Goal: Transaction & Acquisition: Purchase product/service

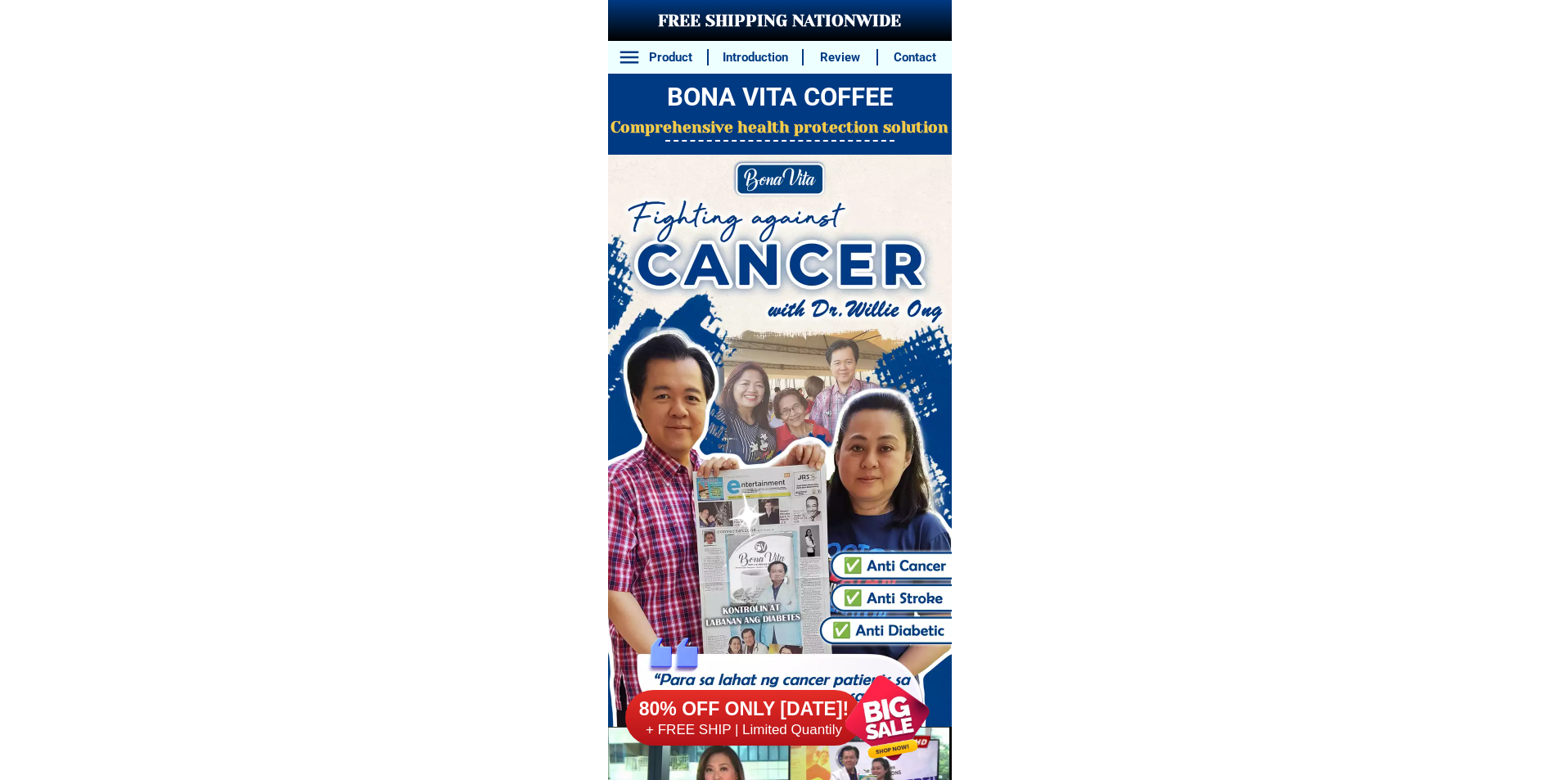
click at [890, 728] on div at bounding box center [886, 717] width 124 height 124
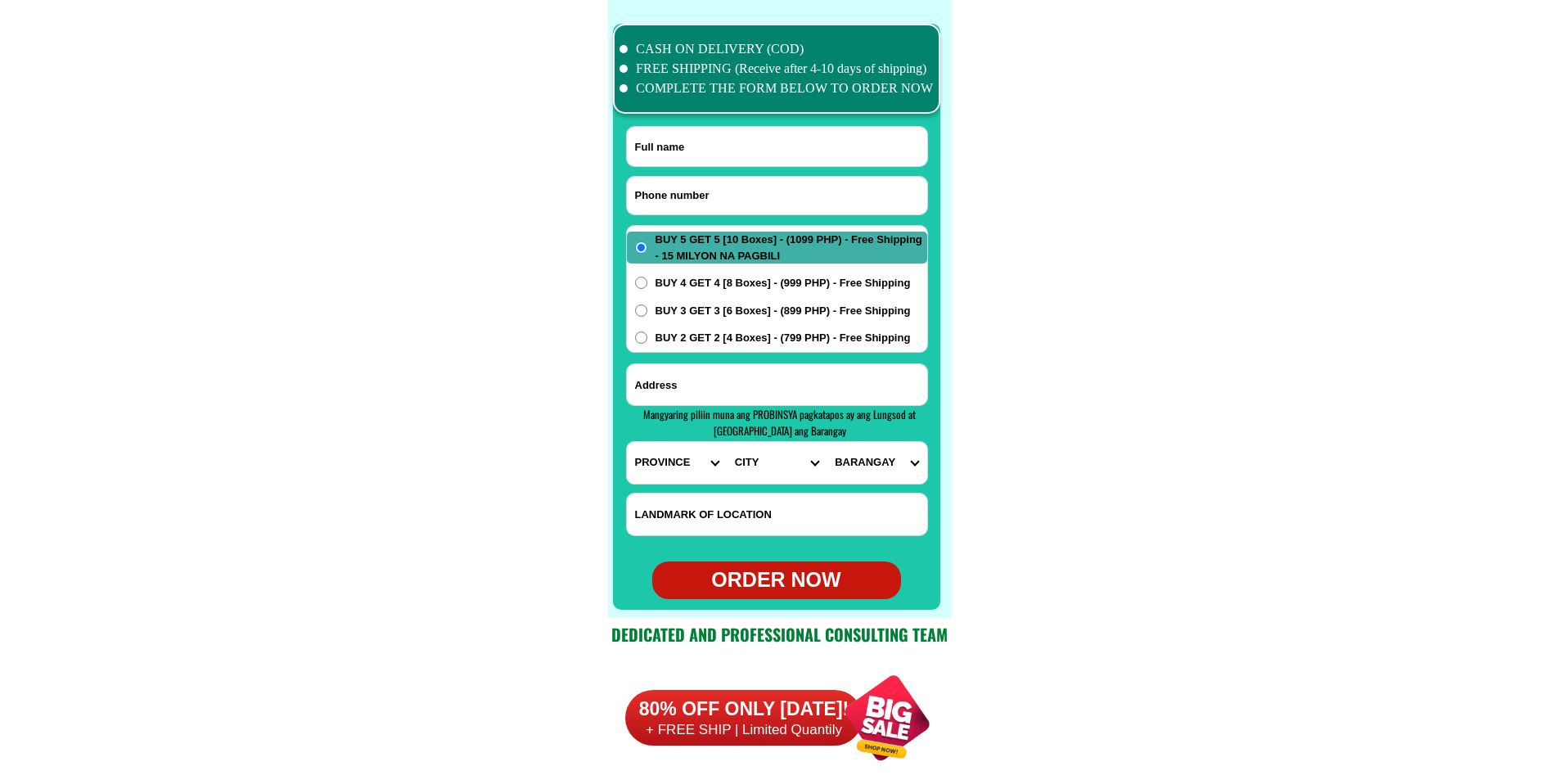
scroll to position [12899, 0]
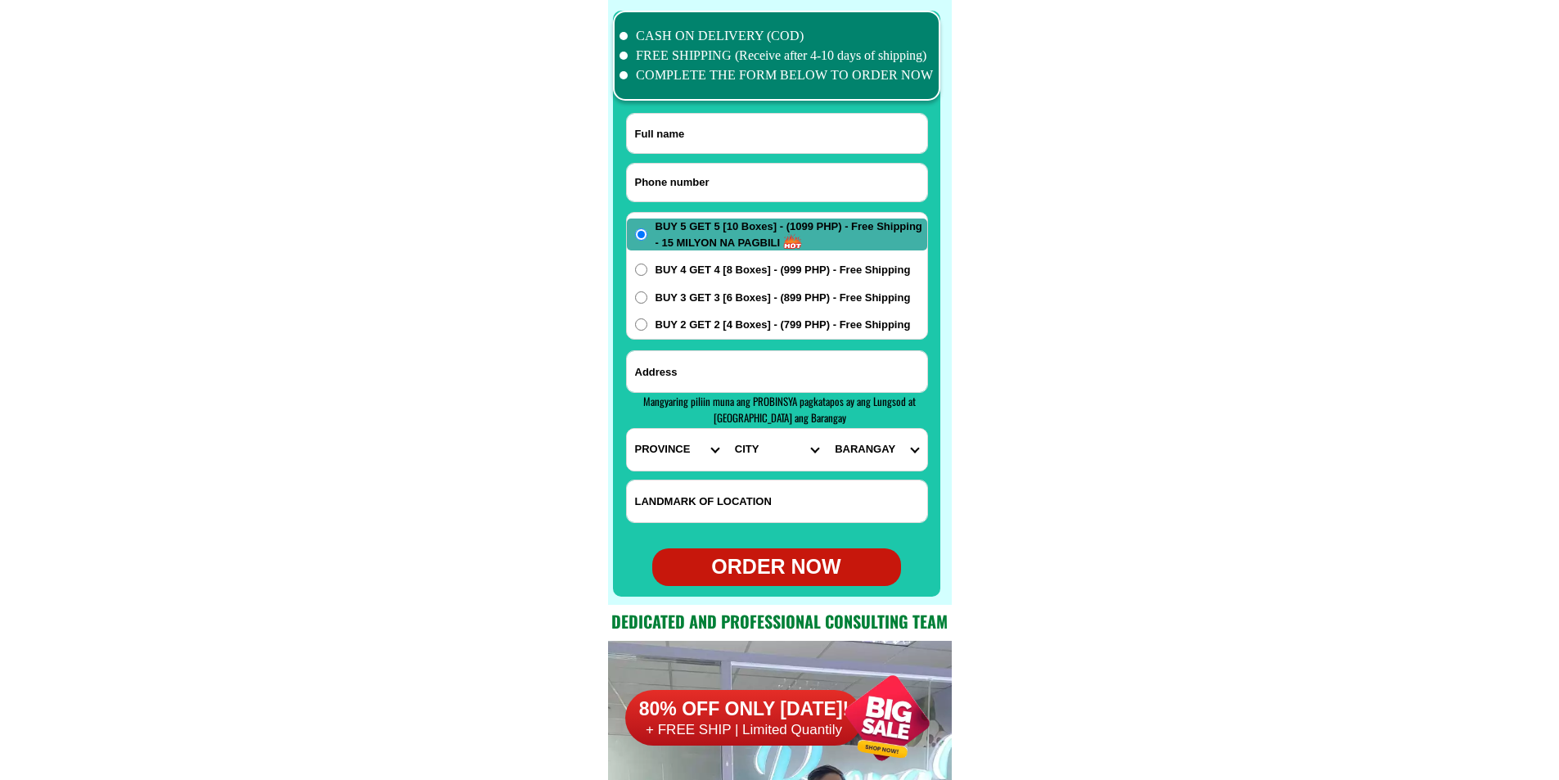
paste input "09565024797"
drag, startPoint x: 693, startPoint y: 182, endPoint x: 435, endPoint y: 72, distance: 280.1
click at [694, 182] on input "Input phone_number" at bounding box center [777, 183] width 300 height 38
type input "09565024797"
click at [682, 133] on input "Input full_name" at bounding box center [777, 133] width 300 height 39
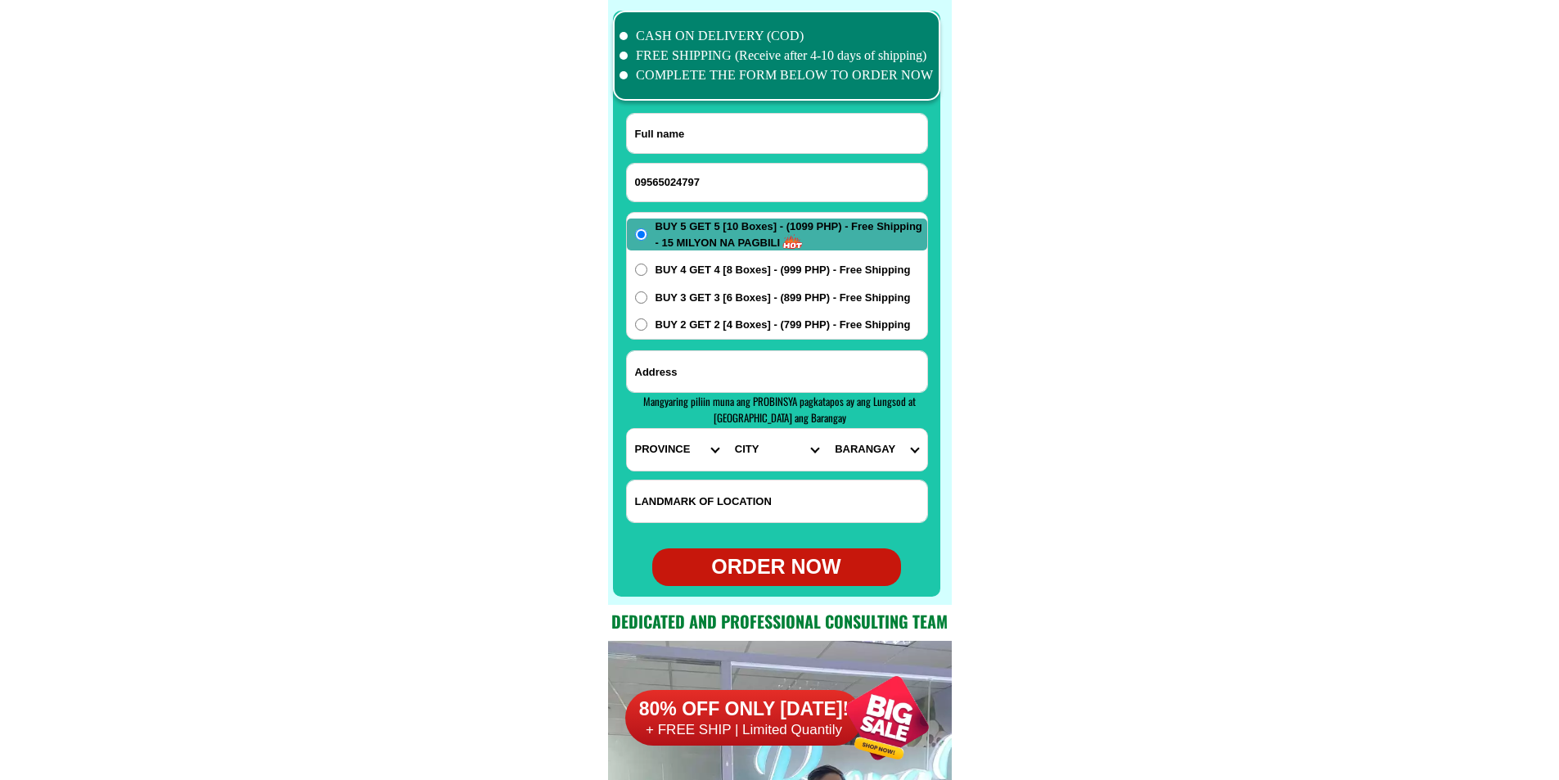
paste input "Jun Francisco"
type input "Jun Francisco"
click at [674, 357] on input "v" at bounding box center [777, 371] width 300 height 41
paste input "17st.batasan hills...Q.c...fstima chape"
type input "17st.batasan hills...Q.c...fstima chape"
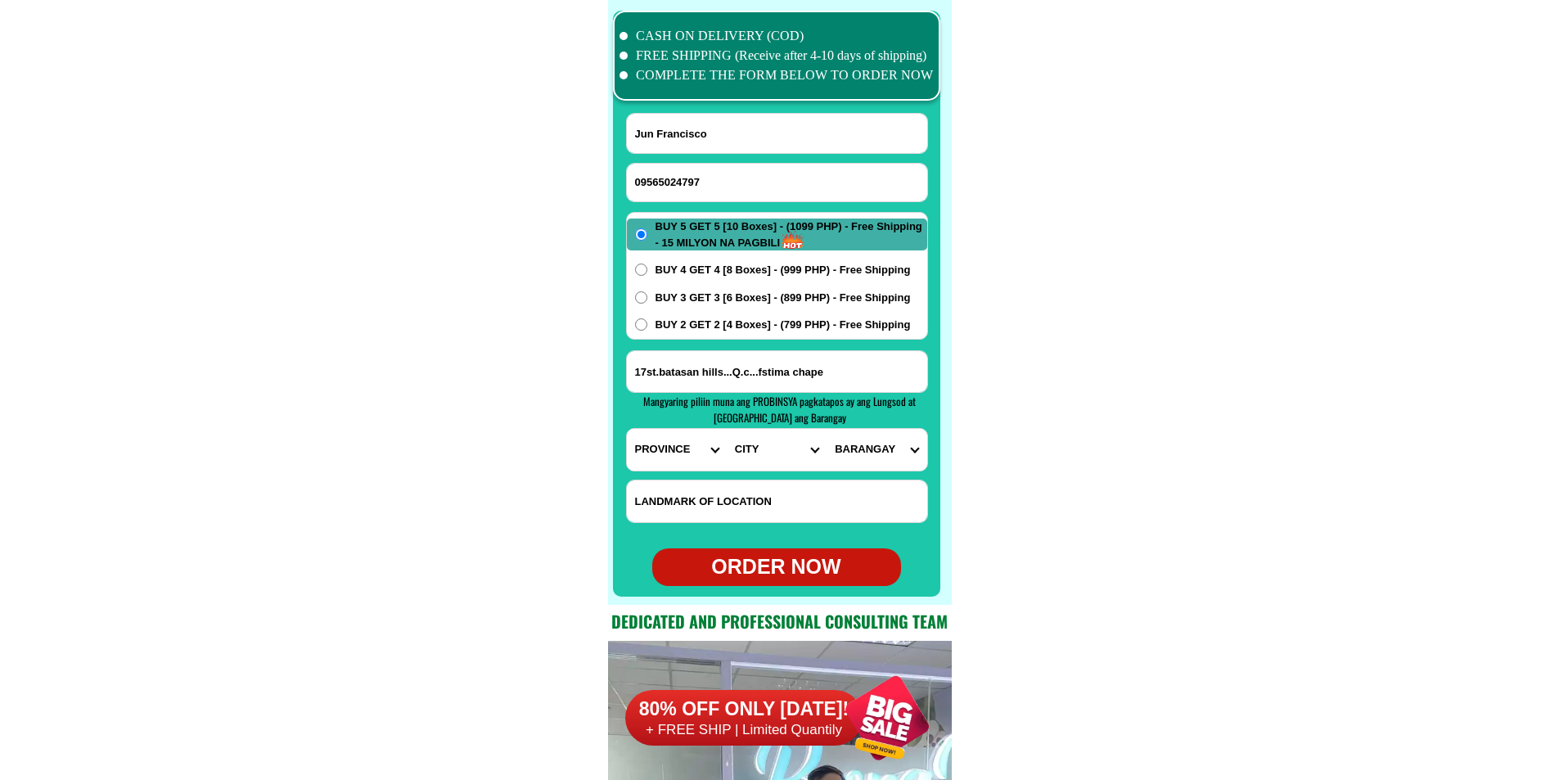
click at [672, 446] on select "PROVINCE [GEOGRAPHIC_DATA] [GEOGRAPHIC_DATA][PERSON_NAME][GEOGRAPHIC_DATA][GEOG…" at bounding box center [677, 450] width 100 height 42
select select "63_219"
click at [627, 429] on select "PROVINCE [GEOGRAPHIC_DATA] [GEOGRAPHIC_DATA][PERSON_NAME][GEOGRAPHIC_DATA][GEOG…" at bounding box center [677, 450] width 100 height 42
click at [745, 458] on select "CITY [GEOGRAPHIC_DATA] [GEOGRAPHIC_DATA] [GEOGRAPHIC_DATA] [GEOGRAPHIC_DATA]-ci…" at bounding box center [776, 450] width 100 height 42
select select "63_2194070"
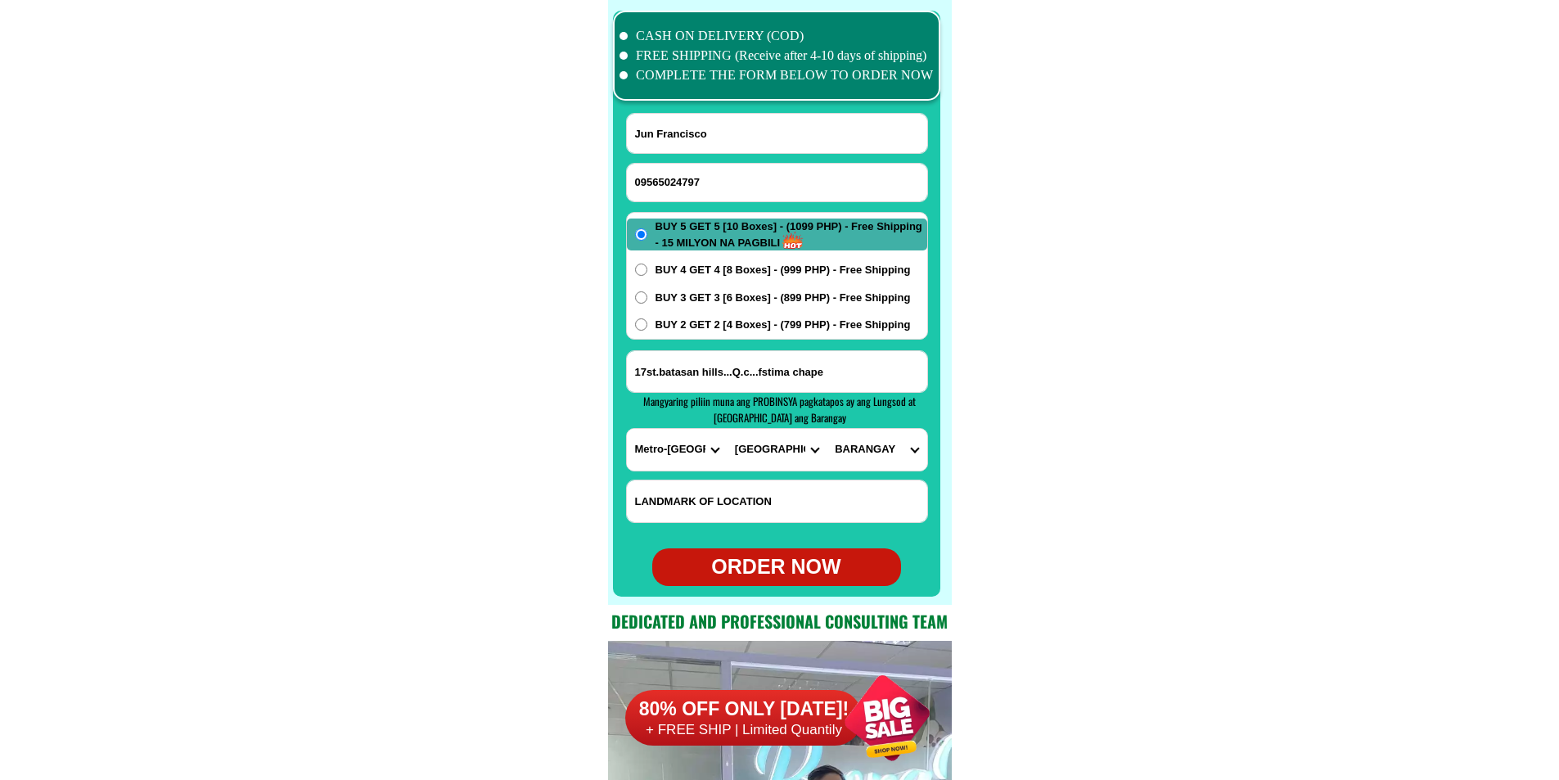
click at [726, 429] on select "CITY [GEOGRAPHIC_DATA] [GEOGRAPHIC_DATA] [GEOGRAPHIC_DATA] [GEOGRAPHIC_DATA]-ci…" at bounding box center [776, 450] width 100 height 42
click at [887, 452] on select "BARANGAY [PERSON_NAME] [PERSON_NAME] Bagbag Bago bantay Bagong lipunan ng crame…" at bounding box center [876, 450] width 100 height 42
select select "63_21940706168"
click at [826, 429] on select "BARANGAY [PERSON_NAME] [PERSON_NAME] Bagbag Bago bantay Bagong lipunan ng crame…" at bounding box center [876, 450] width 100 height 42
click at [767, 573] on div "ORDER NOW" at bounding box center [776, 566] width 249 height 31
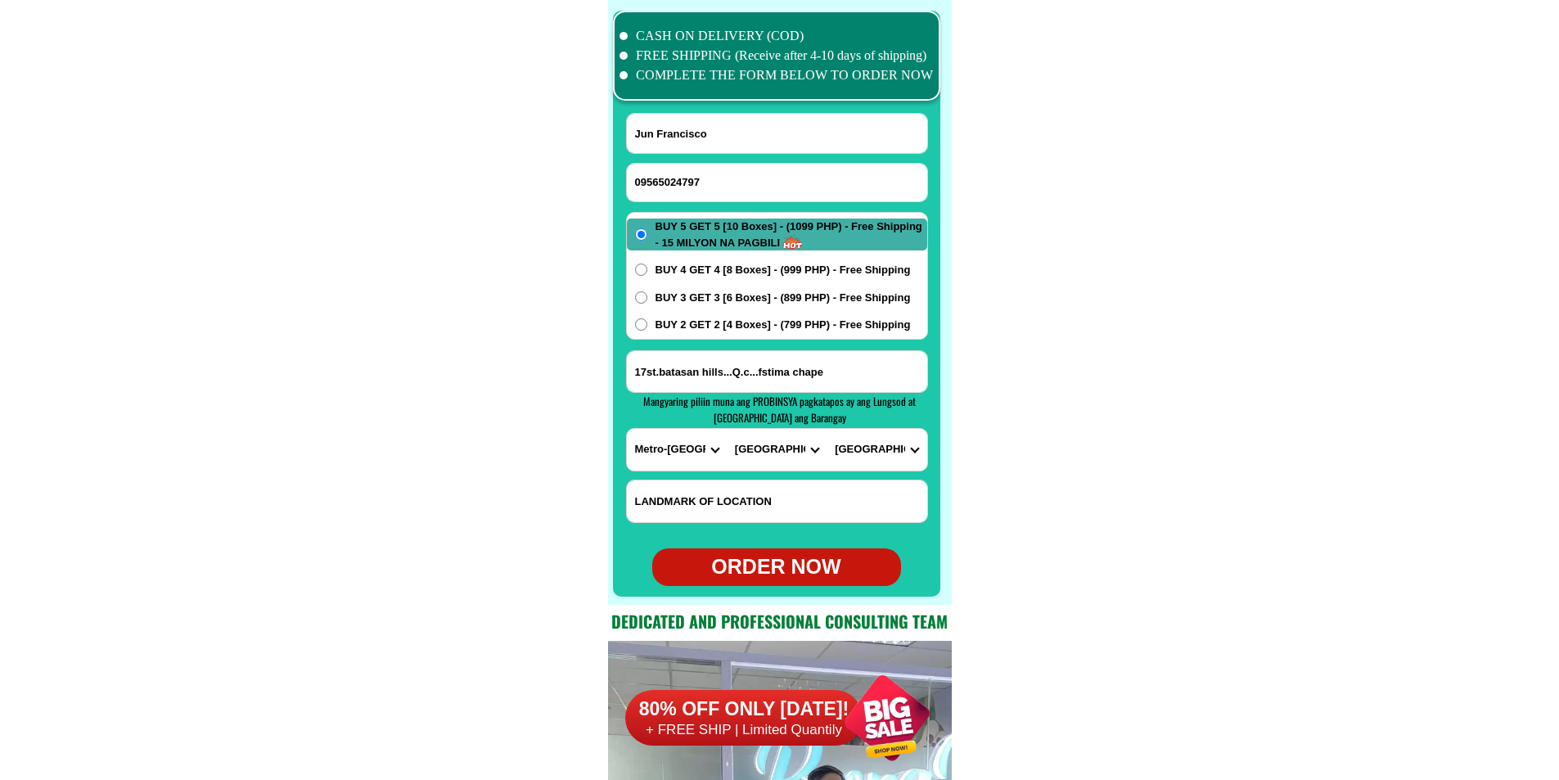
radio input "true"
click at [696, 178] on input "Input phone_number" at bounding box center [777, 183] width 300 height 38
paste input "09488859227"
type input "09488859227"
click at [713, 132] on input "Input full_name" at bounding box center [777, 133] width 300 height 39
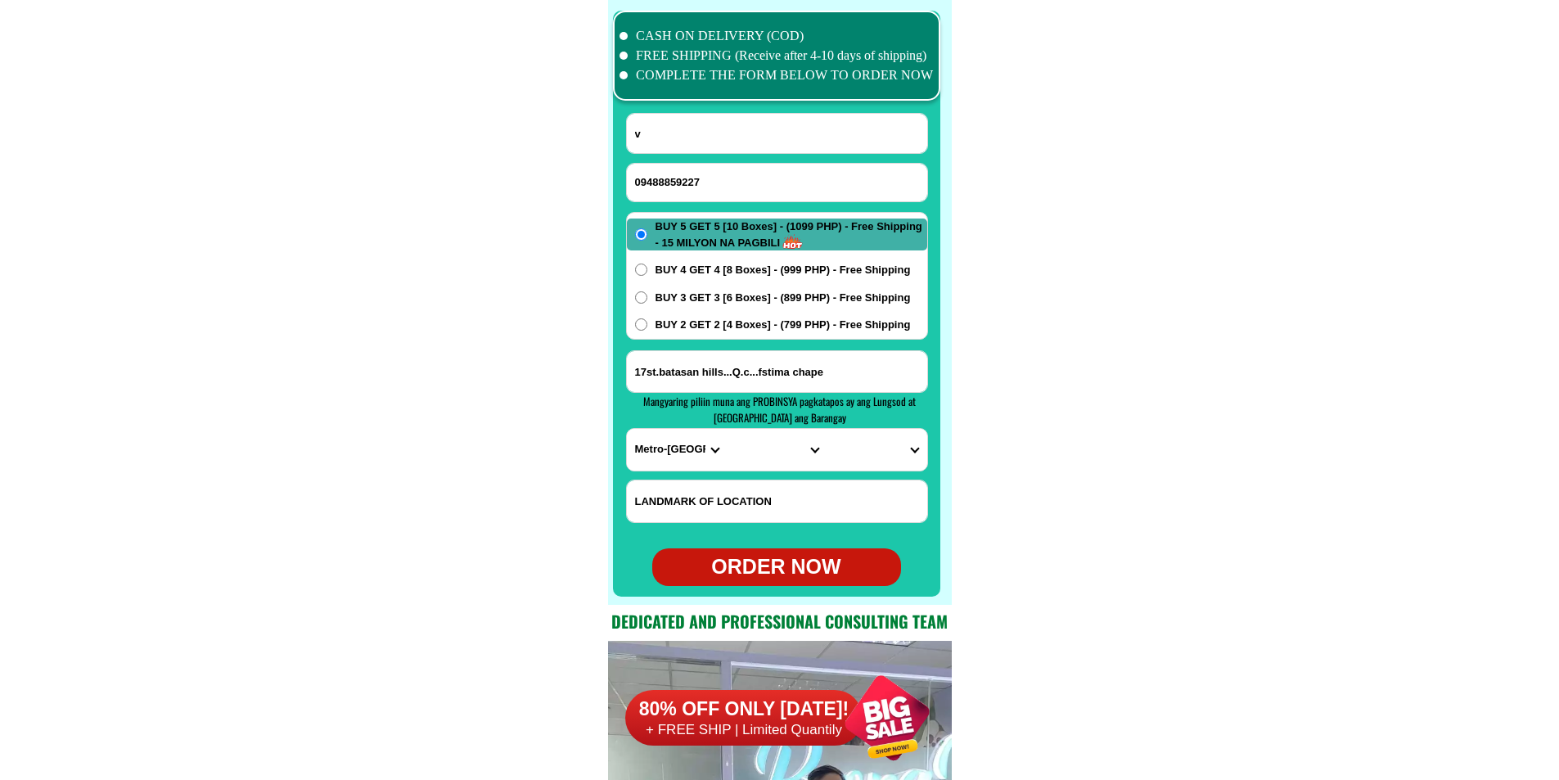
paste input "[PERSON_NAME]"
type input "[PERSON_NAME]"
click at [733, 331] on span "BUY 2 GET 2 [4 Boxes] - (799 PHP) - Free Shipping" at bounding box center [782, 325] width 255 height 16
click at [647, 331] on input "BUY 2 GET 2 [4 Boxes] - (799 PHP) - Free Shipping" at bounding box center [641, 324] width 12 height 12
radio input "true"
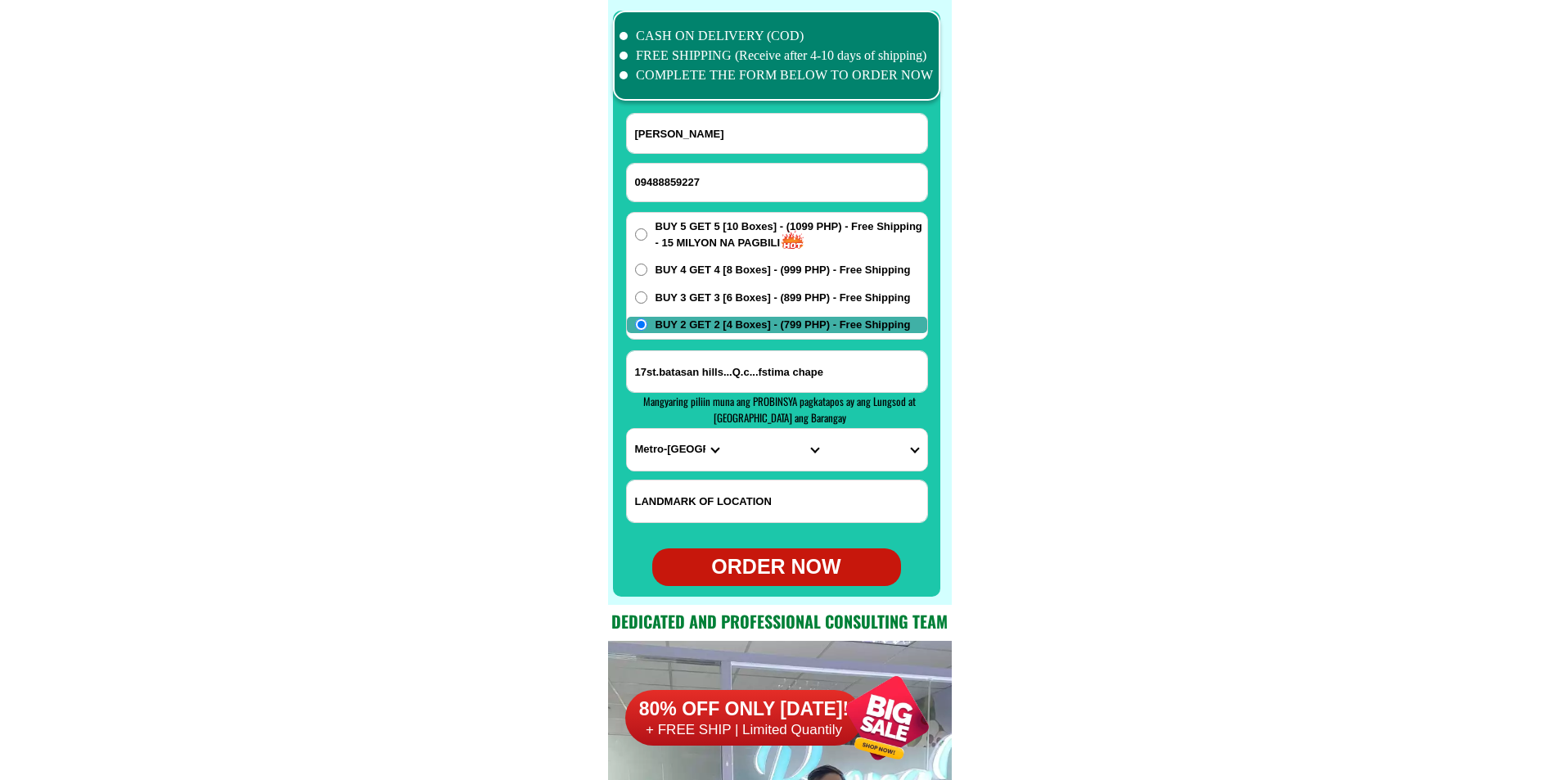
click at [691, 365] on input "17st.batasan hills...Q.c...fstima chape" at bounding box center [777, 371] width 300 height 41
paste input "Blk [STREET_ADDRESS]"
type input "Blk [STREET_ADDRESS]"
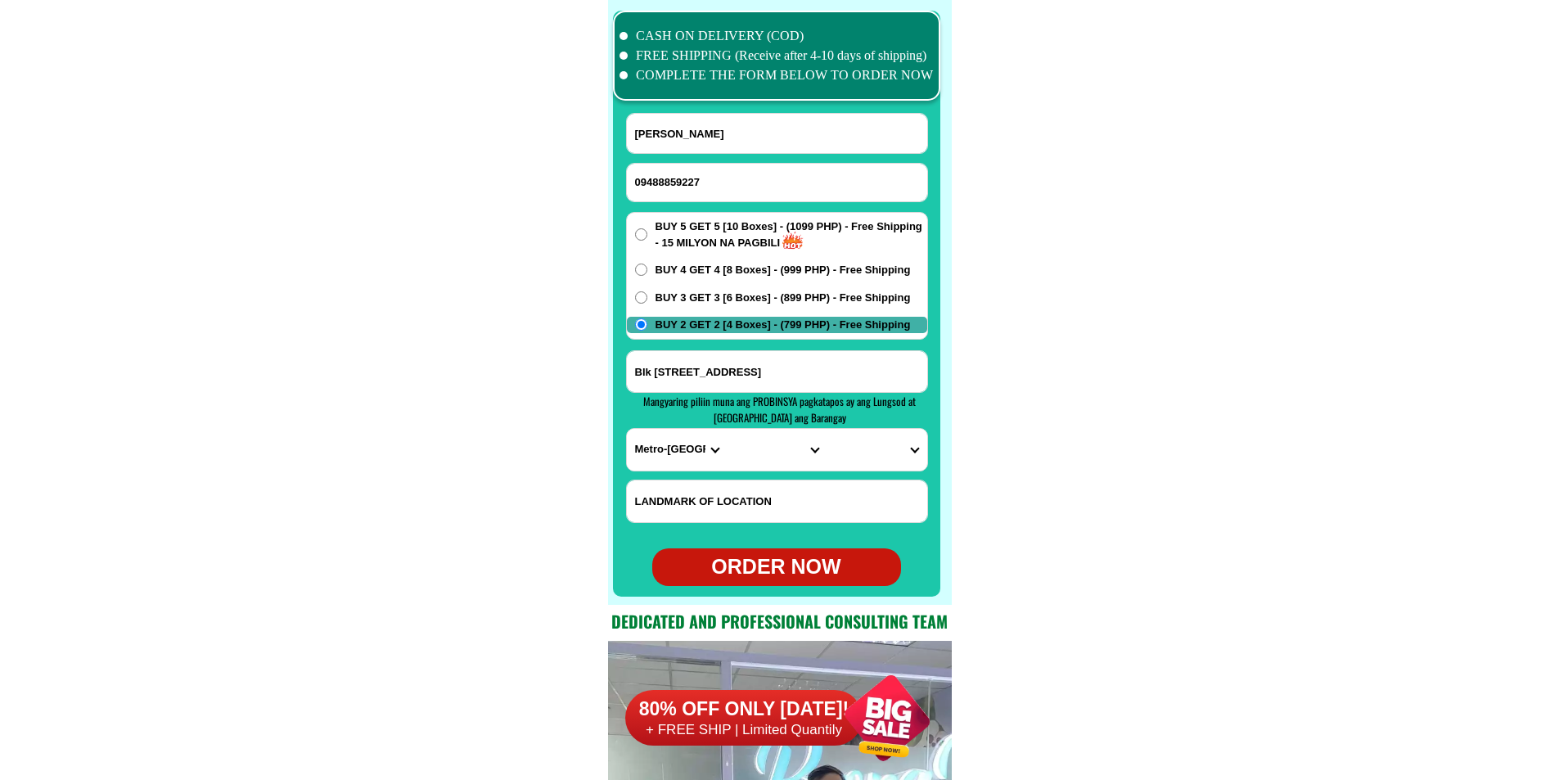
click at [631, 444] on select "PROVINCE [GEOGRAPHIC_DATA] [GEOGRAPHIC_DATA][PERSON_NAME][GEOGRAPHIC_DATA][GEOG…" at bounding box center [677, 450] width 100 height 42
select select "63_993"
click at [627, 429] on select "PROVINCE [GEOGRAPHIC_DATA] [GEOGRAPHIC_DATA][PERSON_NAME][GEOGRAPHIC_DATA][GEOG…" at bounding box center [677, 450] width 100 height 42
click at [754, 449] on select "CITY Angono Antipolo-city [GEOGRAPHIC_DATA] [GEOGRAPHIC_DATA] [PERSON_NAME][GEO…" at bounding box center [776, 450] width 100 height 42
select select "63_9938511"
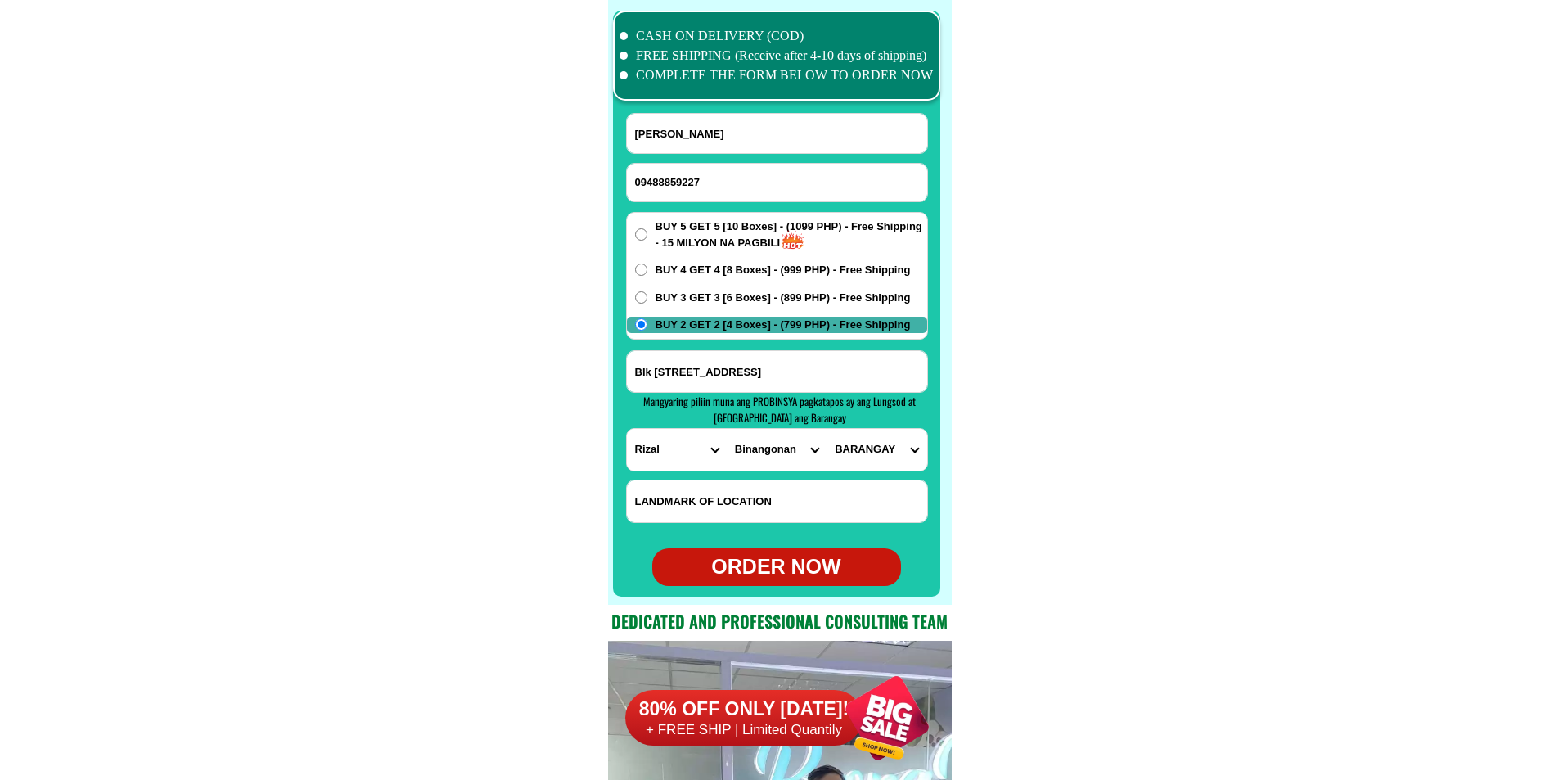
click at [726, 429] on select "CITY Angono Antipolo-city [GEOGRAPHIC_DATA] [GEOGRAPHIC_DATA] [PERSON_NAME][GEO…" at bounding box center [776, 450] width 100 height 42
click at [884, 372] on input "Blk [STREET_ADDRESS]" at bounding box center [777, 371] width 300 height 41
click at [868, 449] on select "BARANGAY Bangad Batingan Bilibiran Binitagan Bombong Buhangin Calumpang Ginoong…" at bounding box center [876, 450] width 100 height 42
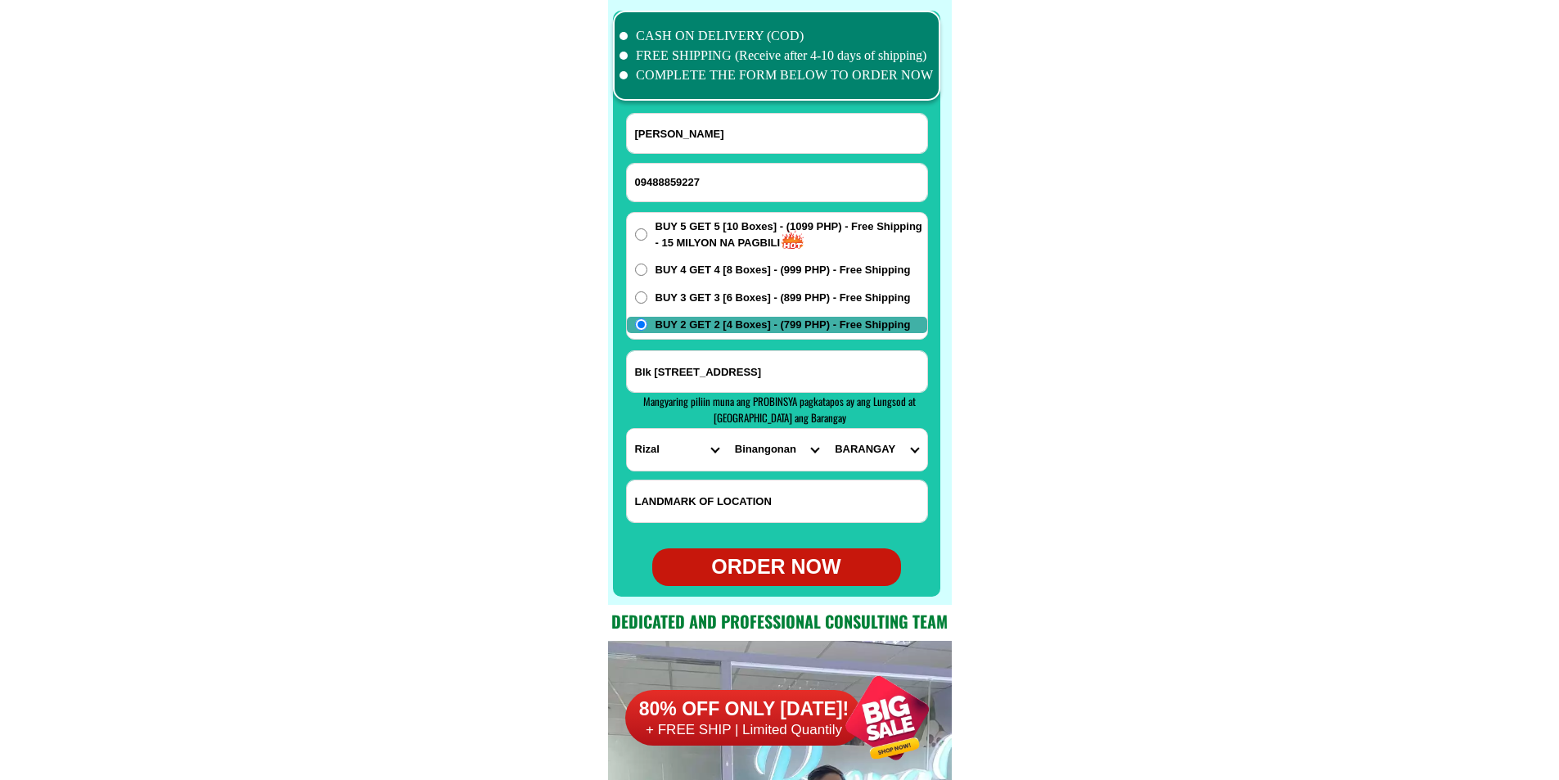
select select "63_99385113321"
click at [826, 429] on select "BARANGAY Bangad Batingan Bilibiran Binitagan Bombong Buhangin Calumpang Ginoong…" at bounding box center [876, 450] width 100 height 42
click at [781, 569] on div "ORDER NOW" at bounding box center [776, 566] width 249 height 31
type input "09488859227"
radio input "true"
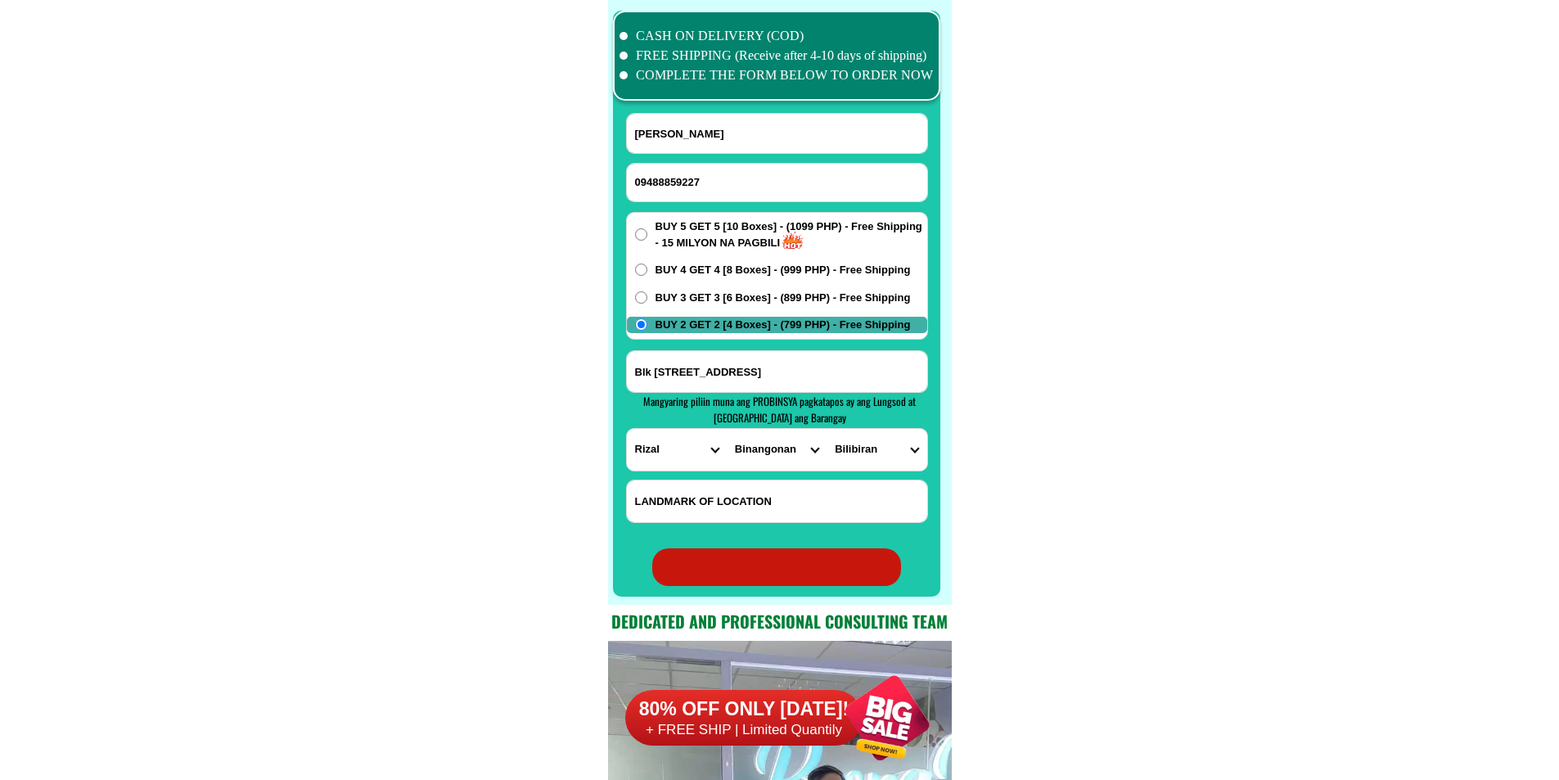
radio input "true"
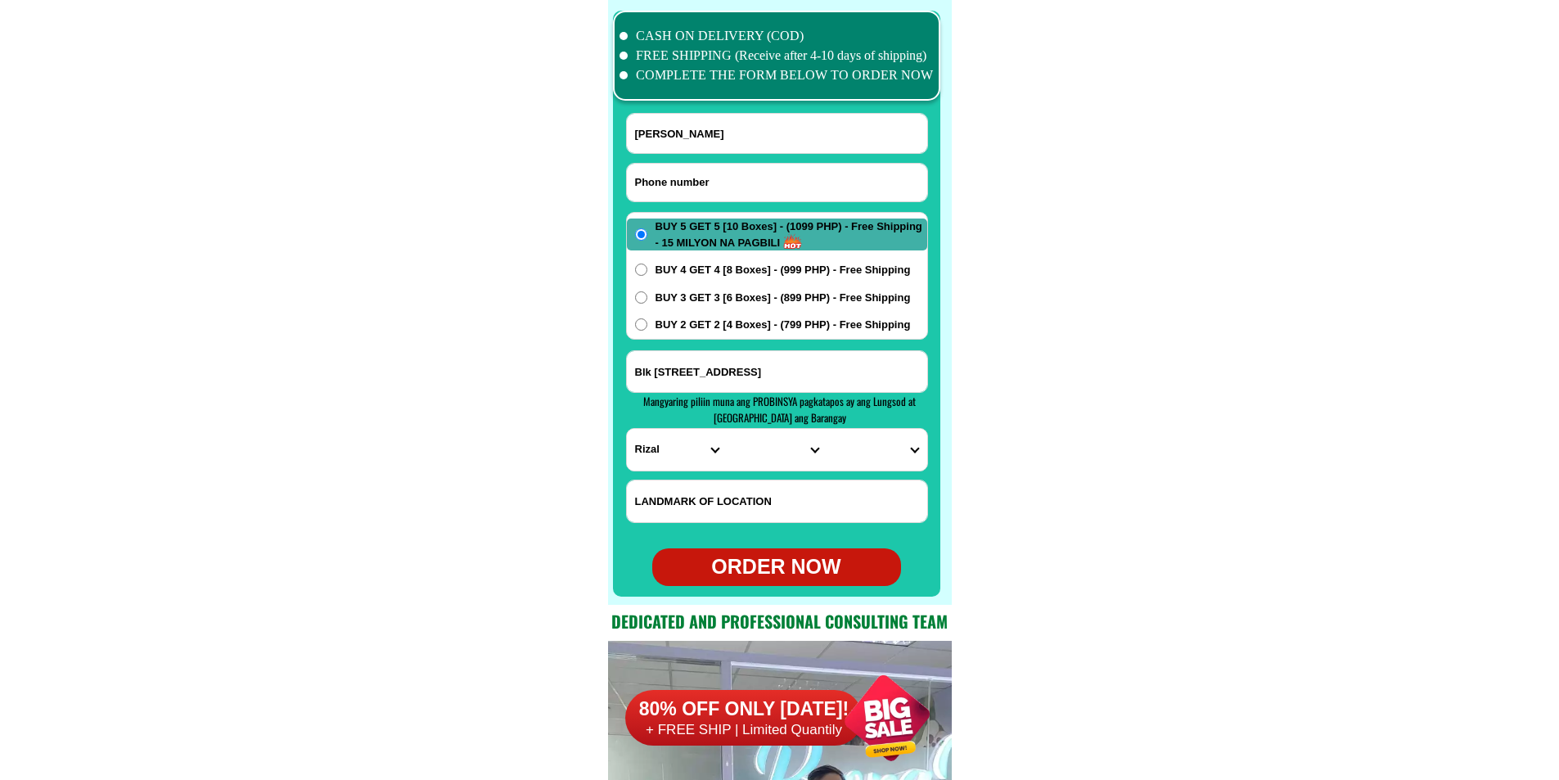
click at [749, 175] on input "Input phone_number" at bounding box center [777, 183] width 300 height 38
paste input "09065774014"
type input "09065774014"
click at [743, 139] on input "[PERSON_NAME]" at bounding box center [777, 133] width 300 height 39
paste input "[PERSON_NAME]"
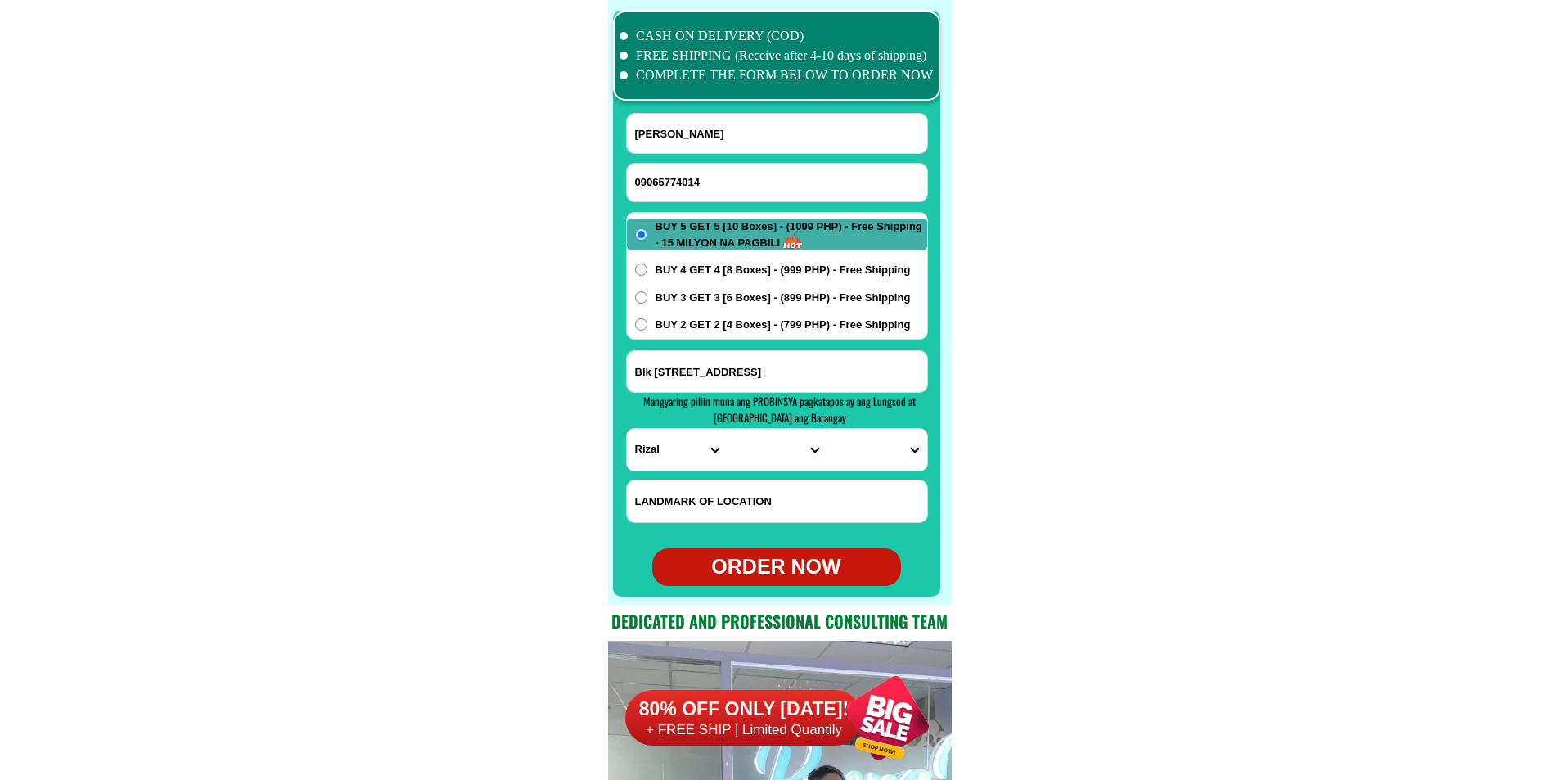
type input "[PERSON_NAME]"
click at [737, 375] on input "Input address" at bounding box center [777, 371] width 300 height 41
paste input "335 [PERSON_NAME] st panasahan malolis city of [GEOGRAPHIC_DATA] malapit sa kan…"
type input "335 [PERSON_NAME] st panasahan malolis city of [GEOGRAPHIC_DATA] malapit sa kan…"
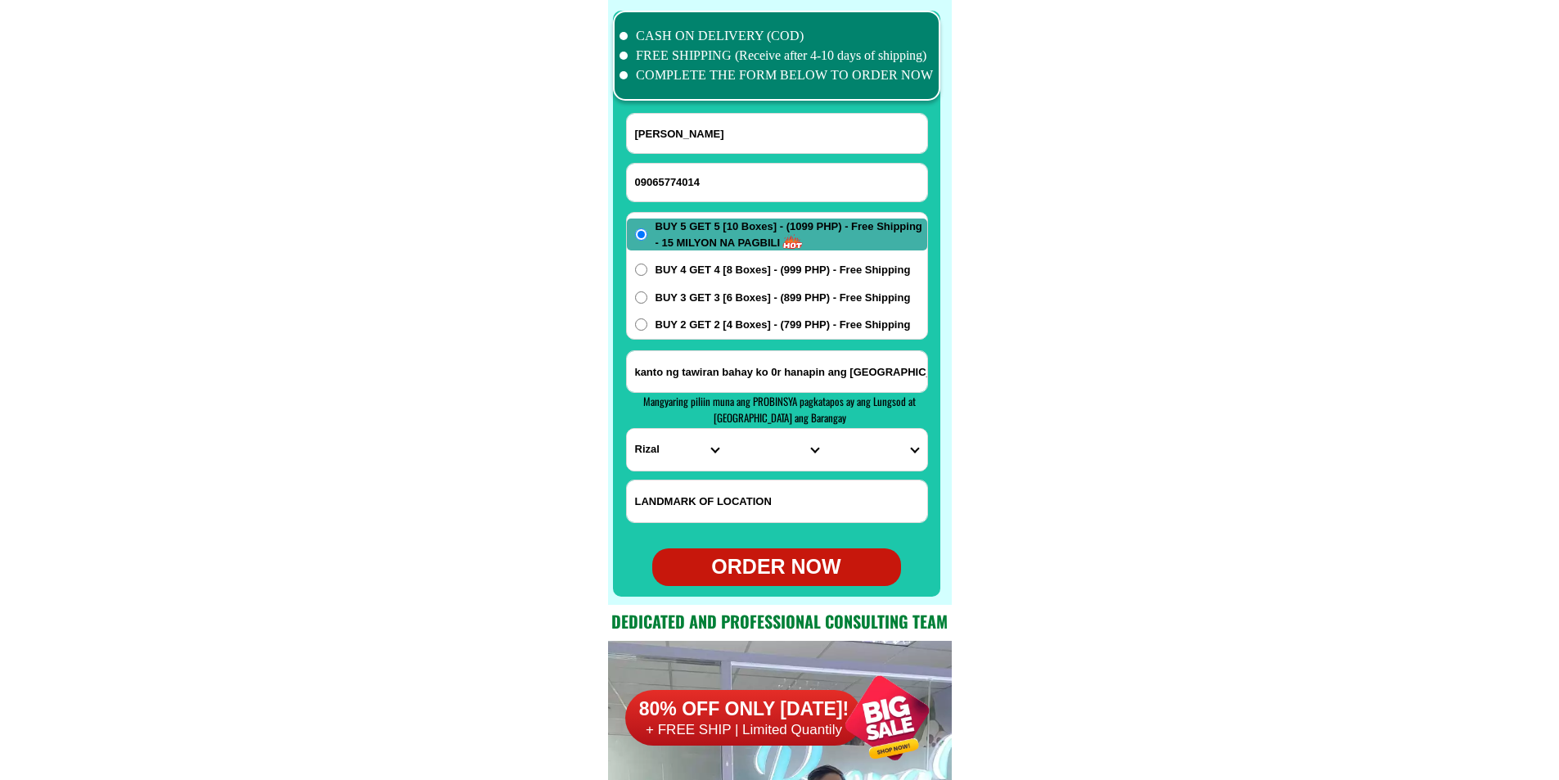
scroll to position [0, 0]
click at [673, 452] on select "PROVINCE [GEOGRAPHIC_DATA] [GEOGRAPHIC_DATA][PERSON_NAME][GEOGRAPHIC_DATA][GEOG…" at bounding box center [677, 450] width 100 height 42
select select "63_761"
click at [627, 429] on select "PROVINCE [GEOGRAPHIC_DATA] [GEOGRAPHIC_DATA][PERSON_NAME][GEOGRAPHIC_DATA][GEOG…" at bounding box center [677, 450] width 100 height 42
click at [731, 450] on select "CITY [PERSON_NAME] [GEOGRAPHIC_DATA] [GEOGRAPHIC_DATA]-[GEOGRAPHIC_DATA] [GEOGR…" at bounding box center [776, 450] width 100 height 42
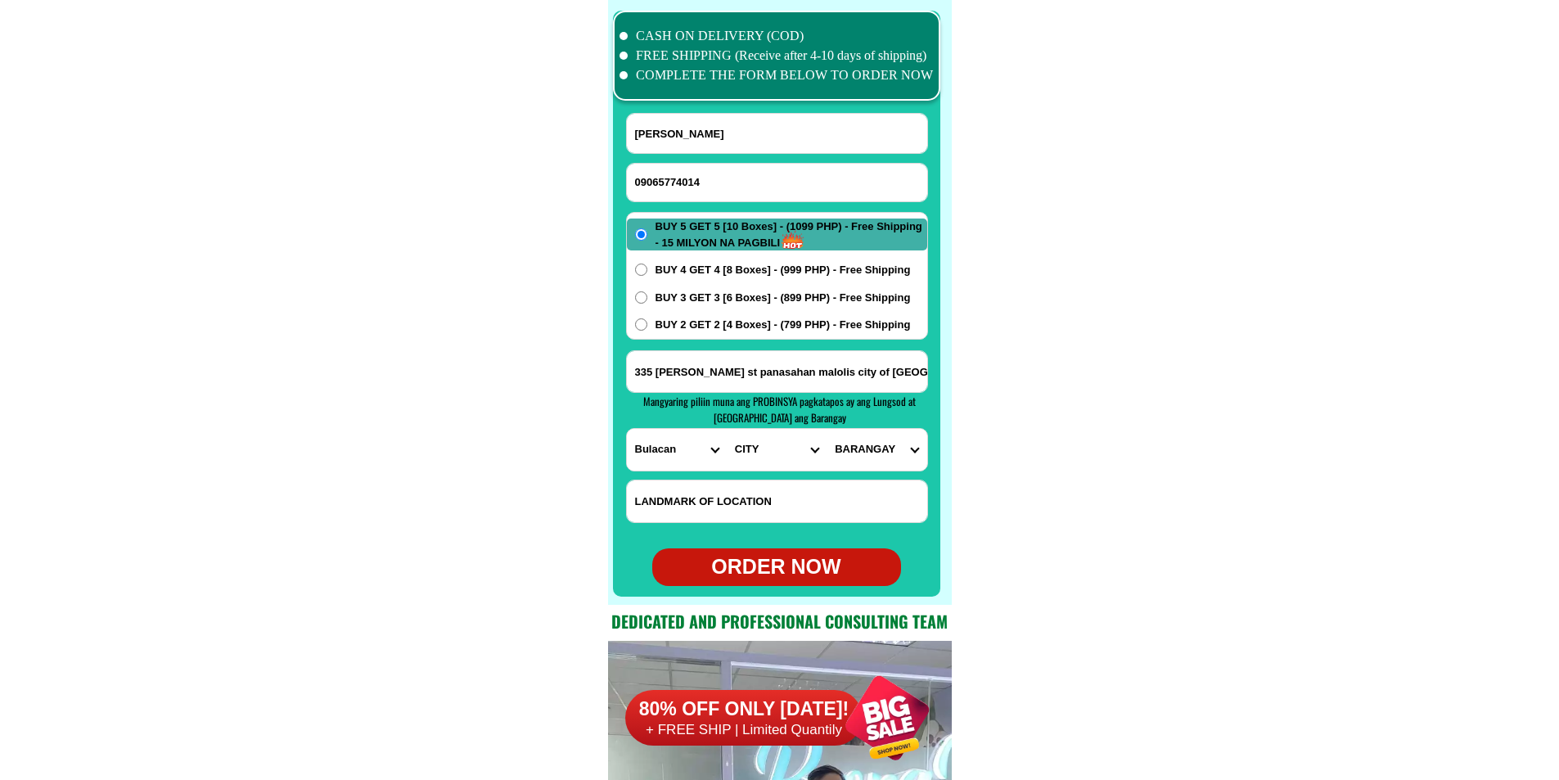
select select "63_7612858"
click at [726, 429] on select "CITY [PERSON_NAME] [GEOGRAPHIC_DATA] [GEOGRAPHIC_DATA]-[GEOGRAPHIC_DATA] [GEOGR…" at bounding box center [776, 450] width 100 height 42
click at [863, 445] on select "BARANGAY Anilao Atlag Babatnin Bagna Bagong bayan [GEOGRAPHIC_DATA] [GEOGRAPHIC…" at bounding box center [876, 450] width 100 height 42
select select "63_76128588842"
click at [826, 429] on select "BARANGAY Anilao Atlag Babatnin Bagna Bagong bayan [GEOGRAPHIC_DATA] [GEOGRAPHIC…" at bounding box center [876, 450] width 100 height 42
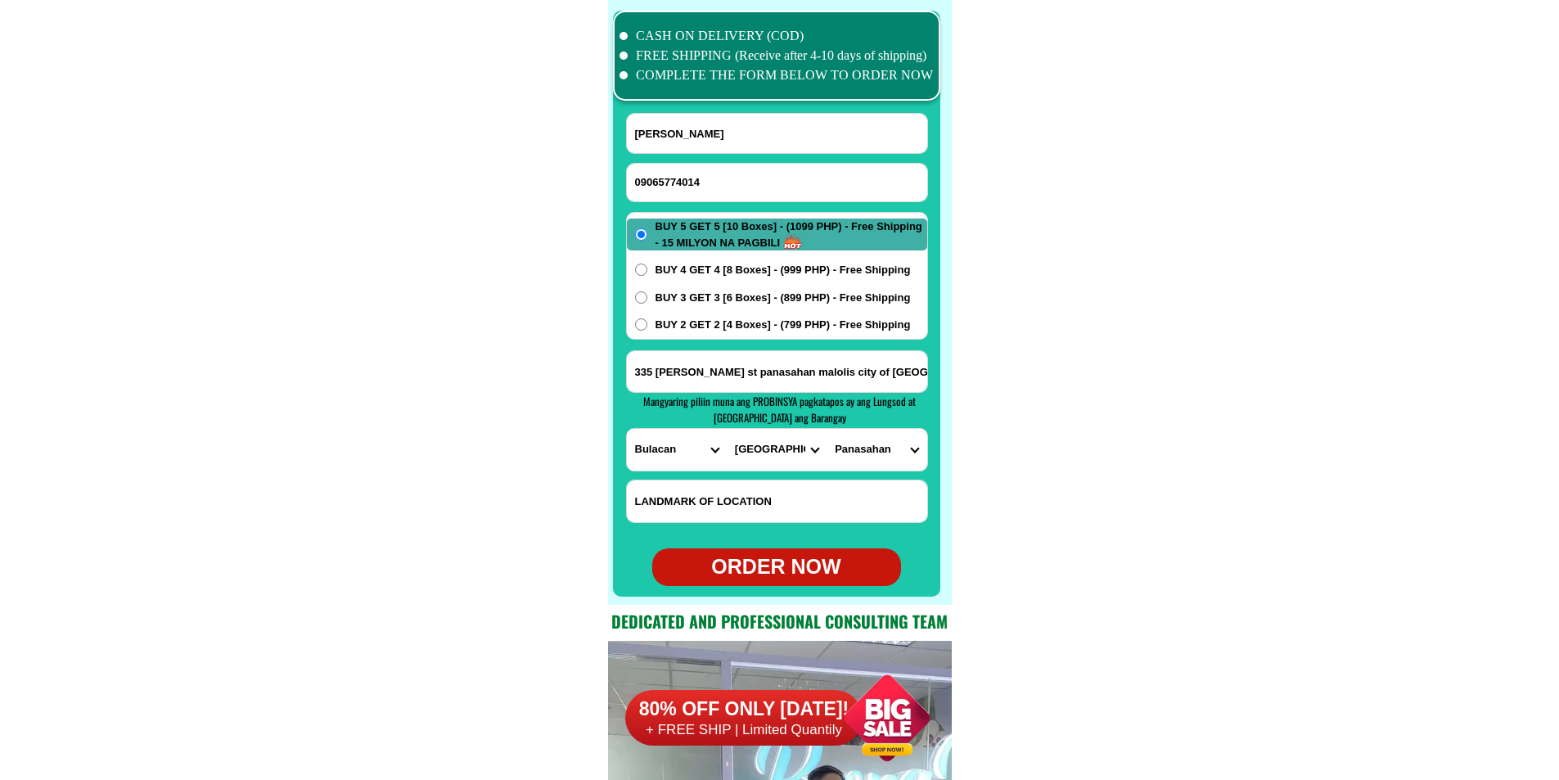
click at [794, 565] on div "ORDER NOW" at bounding box center [776, 566] width 249 height 31
type input "09065774014"
type input "335 [PERSON_NAME] st panasahan malolis city of [GEOGRAPHIC_DATA] malapit sa kan…"
radio input "true"
click at [711, 170] on input "Input phone_number" at bounding box center [777, 183] width 300 height 38
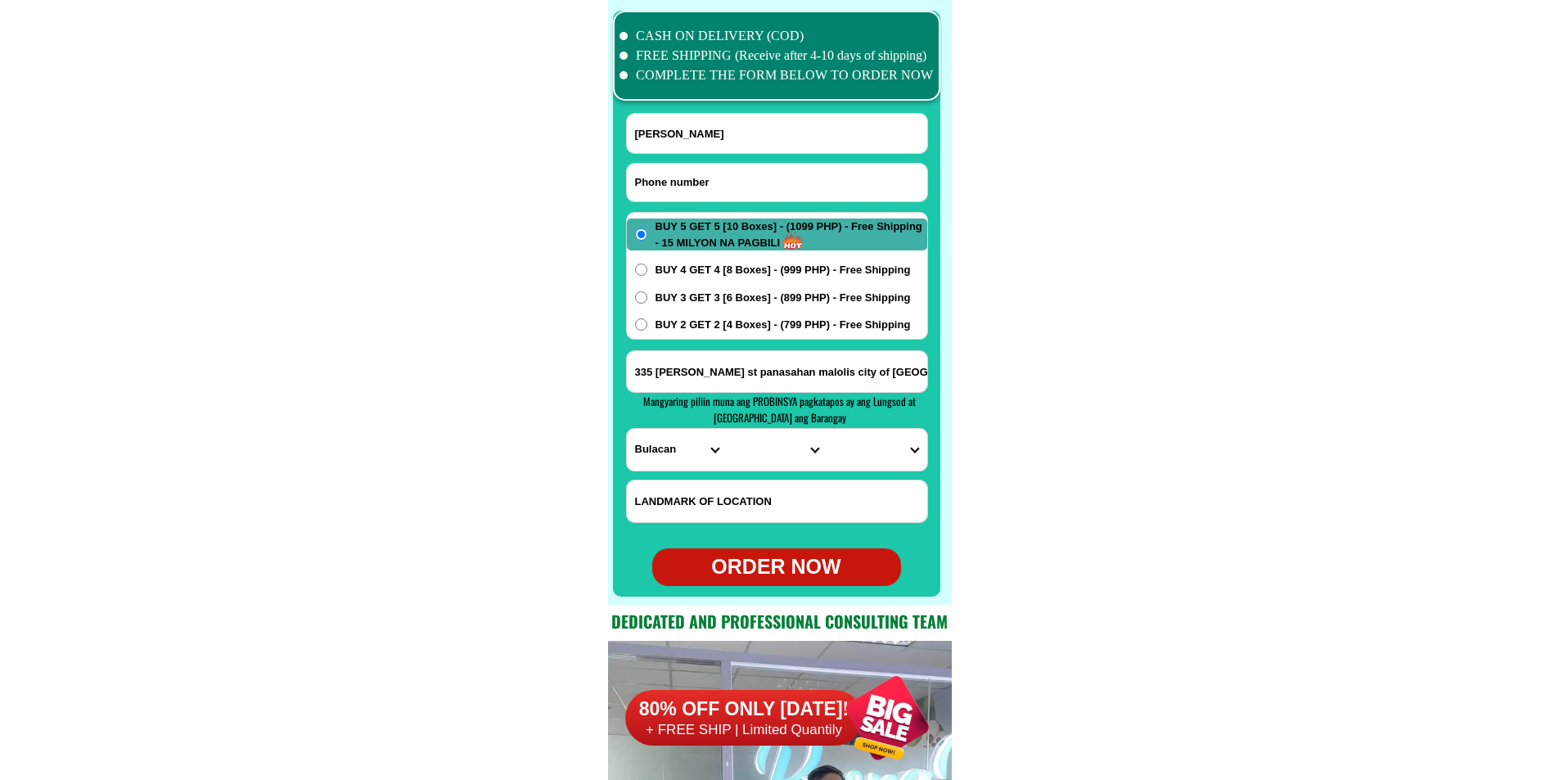
paste input "09201019904"
type input "09201019904"
click at [703, 120] on input "[PERSON_NAME]" at bounding box center [777, 133] width 300 height 39
paste input "[PERSON_NAME] Senofa"
type input "[PERSON_NAME] Senofa"
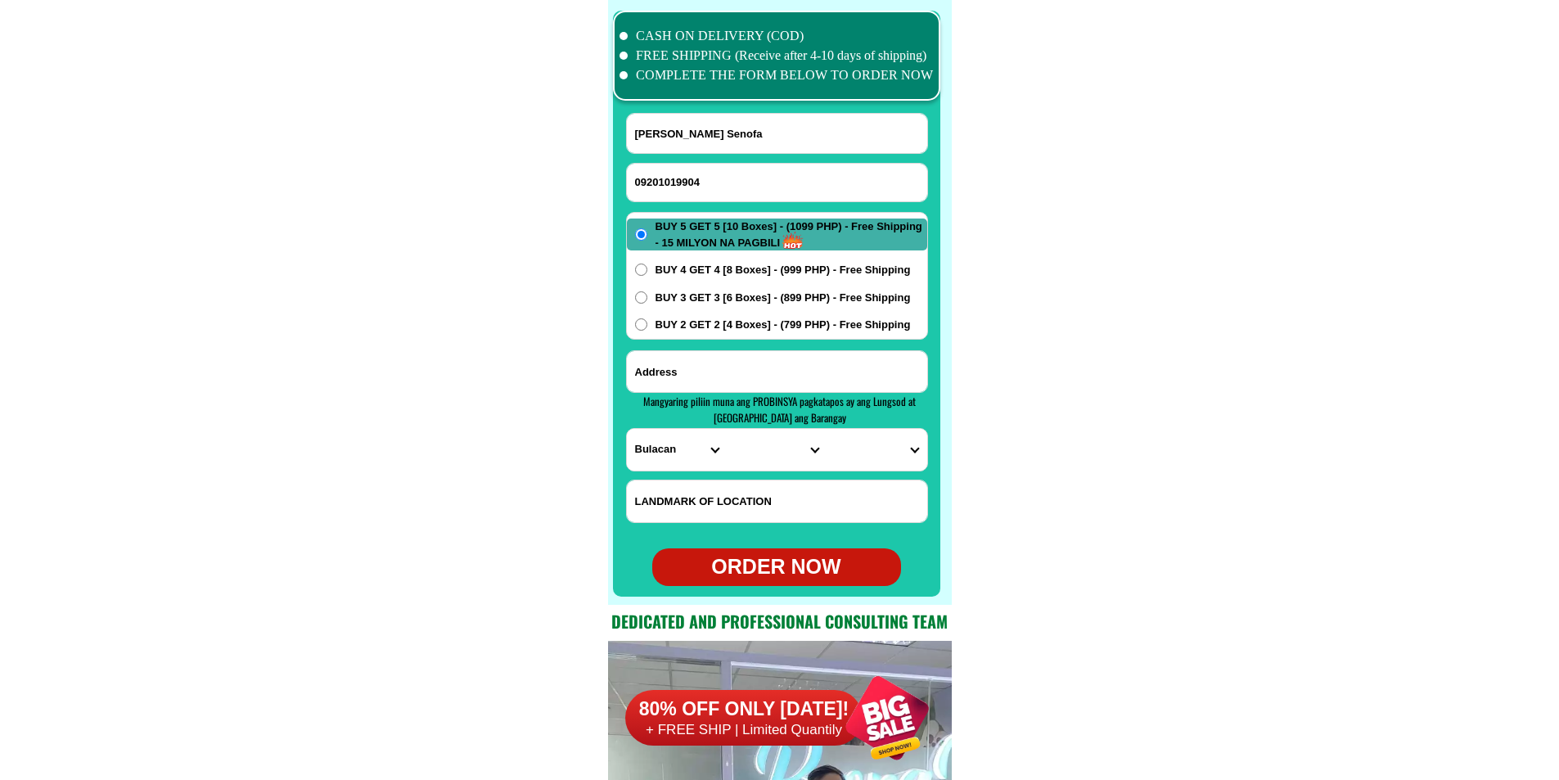
click at [781, 374] on input "Input address" at bounding box center [777, 371] width 300 height 41
paste input "brgy [PERSON_NAME] [GEOGRAPHIC_DATA]( poblacion) sa [GEOGRAPHIC_DATA],"
type input "brgy [PERSON_NAME] [GEOGRAPHIC_DATA]( poblacion) sa [GEOGRAPHIC_DATA],"
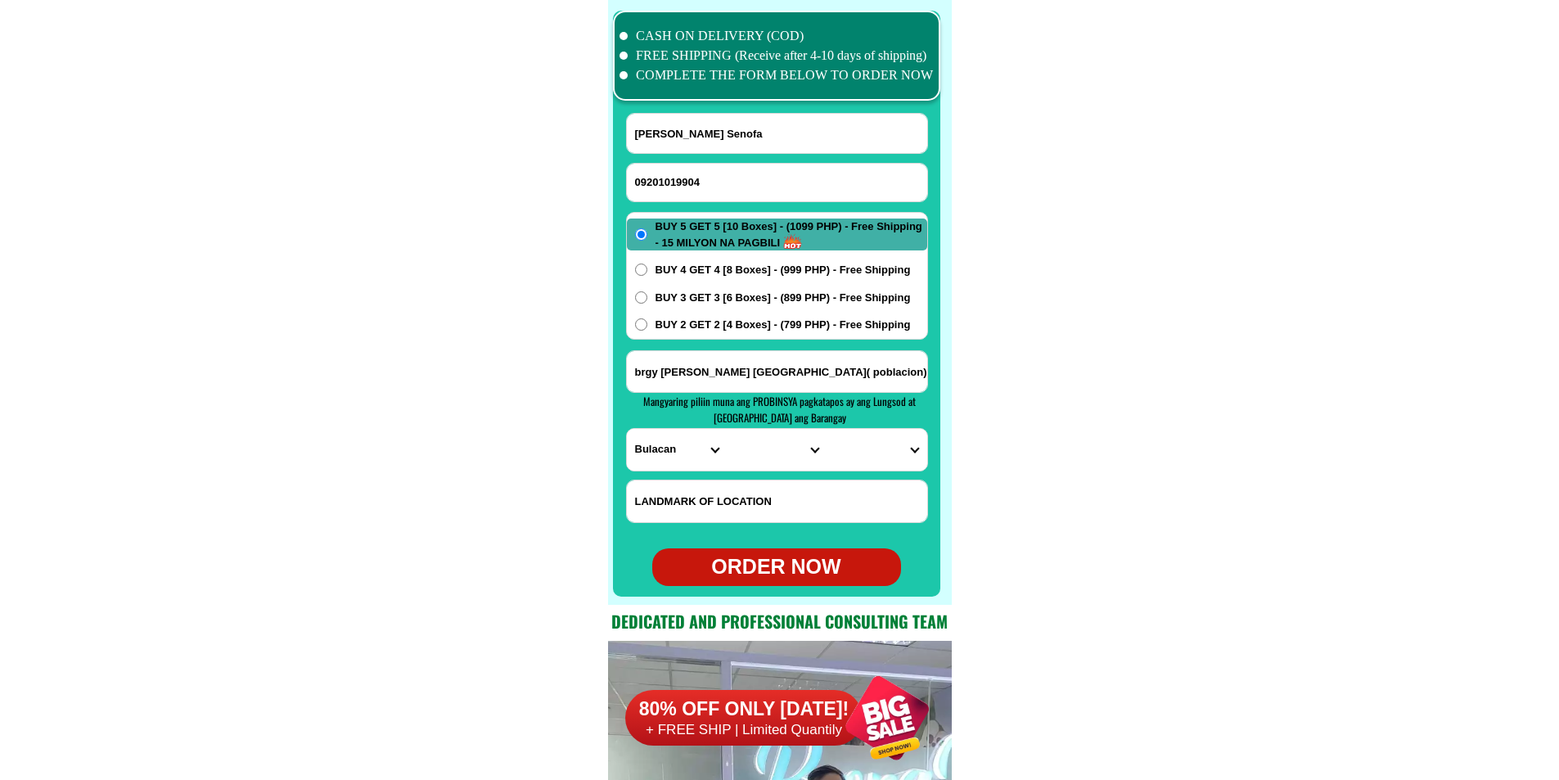
click at [676, 452] on select "PROVINCE [GEOGRAPHIC_DATA] [GEOGRAPHIC_DATA][PERSON_NAME][GEOGRAPHIC_DATA][GEOG…" at bounding box center [677, 450] width 100 height 42
select select "63_791"
click at [683, 429] on select "PROVINCE [GEOGRAPHIC_DATA] [GEOGRAPHIC_DATA][PERSON_NAME][GEOGRAPHIC_DATA][GEOG…" at bounding box center [677, 450] width 100 height 42
click at [761, 448] on select "CITY [PERSON_NAME] [PERSON_NAME]-city Can-[GEOGRAPHIC_DATA] Eastern-[GEOGRAPHIC…" at bounding box center [776, 450] width 100 height 42
select select "63_7911601"
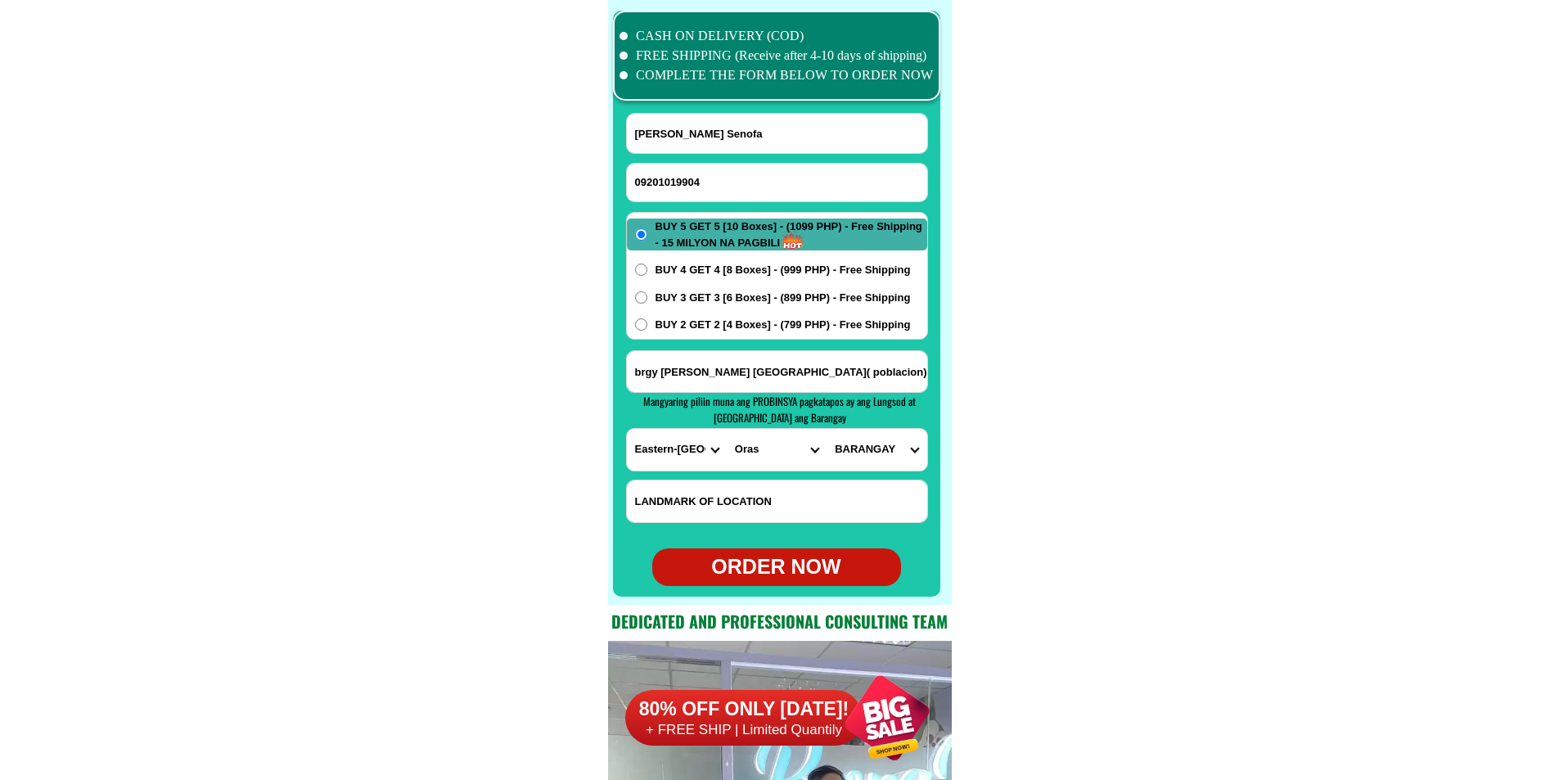
click at [726, 429] on select "CITY [PERSON_NAME] [PERSON_NAME]-city Can-[GEOGRAPHIC_DATA] Eastern-[GEOGRAPHIC…" at bounding box center [776, 450] width 100 height 42
click at [858, 449] on select "BARANGAY Agsam Alang-alang [PERSON_NAME] (pob.) Bantayan [GEOGRAPHIC_DATA] Bato…" at bounding box center [876, 450] width 100 height 42
select select "63_79116011780"
click at [826, 429] on select "BARANGAY Agsam Alang-alang [PERSON_NAME] (pob.) Bantayan [GEOGRAPHIC_DATA] Bato…" at bounding box center [876, 450] width 100 height 42
click at [798, 565] on div "ORDER NOW" at bounding box center [776, 566] width 249 height 31
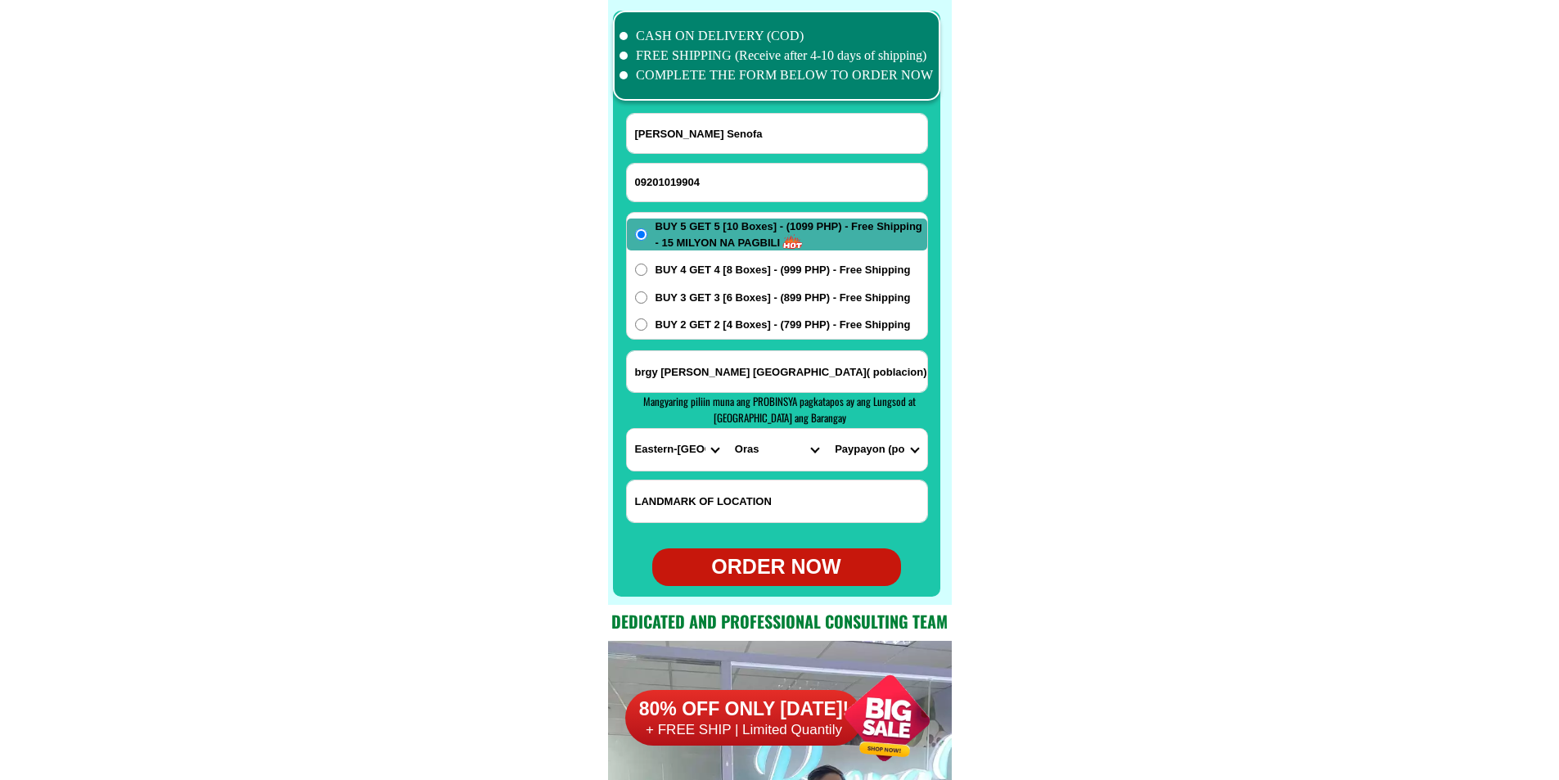
radio input "true"
click at [726, 185] on input "09201019904" at bounding box center [777, 183] width 300 height 38
paste input "09068912197"
type input "09068912197"
paste input "[PERSON_NAME]"
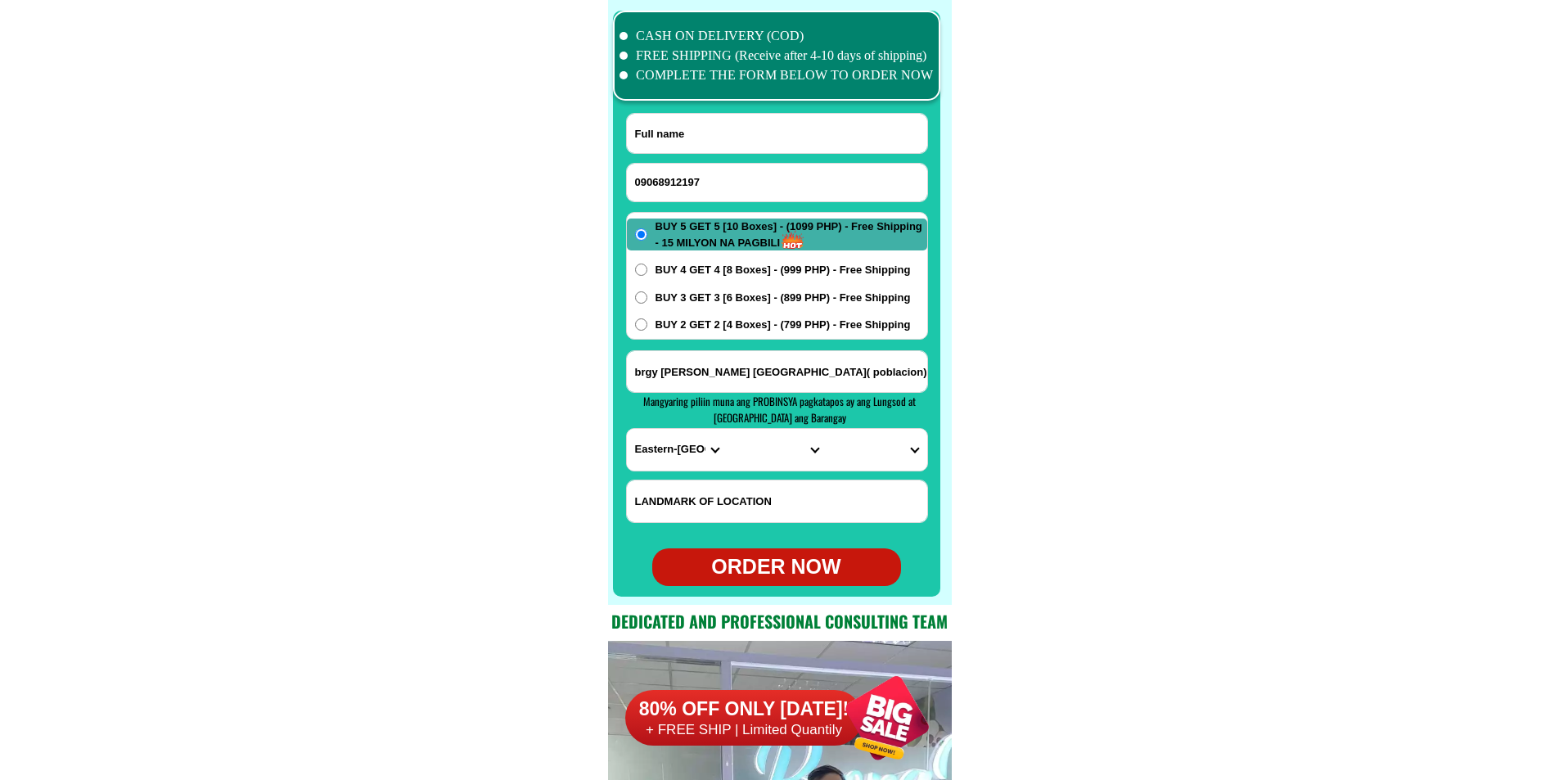
click at [731, 141] on input "Input full_name" at bounding box center [777, 133] width 300 height 39
type input "[PERSON_NAME]"
click at [740, 365] on input "Input address" at bounding box center [777, 371] width 300 height 41
paste input "BLK 6 PRK. BAGONG SILANG [PERSON_NAME] ST KALAWAG 11 ISULAN SULTAN! [GEOGRAPHIC…"
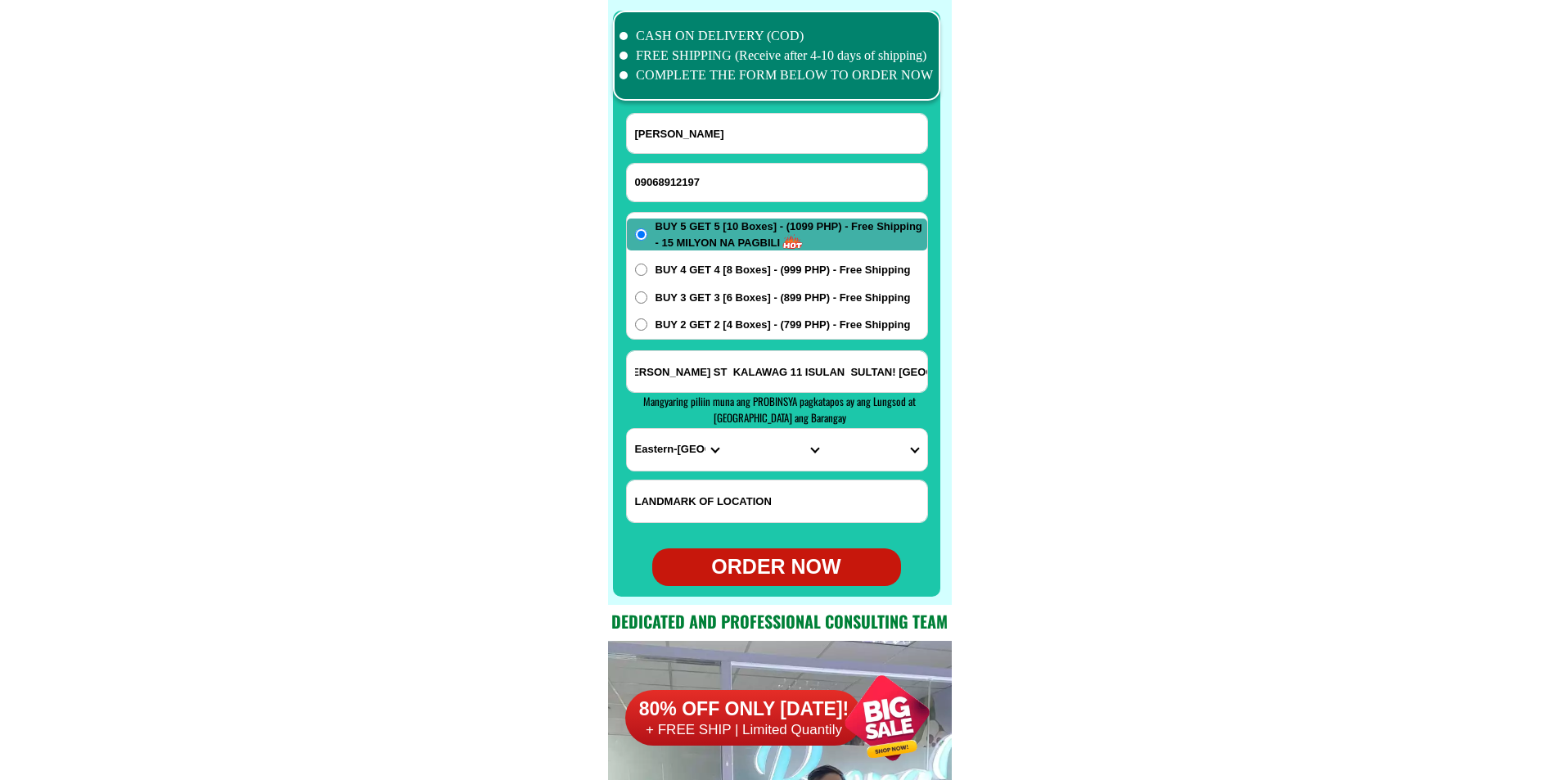
type input "BLK 6 PRK. BAGONG SILANG [PERSON_NAME] ST KALAWAG 11 ISULAN SULTAN! [GEOGRAPHIC…"
click at [654, 455] on select "PROVINCE [GEOGRAPHIC_DATA] [GEOGRAPHIC_DATA][PERSON_NAME][GEOGRAPHIC_DATA][GEOG…" at bounding box center [677, 450] width 100 height 42
select select "63_189"
click at [627, 429] on select "PROVINCE [GEOGRAPHIC_DATA] [GEOGRAPHIC_DATA][PERSON_NAME][GEOGRAPHIC_DATA][GEOG…" at bounding box center [677, 450] width 100 height 42
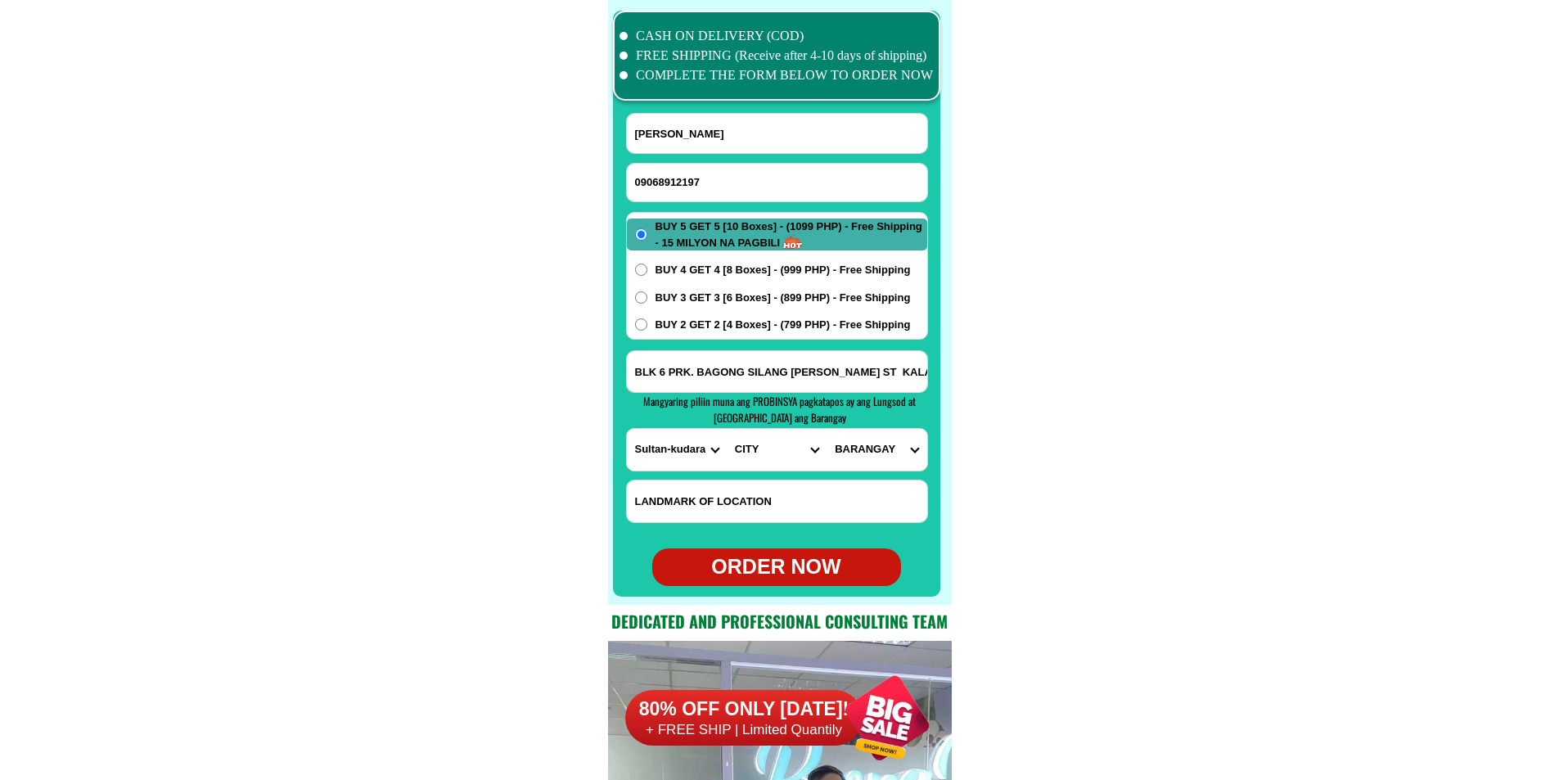
click at [879, 378] on input "BLK 6 PRK. BAGONG SILANG [PERSON_NAME] ST KALAWAG 11 ISULAN SULTAN! [GEOGRAPHIC…" at bounding box center [777, 371] width 300 height 41
click at [771, 452] on select "CITY Bagumbayan Columbio Isulan [PERSON_NAME] Palimbang President-[PERSON_NAME]…" at bounding box center [776, 450] width 100 height 42
select select "63_1893588"
click at [726, 429] on select "CITY Bagumbayan Columbio Isulan [PERSON_NAME] Palimbang President-[PERSON_NAME]…" at bounding box center [776, 450] width 100 height 42
click at [875, 451] on select "BARANGAY [PERSON_NAME] D'[PERSON_NAME] Kalawag i (pob.) Kalawag ii (pob.) Kalaw…" at bounding box center [876, 450] width 100 height 42
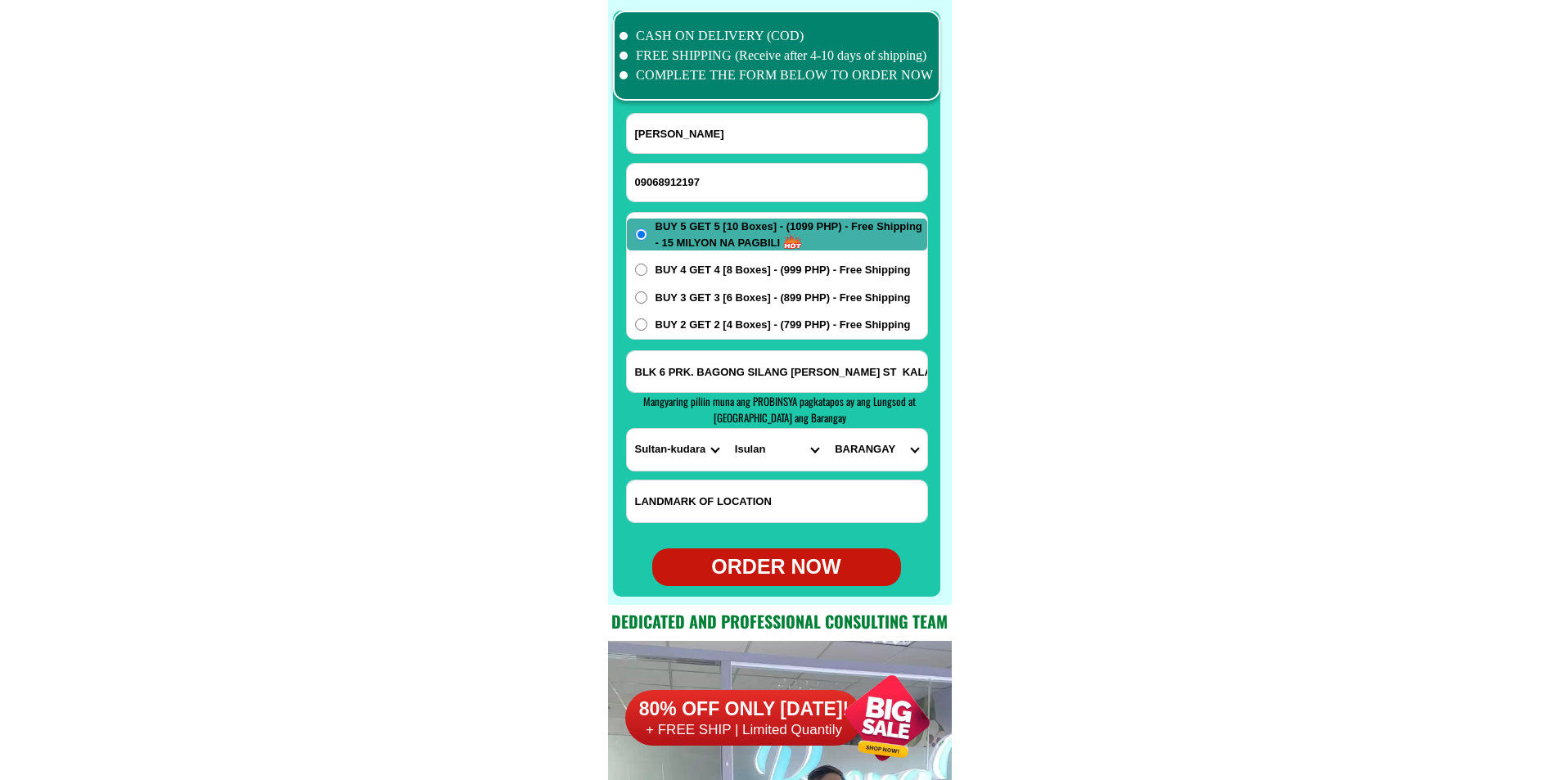
select select "63_18935889615"
click at [826, 429] on select "BARANGAY [PERSON_NAME] D'[PERSON_NAME] Kalawag i (pob.) Kalawag ii (pob.) Kalaw…" at bounding box center [876, 450] width 100 height 42
click at [768, 577] on div "ORDER NOW" at bounding box center [776, 566] width 249 height 31
type input "09068912197"
type input "BLK 6 PRK. BAGONG SILANG [PERSON_NAME] ST KALAWAG 11 ISULAN SULTAN! [GEOGRAPHIC…"
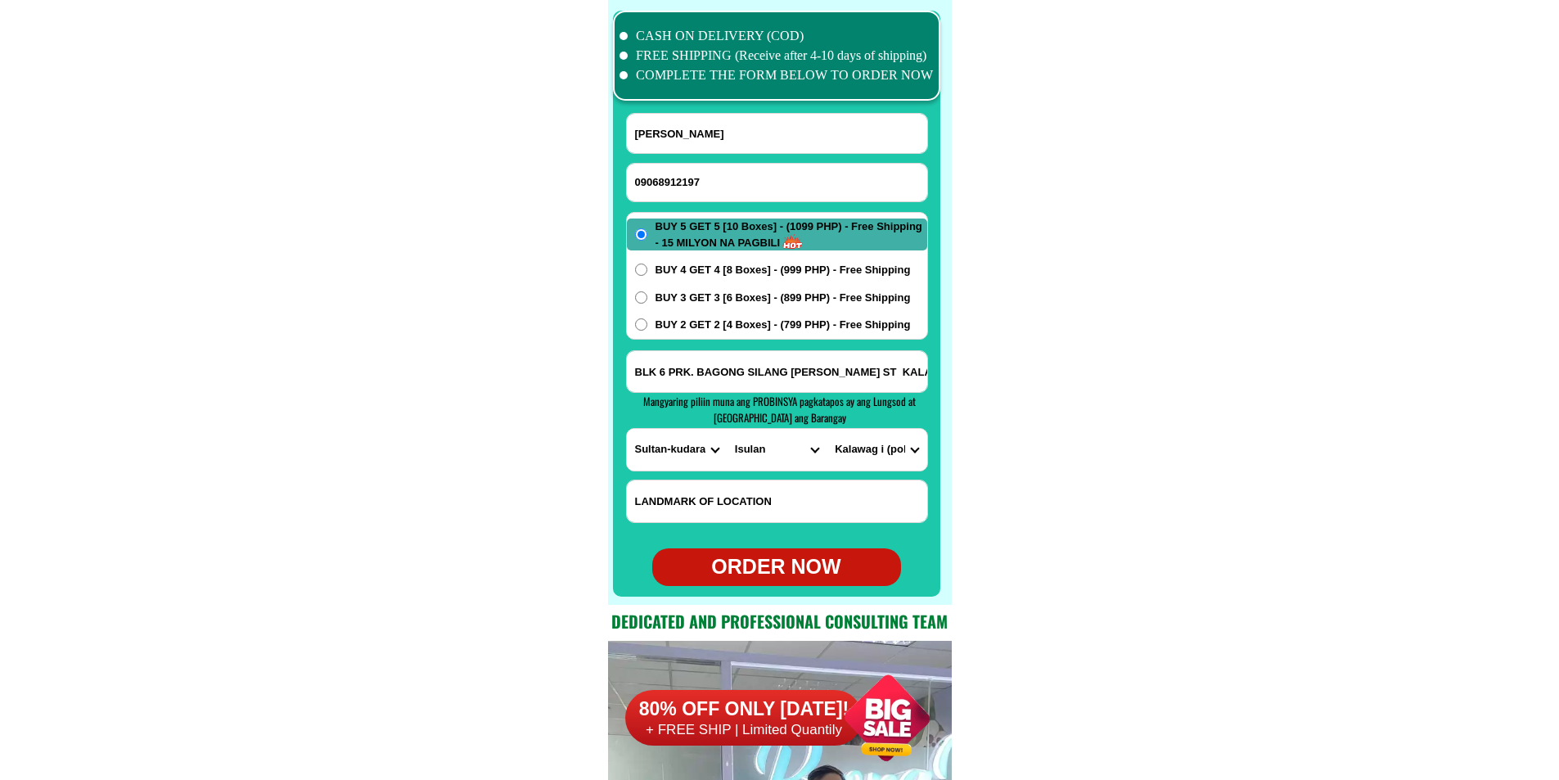
radio input "true"
click at [751, 176] on input "09068912197" at bounding box center [777, 183] width 300 height 38
paste input "09350392459"
type input "09350392459"
click at [742, 142] on input "[PERSON_NAME]" at bounding box center [777, 133] width 300 height 39
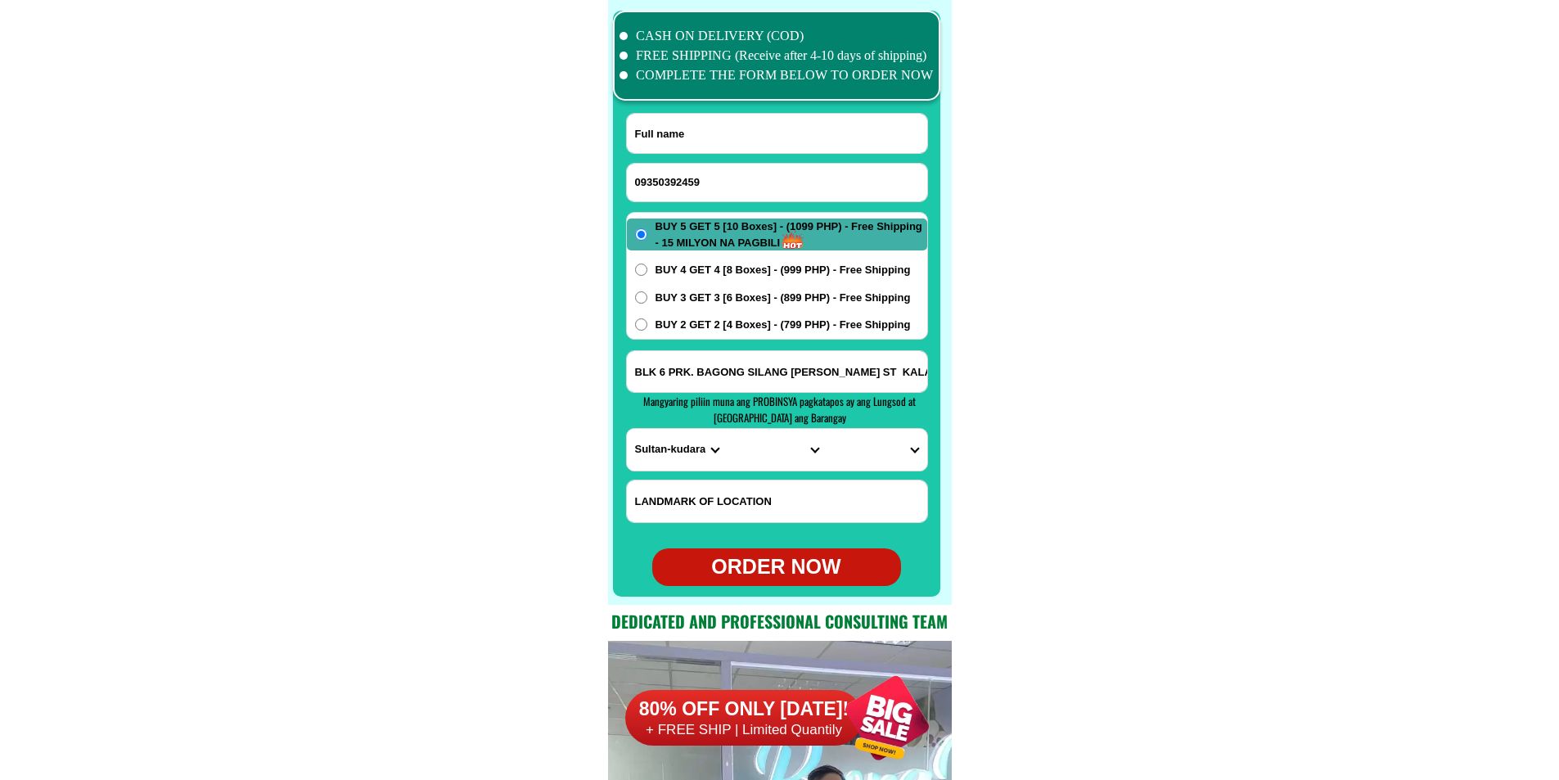
paste input "[PERSON_NAME]"
type input "[PERSON_NAME]"
paste input "22 [PERSON_NAME] St. de [PERSON_NAME] subd. brgy. sta [DATE] [GEOGRAPHIC_DATA] …"
click at [768, 376] on input "Input address" at bounding box center [777, 371] width 300 height 41
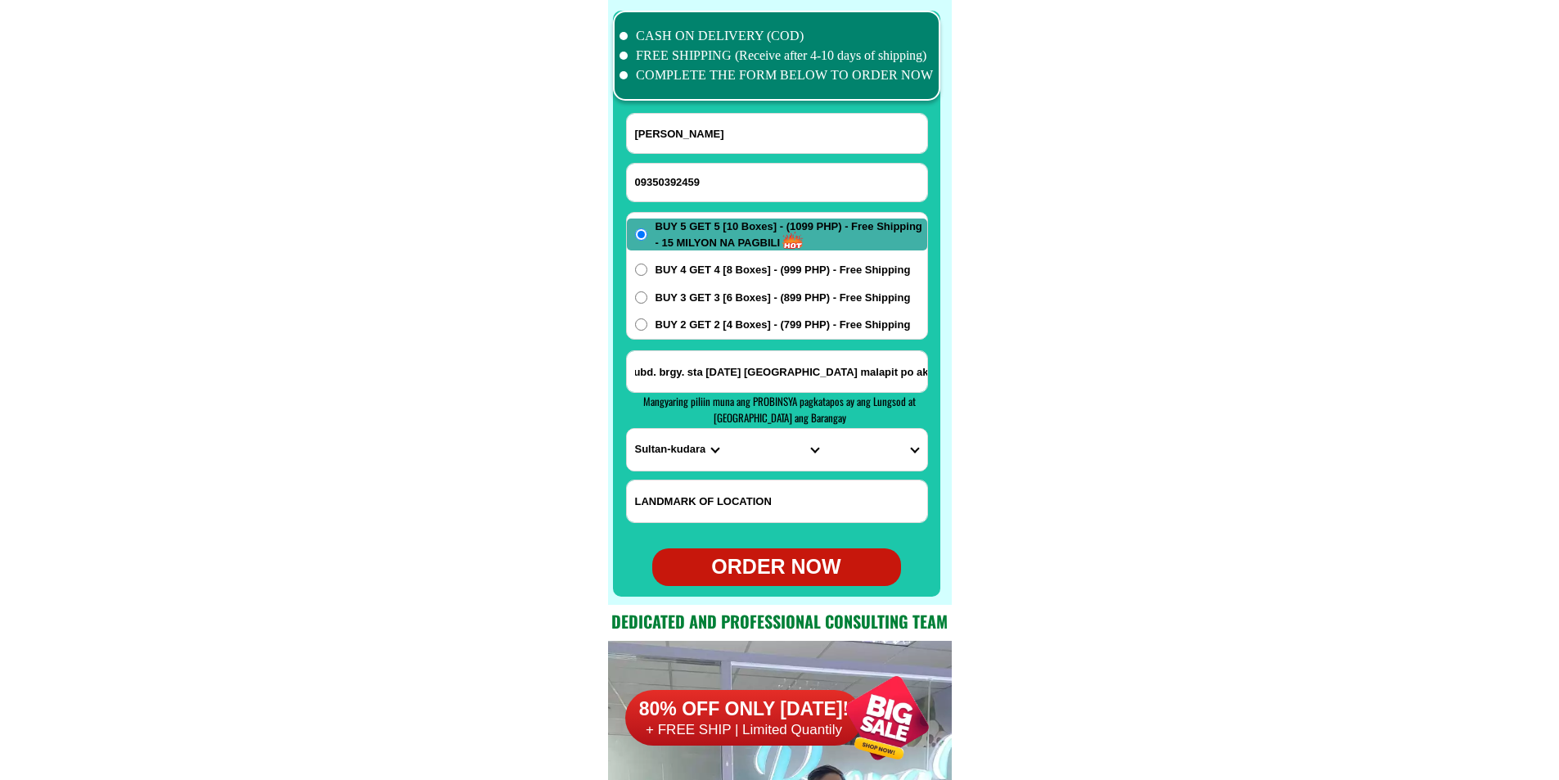
type input "22 [PERSON_NAME] St. de [PERSON_NAME] subd. brgy. sta [DATE] [GEOGRAPHIC_DATA] …"
click at [667, 443] on select "PROVINCE [GEOGRAPHIC_DATA] [GEOGRAPHIC_DATA][PERSON_NAME][GEOGRAPHIC_DATA][GEOG…" at bounding box center [677, 450] width 100 height 42
click at [627, 429] on select "PROVINCE [GEOGRAPHIC_DATA] [GEOGRAPHIC_DATA][PERSON_NAME][GEOGRAPHIC_DATA][GEOG…" at bounding box center [677, 450] width 100 height 42
click at [686, 449] on select "PROVINCE [GEOGRAPHIC_DATA] [GEOGRAPHIC_DATA][PERSON_NAME][GEOGRAPHIC_DATA][GEOG…" at bounding box center [677, 450] width 100 height 42
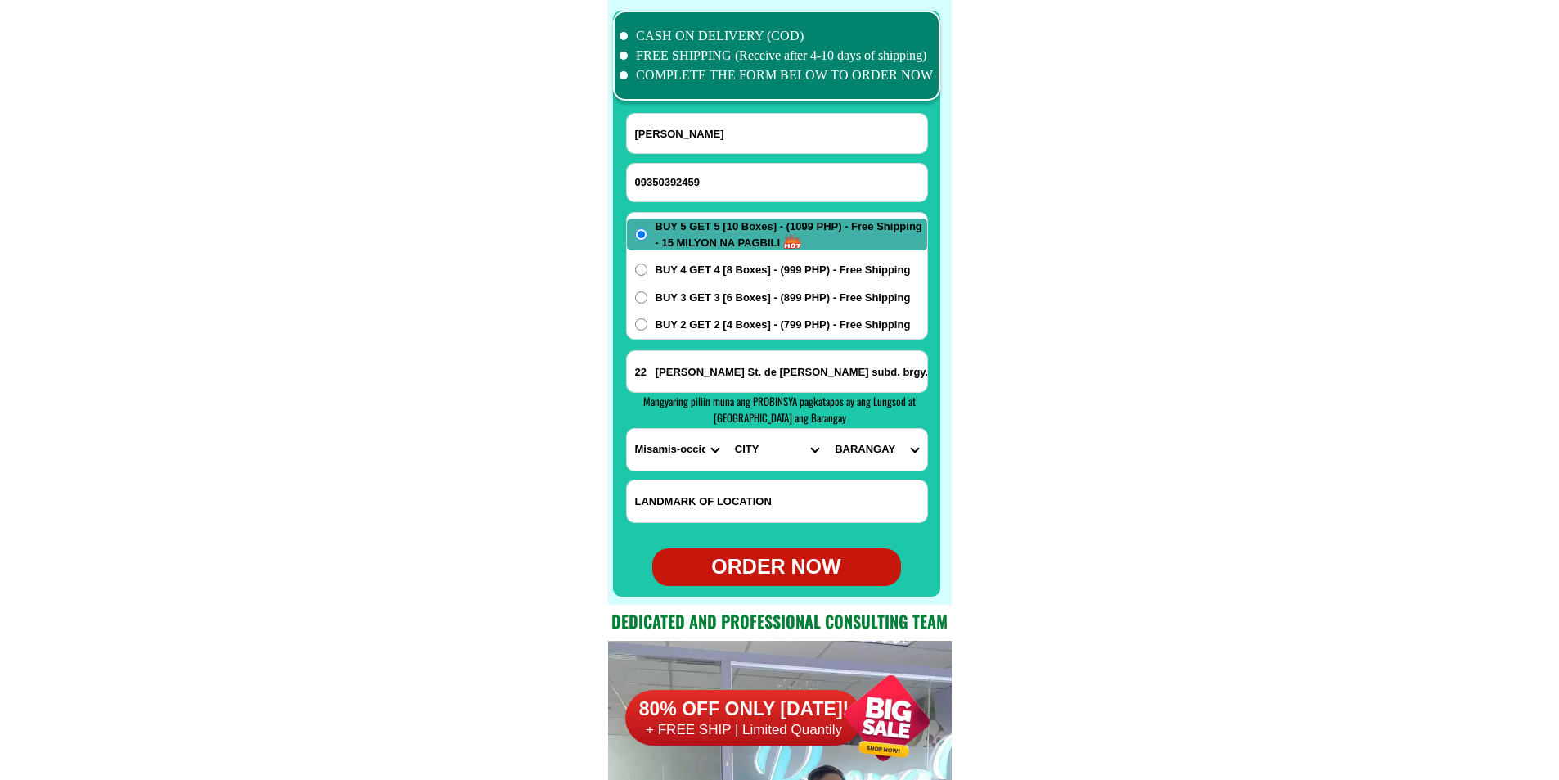
select select "63_219"
click at [627, 429] on select "PROVINCE [GEOGRAPHIC_DATA] [GEOGRAPHIC_DATA][PERSON_NAME][GEOGRAPHIC_DATA][GEOG…" at bounding box center [677, 450] width 100 height 42
click at [757, 455] on select "CITY [GEOGRAPHIC_DATA] [GEOGRAPHIC_DATA] [GEOGRAPHIC_DATA] [GEOGRAPHIC_DATA]-ci…" at bounding box center [776, 450] width 100 height 42
select select "63_2196502"
click at [726, 429] on select "CITY [GEOGRAPHIC_DATA] [GEOGRAPHIC_DATA] [GEOGRAPHIC_DATA] [GEOGRAPHIC_DATA]-ci…" at bounding box center [776, 450] width 100 height 42
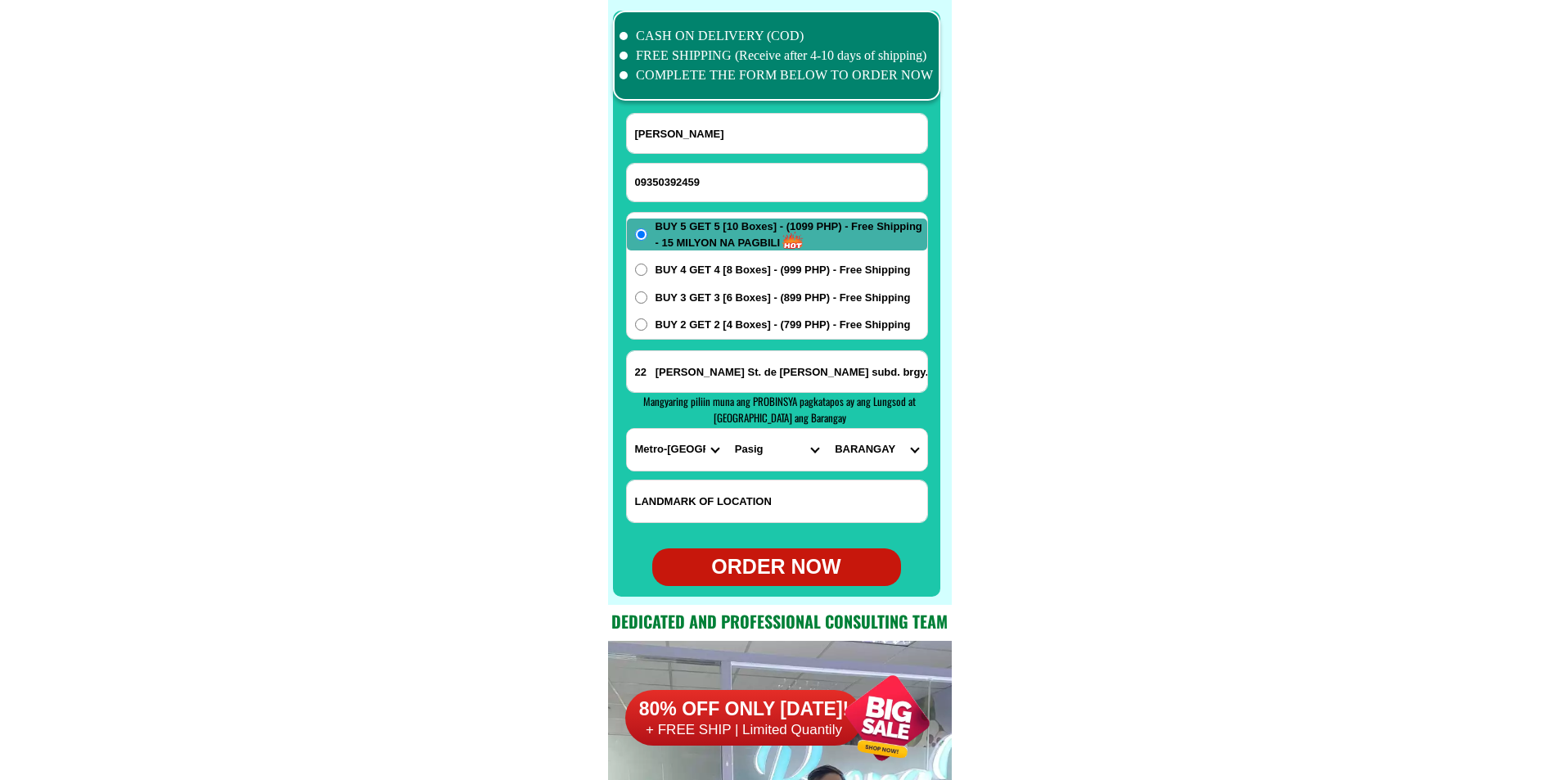
click at [869, 457] on select "BARANGAY [GEOGRAPHIC_DATA] [GEOGRAPHIC_DATA] [GEOGRAPHIC_DATA] Buting [GEOGRAPH…" at bounding box center [876, 450] width 100 height 42
select select "63_21965026974"
click at [826, 429] on select "BARANGAY [GEOGRAPHIC_DATA] [GEOGRAPHIC_DATA] [GEOGRAPHIC_DATA] Buting [GEOGRAPH…" at bounding box center [876, 450] width 100 height 42
drag, startPoint x: 776, startPoint y: 542, endPoint x: 776, endPoint y: 551, distance: 9.0
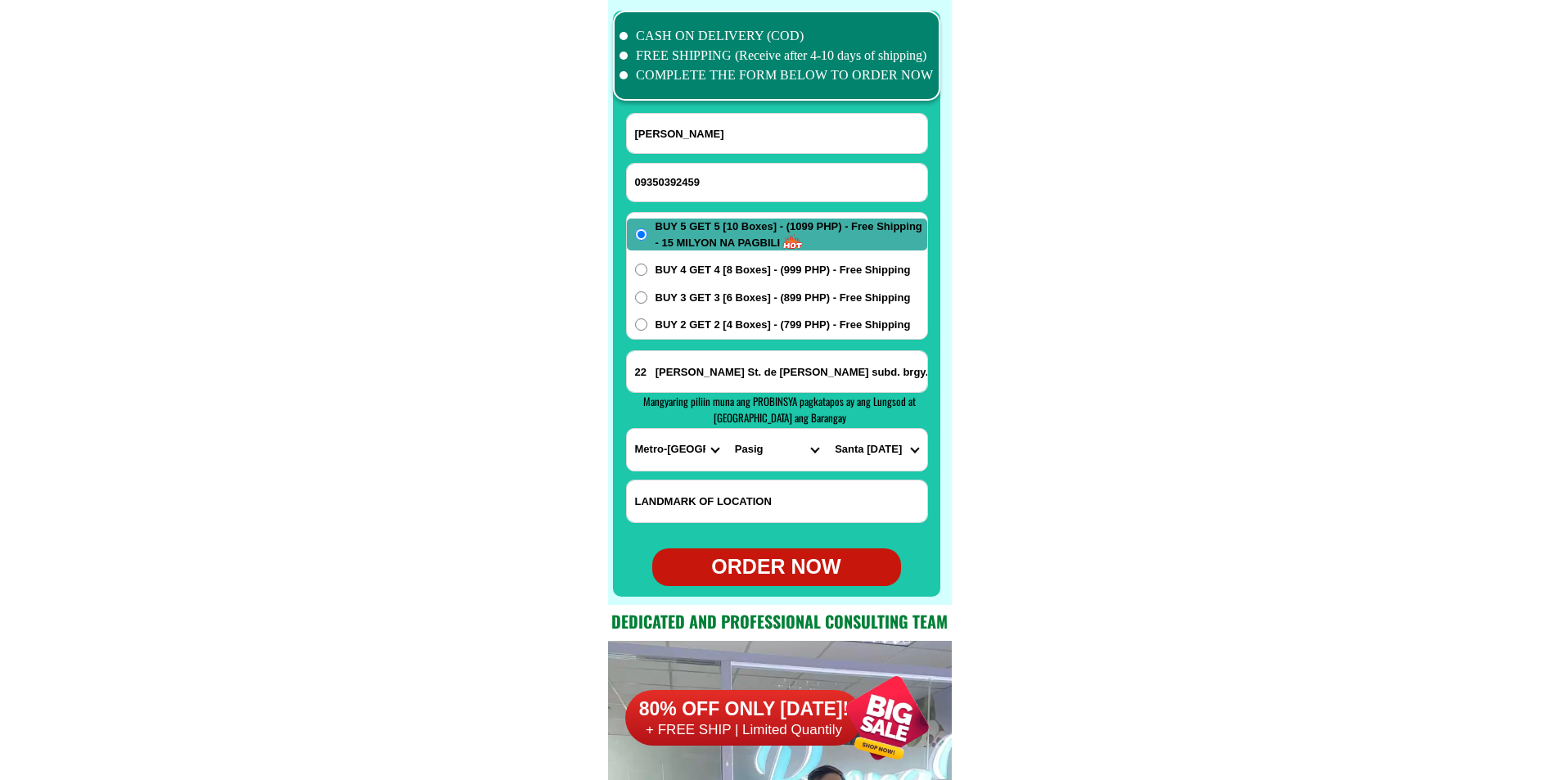
click at [776, 543] on form "[PERSON_NAME] 09350392459 ORDER NOW 22 [PERSON_NAME] [GEOGRAPHIC_DATA][PERSON_N…" at bounding box center [777, 349] width 302 height 473
click at [780, 569] on div "ORDER NOW" at bounding box center [776, 566] width 249 height 31
radio input "true"
click at [716, 173] on input "09350392459" at bounding box center [777, 183] width 300 height 38
paste input "09700960899"
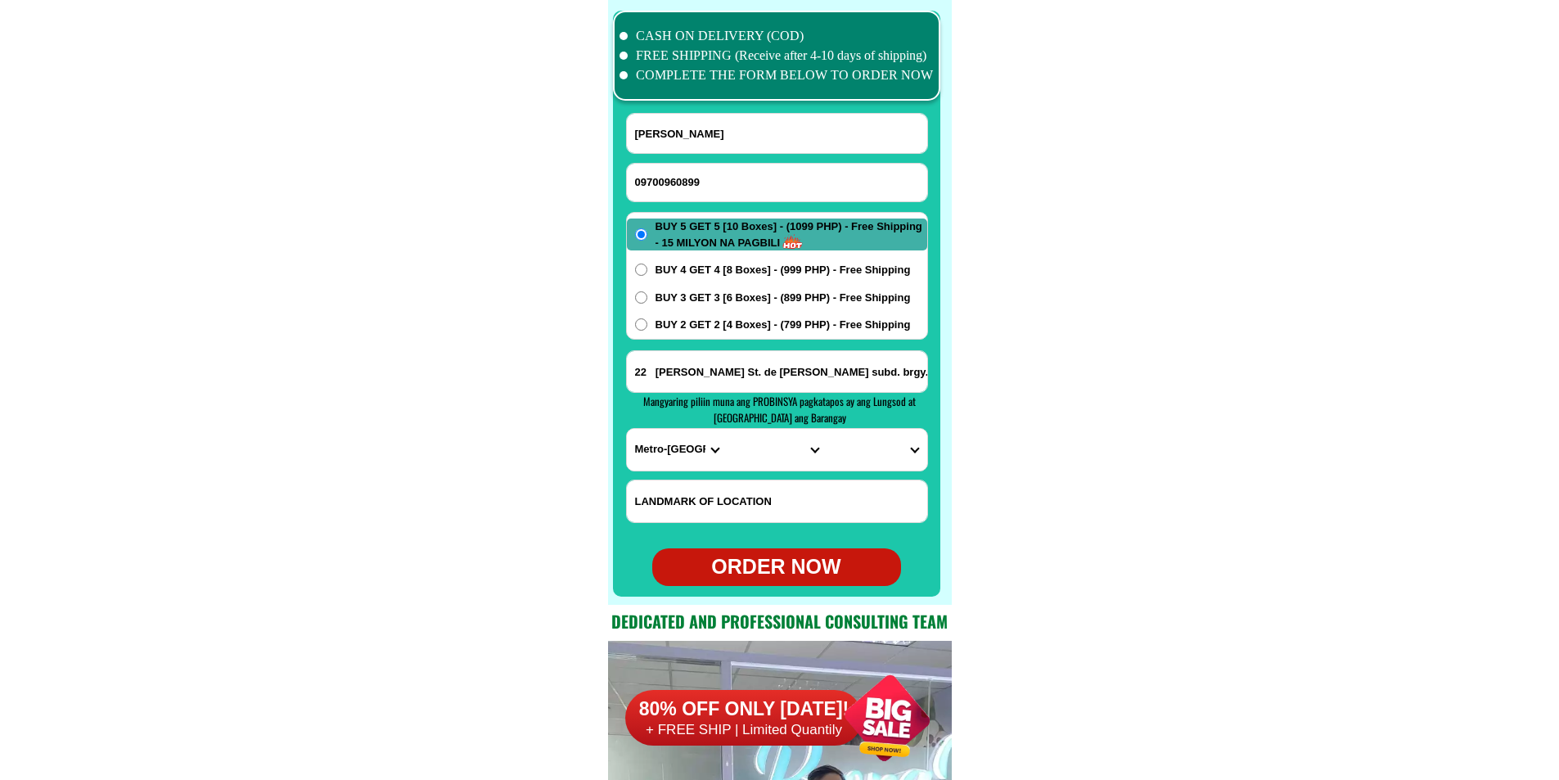
type input "09700960899"
click at [684, 124] on input "[PERSON_NAME]" at bounding box center [777, 133] width 300 height 39
paste input "[PERSON_NAME]"
type input "[PERSON_NAME]"
click at [759, 377] on input "22 [PERSON_NAME] St. de [PERSON_NAME] subd. brgy. sta [DATE] [GEOGRAPHIC_DATA] …" at bounding box center [777, 371] width 300 height 41
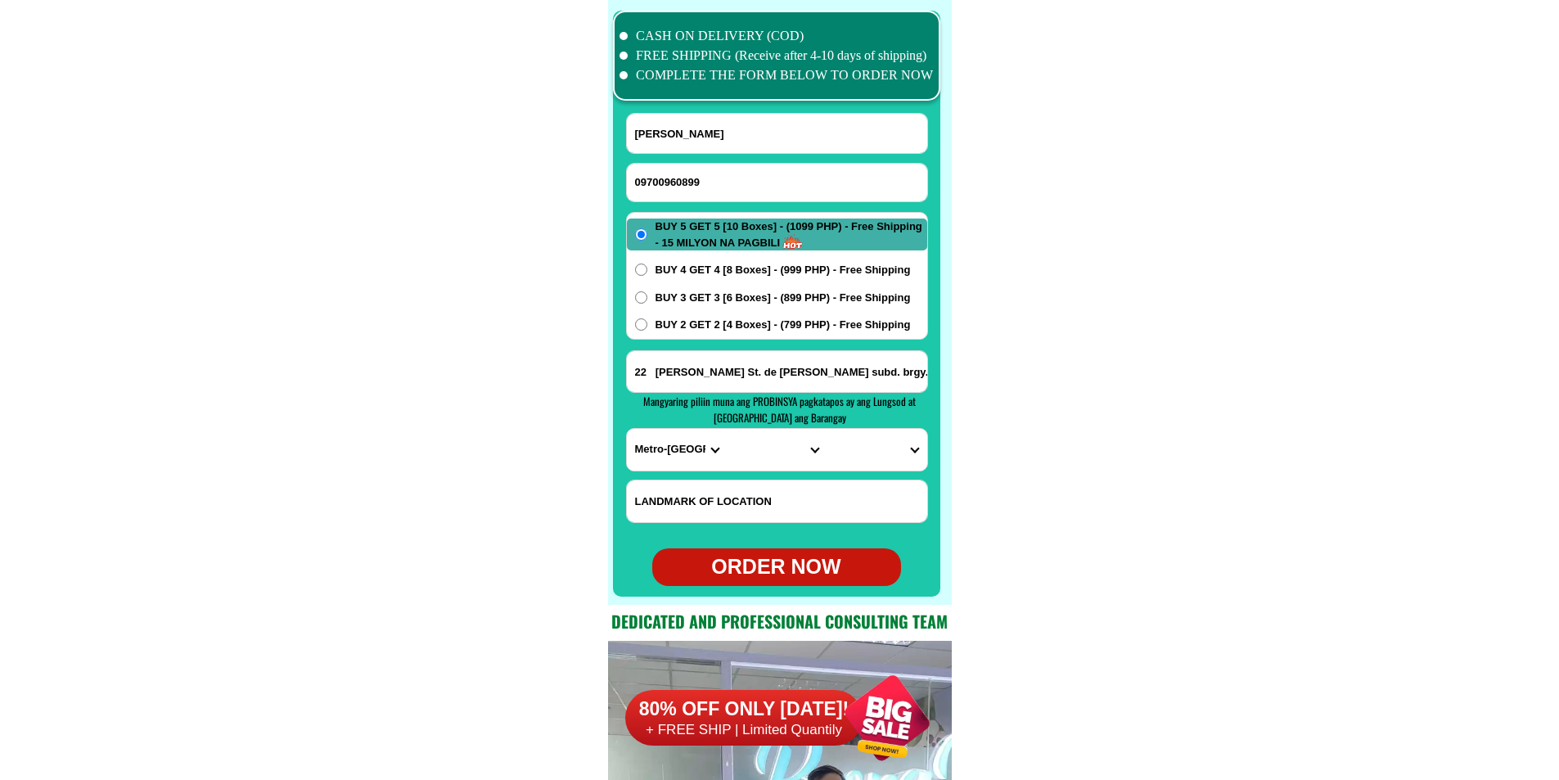
paste input "Purok 5, Brgy Maribong, [GEOGRAPHIC_DATA], [GEOGRAPHIC_DATA],"
type input "Purok 5, Brgy Maribong, [GEOGRAPHIC_DATA], [GEOGRAPHIC_DATA],"
click at [644, 444] on select "PROVINCE [GEOGRAPHIC_DATA] [GEOGRAPHIC_DATA][PERSON_NAME][GEOGRAPHIC_DATA][GEOG…" at bounding box center [677, 450] width 100 height 42
select select "63_151"
click at [627, 429] on select "PROVINCE [GEOGRAPHIC_DATA] [GEOGRAPHIC_DATA][PERSON_NAME][GEOGRAPHIC_DATA][GEOG…" at bounding box center [677, 450] width 100 height 42
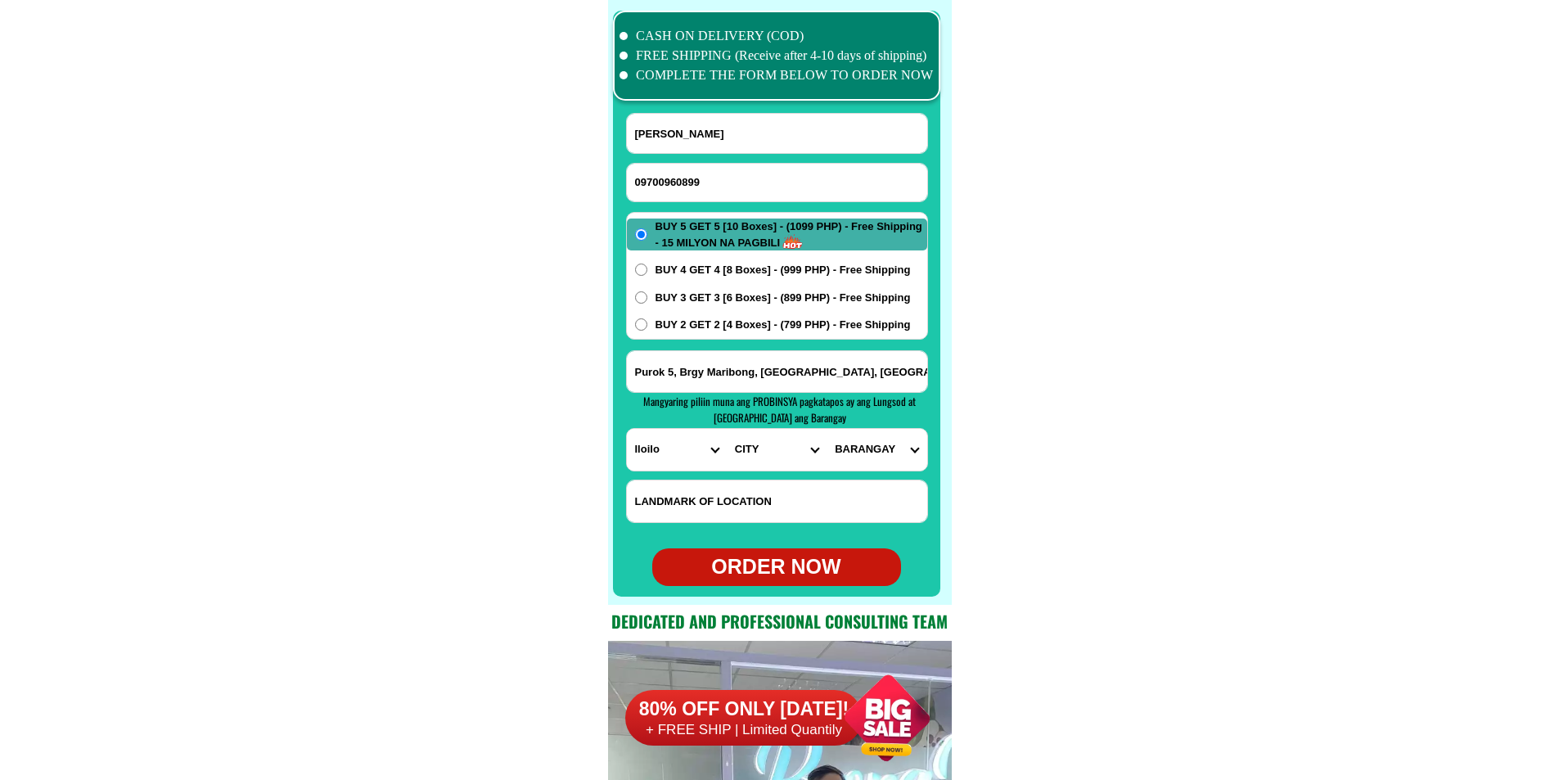
click at [753, 456] on select "CITY [PERSON_NAME] [PERSON_NAME][GEOGRAPHIC_DATA][GEOGRAPHIC_DATA]-[GEOGRAPHIC_…" at bounding box center [776, 450] width 100 height 42
select select "63_1519808"
click at [726, 429] on select "CITY [PERSON_NAME] [PERSON_NAME][GEOGRAPHIC_DATA][GEOGRAPHIC_DATA]-[GEOGRAPHIC_…" at bounding box center [776, 450] width 100 height 42
click at [852, 442] on select "BARANGAY Agsirab Agtuman Alugmawa [GEOGRAPHIC_DATA] [GEOGRAPHIC_DATA] [GEOGRAPH…" at bounding box center [876, 450] width 100 height 42
select select "63_151980885853"
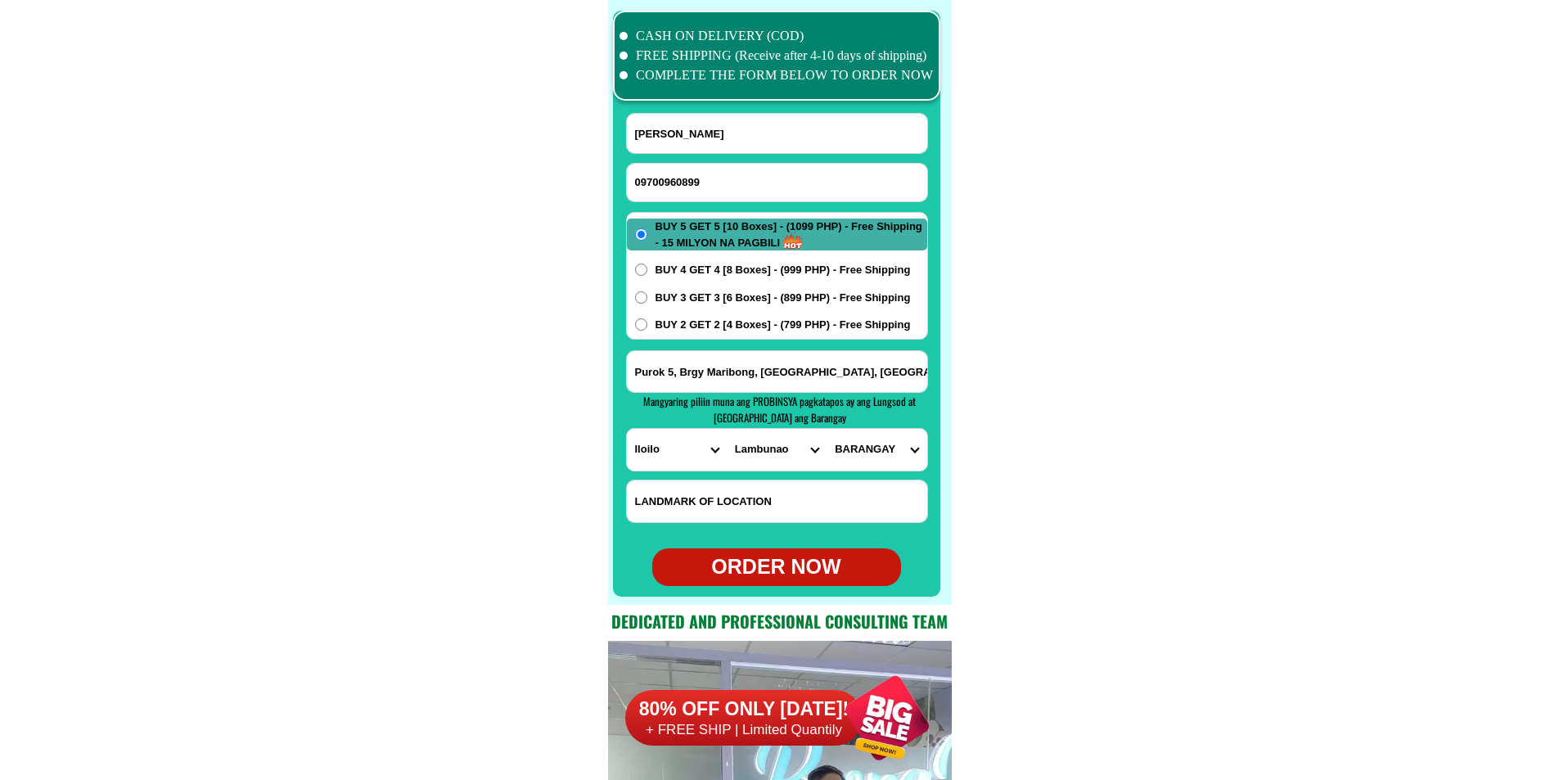
click at [826, 429] on select "BARANGAY Agsirab Agtuman Alugmawa [GEOGRAPHIC_DATA] [GEOGRAPHIC_DATA] [GEOGRAPH…" at bounding box center [876, 450] width 100 height 42
click at [736, 561] on div "ORDER NOW" at bounding box center [776, 566] width 249 height 31
radio input "true"
click at [740, 170] on input "Input phone_number" at bounding box center [777, 183] width 300 height 38
paste input "09920601679"
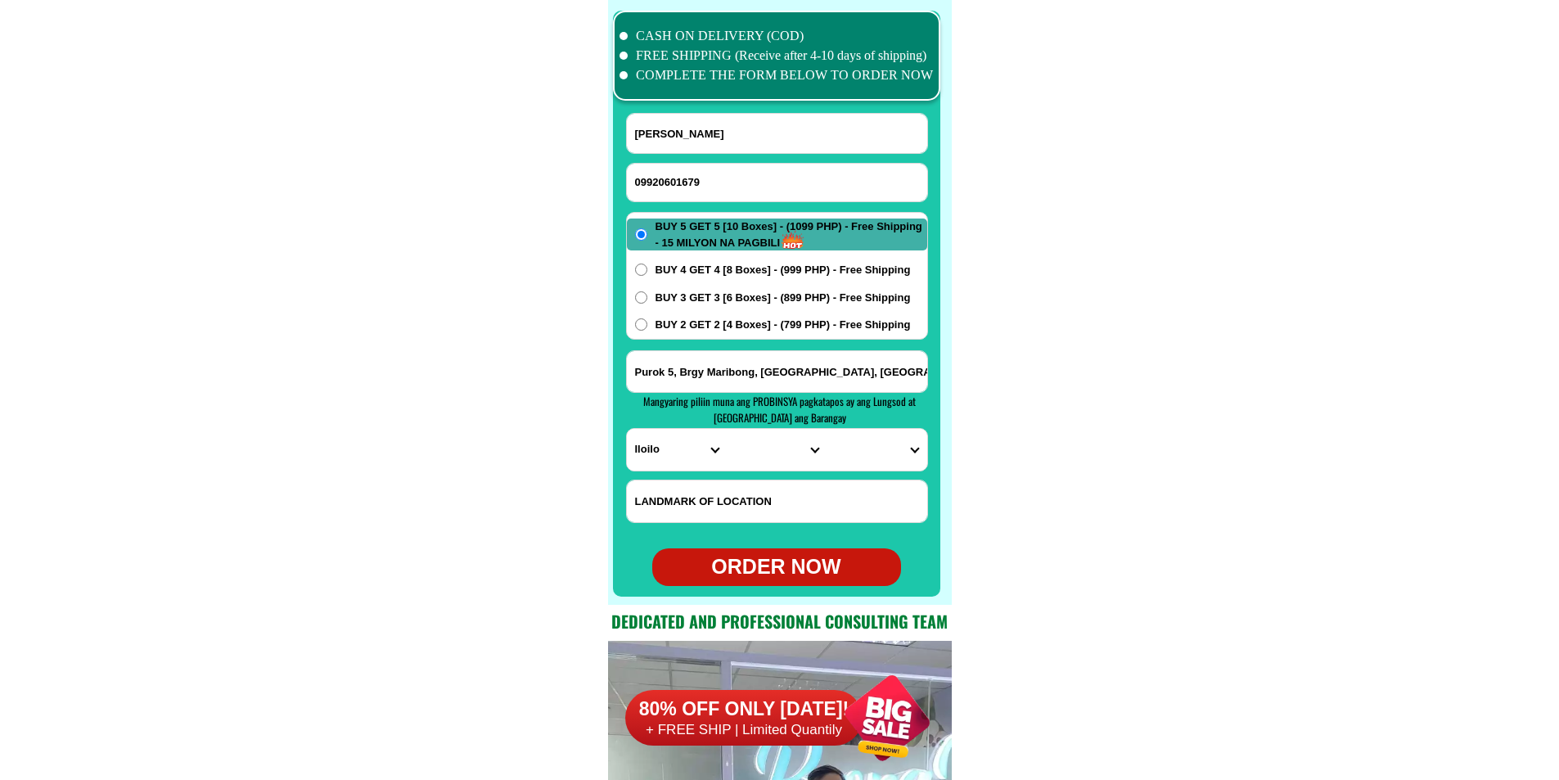
type input "09920601679"
click at [712, 130] on input "[PERSON_NAME]" at bounding box center [777, 133] width 300 height 39
paste input "[PERSON_NAME] Opalla"
type input "[PERSON_NAME] Opalla"
click at [762, 382] on input "Input address" at bounding box center [777, 371] width 300 height 41
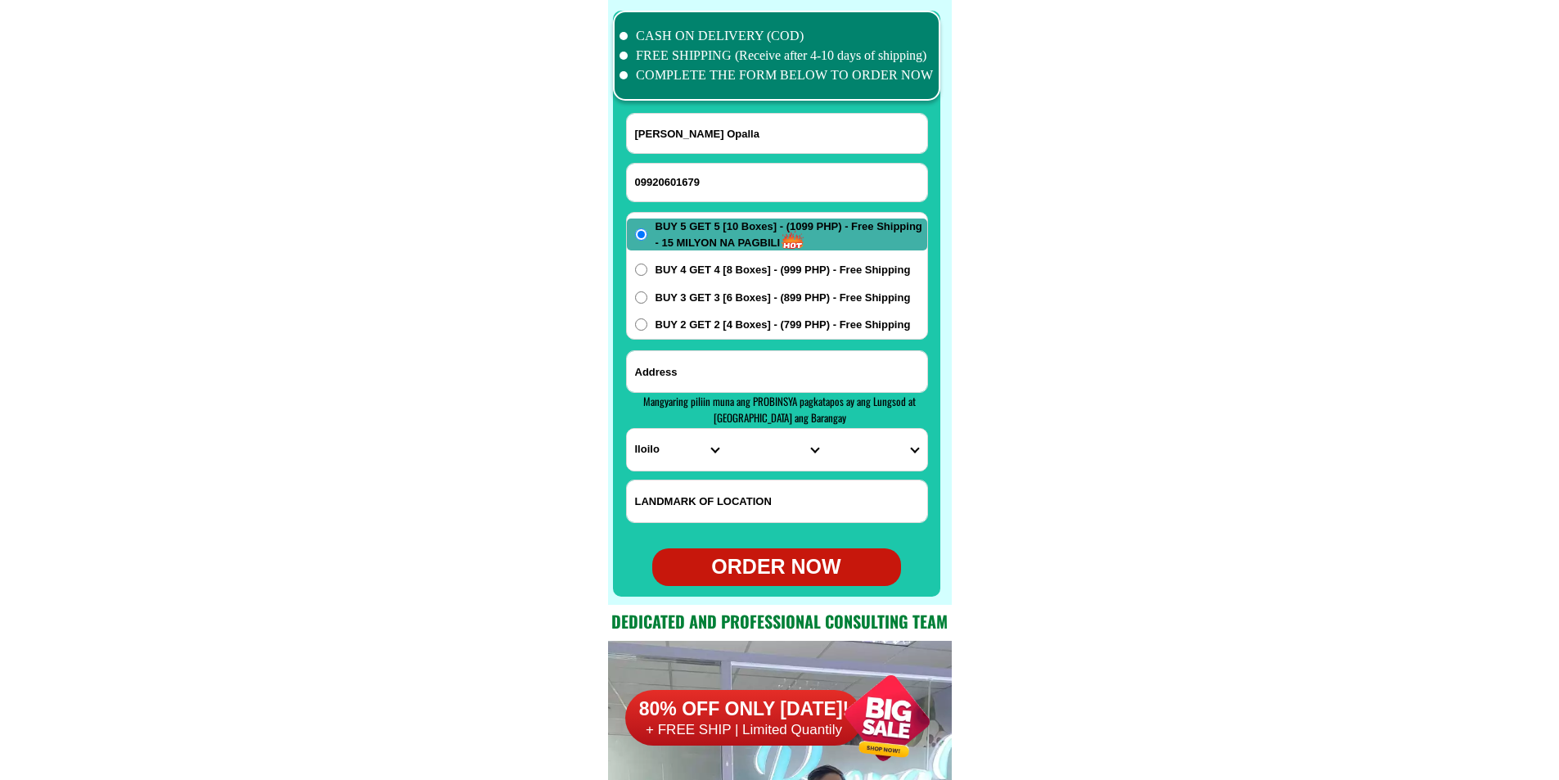
paste input "abilan p_4 beside sa barggy.hall baba sa elementary school . salamat po."
type input "abilan p_4 beside sa barggy.hall baba sa elementary school . salamat po."
click at [666, 446] on select "PROVINCE [GEOGRAPHIC_DATA] [GEOGRAPHIC_DATA][PERSON_NAME][GEOGRAPHIC_DATA][GEOG…" at bounding box center [677, 450] width 100 height 42
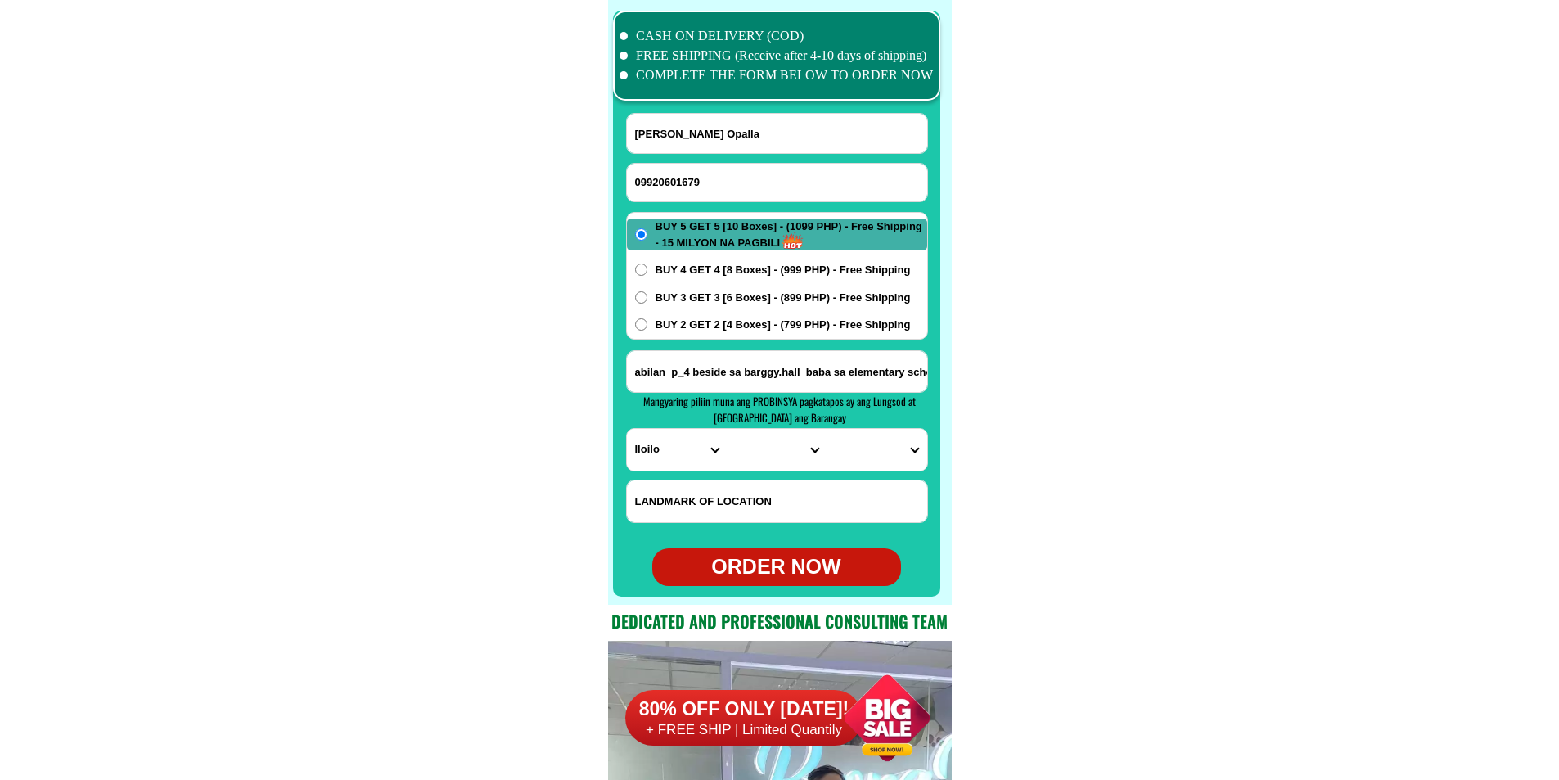
select select "63_115"
click at [627, 429] on select "PROVINCE [GEOGRAPHIC_DATA] [GEOGRAPHIC_DATA][PERSON_NAME][GEOGRAPHIC_DATA][GEOG…" at bounding box center [677, 450] width 100 height 42
click at [743, 452] on select "CITY [GEOGRAPHIC_DATA] Bislig-city [GEOGRAPHIC_DATA][PERSON_NAME] [PERSON_NAME]…" at bounding box center [776, 450] width 100 height 42
select select "63_1153185"
click at [726, 429] on select "CITY [GEOGRAPHIC_DATA] Bislig-city [GEOGRAPHIC_DATA][PERSON_NAME] [PERSON_NAME]…" at bounding box center [776, 450] width 100 height 42
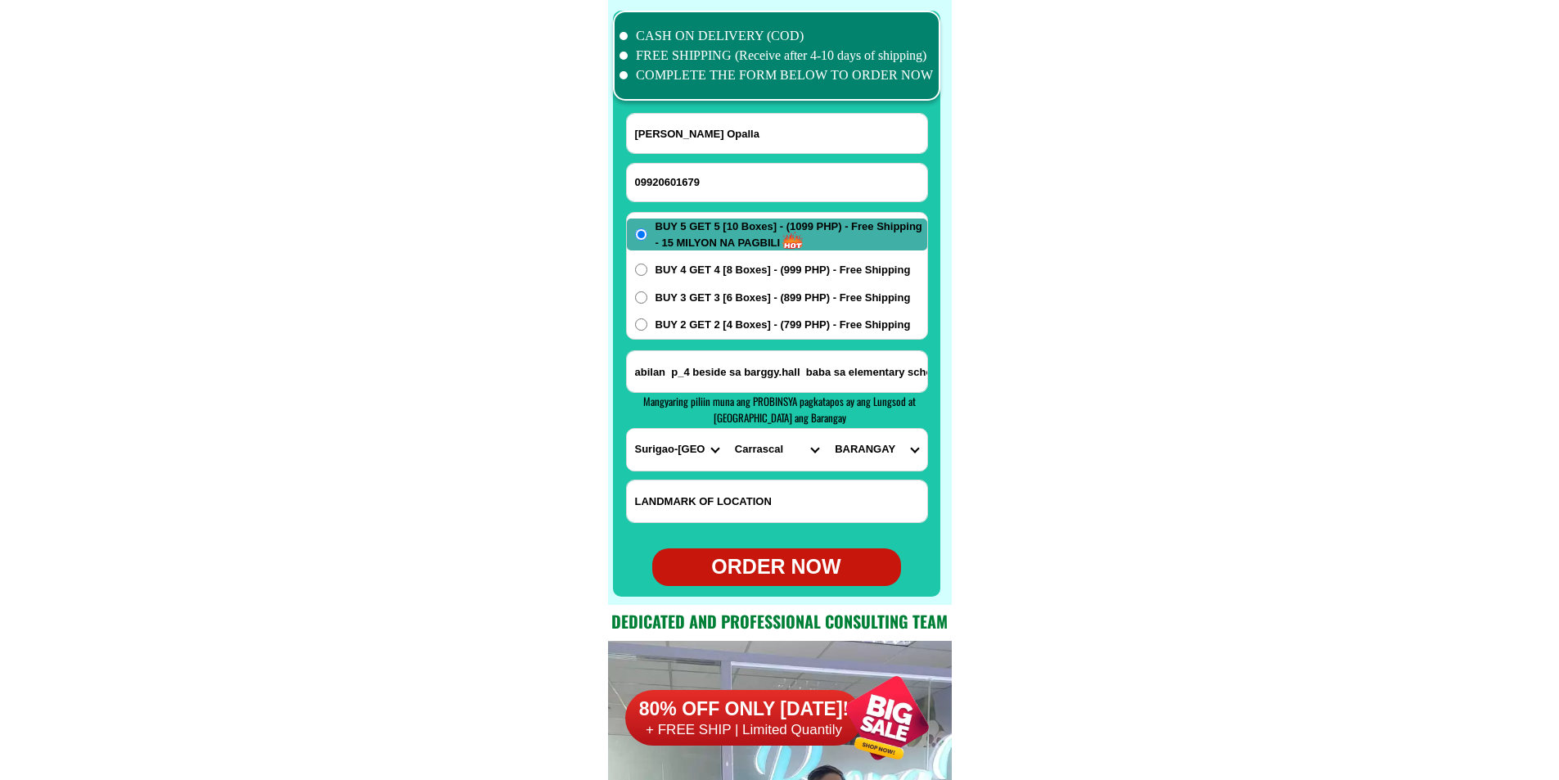
click at [883, 452] on select "BARANGAY [PERSON_NAME] Baybay (pob.) Bon-ot Caglayag Dahican Doyos (pob.) Embar…" at bounding box center [876, 450] width 100 height 42
click at [857, 470] on select "BARANGAY [PERSON_NAME] Baybay (pob.) Bon-ot Caglayag Dahican Doyos (pob.) Embar…" at bounding box center [876, 450] width 100 height 42
click at [826, 429] on select "BARANGAY [PERSON_NAME] Baybay (pob.) Bon-ot Caglayag Dahican Doyos (pob.) Embar…" at bounding box center [876, 450] width 100 height 42
click at [906, 443] on select "BARANGAY [PERSON_NAME] Baybay (pob.) Bon-ot Caglayag Dahican Doyos (pob.) Embar…" at bounding box center [876, 450] width 100 height 42
select select "63_11531854793"
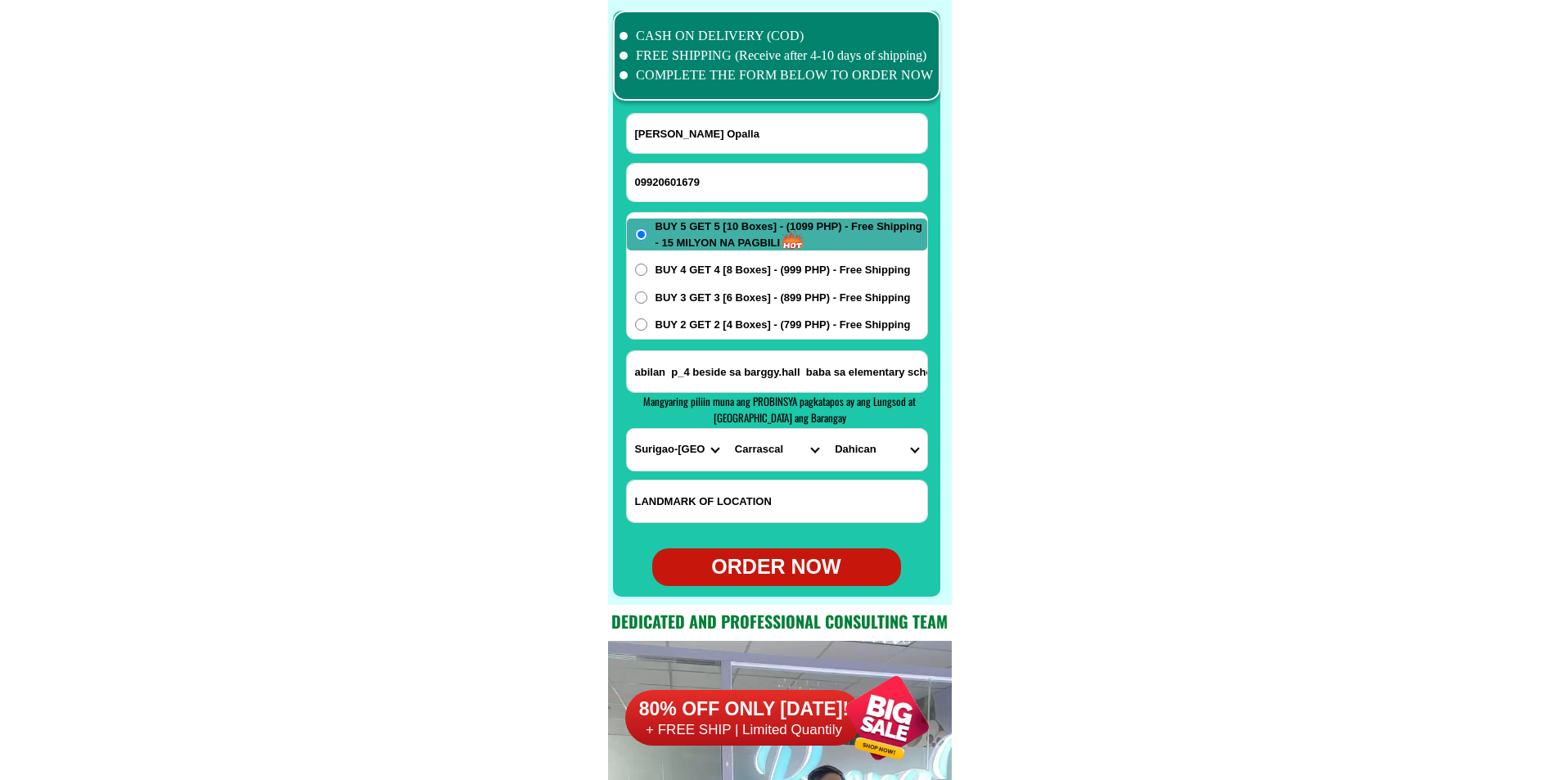
click at [826, 429] on select "BARANGAY [PERSON_NAME] Baybay (pob.) Bon-ot Caglayag Dahican Doyos (pob.) Embar…" at bounding box center [876, 450] width 100 height 42
click at [863, 377] on input "abilan p_4 beside sa barggy.hall baba sa elementary school . salamat po." at bounding box center [777, 371] width 300 height 41
click at [789, 568] on div "ORDER NOW" at bounding box center [776, 566] width 249 height 31
type input "09920601679"
radio input "true"
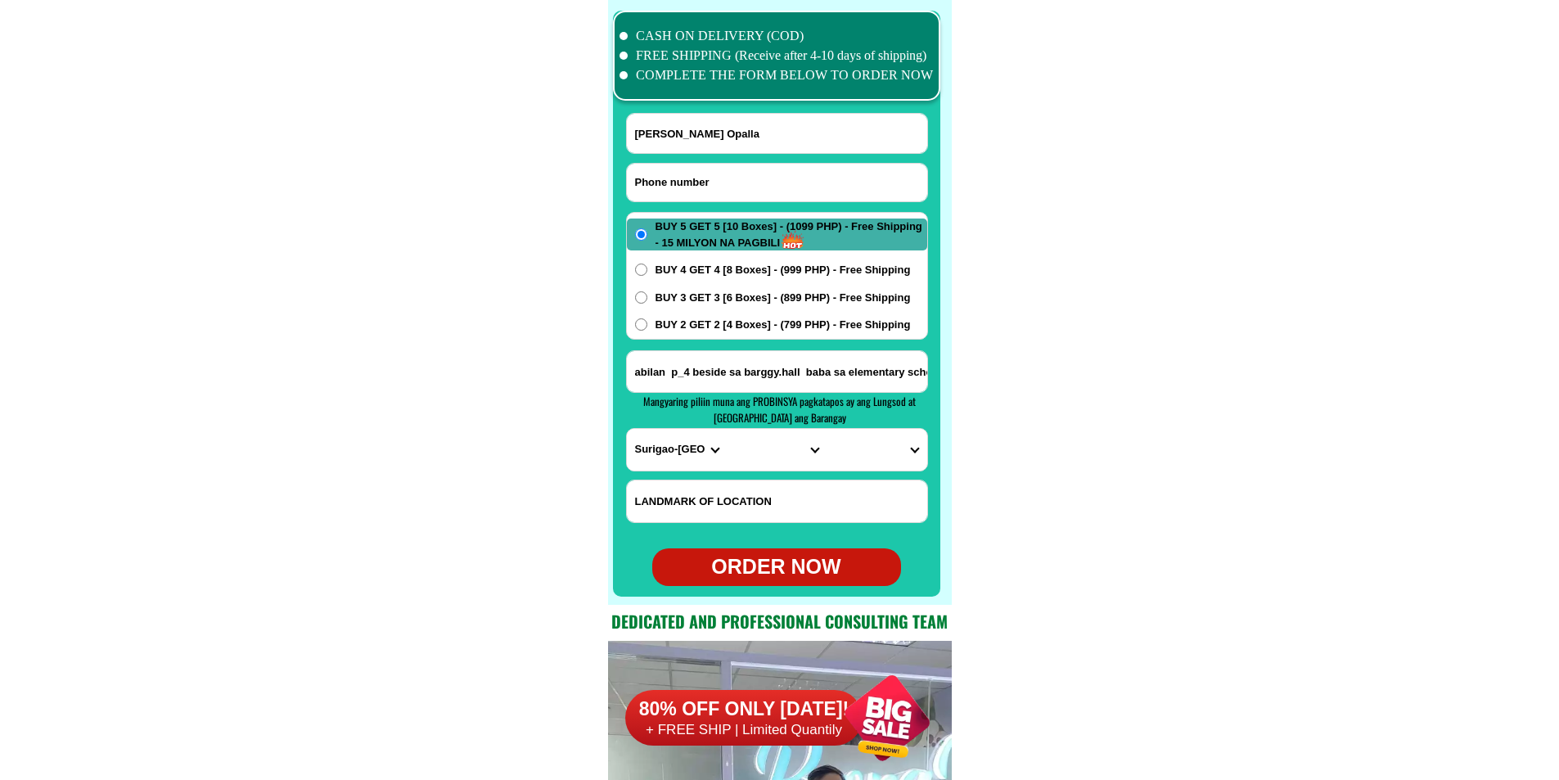
click at [659, 167] on input "Input phone_number" at bounding box center [777, 183] width 300 height 38
paste input "09850067314"
type input "09850067314"
drag, startPoint x: 668, startPoint y: 132, endPoint x: 540, endPoint y: 77, distance: 138.9
click at [668, 132] on input "Input full_name" at bounding box center [777, 133] width 300 height 39
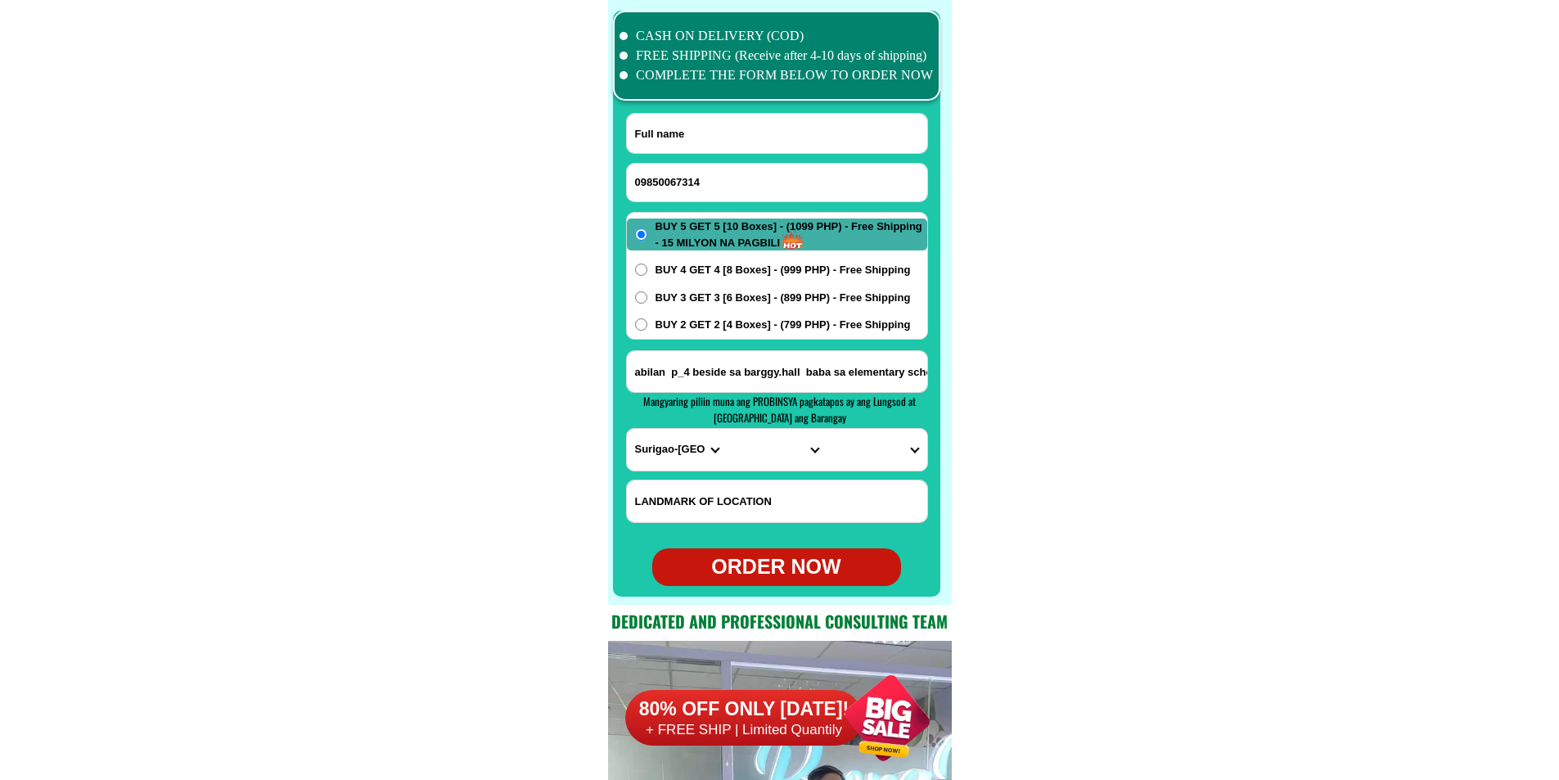
paste input "Wilma infuesto"
type input "Wilma infuesto"
click at [741, 358] on input "Input address" at bounding box center [777, 371] width 300 height 41
paste input "[GEOGRAPHIC_DATA] [GEOGRAPHIC_DATA][PERSON_NAME]"
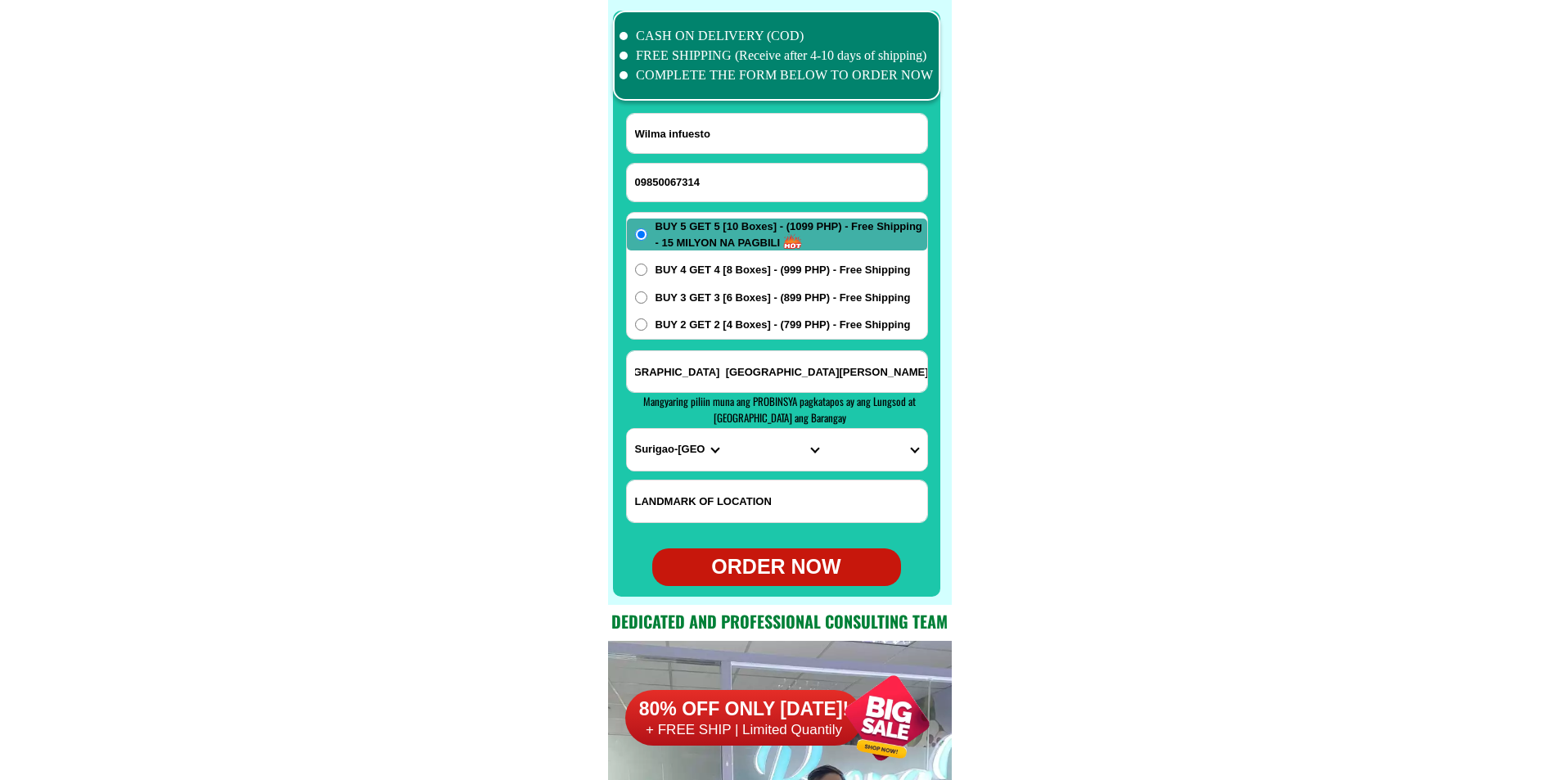
type input "[GEOGRAPHIC_DATA] [GEOGRAPHIC_DATA][PERSON_NAME]"
click at [659, 448] on select "PROVINCE [GEOGRAPHIC_DATA] [GEOGRAPHIC_DATA][PERSON_NAME][GEOGRAPHIC_DATA][GEOG…" at bounding box center [677, 450] width 100 height 42
select select "63_427"
click at [627, 429] on select "PROVINCE [GEOGRAPHIC_DATA] [GEOGRAPHIC_DATA][PERSON_NAME][GEOGRAPHIC_DATA][GEOG…" at bounding box center [677, 450] width 100 height 42
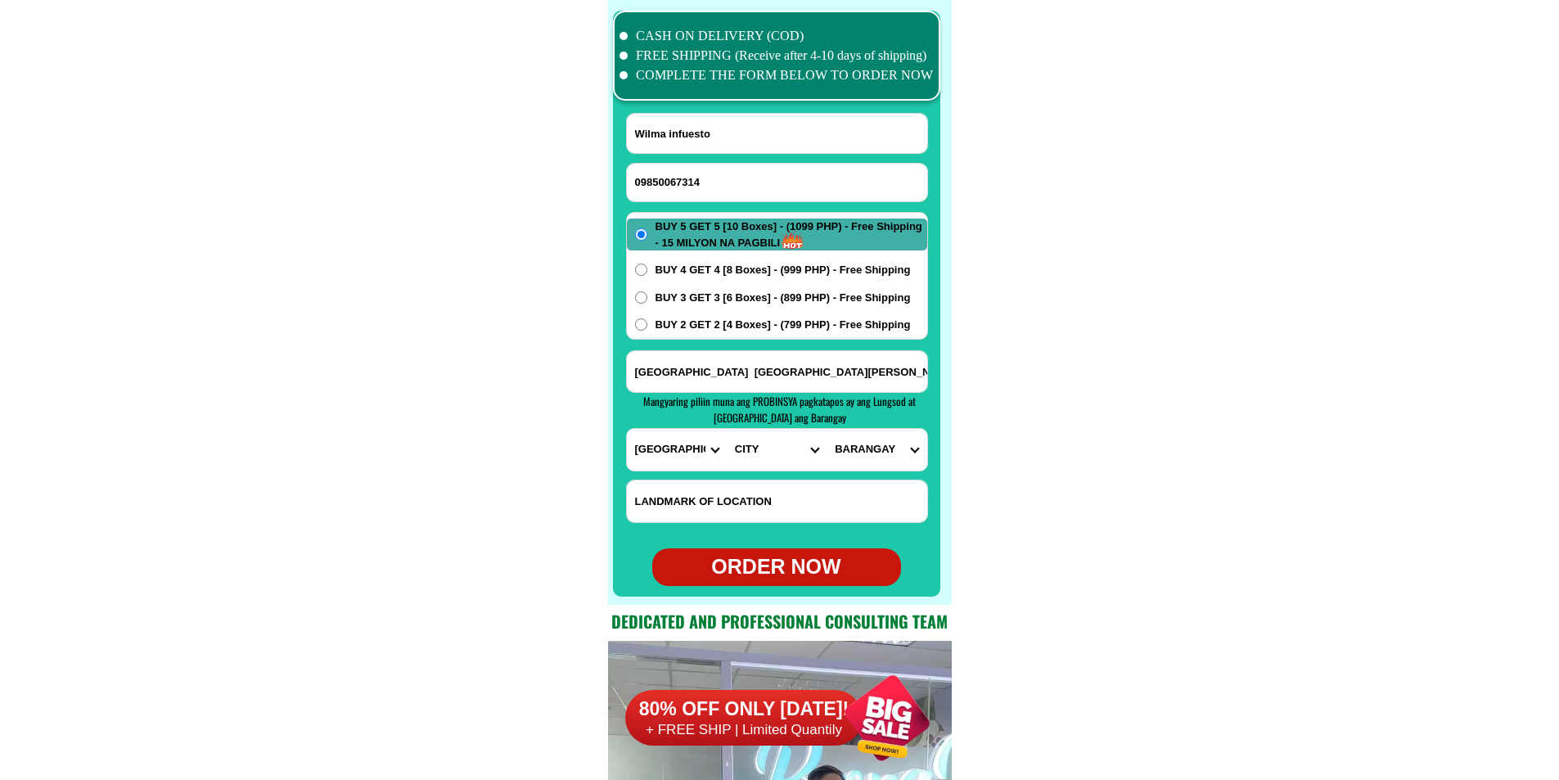
click at [761, 452] on select "CITY Bayog [GEOGRAPHIC_DATA] Dinas [PERSON_NAME][GEOGRAPHIC_DATA][GEOGRAPHIC_DA…" at bounding box center [776, 450] width 100 height 42
select select "63_4273025"
click at [726, 429] on select "CITY Bayog [GEOGRAPHIC_DATA] Dinas [PERSON_NAME][GEOGRAPHIC_DATA][GEOGRAPHIC_DA…" at bounding box center [776, 450] width 100 height 42
click at [875, 457] on select "BARANGAY Bag-ong misamis Bubual [PERSON_NAME] Daplayan [PERSON_NAME] Kondum [GE…" at bounding box center [876, 450] width 100 height 42
select select "63_42730259379"
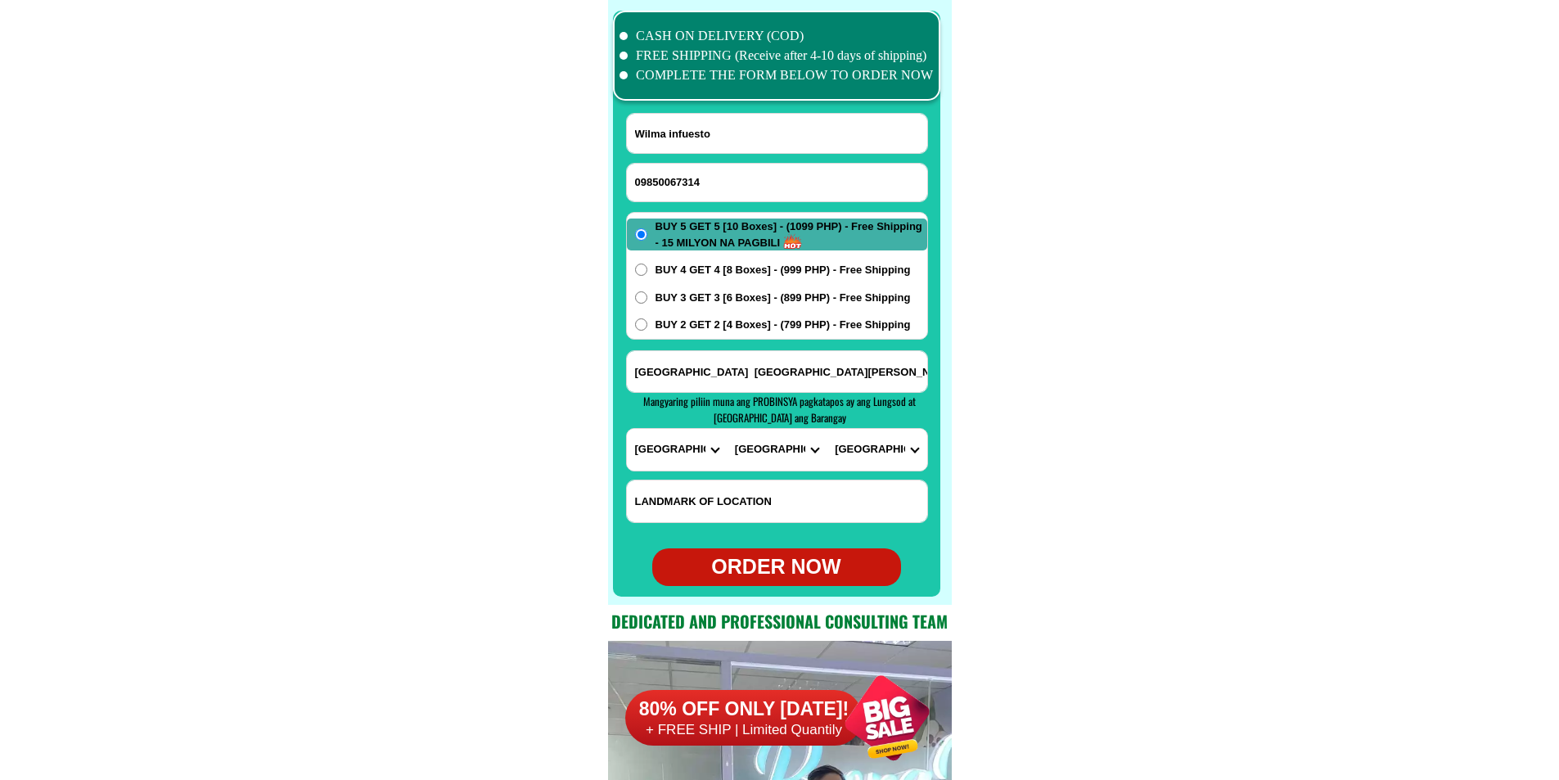
click at [826, 429] on select "BARANGAY Bag-ong misamis Bubual [PERSON_NAME] Daplayan [PERSON_NAME] Kondum [GE…" at bounding box center [876, 450] width 100 height 42
click at [775, 560] on div "ORDER NOW" at bounding box center [776, 566] width 249 height 31
radio input "true"
click at [688, 178] on input "Input phone_number" at bounding box center [777, 183] width 300 height 38
paste input "09929380670"
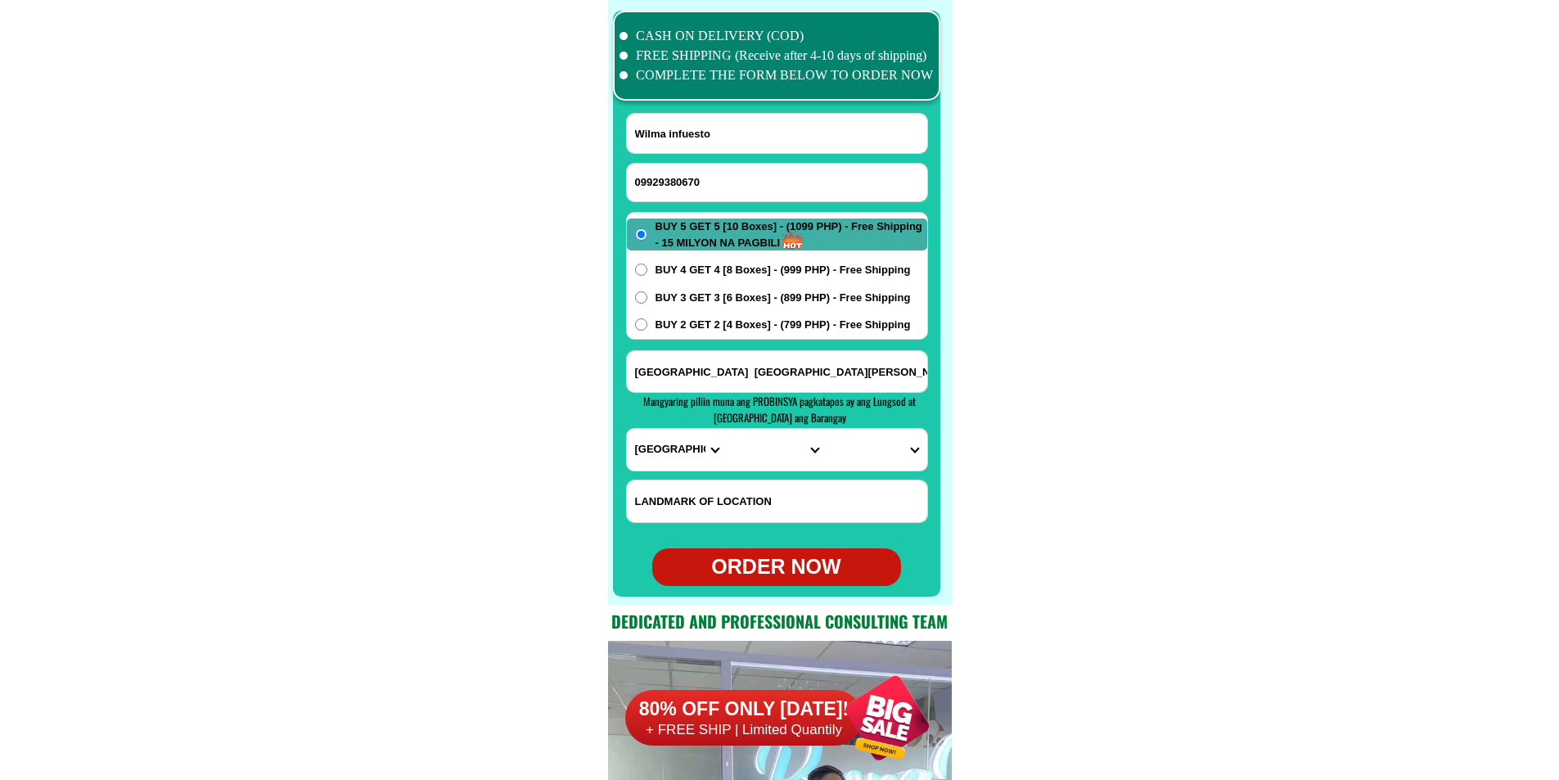
paste input "[PERSON_NAME]"
type input "09929380670Ambong [PERSON_NAME]"
click at [758, 131] on input "Input full_name" at bounding box center [777, 133] width 300 height 39
paste input "[PERSON_NAME]"
type input "[PERSON_NAME]"
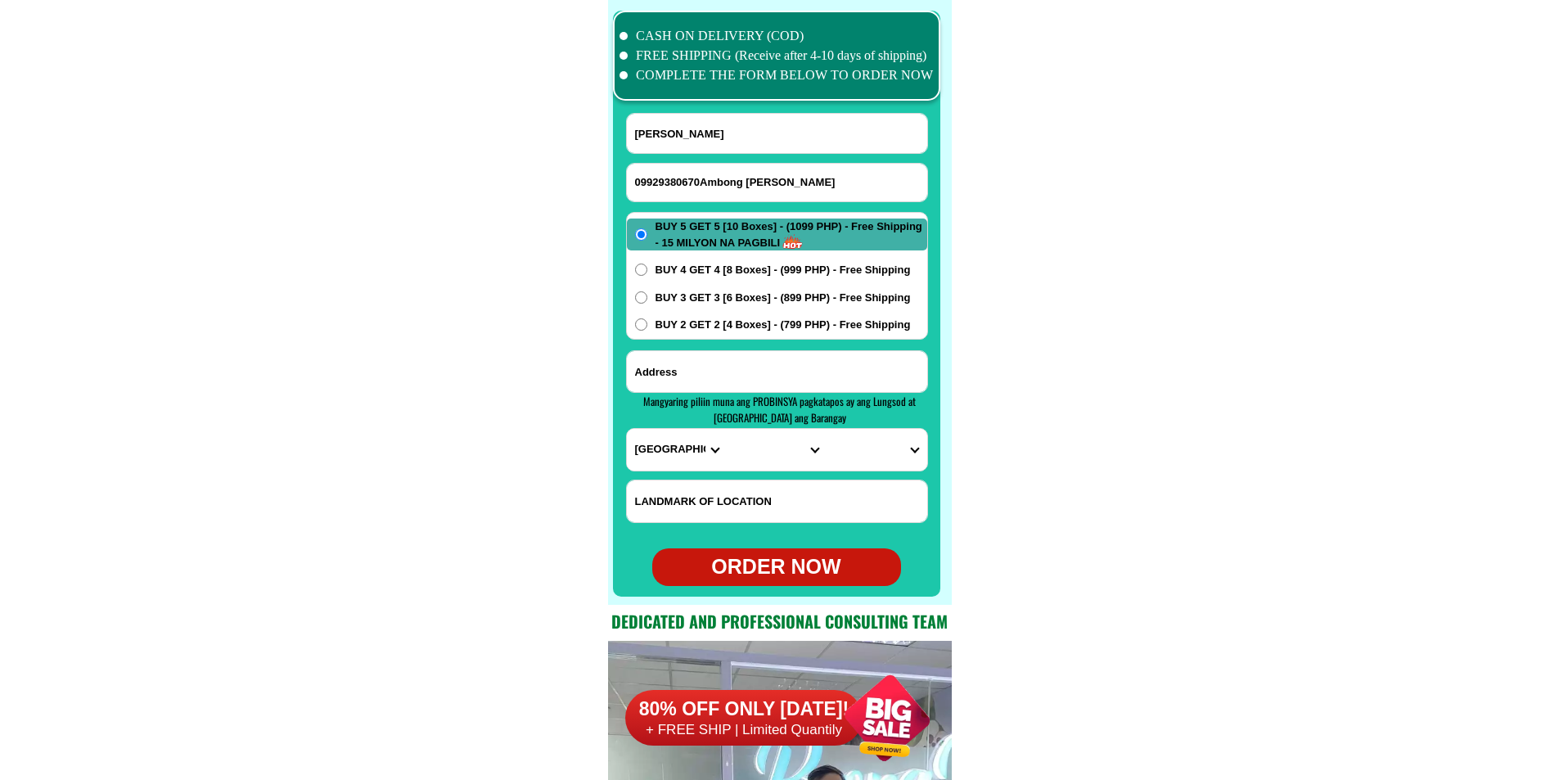
click at [750, 364] on input "Input address" at bounding box center [777, 371] width 300 height 41
paste input "Harap ng [DEMOGRAPHIC_DATA] na maliit ng [DEMOGRAPHIC_DATA] watawat ng lahi"
type input "Harap ng [DEMOGRAPHIC_DATA] na maliit ng [DEMOGRAPHIC_DATA] watawat ng lahi"
click at [681, 450] on select "PROVINCE [GEOGRAPHIC_DATA] [GEOGRAPHIC_DATA][PERSON_NAME][GEOGRAPHIC_DATA][GEOG…" at bounding box center [677, 450] width 100 height 42
select select "63_904"
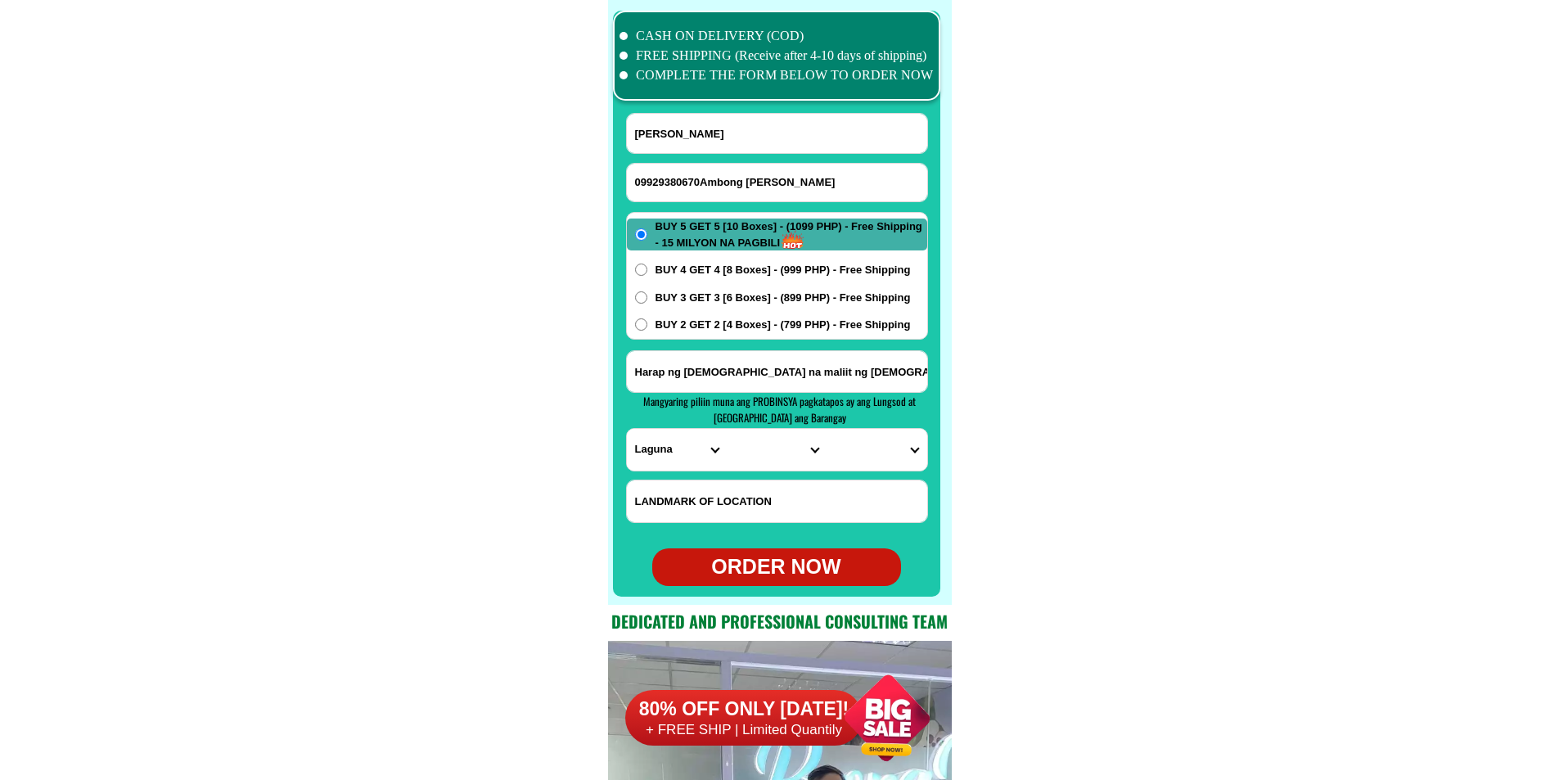
click at [627, 429] on select "PROVINCE [GEOGRAPHIC_DATA] [GEOGRAPHIC_DATA][PERSON_NAME][GEOGRAPHIC_DATA][GEOG…" at bounding box center [677, 450] width 100 height 42
click at [761, 467] on select "CITY [GEOGRAPHIC_DATA]-city [GEOGRAPHIC_DATA]-city [GEOGRAPHIC_DATA][PERSON_NAM…" at bounding box center [776, 450] width 100 height 42
select select "63_9049493"
click at [726, 429] on select "CITY [GEOGRAPHIC_DATA]-city [GEOGRAPHIC_DATA]-city [GEOGRAPHIC_DATA][PERSON_NAM…" at bounding box center [776, 450] width 100 height 42
click at [877, 436] on select "BARANGAY [GEOGRAPHIC_DATA] Banadero Banlic Barandal Barangay 1 (pob.) Barangay …" at bounding box center [876, 450] width 100 height 42
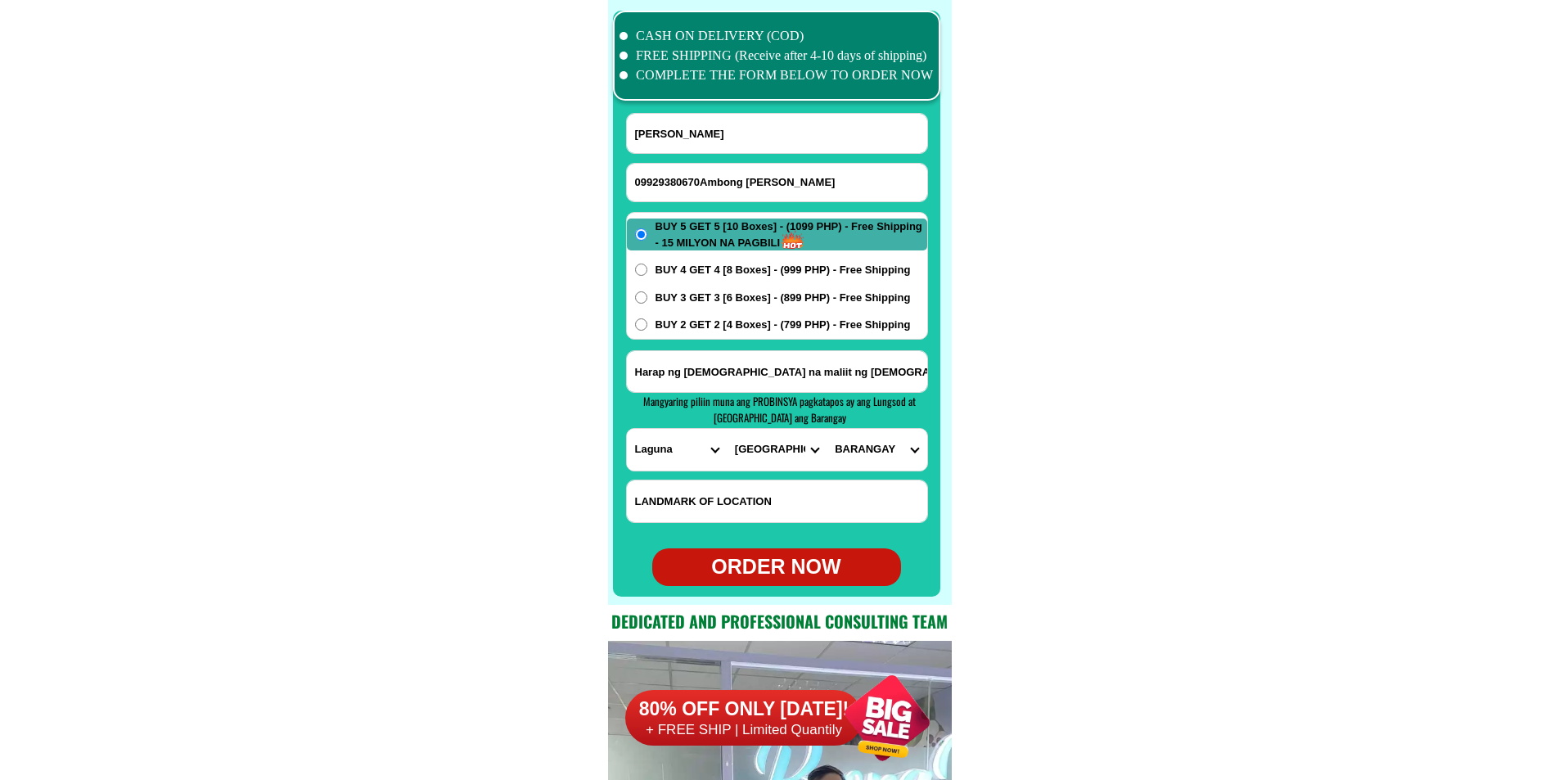
select select "63_90494938341"
click at [826, 429] on select "BARANGAY [GEOGRAPHIC_DATA] Banadero Banlic Barandal Barangay 1 (pob.) Barangay …" at bounding box center [876, 450] width 100 height 42
click at [778, 565] on div "ORDER NOW" at bounding box center [776, 566] width 249 height 31
radio input "true"
drag, startPoint x: 794, startPoint y: 181, endPoint x: 702, endPoint y: 181, distance: 92.4
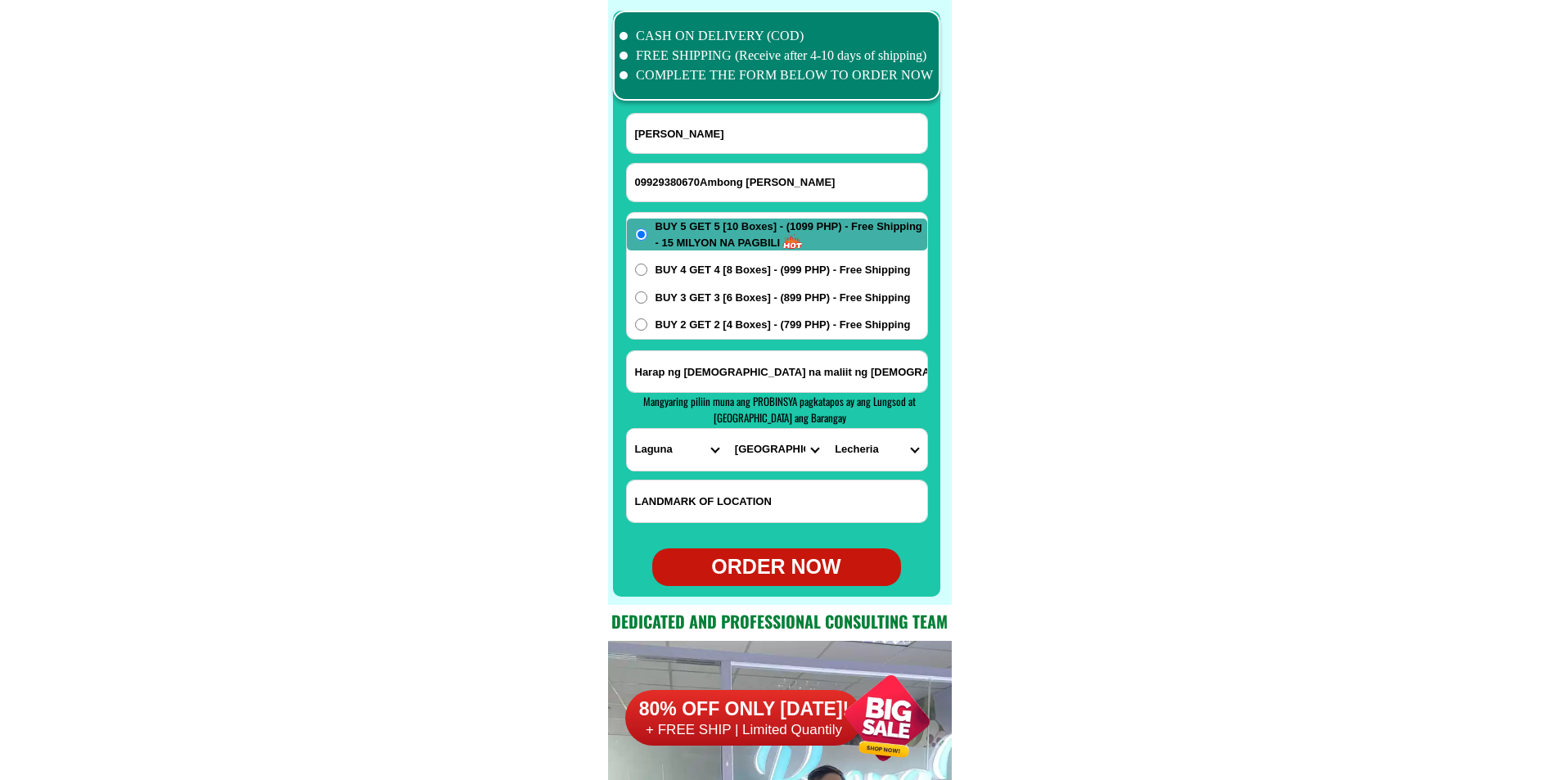
click at [702, 181] on input "09929380670Ambong [PERSON_NAME]" at bounding box center [777, 183] width 300 height 38
drag, startPoint x: 714, startPoint y: 182, endPoint x: 587, endPoint y: 190, distance: 127.1
type input "09929380670"
click at [795, 564] on div "ORDER NOW" at bounding box center [776, 566] width 249 height 31
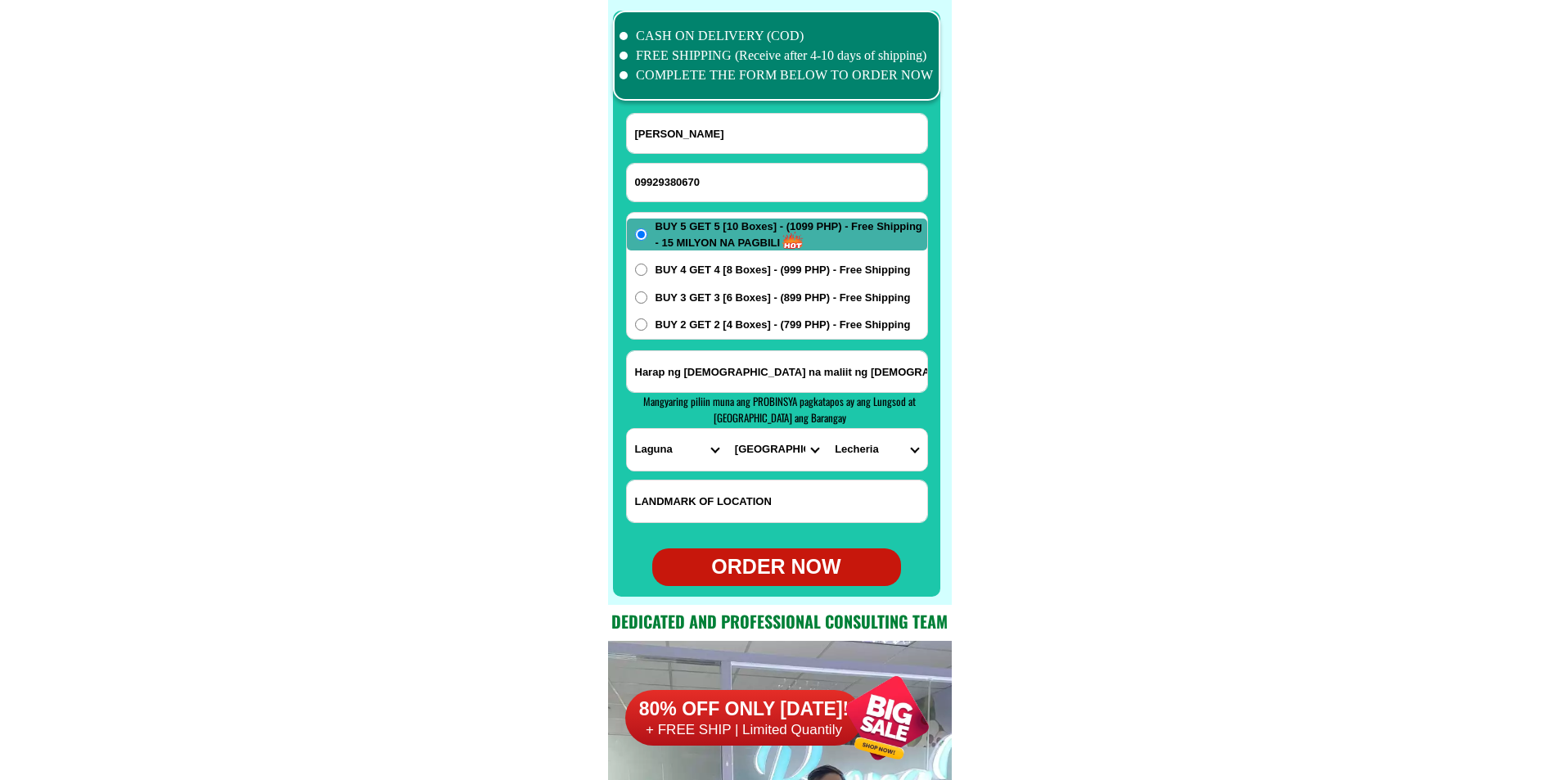
radio input "true"
drag, startPoint x: 746, startPoint y: 175, endPoint x: 726, endPoint y: 163, distance: 23.9
click at [746, 175] on input "Input phone_number" at bounding box center [777, 183] width 300 height 38
paste input "09513154993"
type input "09513154993"
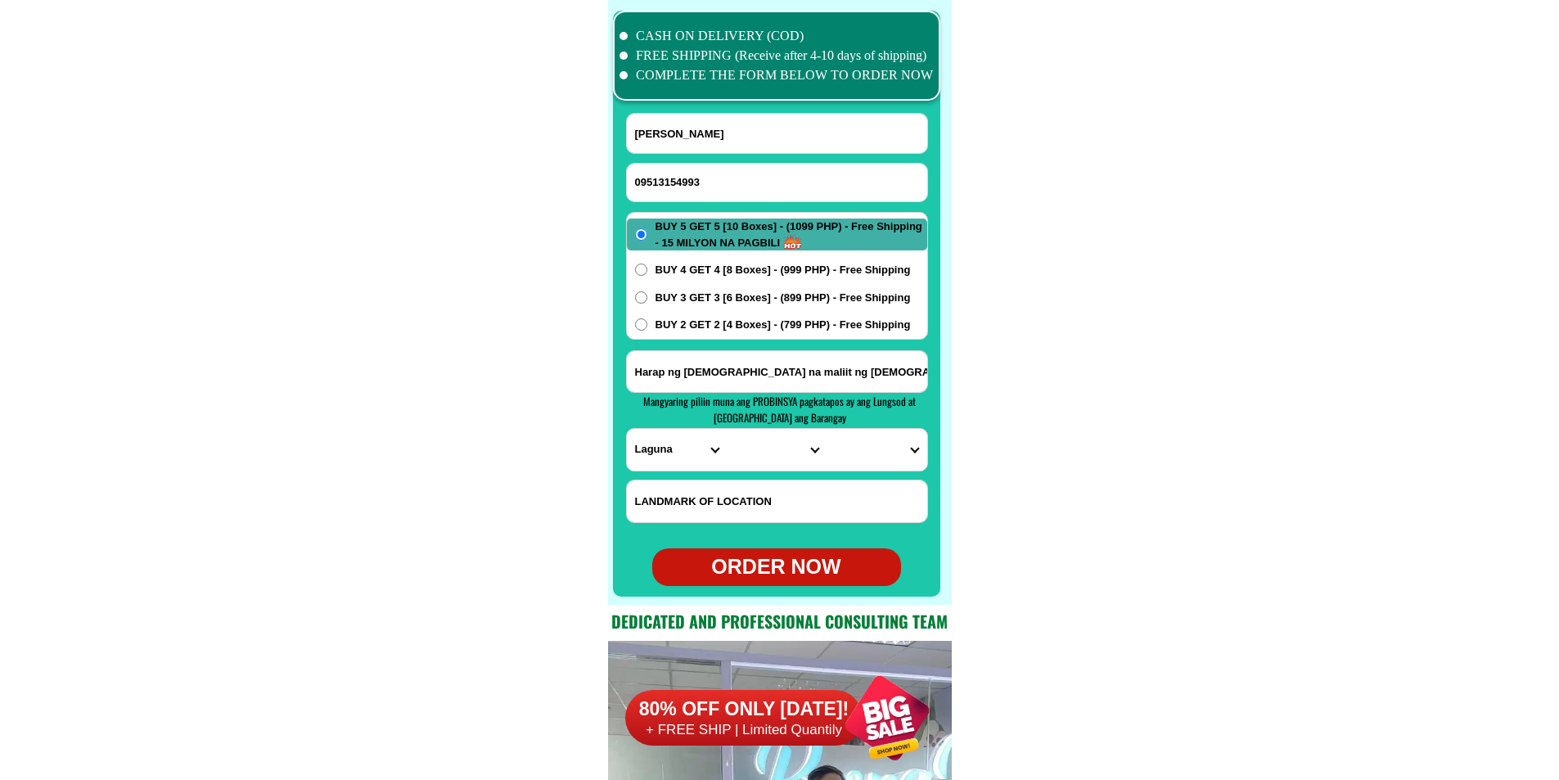
click at [686, 148] on input "[PERSON_NAME]" at bounding box center [777, 133] width 300 height 39
paste input "[PERSON_NAME]"
type input "[PERSON_NAME]"
click at [686, 301] on span "BUY 3 GET 3 [6 Boxes] - (899 PHP) - Free Shipping" at bounding box center [782, 298] width 255 height 16
click at [647, 301] on input "BUY 3 GET 3 [6 Boxes] - (899 PHP) - Free Shipping" at bounding box center [641, 297] width 12 height 12
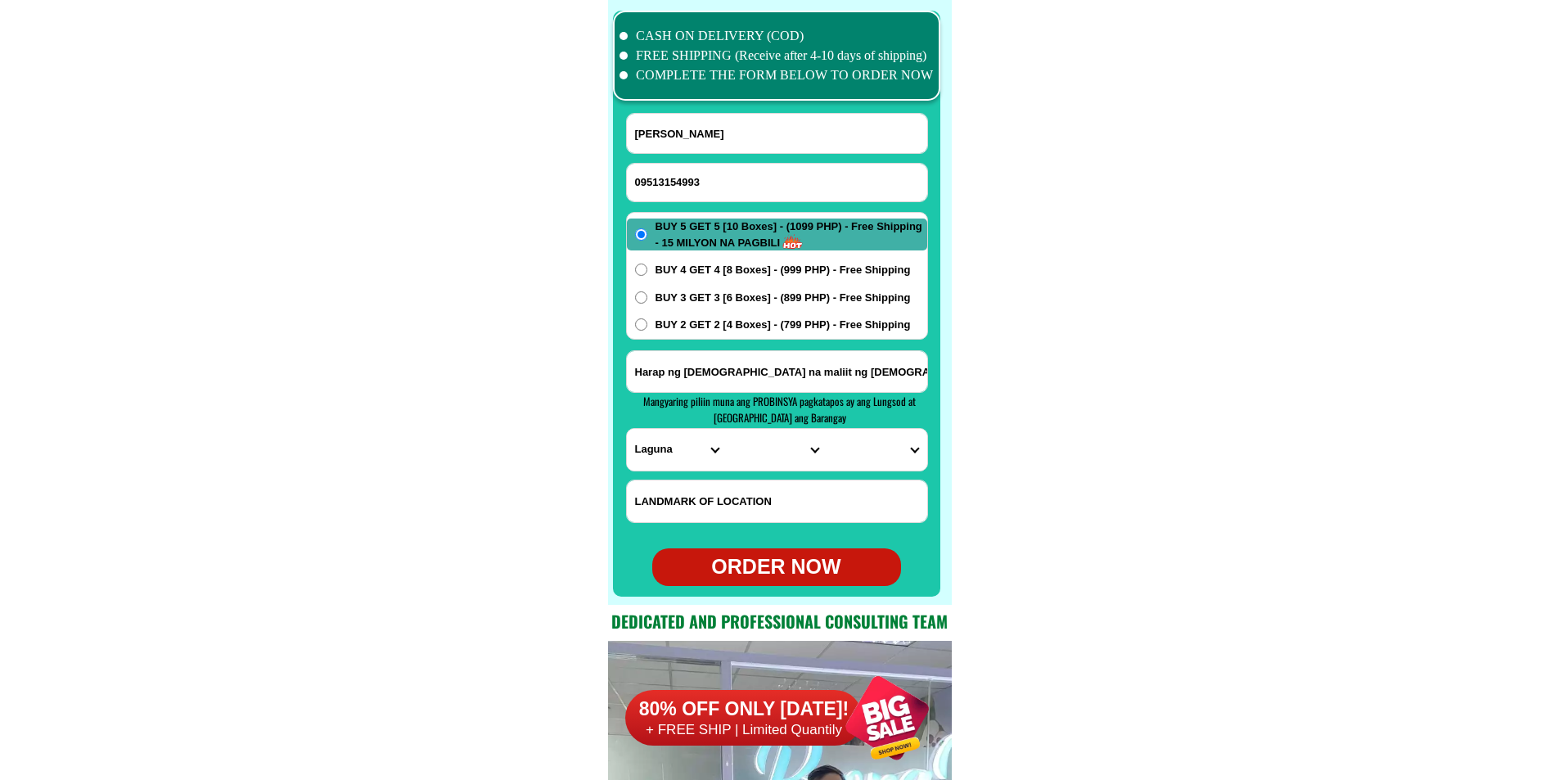
radio input "true"
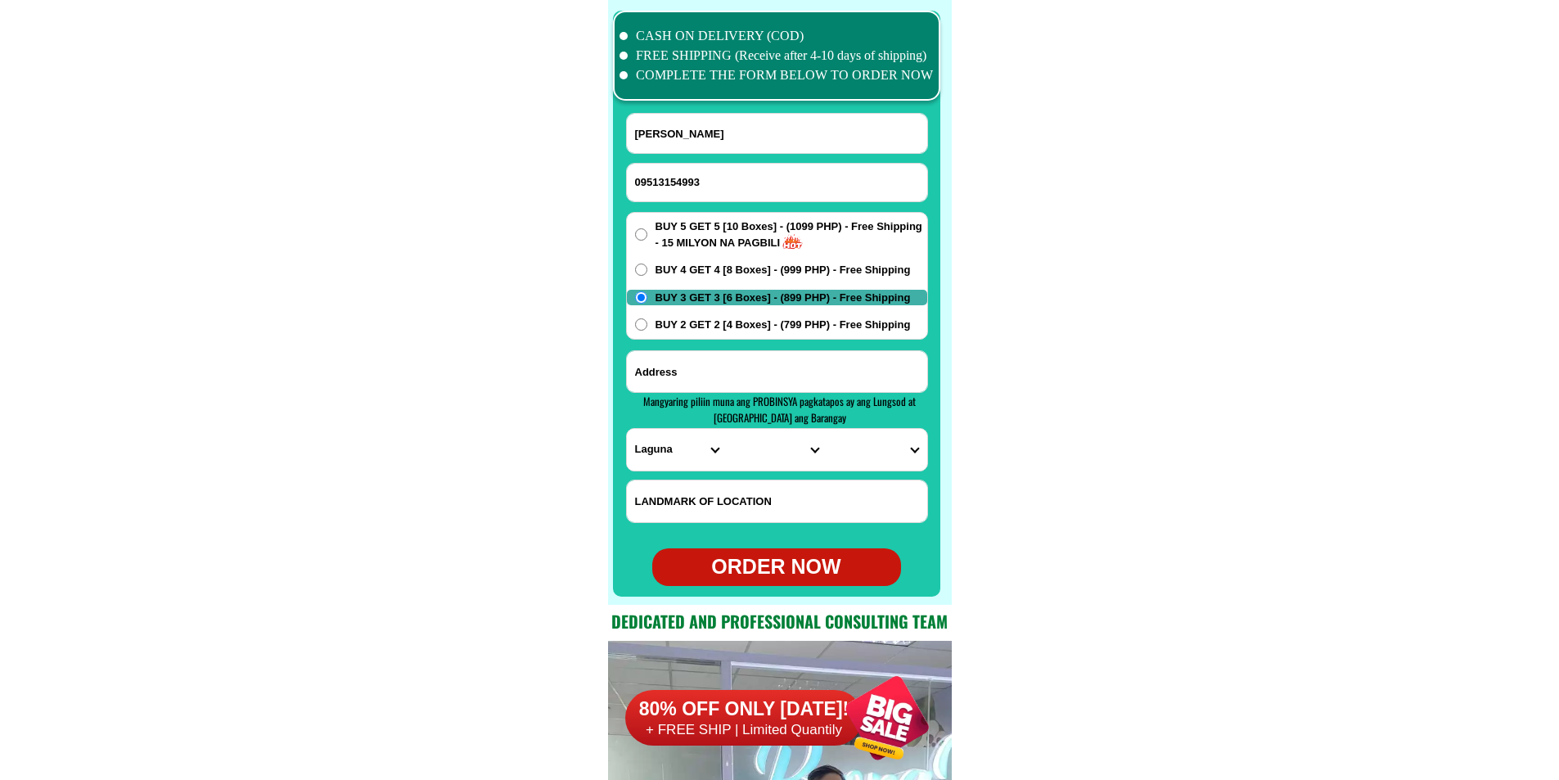
click at [740, 365] on input "Input address" at bounding box center [777, 371] width 300 height 41
paste input "porok 3 new Cebu [PERSON_NAME] [PERSON_NAME] 09513154993 3 get 3 899 6"
type input "porok 3 new Cebu [PERSON_NAME] [PERSON_NAME] 09513154993 3 get 3 899 6"
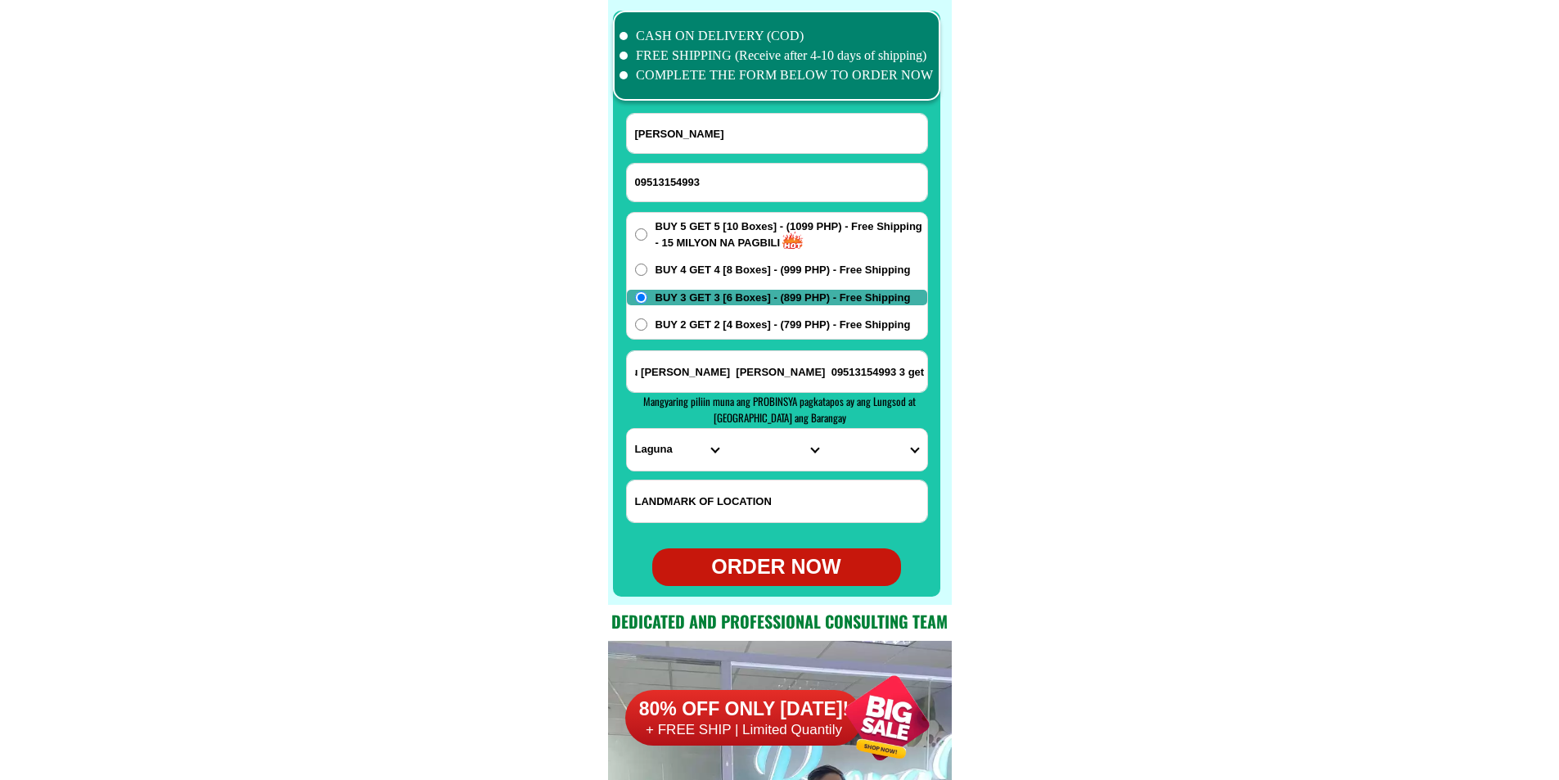
scroll to position [0, 0]
click at [637, 452] on select "PROVINCE [GEOGRAPHIC_DATA] [GEOGRAPHIC_DATA][PERSON_NAME][GEOGRAPHIC_DATA][GEOG…" at bounding box center [677, 450] width 100 height 42
drag, startPoint x: 1047, startPoint y: 388, endPoint x: 954, endPoint y: 389, distance: 93.3
drag, startPoint x: 871, startPoint y: 372, endPoint x: 556, endPoint y: 373, distance: 315.0
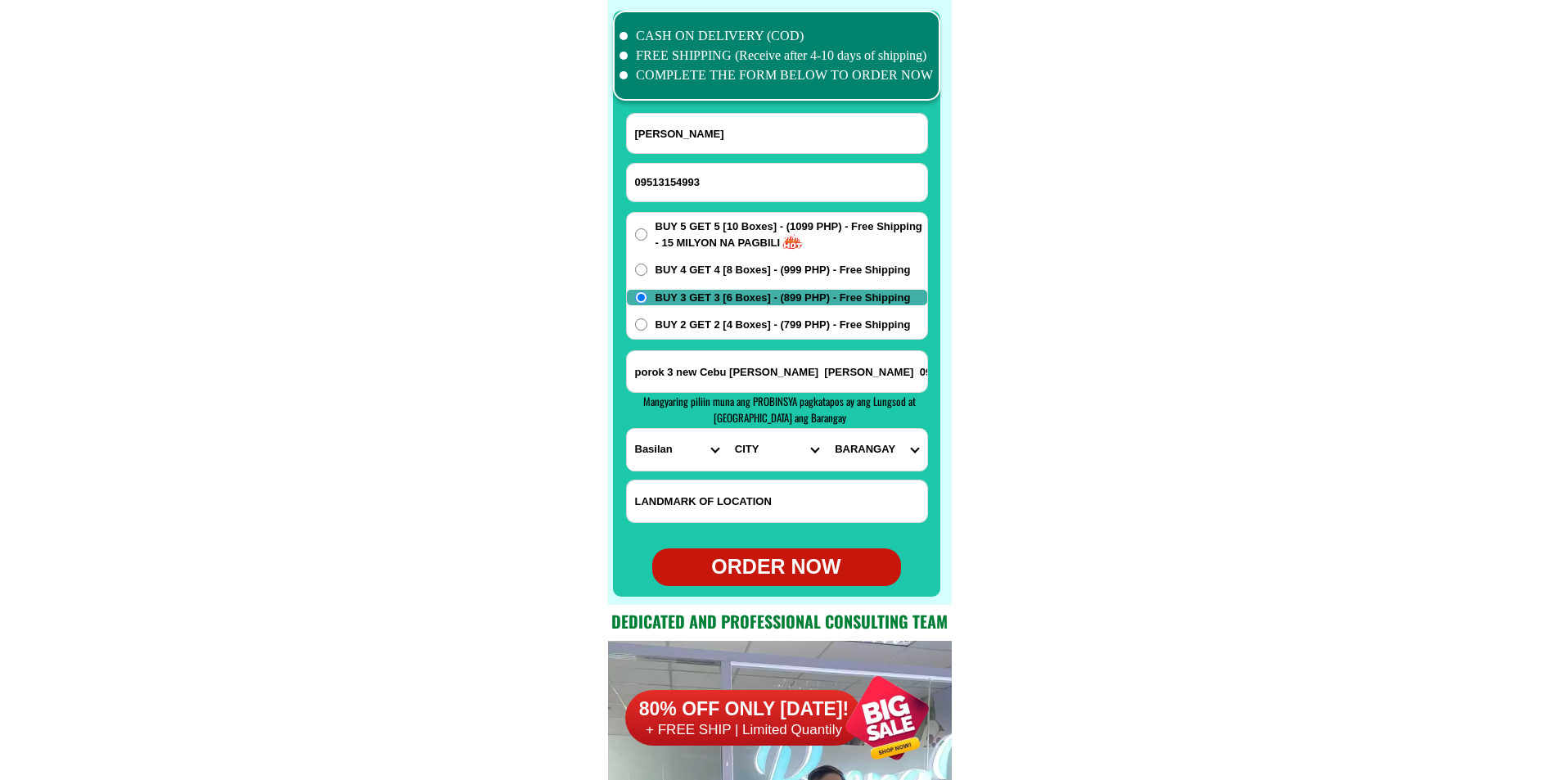
click at [669, 437] on select "PROVINCE [GEOGRAPHIC_DATA] [GEOGRAPHIC_DATA][PERSON_NAME][GEOGRAPHIC_DATA][GEOG…" at bounding box center [677, 450] width 100 height 42
select select "63_196"
click at [627, 429] on select "PROVINCE [GEOGRAPHIC_DATA] [GEOGRAPHIC_DATA][PERSON_NAME][GEOGRAPHIC_DATA][GEOG…" at bounding box center [677, 450] width 100 height 42
click at [737, 446] on select "CITY Capiz-[PERSON_NAME][GEOGRAPHIC_DATA]-president-[PERSON_NAME] Ivisan [PERSO…" at bounding box center [776, 450] width 100 height 42
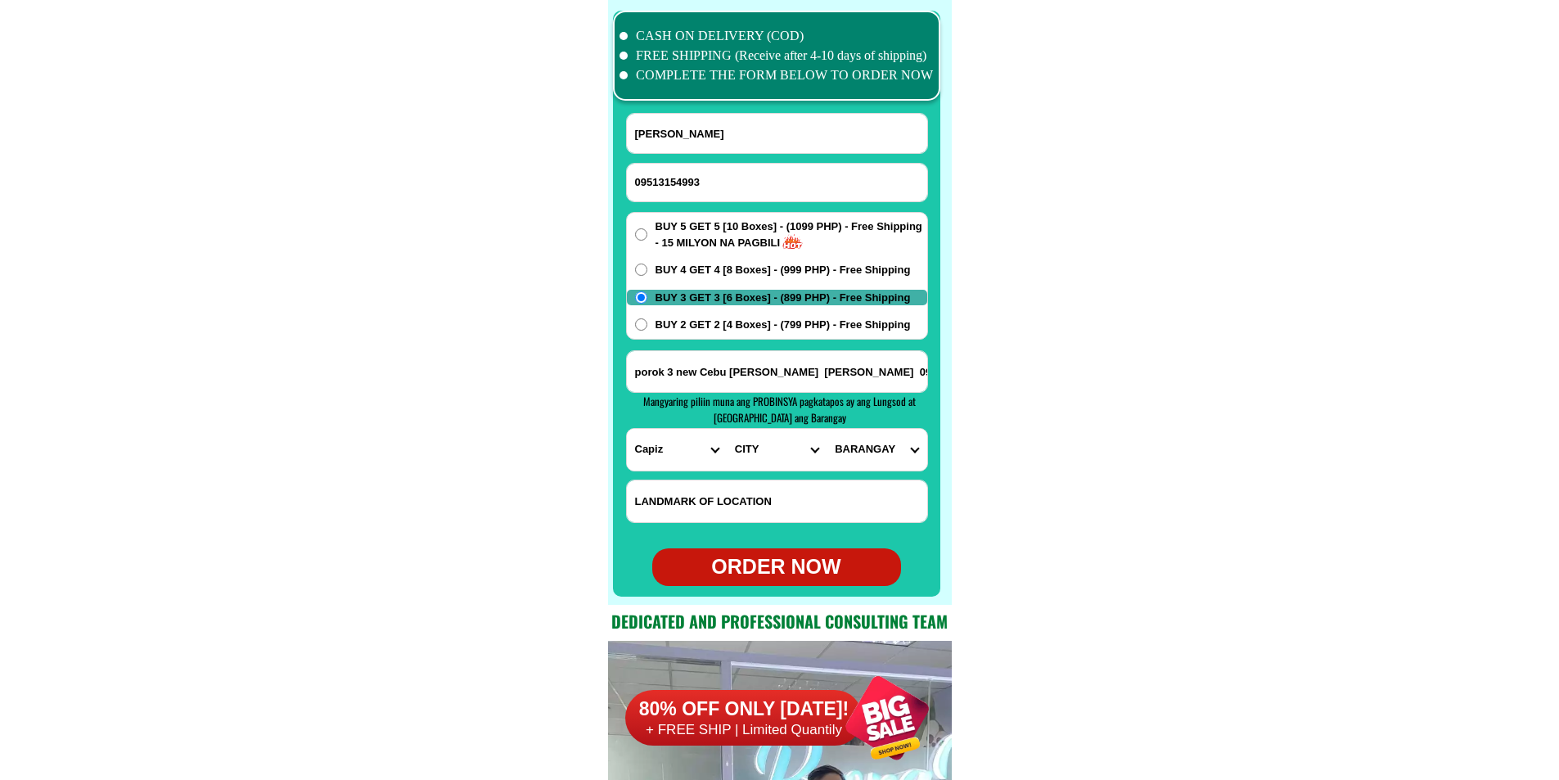
select select "63_1968820"
click at [726, 429] on select "CITY Capiz-[PERSON_NAME][GEOGRAPHIC_DATA]-president-[PERSON_NAME] Ivisan [PERSO…" at bounding box center [776, 450] width 100 height 42
click at [879, 447] on select "BARANGAY [PERSON_NAME] [GEOGRAPHIC_DATA][PERSON_NAME][GEOGRAPHIC_DATA] Culilang…" at bounding box center [876, 450] width 100 height 42
click at [875, 461] on select "BARANGAY [PERSON_NAME] [GEOGRAPHIC_DATA][PERSON_NAME][GEOGRAPHIC_DATA] Culilang…" at bounding box center [876, 450] width 100 height 42
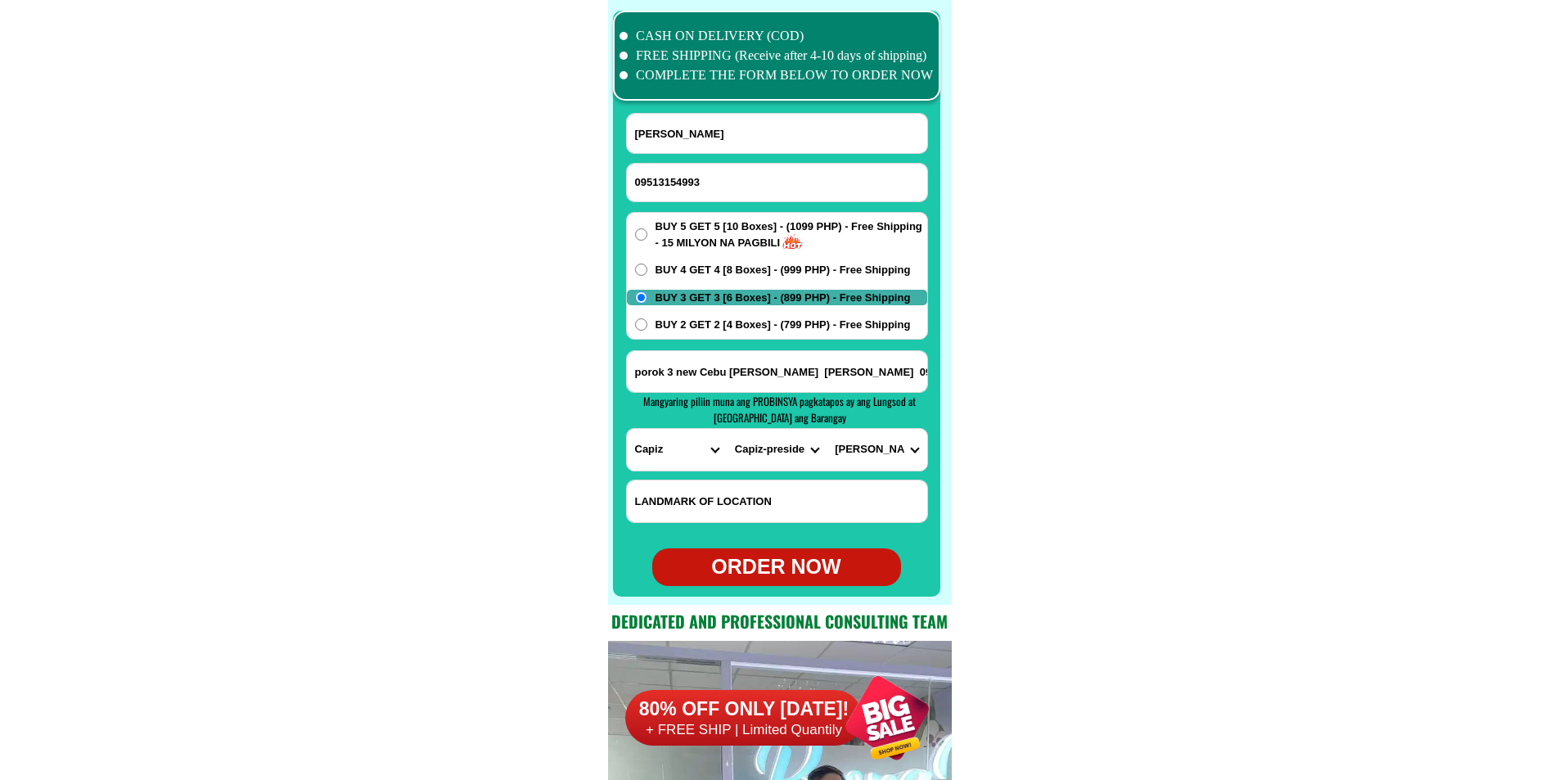
click at [800, 453] on select "CITY Capiz-[PERSON_NAME][GEOGRAPHIC_DATA]-president-[PERSON_NAME] Ivisan [PERSO…" at bounding box center [776, 450] width 100 height 42
click at [869, 446] on select "BARANGAY [PERSON_NAME] [GEOGRAPHIC_DATA][PERSON_NAME][GEOGRAPHIC_DATA] Culilang…" at bounding box center [876, 450] width 100 height 42
click at [884, 459] on select "BARANGAY [PERSON_NAME] [GEOGRAPHIC_DATA][PERSON_NAME][GEOGRAPHIC_DATA] Culilang…" at bounding box center [876, 450] width 100 height 42
click at [852, 456] on select "BARANGAY [PERSON_NAME] [GEOGRAPHIC_DATA][PERSON_NAME][GEOGRAPHIC_DATA] Culilang…" at bounding box center [876, 450] width 100 height 42
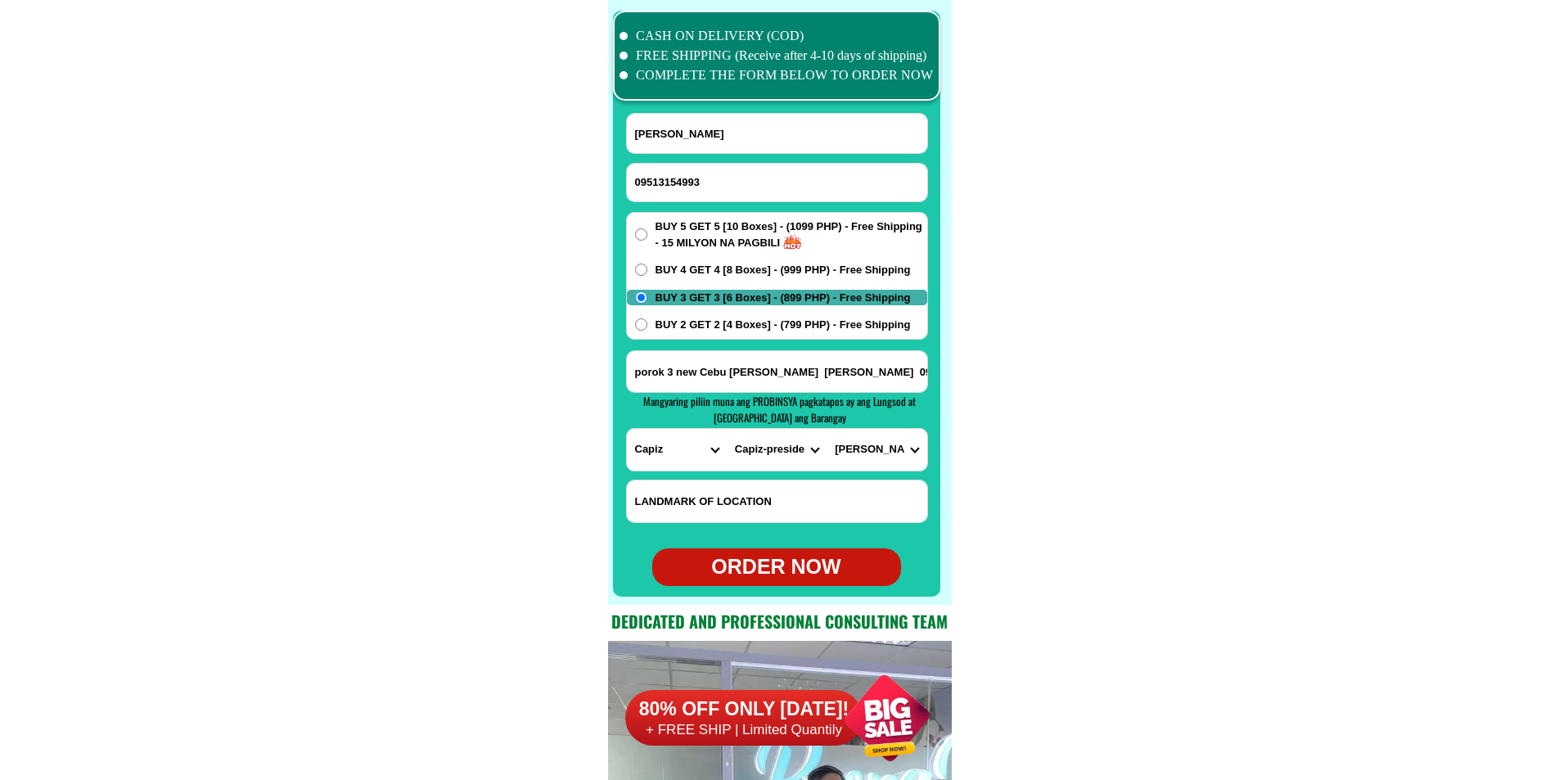
select select "63_19688203795"
click at [826, 429] on select "BARANGAY [PERSON_NAME] [GEOGRAPHIC_DATA][PERSON_NAME][GEOGRAPHIC_DATA] Culilang…" at bounding box center [876, 450] width 100 height 42
drag, startPoint x: 798, startPoint y: 561, endPoint x: 775, endPoint y: 538, distance: 32.4
click at [797, 562] on div "ORDER NOW" at bounding box center [776, 566] width 249 height 31
type input "09513154993"
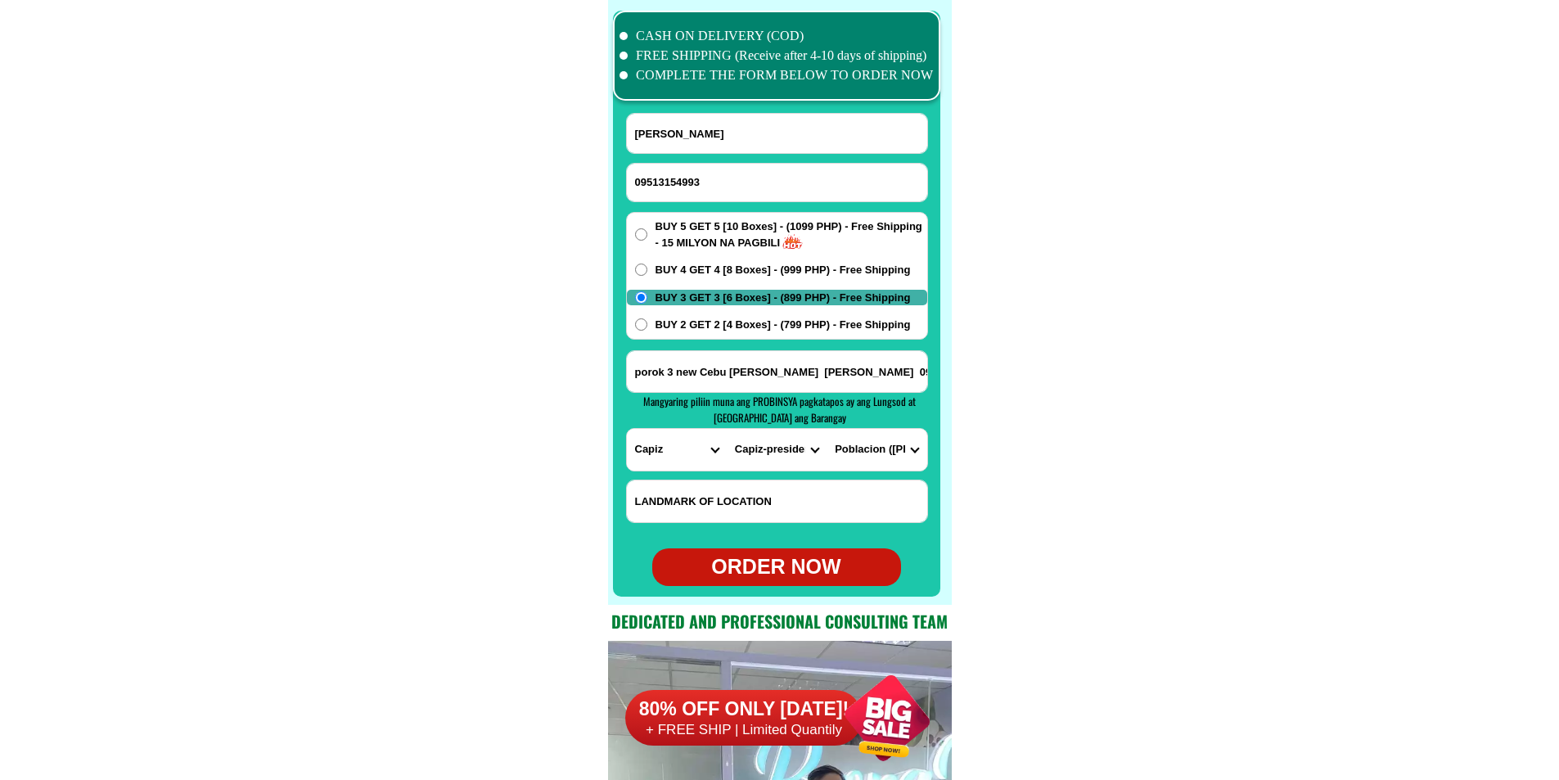
radio input "true"
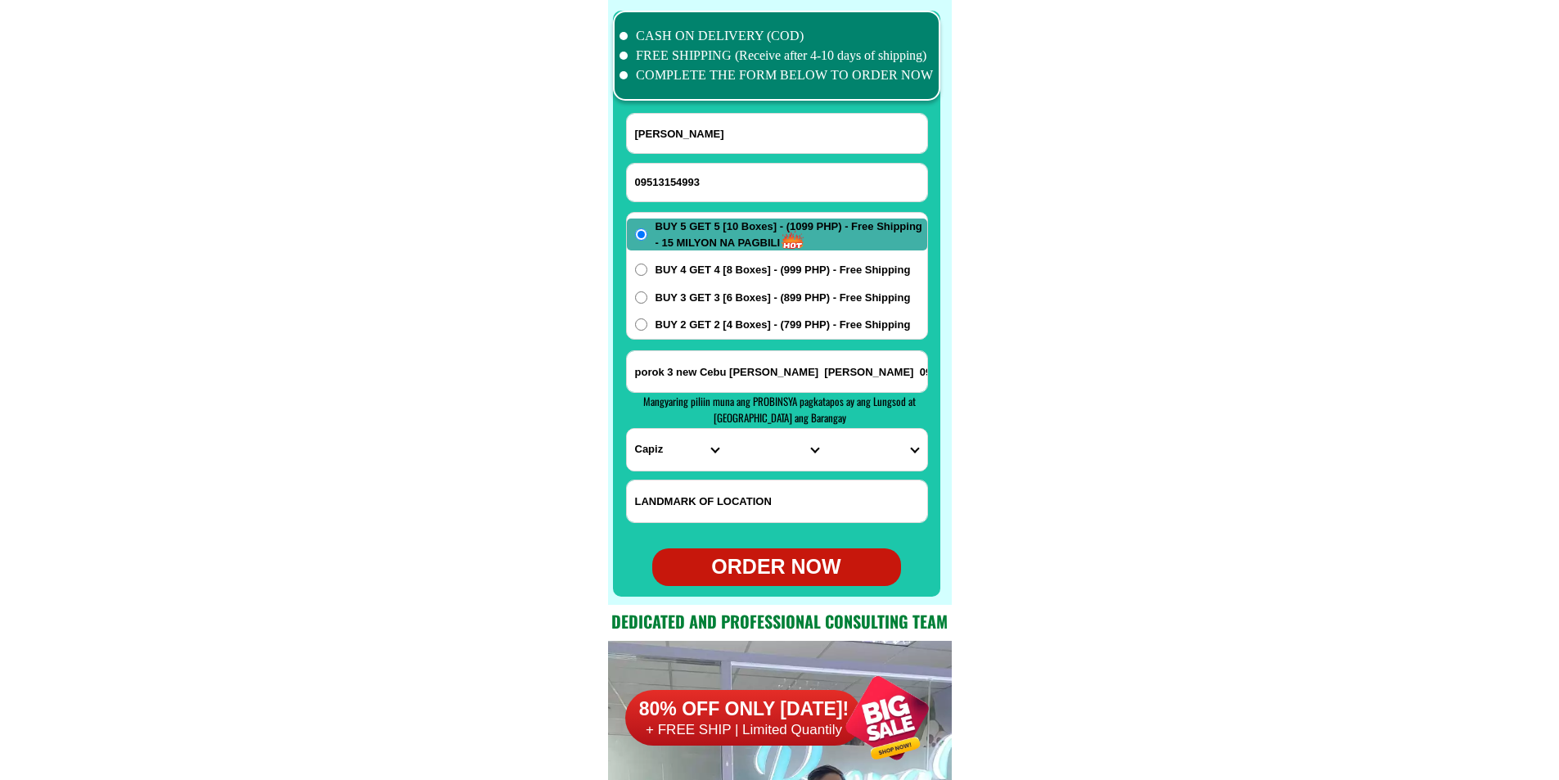
click at [719, 187] on input "09513154993" at bounding box center [777, 183] width 300 height 38
paste input "09539733896"
type input "09539733896"
drag, startPoint x: 720, startPoint y: 131, endPoint x: 619, endPoint y: 117, distance: 102.4
click at [721, 131] on input "Input full_name" at bounding box center [777, 133] width 300 height 39
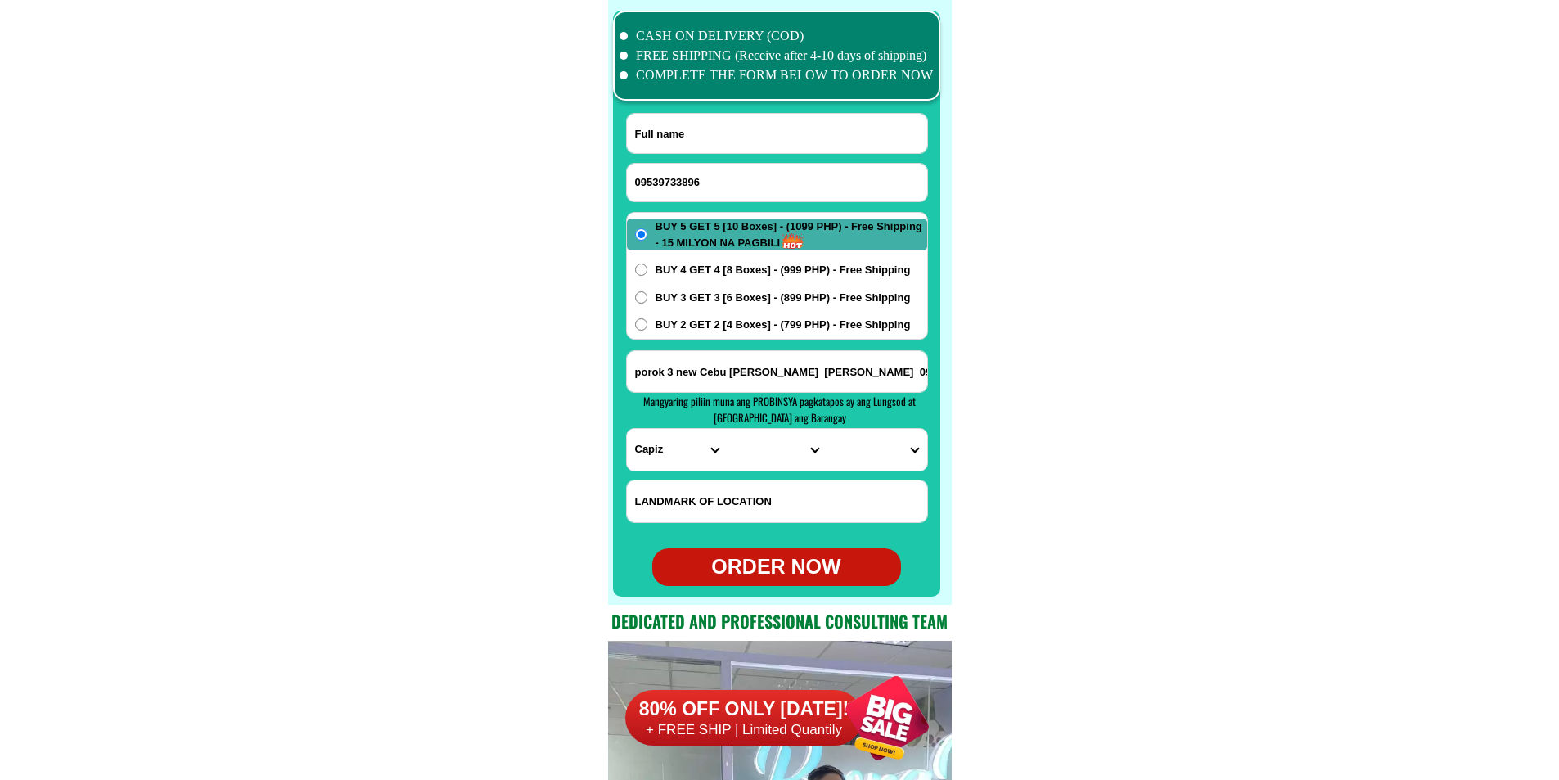
paste input "[PERSON_NAME]"
type input "[PERSON_NAME]"
paste input "[PERSON_NAME] viejo Atal street purok uno malapit sa 711"
click at [740, 385] on input "Input address" at bounding box center [777, 371] width 300 height 41
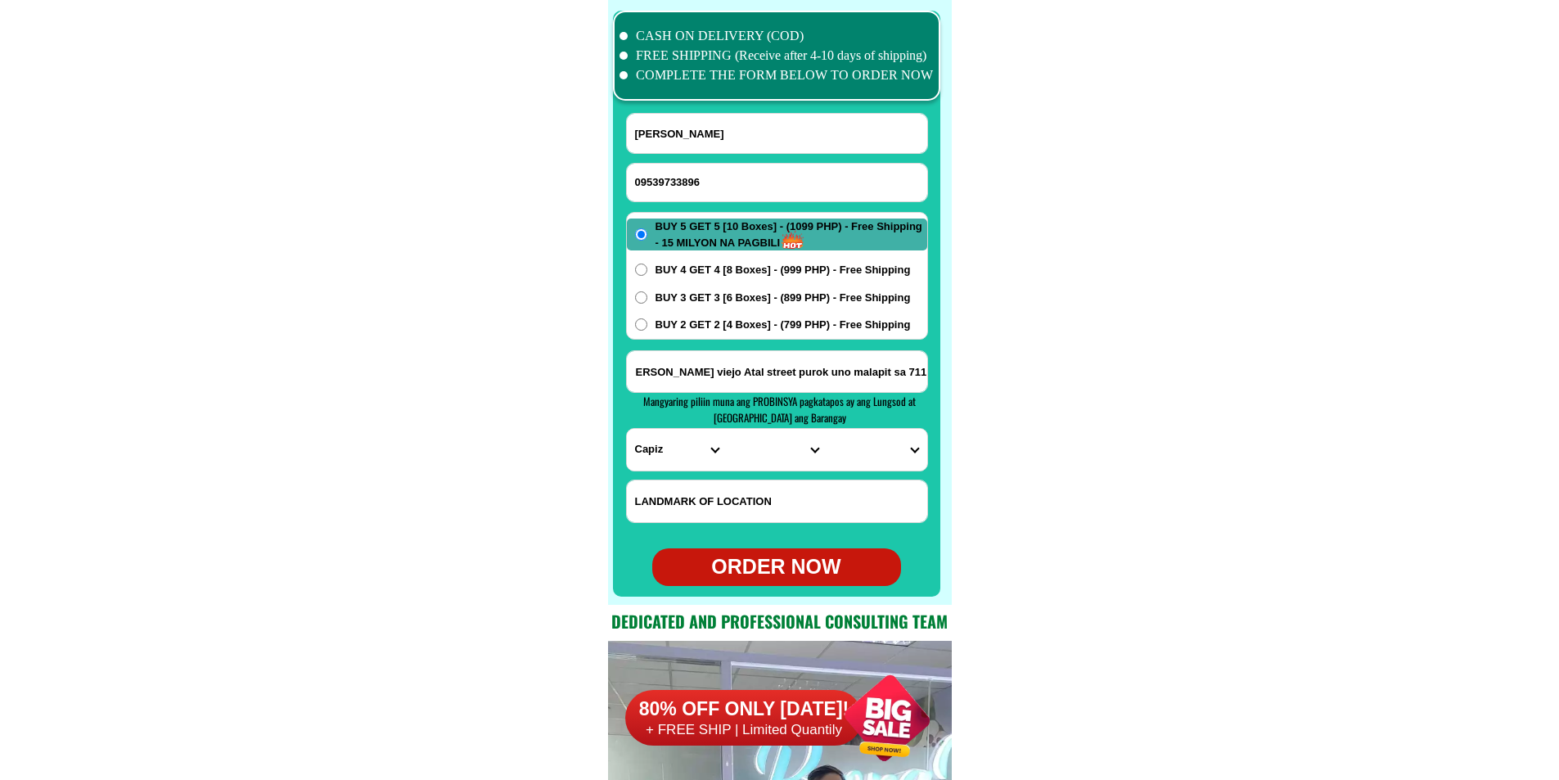
type input "[PERSON_NAME] viejo Atal street purok uno malapit sa 711"
click at [652, 443] on select "PROVINCE [GEOGRAPHIC_DATA] [GEOGRAPHIC_DATA][PERSON_NAME][GEOGRAPHIC_DATA][GEOG…" at bounding box center [677, 450] width 100 height 42
select select "63_829"
click at [627, 429] on select "PROVINCE [GEOGRAPHIC_DATA] [GEOGRAPHIC_DATA][PERSON_NAME][GEOGRAPHIC_DATA][GEOG…" at bounding box center [677, 450] width 100 height 42
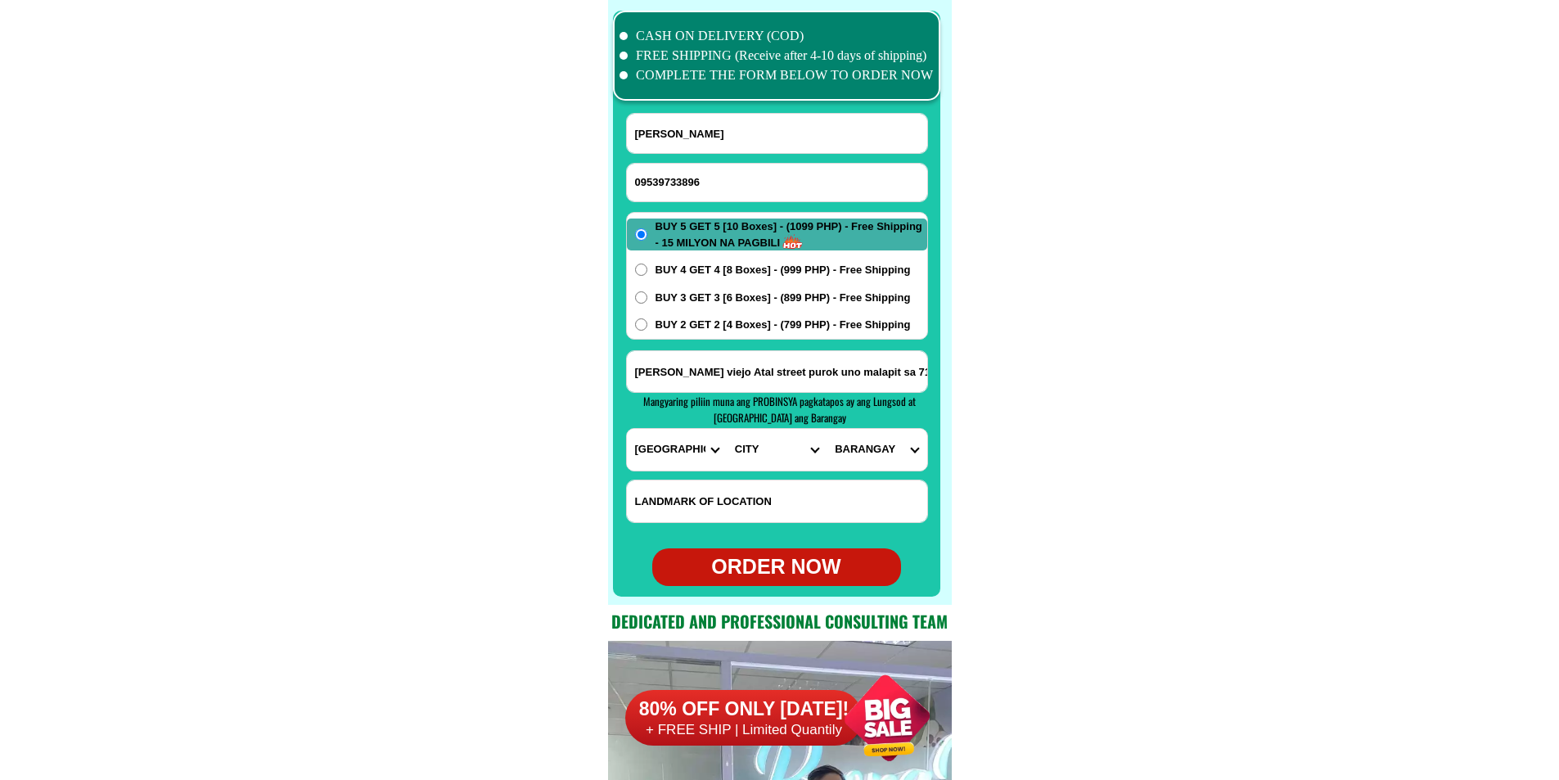
click at [765, 458] on select "CITY [GEOGRAPHIC_DATA] [GEOGRAPHIC_DATA][PERSON_NAME][GEOGRAPHIC_DATA][GEOGRAPH…" at bounding box center [776, 450] width 100 height 42
select select "63_8292324"
click at [759, 460] on select "CITY [GEOGRAPHIC_DATA] [GEOGRAPHIC_DATA][PERSON_NAME][GEOGRAPHIC_DATA][GEOGRAPH…" at bounding box center [776, 450] width 100 height 42
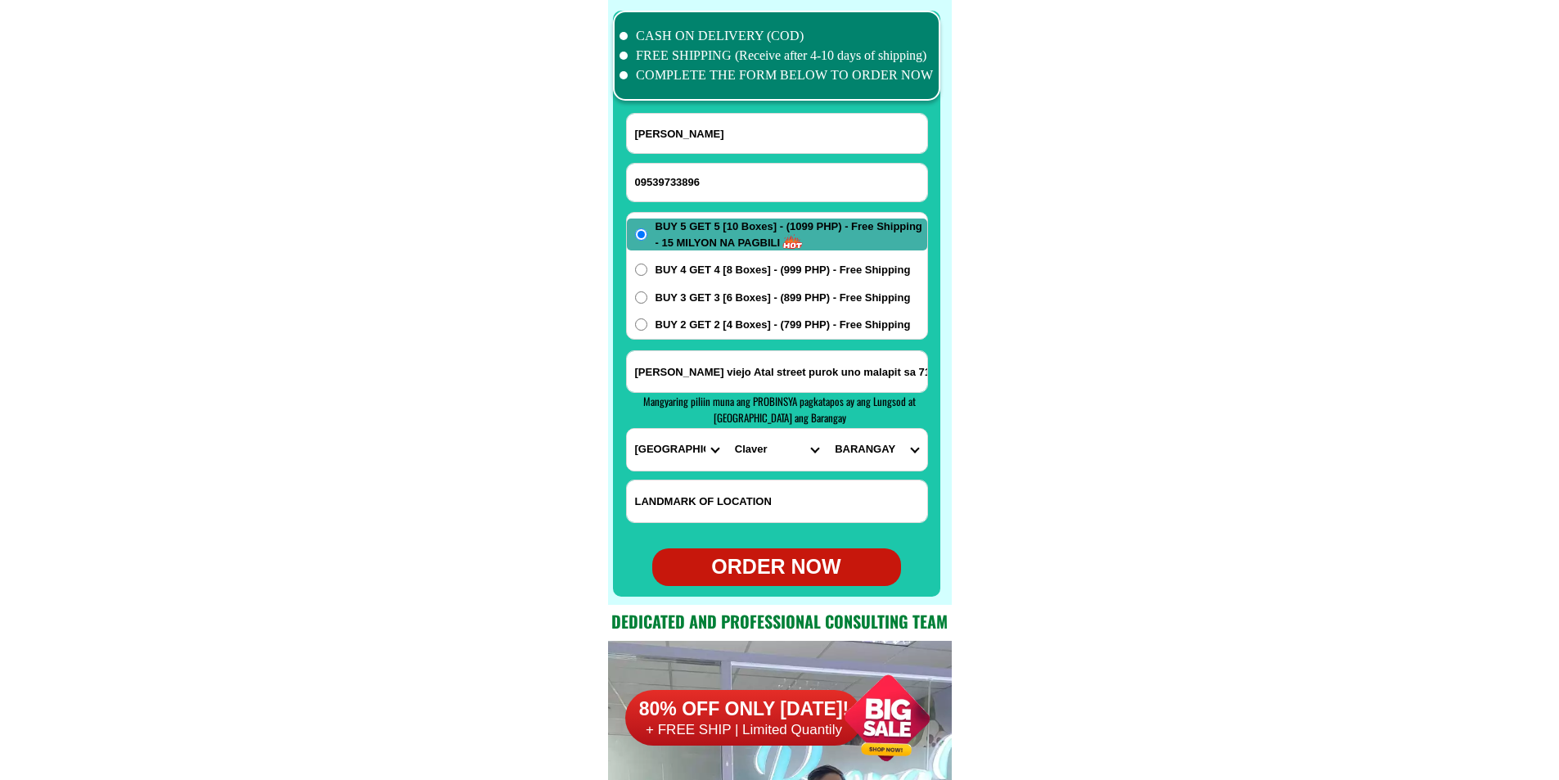
click at [668, 445] on select "PROVINCE [GEOGRAPHIC_DATA] [GEOGRAPHIC_DATA][PERSON_NAME][GEOGRAPHIC_DATA][GEOG…" at bounding box center [677, 450] width 100 height 42
click at [668, 447] on select "PROVINCE [GEOGRAPHIC_DATA] [GEOGRAPHIC_DATA][PERSON_NAME][GEOGRAPHIC_DATA][GEOG…" at bounding box center [677, 450] width 100 height 42
click at [871, 456] on select "BARANGAY [GEOGRAPHIC_DATA] ([GEOGRAPHIC_DATA]) Cabugo [PERSON_NAME] Ladgaron (p…" at bounding box center [876, 450] width 100 height 42
click at [755, 450] on select "CITY [GEOGRAPHIC_DATA] [GEOGRAPHIC_DATA][PERSON_NAME][GEOGRAPHIC_DATA][GEOGRAPH…" at bounding box center [776, 450] width 100 height 42
click at [764, 448] on select "CITY [GEOGRAPHIC_DATA] [GEOGRAPHIC_DATA][PERSON_NAME][GEOGRAPHIC_DATA][GEOGRAPH…" at bounding box center [776, 450] width 100 height 42
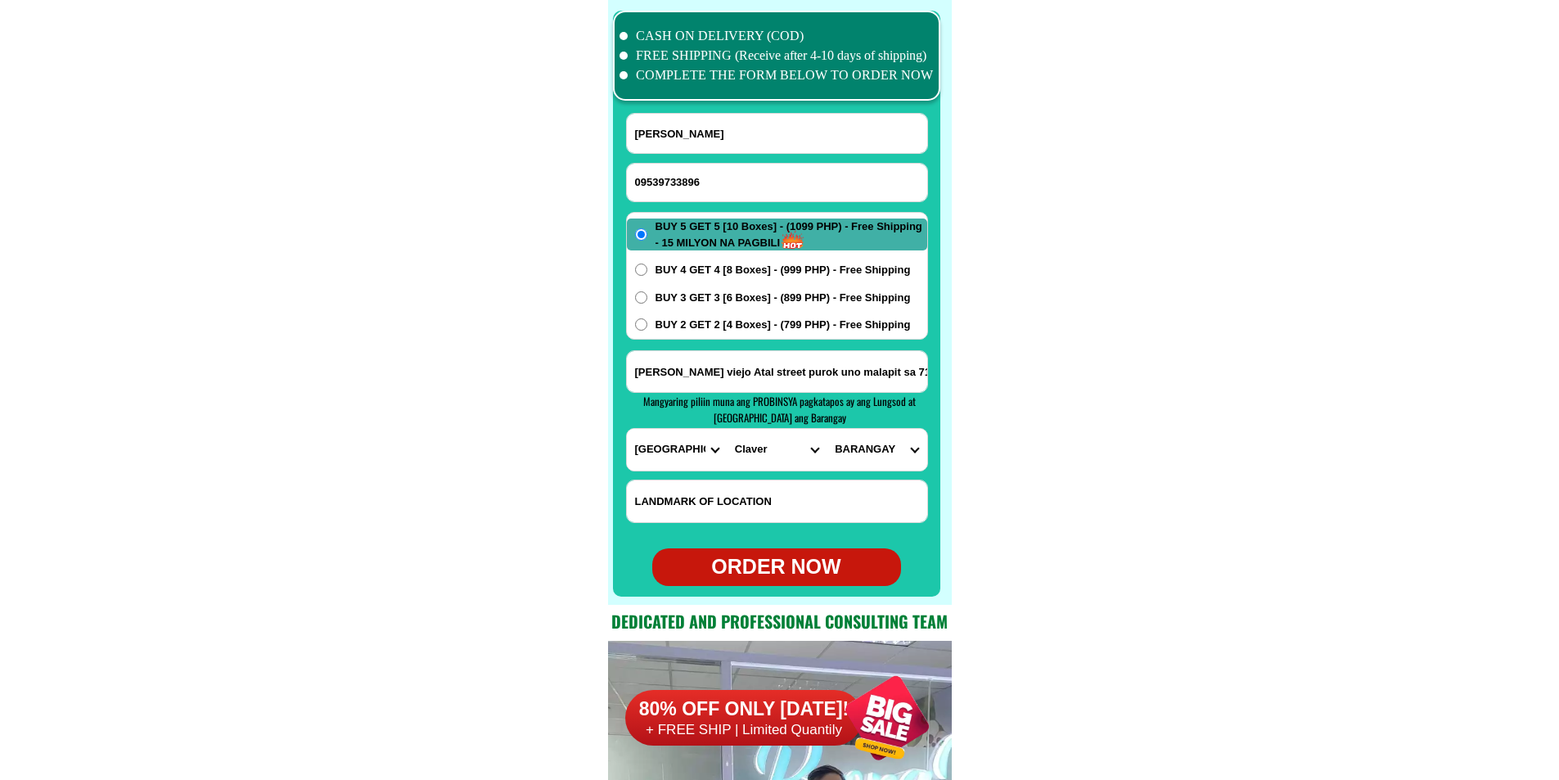
click at [834, 377] on input "[PERSON_NAME] viejo Atal street purok uno malapit sa 711" at bounding box center [777, 371] width 300 height 41
click at [760, 455] on select "CITY [GEOGRAPHIC_DATA] [GEOGRAPHIC_DATA][PERSON_NAME][GEOGRAPHIC_DATA][GEOGRAPH…" at bounding box center [776, 450] width 100 height 42
click at [691, 455] on select "PROVINCE [GEOGRAPHIC_DATA] [GEOGRAPHIC_DATA][PERSON_NAME][GEOGRAPHIC_DATA][GEOG…" at bounding box center [677, 450] width 100 height 42
select select "63_115"
click at [627, 429] on select "PROVINCE [GEOGRAPHIC_DATA] [GEOGRAPHIC_DATA][PERSON_NAME][GEOGRAPHIC_DATA][GEOG…" at bounding box center [677, 450] width 100 height 42
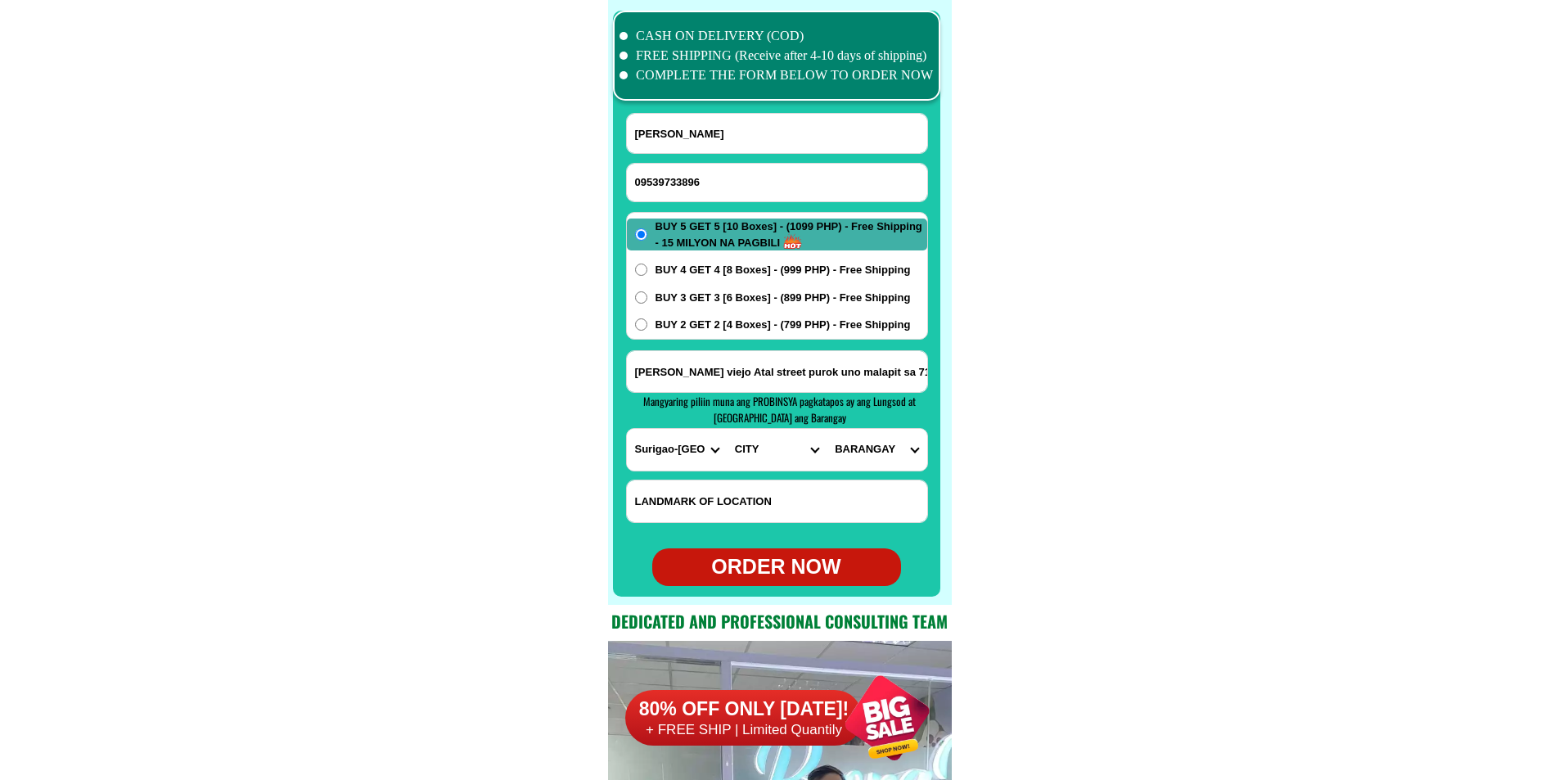
click at [760, 452] on select "CITY [GEOGRAPHIC_DATA] Bislig-city [GEOGRAPHIC_DATA][PERSON_NAME] [PERSON_NAME]…" at bounding box center [776, 450] width 100 height 42
select select "63_1151947"
click at [663, 456] on select "PROVINCE [GEOGRAPHIC_DATA] [GEOGRAPHIC_DATA][PERSON_NAME][GEOGRAPHIC_DATA][GEOG…" at bounding box center [677, 450] width 100 height 42
select select "63_829"
click at [627, 429] on select "PROVINCE [GEOGRAPHIC_DATA] [GEOGRAPHIC_DATA][PERSON_NAME][GEOGRAPHIC_DATA][GEOG…" at bounding box center [677, 450] width 100 height 42
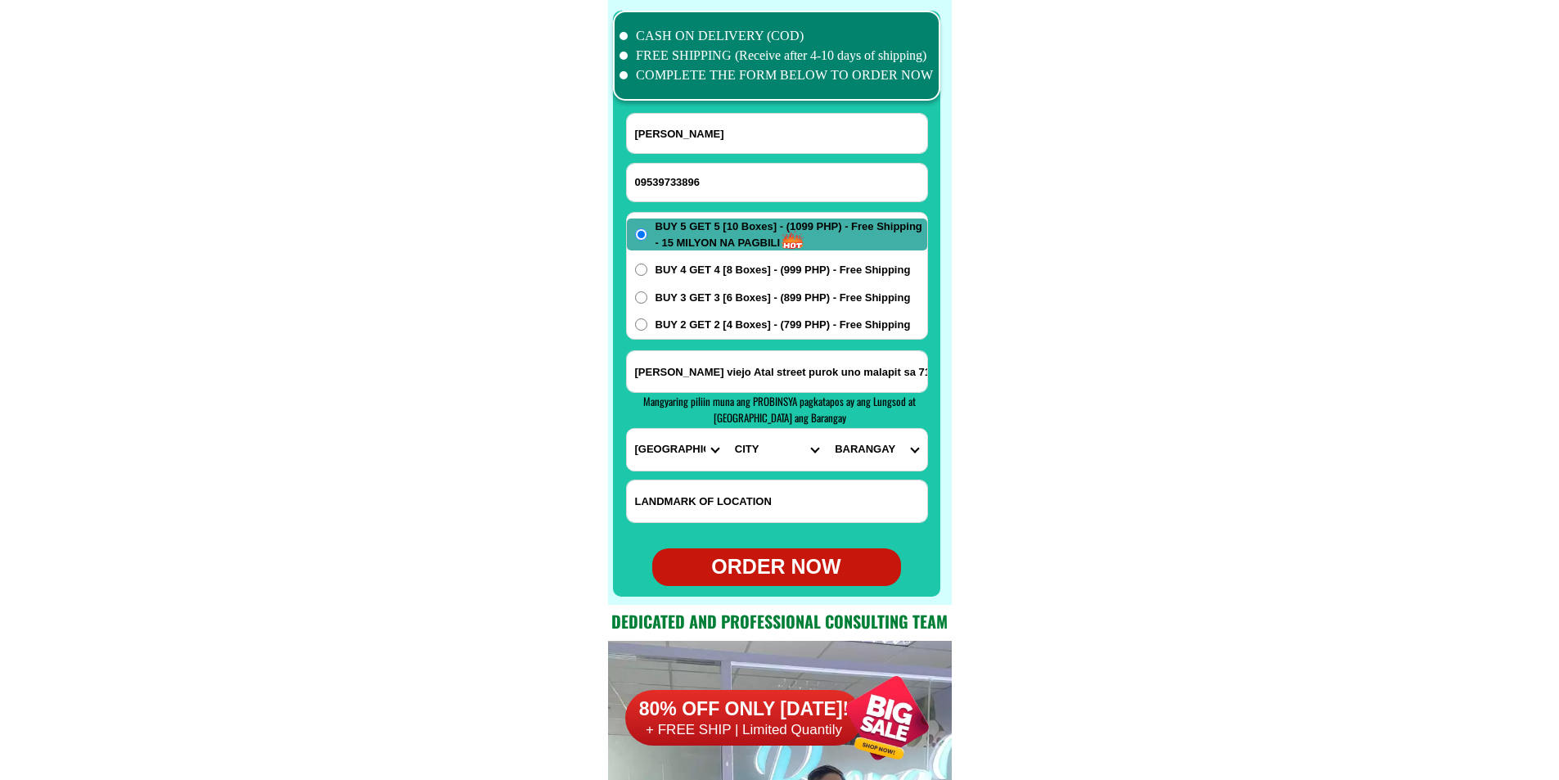
click at [757, 454] on select "CITY [GEOGRAPHIC_DATA] [GEOGRAPHIC_DATA][PERSON_NAME][GEOGRAPHIC_DATA][GEOGRAPH…" at bounding box center [776, 450] width 100 height 42
click at [726, 429] on select "CITY [GEOGRAPHIC_DATA] [GEOGRAPHIC_DATA][PERSON_NAME][GEOGRAPHIC_DATA][GEOGRAPH…" at bounding box center [776, 450] width 100 height 42
click at [771, 448] on select "CITY [GEOGRAPHIC_DATA] [GEOGRAPHIC_DATA][PERSON_NAME][GEOGRAPHIC_DATA][GEOGRAPH…" at bounding box center [776, 450] width 100 height 42
select select "63_8298961"
click at [726, 429] on select "CITY [GEOGRAPHIC_DATA] [GEOGRAPHIC_DATA][PERSON_NAME][GEOGRAPHIC_DATA][GEOGRAPH…" at bounding box center [776, 450] width 100 height 42
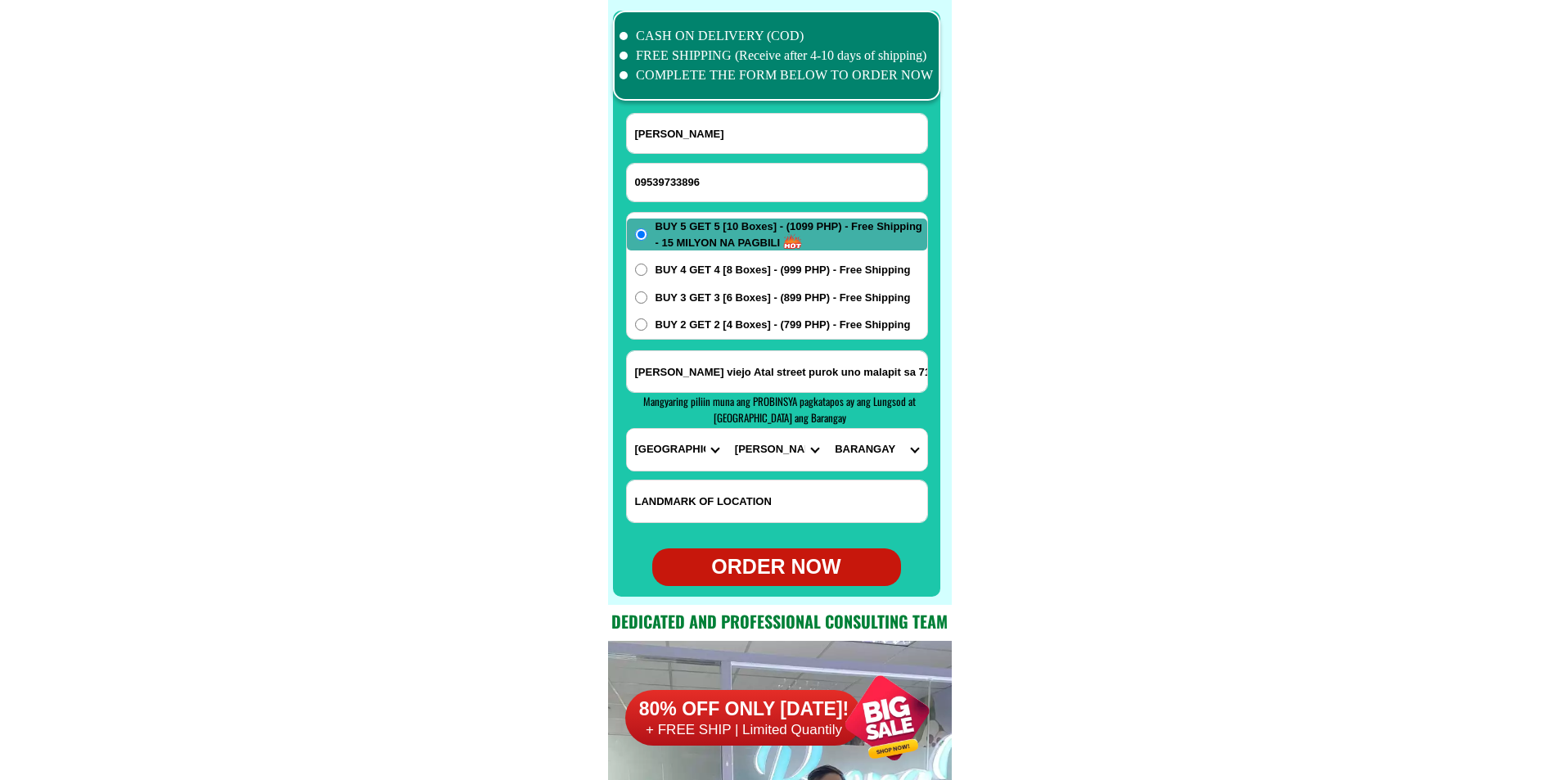
click at [870, 457] on select "BARANGAY Antipolo Bagakay ([GEOGRAPHIC_DATA]) [PERSON_NAME] [PERSON_NAME] (pob.…" at bounding box center [876, 450] width 100 height 42
select select "63_82989611826"
click at [826, 429] on select "BARANGAY Antipolo Bagakay ([GEOGRAPHIC_DATA]) [PERSON_NAME] [PERSON_NAME] (pob.…" at bounding box center [876, 450] width 100 height 42
click at [798, 570] on div "ORDER NOW" at bounding box center [776, 566] width 249 height 31
radio input "true"
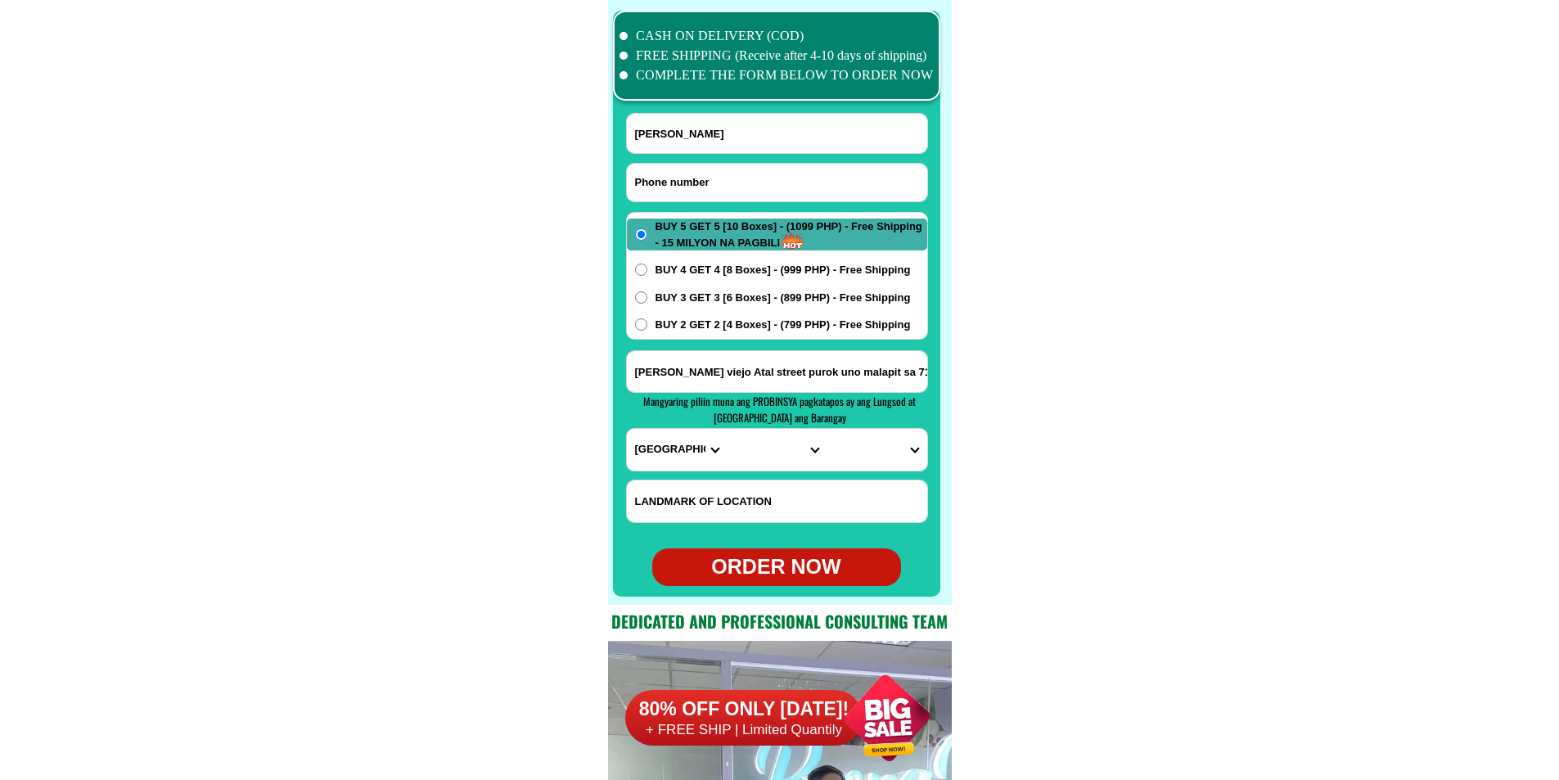
click at [702, 174] on input "Input phone_number" at bounding box center [777, 183] width 300 height 38
paste input "09989276146"
type input "09989276146"
drag, startPoint x: 719, startPoint y: 186, endPoint x: 581, endPoint y: 218, distance: 141.9
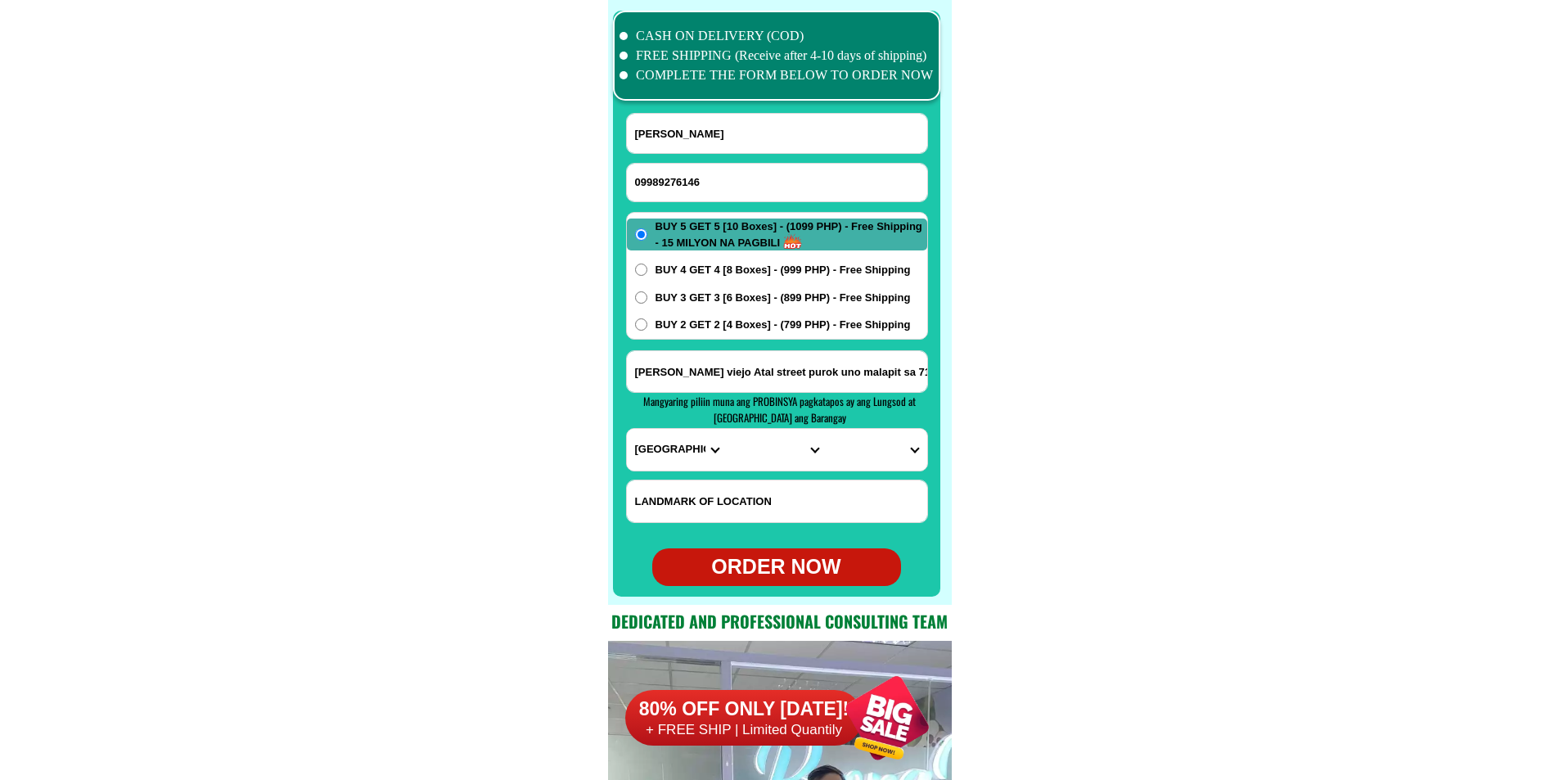
drag, startPoint x: 724, startPoint y: 140, endPoint x: 431, endPoint y: 52, distance: 305.9
click at [724, 140] on input "[PERSON_NAME]" at bounding box center [777, 133] width 300 height 39
paste input "[PERSON_NAME]"
type input "[PERSON_NAME]"
click at [709, 397] on span "Mangyaring piliin muna ang PROBINSYA pagkatapos ay ang Lungsod at [GEOGRAPHIC_D…" at bounding box center [779, 409] width 272 height 33
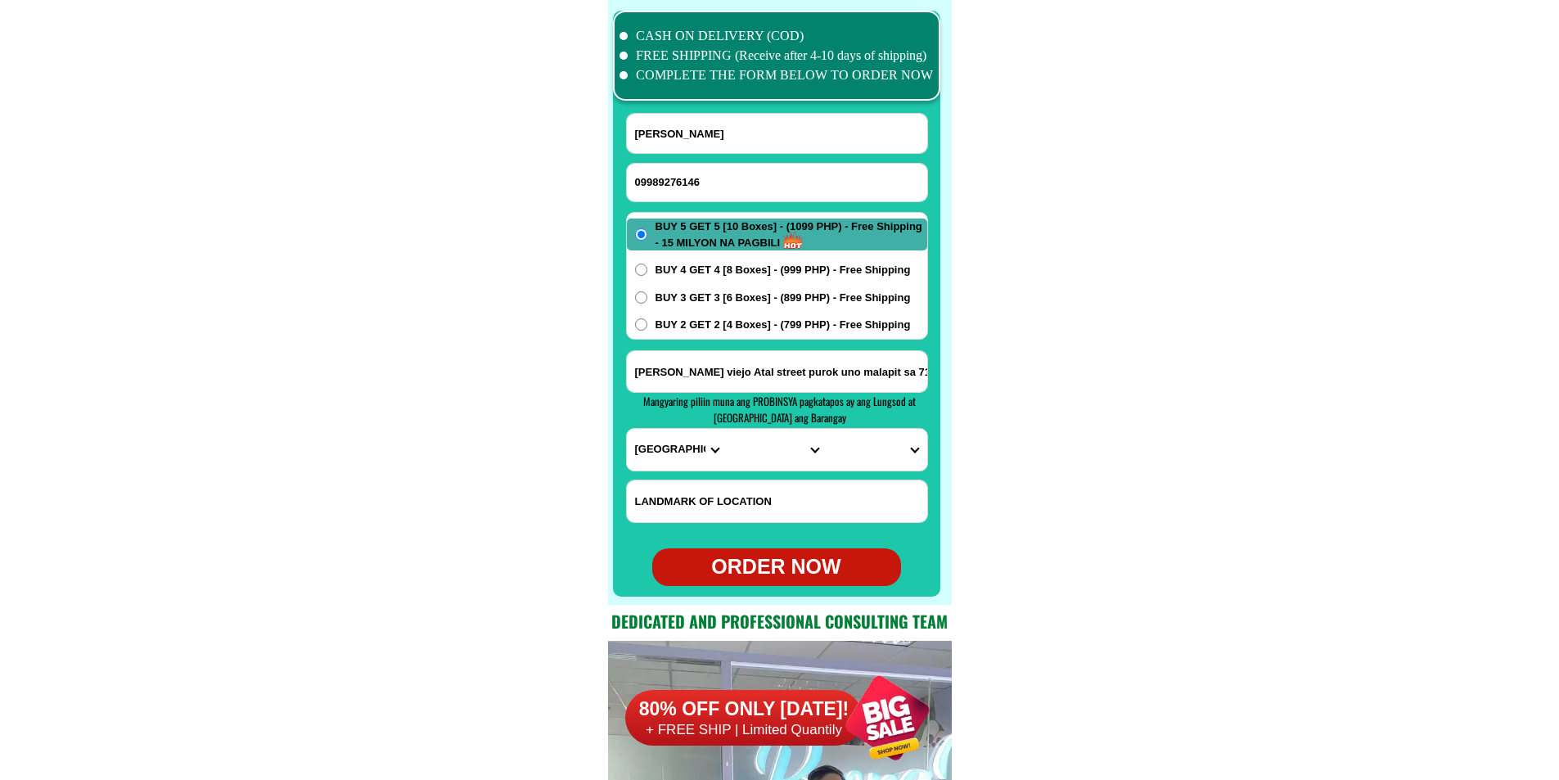
click at [714, 371] on input "[PERSON_NAME] viejo Atal street purok uno malapit sa 711" at bounding box center [777, 371] width 300 height 41
paste input "market side [GEOGRAPHIC_DATA]"
paste input "[PERSON_NAME]"
type input "[PERSON_NAME] market side mauban [GEOGRAPHIC_DATA]"
click at [667, 454] on select "PROVINCE [GEOGRAPHIC_DATA] [GEOGRAPHIC_DATA][PERSON_NAME][GEOGRAPHIC_DATA][GEOG…" at bounding box center [677, 450] width 100 height 42
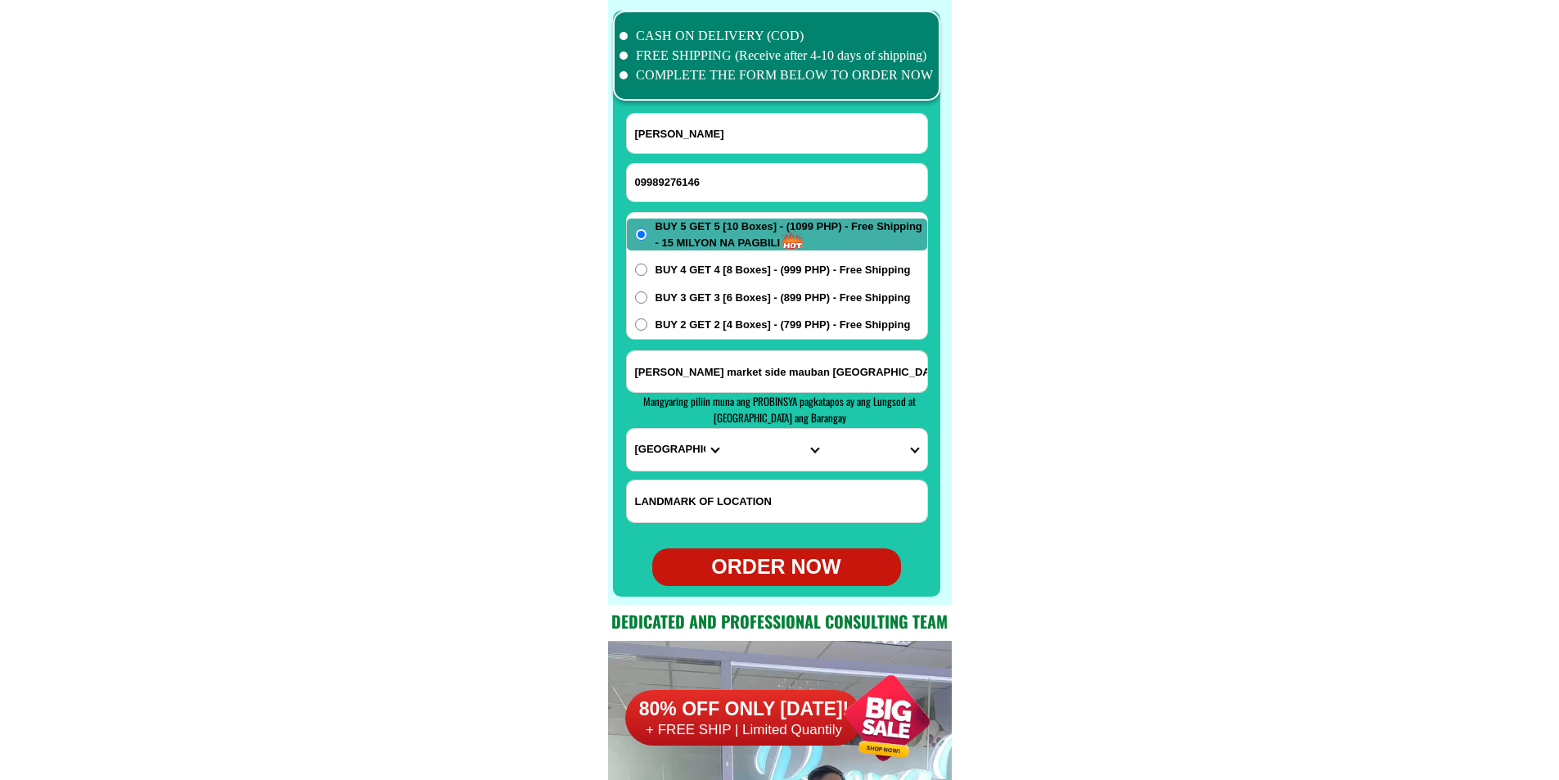
select select "63_397"
click at [627, 429] on select "PROVINCE [GEOGRAPHIC_DATA] [GEOGRAPHIC_DATA][PERSON_NAME][GEOGRAPHIC_DATA][GEOG…" at bounding box center [677, 450] width 100 height 42
click at [755, 461] on select "CITY [GEOGRAPHIC_DATA][PERSON_NAME][GEOGRAPHIC_DATA][GEOGRAPHIC_DATA] [GEOGRAPH…" at bounding box center [776, 450] width 100 height 42
select select "63_3973076"
click at [726, 429] on select "CITY [GEOGRAPHIC_DATA][PERSON_NAME][GEOGRAPHIC_DATA][GEOGRAPHIC_DATA] [GEOGRAPH…" at bounding box center [776, 450] width 100 height 42
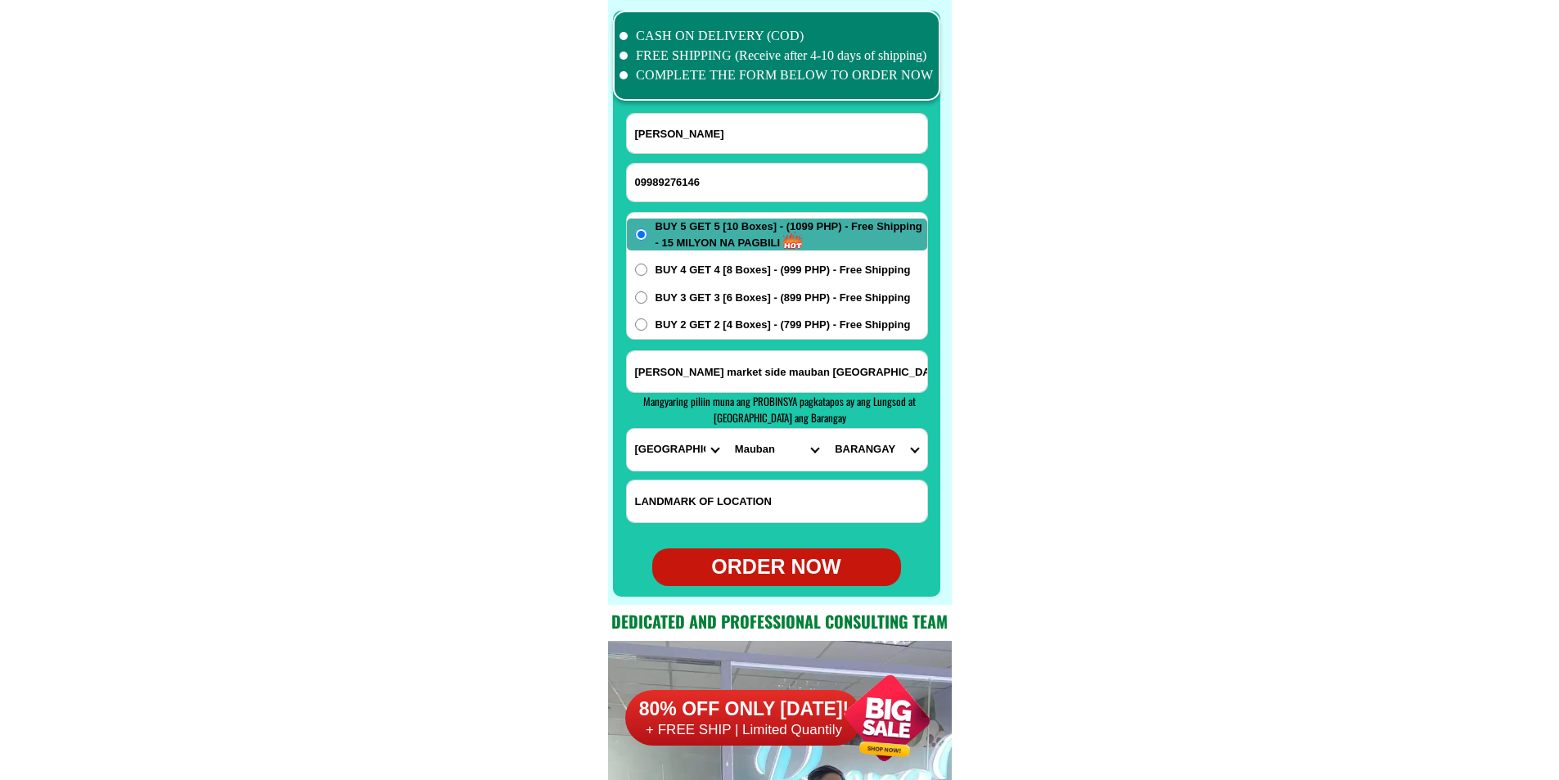
click at [867, 458] on select "BARANGAY Abo-abo Alitap Baao Bagong bayan (pob.) Balaybalay Bato Cagbalete i Ca…" at bounding box center [876, 450] width 100 height 42
click at [887, 469] on select "BARANGAY Abo-abo Alitap Baao Bagong bayan (pob.) Balaybalay Bato Cagbalete i Ca…" at bounding box center [876, 450] width 100 height 42
click at [872, 451] on select "BARANGAY Abo-abo Alitap Baao Bagong bayan (pob.) Balaybalay Bato Cagbalete i Ca…" at bounding box center [876, 450] width 100 height 42
drag, startPoint x: 885, startPoint y: 374, endPoint x: 602, endPoint y: 371, distance: 283.1
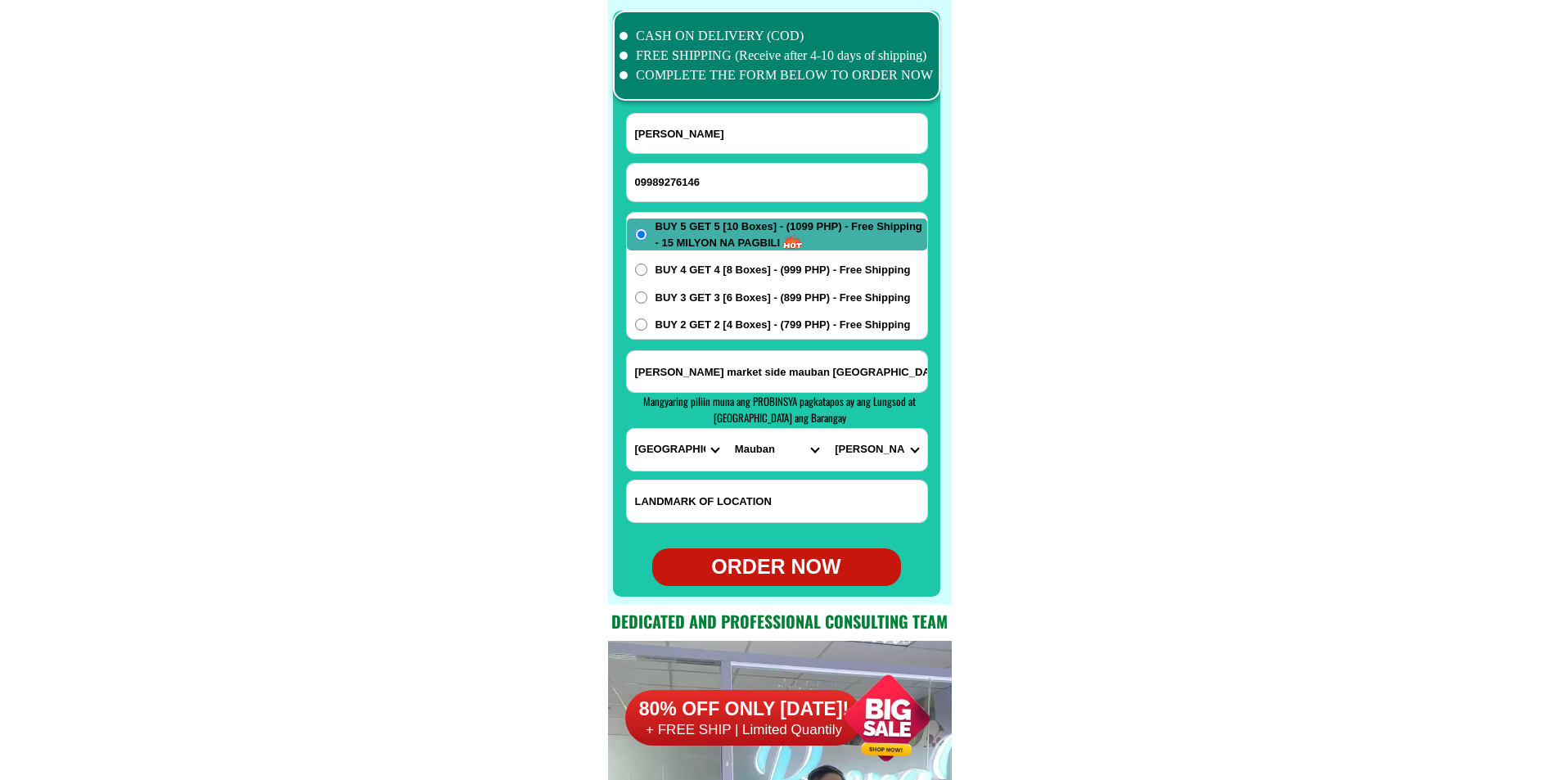
click at [881, 436] on select "BARANGAY Abo-abo Alitap Baao Bagong bayan (pob.) Balaybalay Bato Cagbalete i Ca…" at bounding box center [876, 450] width 100 height 42
select select "63_39730768406"
click at [826, 429] on select "BARANGAY Abo-abo Alitap Baao Bagong bayan (pob.) Balaybalay Bato Cagbalete i Ca…" at bounding box center [876, 450] width 100 height 42
click at [758, 573] on div "ORDER NOW" at bounding box center [776, 566] width 249 height 31
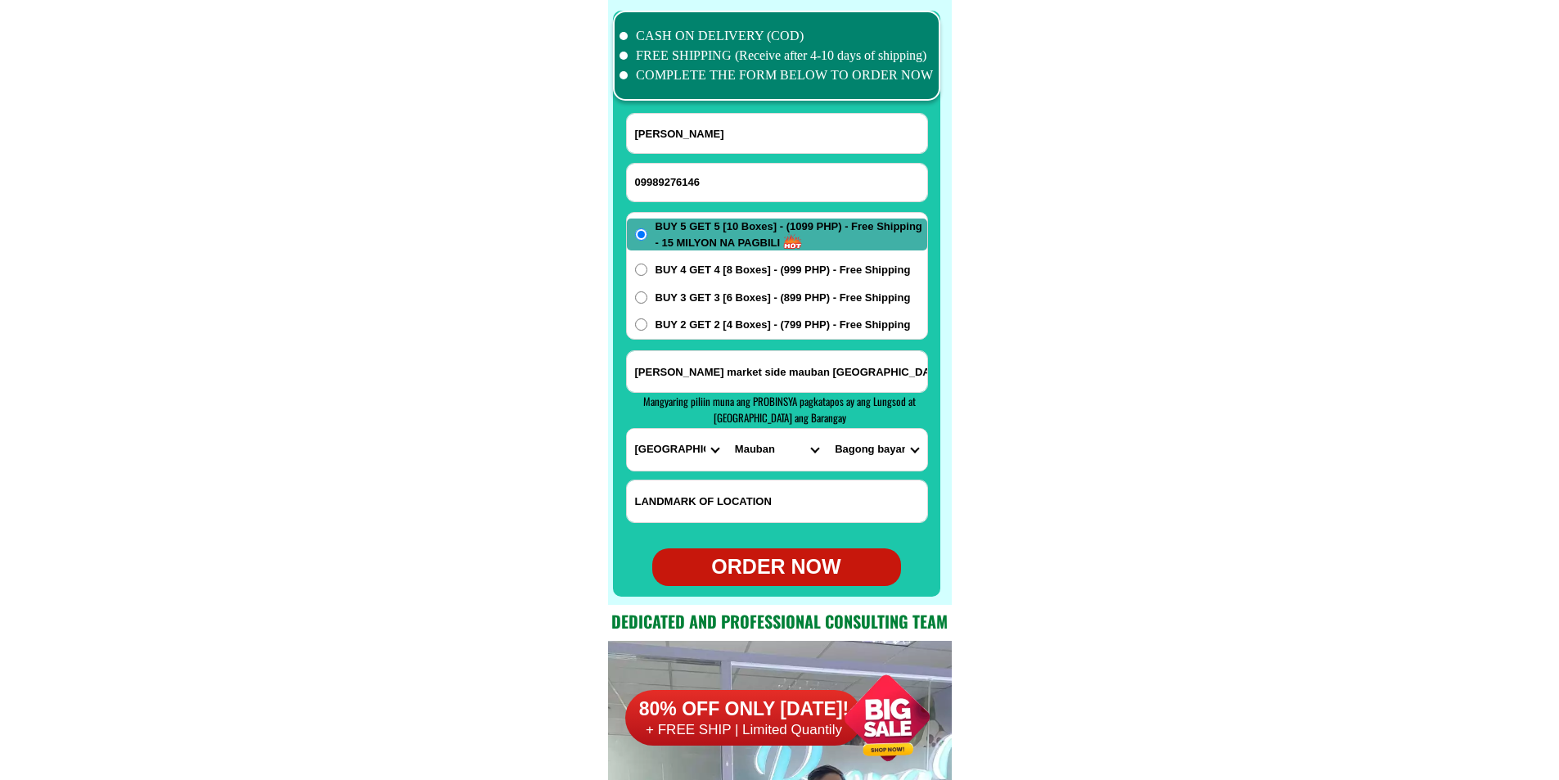
radio input "true"
click at [671, 180] on input "Input phone_number" at bounding box center [777, 183] width 300 height 38
paste input "09984475726"
type input "09984475726"
drag, startPoint x: 686, startPoint y: 123, endPoint x: 636, endPoint y: 123, distance: 50.7
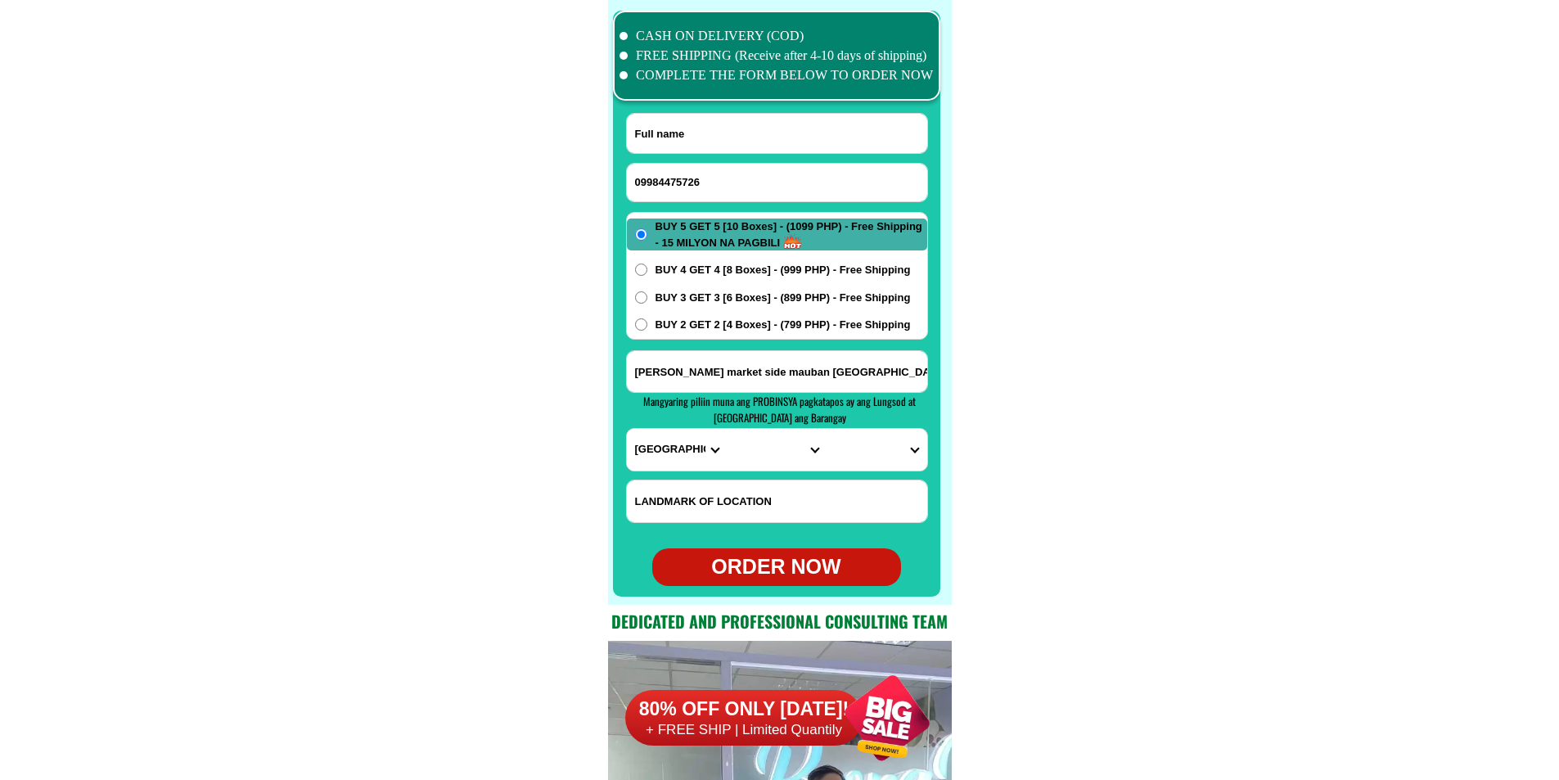
click at [686, 123] on input "Input full_name" at bounding box center [777, 133] width 300 height 39
paste input "[PERSON_NAME]"
type input "[PERSON_NAME]"
click at [728, 384] on input "Input address" at bounding box center [777, 371] width 300 height 41
paste input "#[STREET_ADDRESS] Pob. [GEOGRAPHIC_DATA], [GEOGRAPHIC_DATA] near [GEOGRAPHIC_DA…"
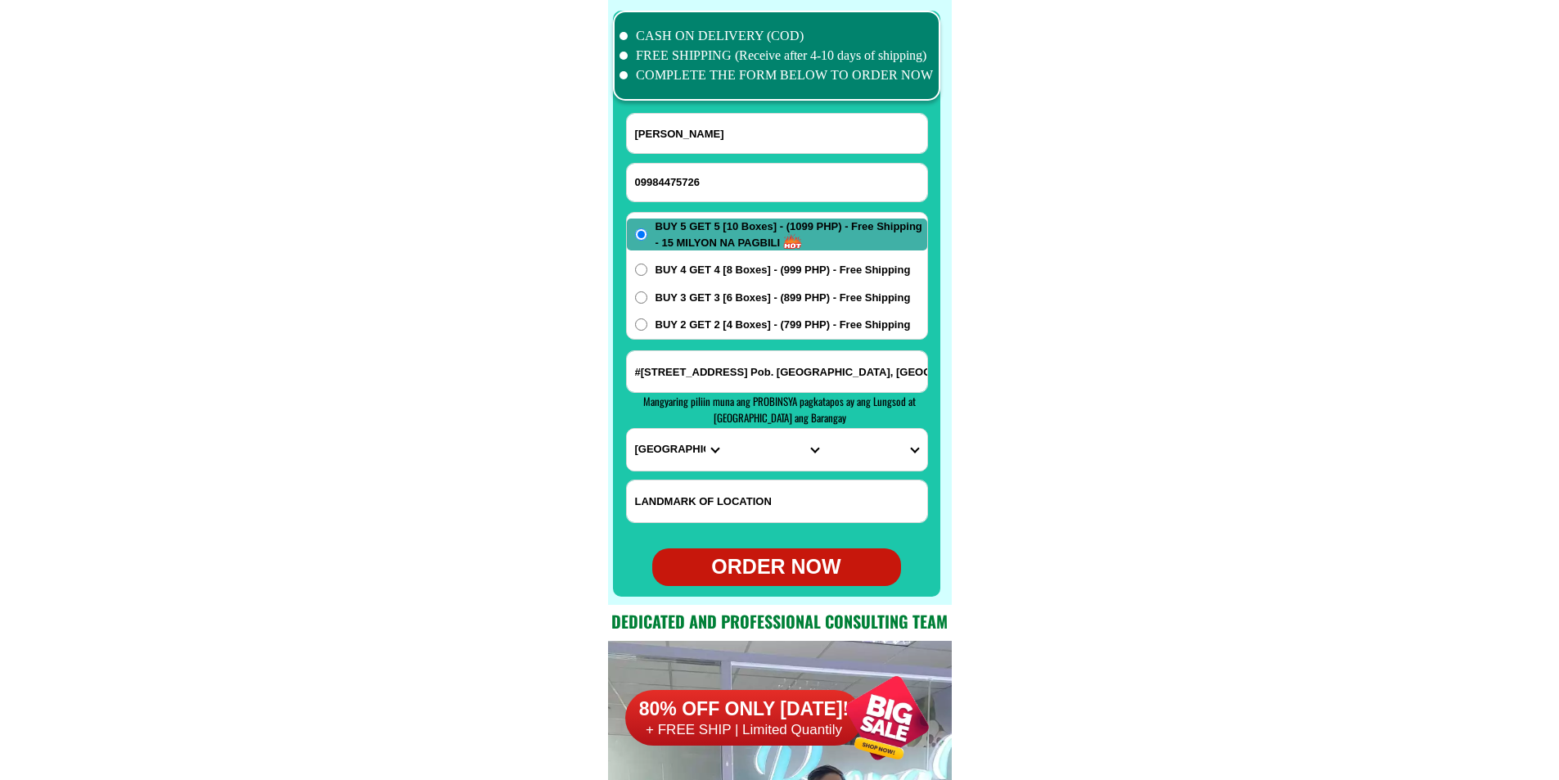
type input "#[STREET_ADDRESS] Pob. [GEOGRAPHIC_DATA], [GEOGRAPHIC_DATA] near [GEOGRAPHIC_DA…"
click at [646, 446] on select "PROVINCE [GEOGRAPHIC_DATA] [GEOGRAPHIC_DATA][PERSON_NAME][GEOGRAPHIC_DATA][GEOG…" at bounding box center [677, 450] width 100 height 42
select select "63_904"
click at [627, 429] on select "PROVINCE [GEOGRAPHIC_DATA] [GEOGRAPHIC_DATA][PERSON_NAME][GEOGRAPHIC_DATA][GEOG…" at bounding box center [677, 450] width 100 height 42
click at [740, 438] on select "CITY [GEOGRAPHIC_DATA]-city [GEOGRAPHIC_DATA]-city [GEOGRAPHIC_DATA][PERSON_NAM…" at bounding box center [776, 450] width 100 height 42
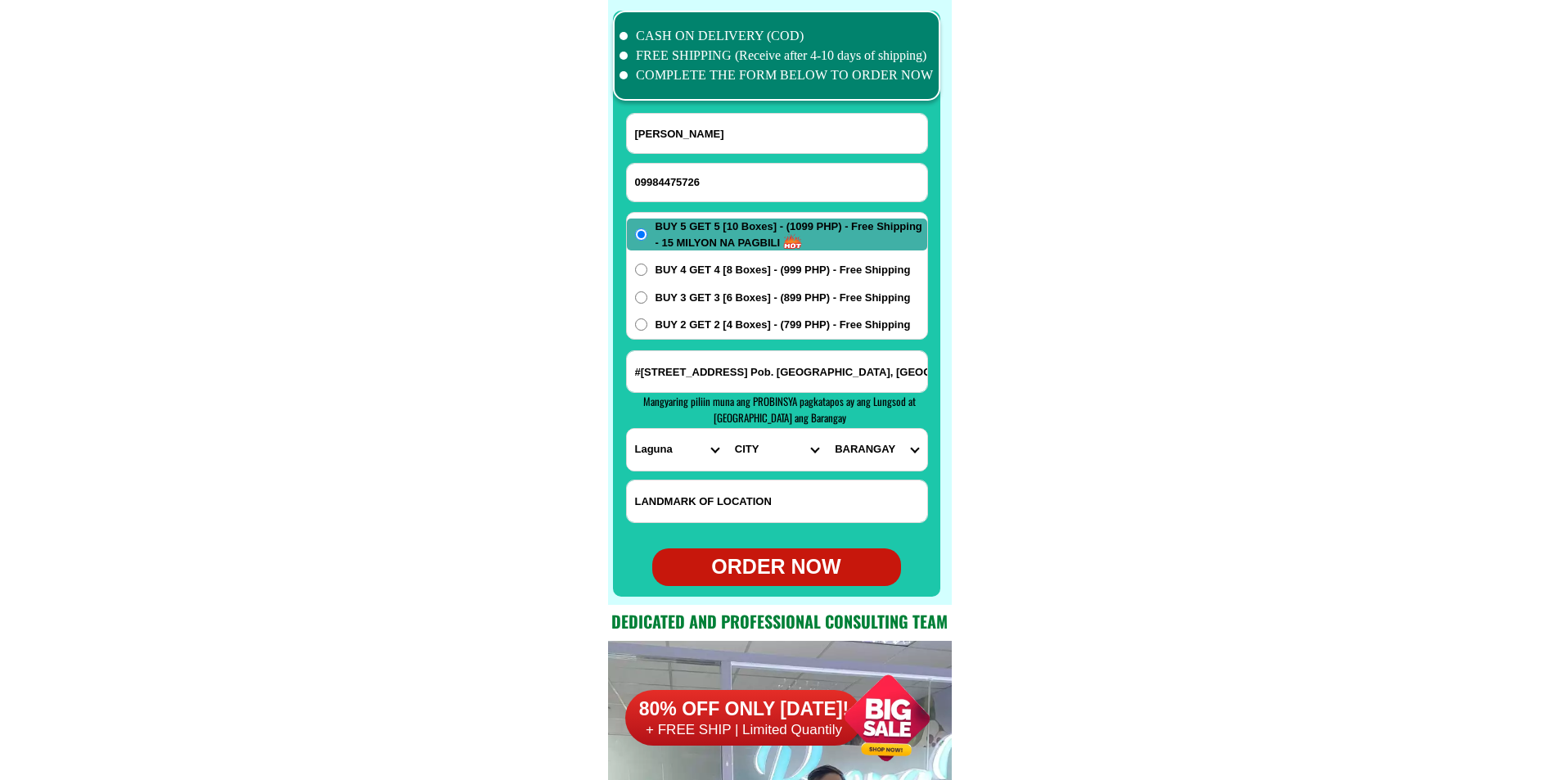
select select "63_9049555"
click at [726, 429] on select "CITY [GEOGRAPHIC_DATA]-city [GEOGRAPHIC_DATA]-city [GEOGRAPHIC_DATA][PERSON_NAM…" at bounding box center [776, 450] width 100 height 42
click at [861, 453] on select "BARANGAY [PERSON_NAME] [PERSON_NAME] Kanluran talaongan Labayo Layasin Layug Ma…" at bounding box center [876, 450] width 100 height 42
select select "63_90495558731"
click at [826, 429] on select "BARANGAY [PERSON_NAME] [PERSON_NAME] Kanluran talaongan Labayo Layasin Layug Ma…" at bounding box center [876, 450] width 100 height 42
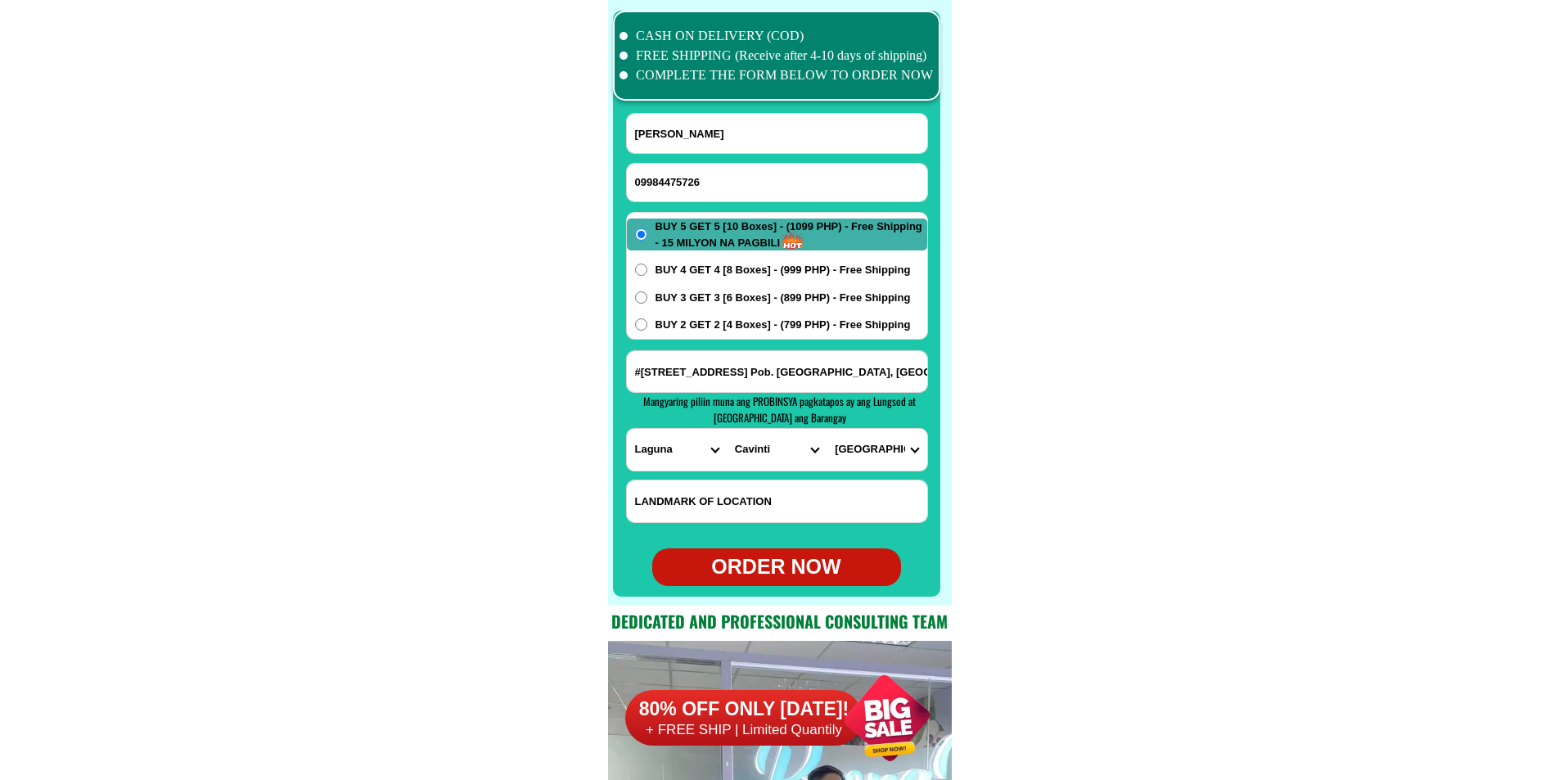
click at [807, 569] on div "ORDER NOW" at bounding box center [776, 566] width 249 height 31
radio input "true"
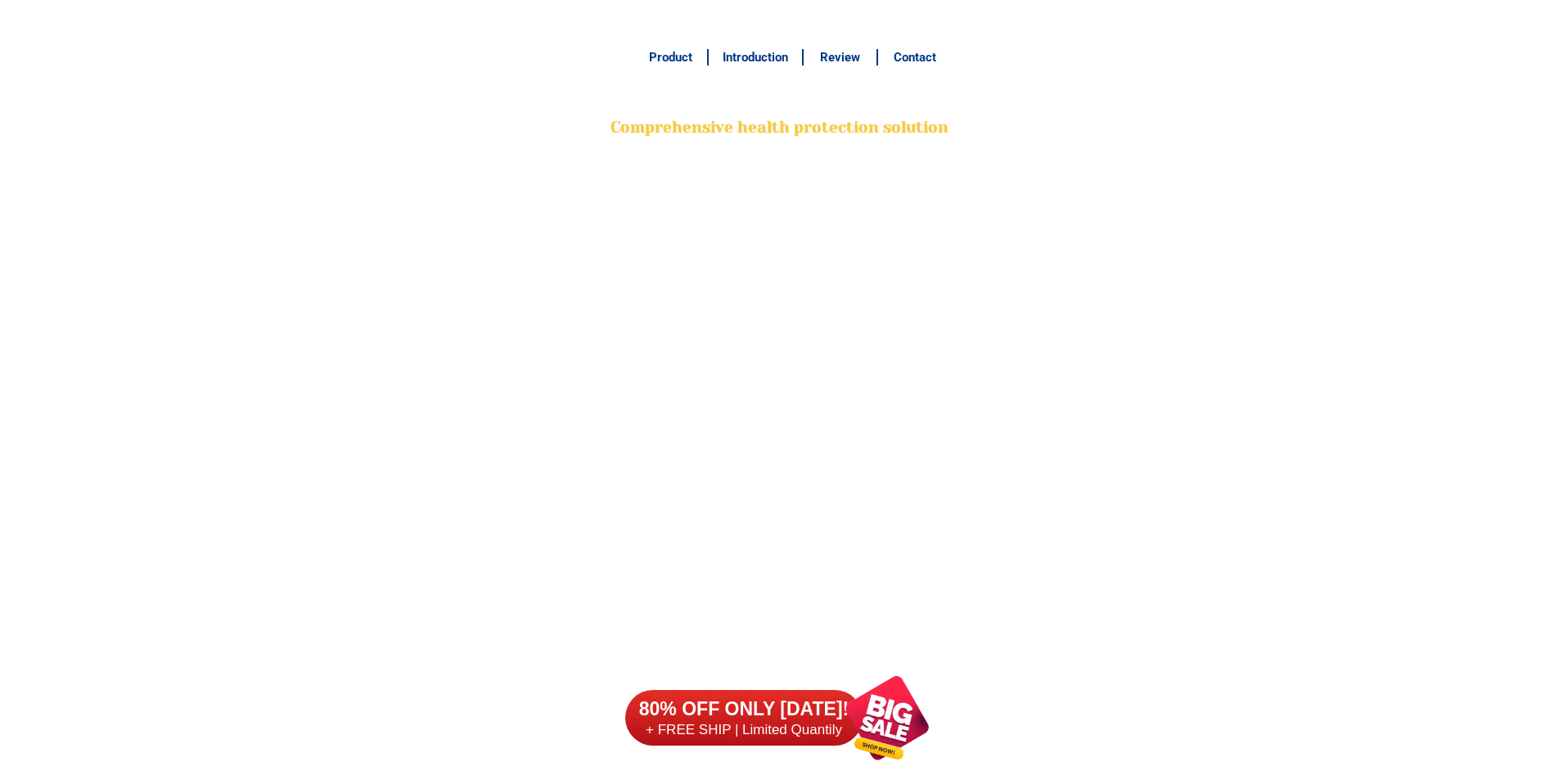
scroll to position [12899, 0]
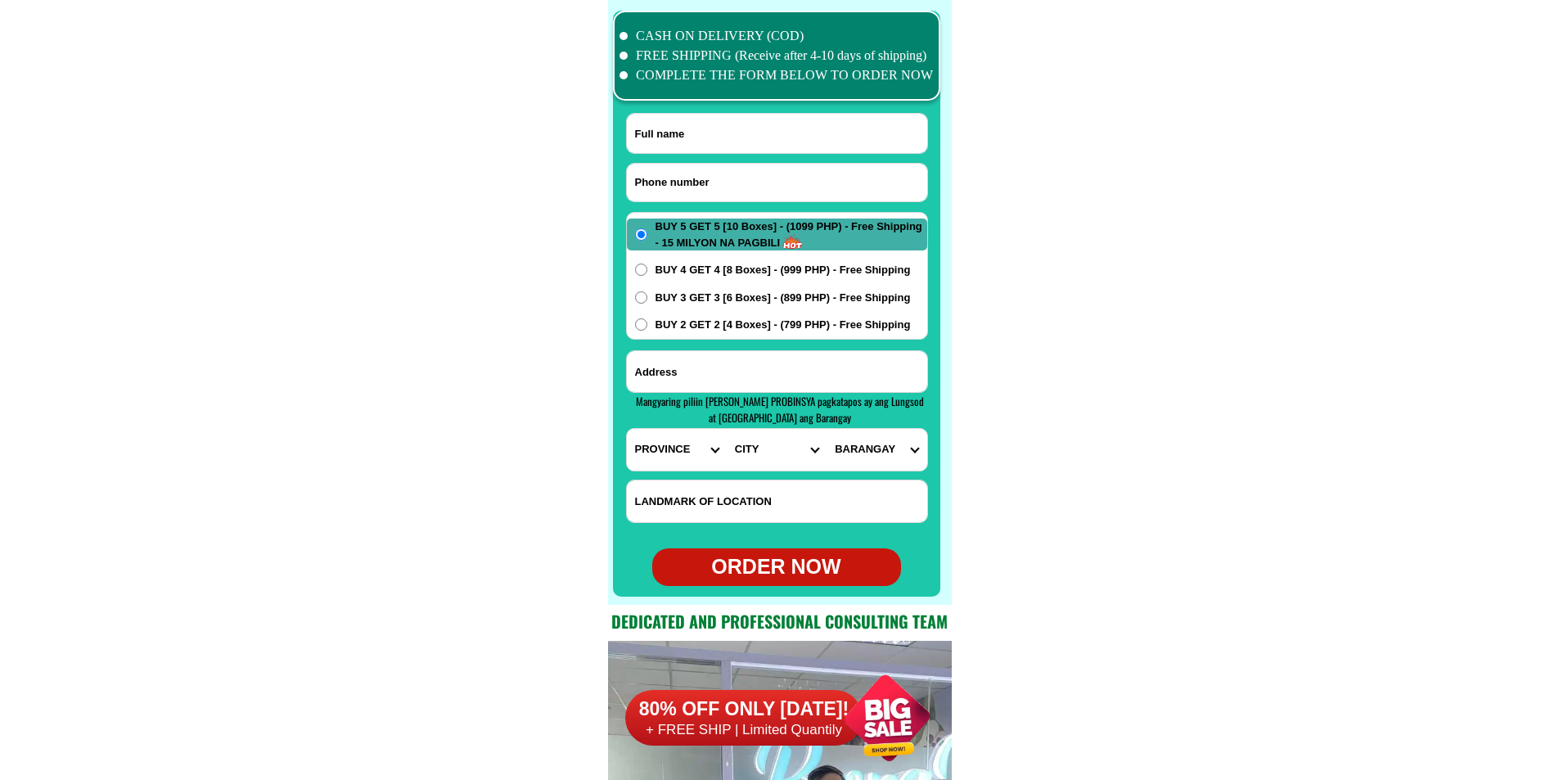
drag, startPoint x: 0, startPoint y: 0, endPoint x: 686, endPoint y: 173, distance: 707.0
click at [712, 173] on input "Input phone_number" at bounding box center [777, 183] width 300 height 38
paste input "09288244334"
type input "09288244334"
click at [682, 133] on input "Input full_name" at bounding box center [777, 133] width 300 height 39
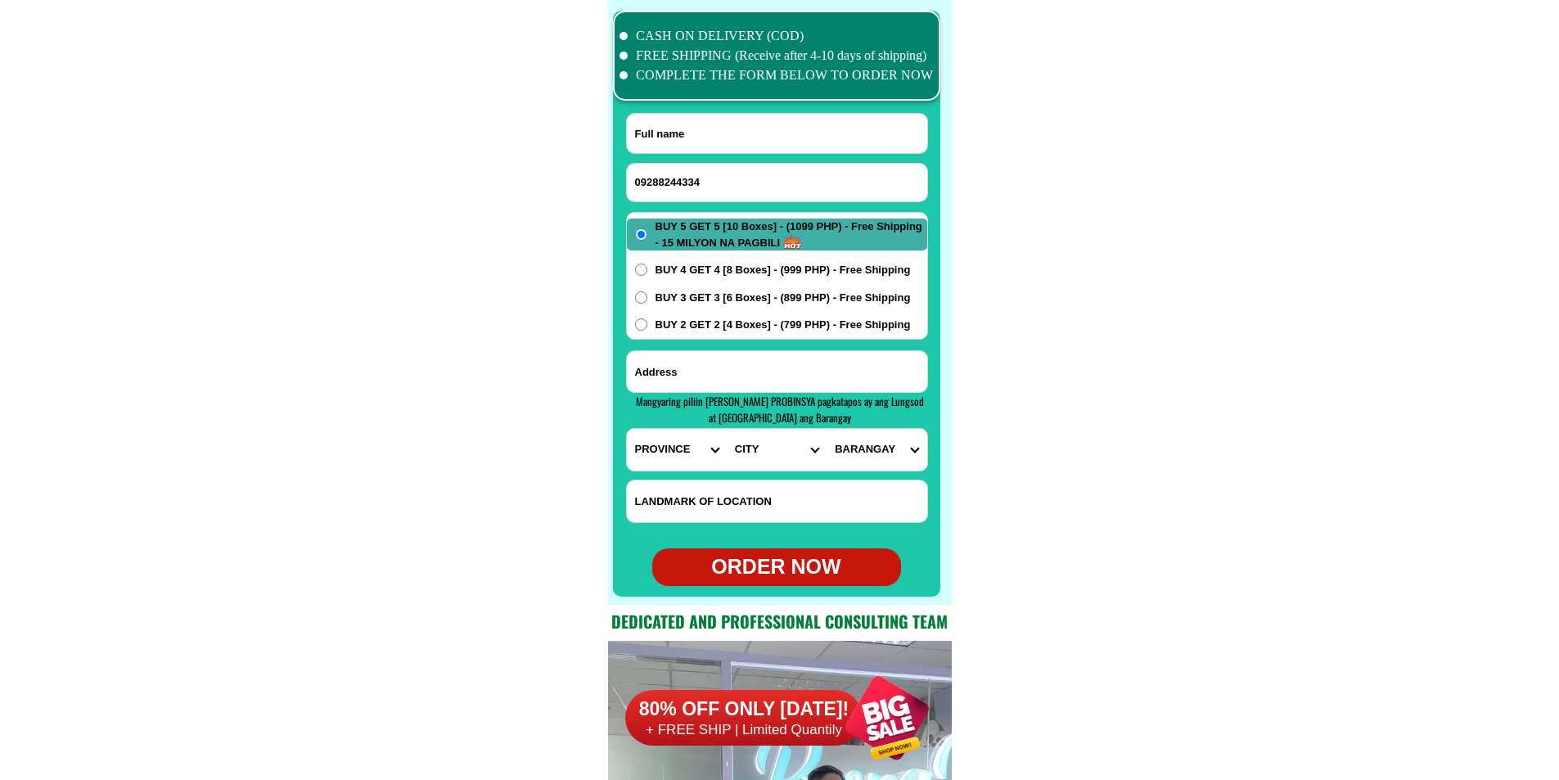
paste input "Alfredo Icoy"
type input "Alfredo Icoy"
click at [727, 373] on input "Input address" at bounding box center [777, 371] width 300 height 41
paste input "345, Purok Maalagaron, Sitio Bangkal, Ibabao, Cordova, Cebu, adjacent RR water …"
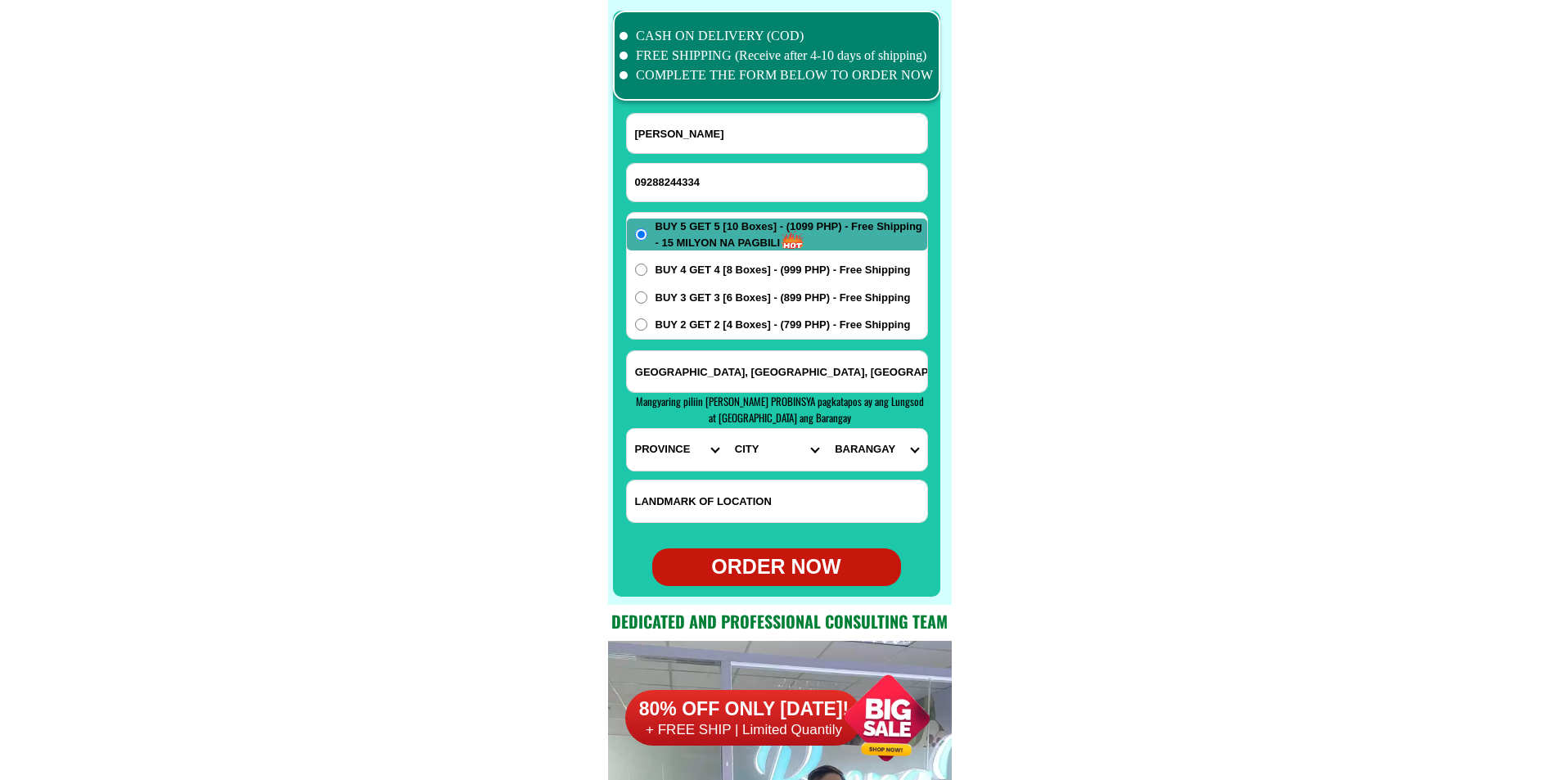
type input "345, Purok Maalagaron, Sitio Bangkal, Ibabao, Cordova, Cebu, adjacent RR water …"
click at [676, 454] on select "PROVINCE [GEOGRAPHIC_DATA] [GEOGRAPHIC_DATA][PERSON_NAME][GEOGRAPHIC_DATA][GEOG…" at bounding box center [677, 450] width 100 height 42
select select "63_8"
click at [627, 429] on select "PROVINCE [GEOGRAPHIC_DATA] [GEOGRAPHIC_DATA][PERSON_NAME][GEOGRAPHIC_DATA][GEOG…" at bounding box center [677, 450] width 100 height 42
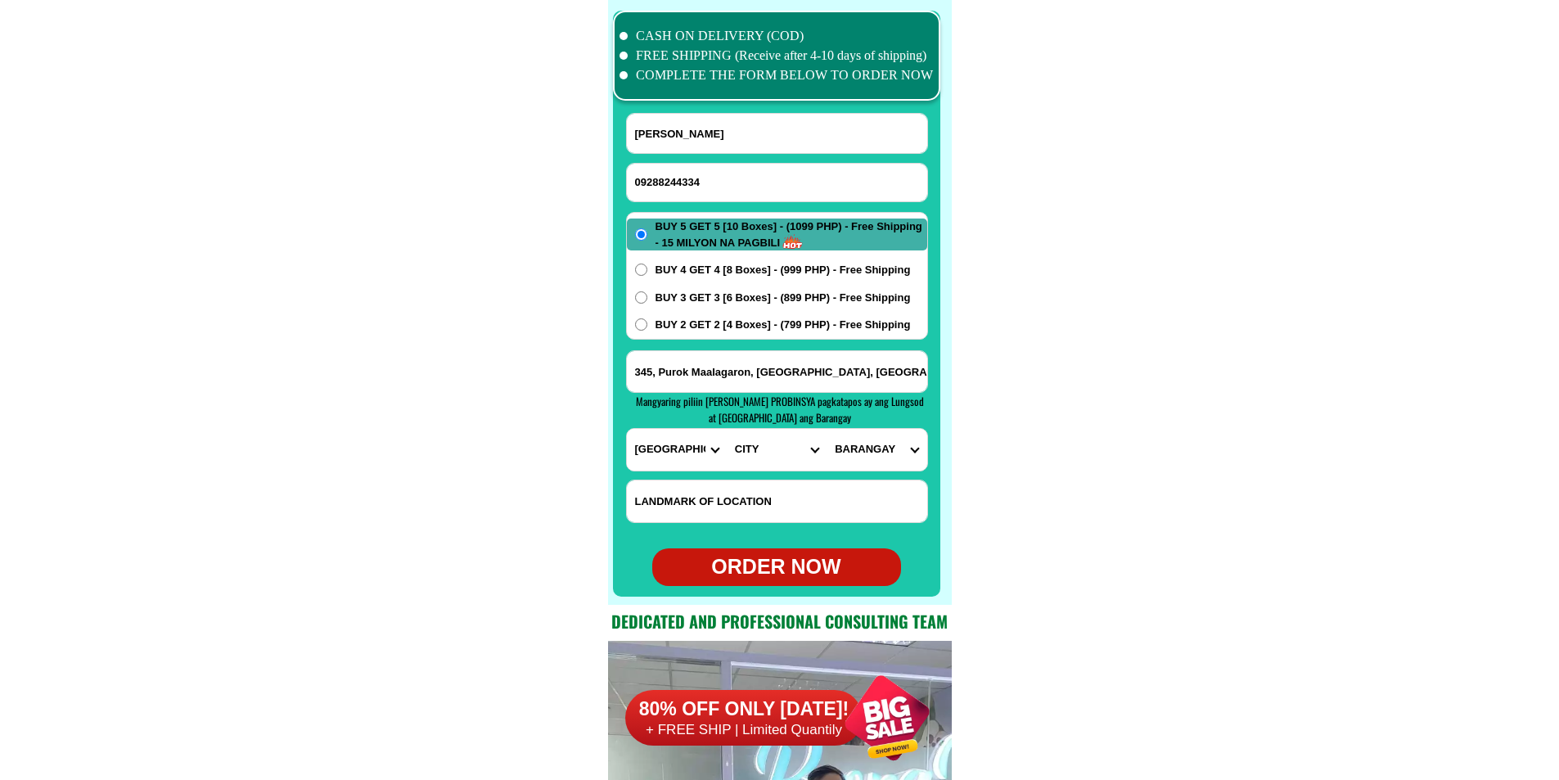
click at [874, 374] on input "345, Purok Maalagaron, Sitio Bangkal, Ibabao, Cordova, Cebu, adjacent RR water …" at bounding box center [777, 371] width 300 height 41
click at [759, 454] on select "CITY Alcoy Aloguinsan Argao Asturias Badian Balamban Bantayan Barili Bogo-city …" at bounding box center [776, 450] width 100 height 42
select select "63_89724"
click at [726, 429] on select "CITY Alcoy Aloguinsan Argao Asturias Badian Balamban Bantayan Barili Bogo-city …" at bounding box center [776, 450] width 100 height 42
click at [882, 450] on select "BARANGAY Alegria Bangbang Buagsong Catarman Cogon Dapitan Day-as Gabi Gilutonga…" at bounding box center [876, 450] width 100 height 42
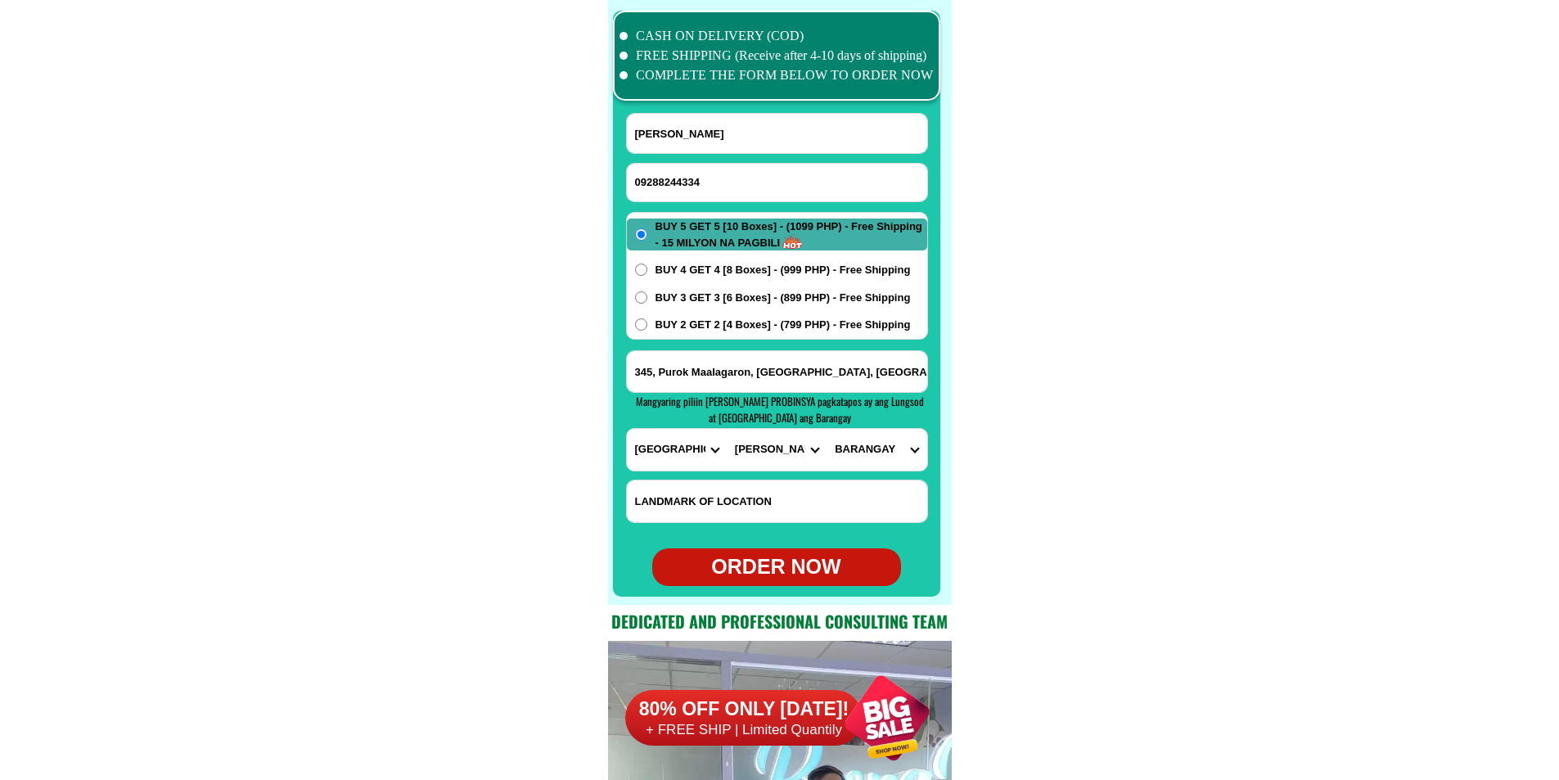
select select "63_89724966"
click at [826, 429] on select "BARANGAY Alegria Bangbang Buagsong Catarman Cogon Dapitan Day-as Gabi Gilutonga…" at bounding box center [876, 450] width 100 height 42
click at [778, 569] on div "ORDER NOW" at bounding box center [776, 566] width 249 height 31
type input "345, Purok Maalagaron, Sitio Bangkal, Ibabao, Cordova, Cebu, adjacent RR water …"
radio input "true"
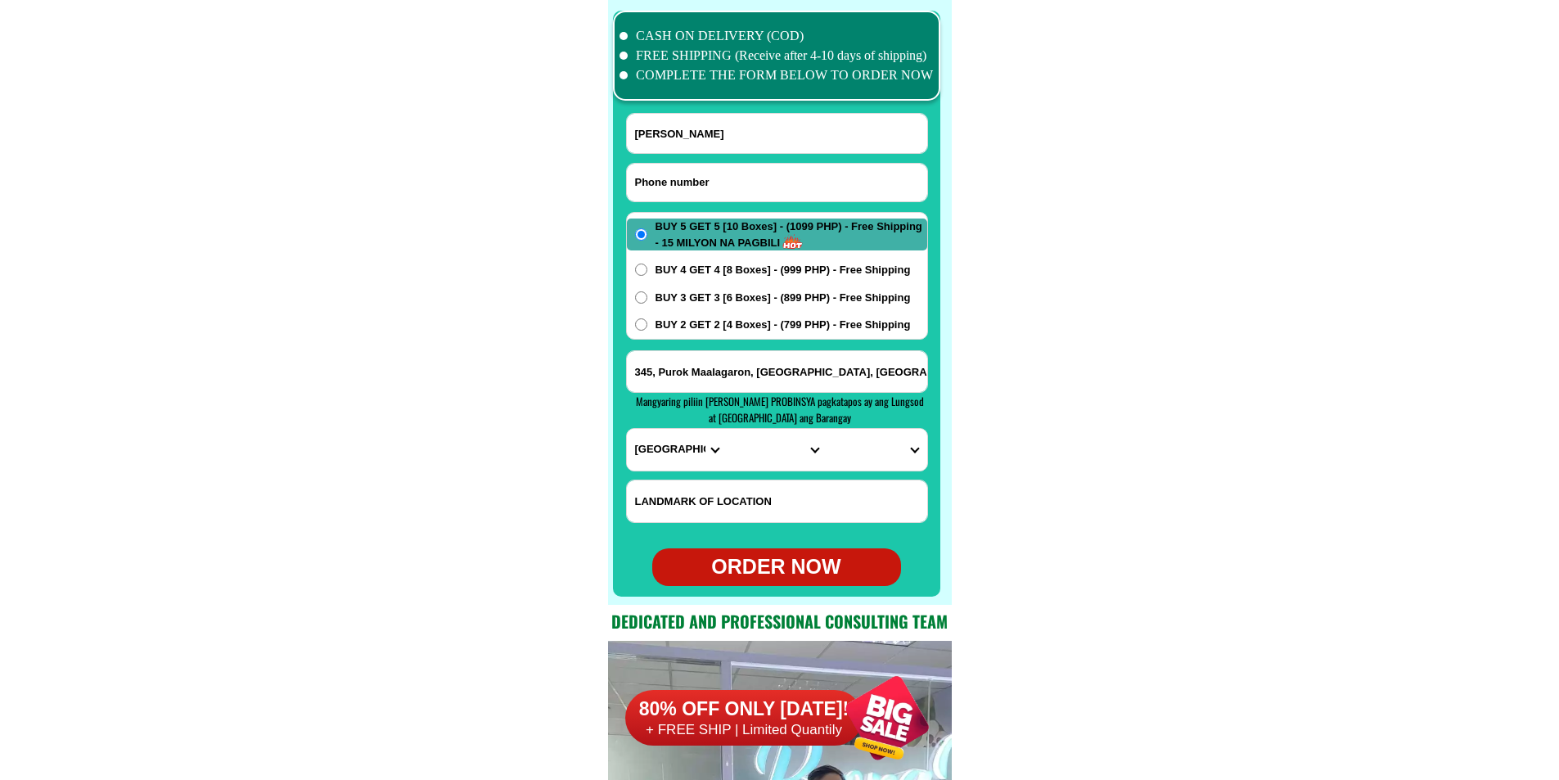
click at [708, 181] on input "Input phone_number" at bounding box center [777, 183] width 300 height 38
paste input "09350254431"
type input "09350254431"
click at [704, 128] on input "Input full_name" at bounding box center [777, 133] width 300 height 39
paste input "Muslima Rampatan"
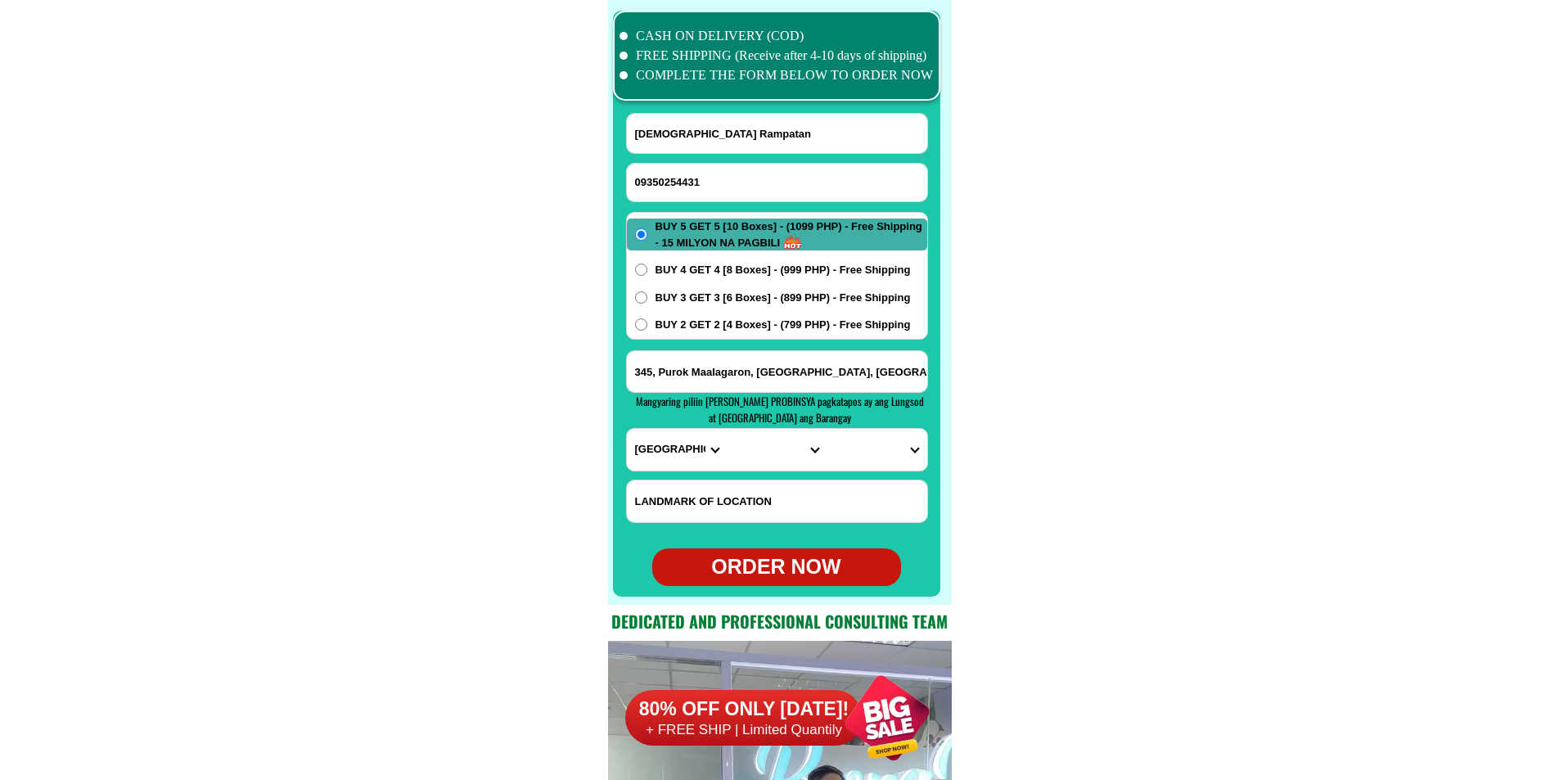
type input "Muslima Rampatan"
click at [700, 275] on span "BUY 4 GET 4 [8 Boxes] - (999 PHP) - Free Shipping" at bounding box center [782, 270] width 255 height 16
click at [647, 275] on input "BUY 4 GET 4 [8 Boxes] - (999 PHP) - Free Shipping" at bounding box center [641, 269] width 12 height 12
radio input "true"
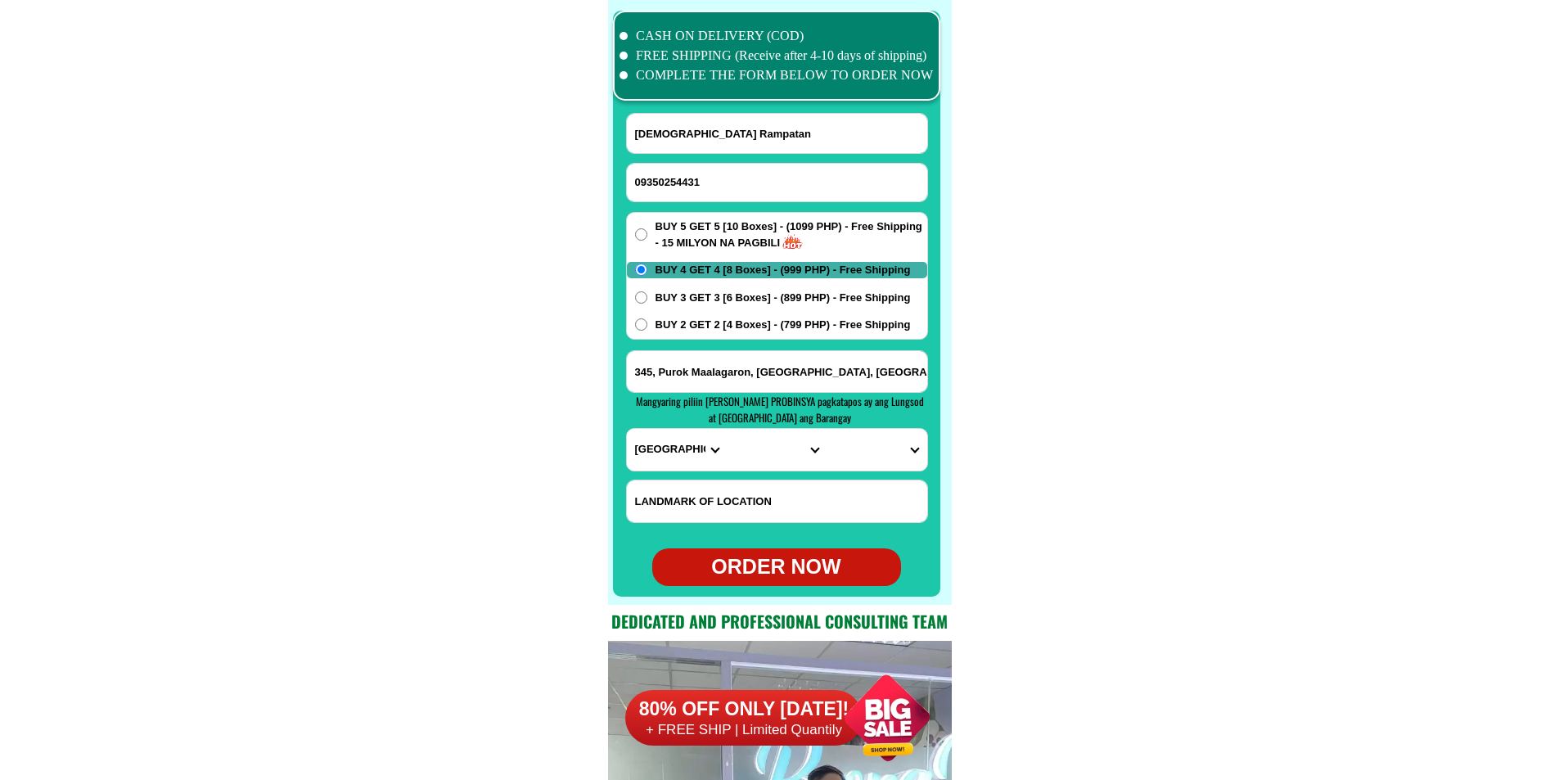
click at [718, 331] on span "BUY 2 GET 2 [4 Boxes] - (799 PHP) - Free Shipping" at bounding box center [782, 325] width 255 height 16
click at [728, 327] on span "BUY 2 GET 2 [4 Boxes] - (799 PHP) - Free Shipping" at bounding box center [782, 325] width 255 height 16
click at [647, 327] on input "BUY 2 GET 2 [4 Boxes] - (799 PHP) - Free Shipping" at bounding box center [641, 324] width 12 height 12
radio input "true"
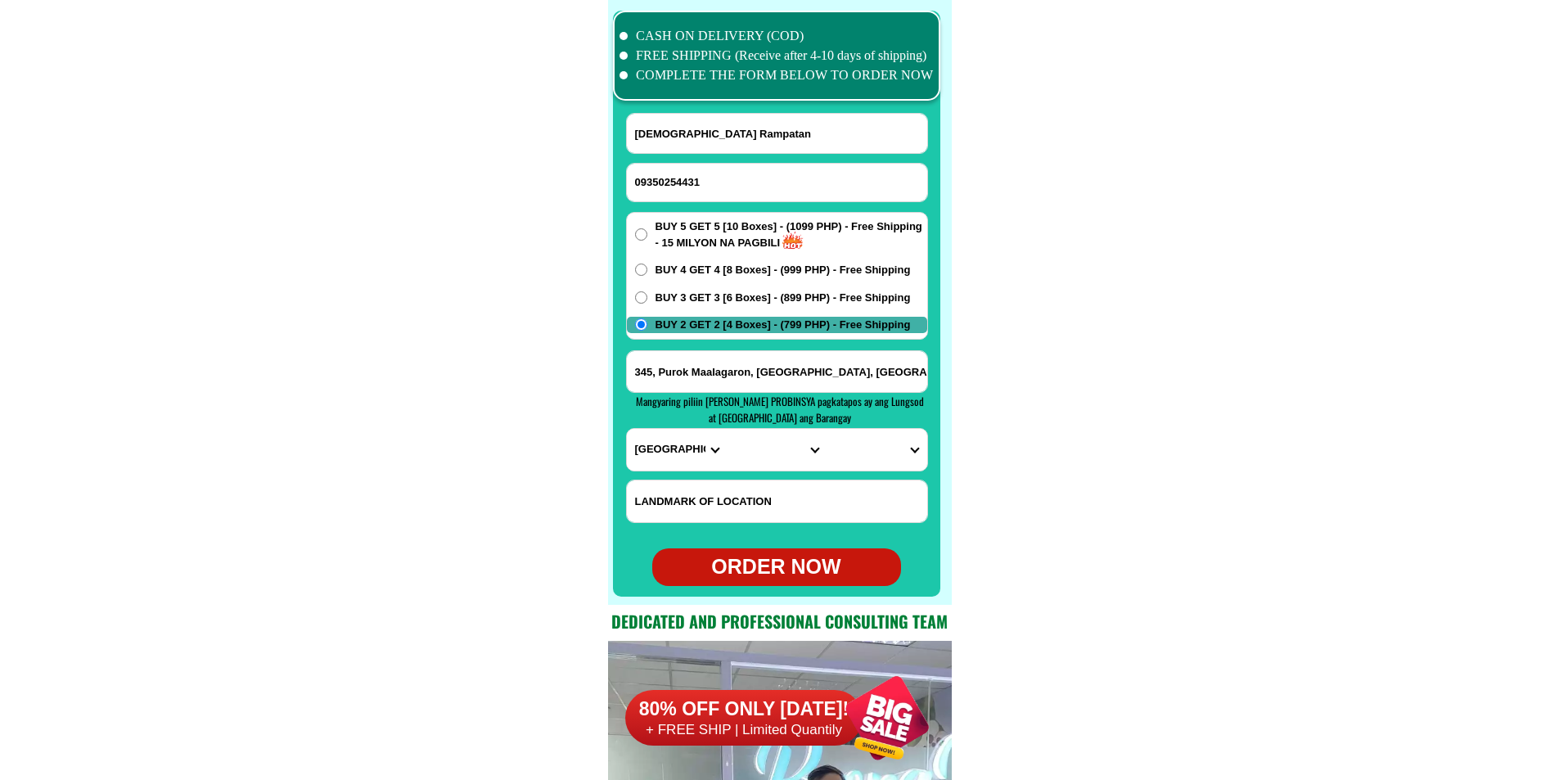
click at [700, 369] on input "345, Purok Maalagaron, Sitio Bangkal, Ibabao, Cordova, Cebu, adjacent RR water …" at bounding box center [777, 371] width 300 height 41
paste input "Kapinpilan,Midsayap North Cotabato Sittio Kunakon Crossing Kapinpilan"
type input "Kapinpilan,Midsayap North Cotabato Sittio Kunakon Crossing Kapinpilan"
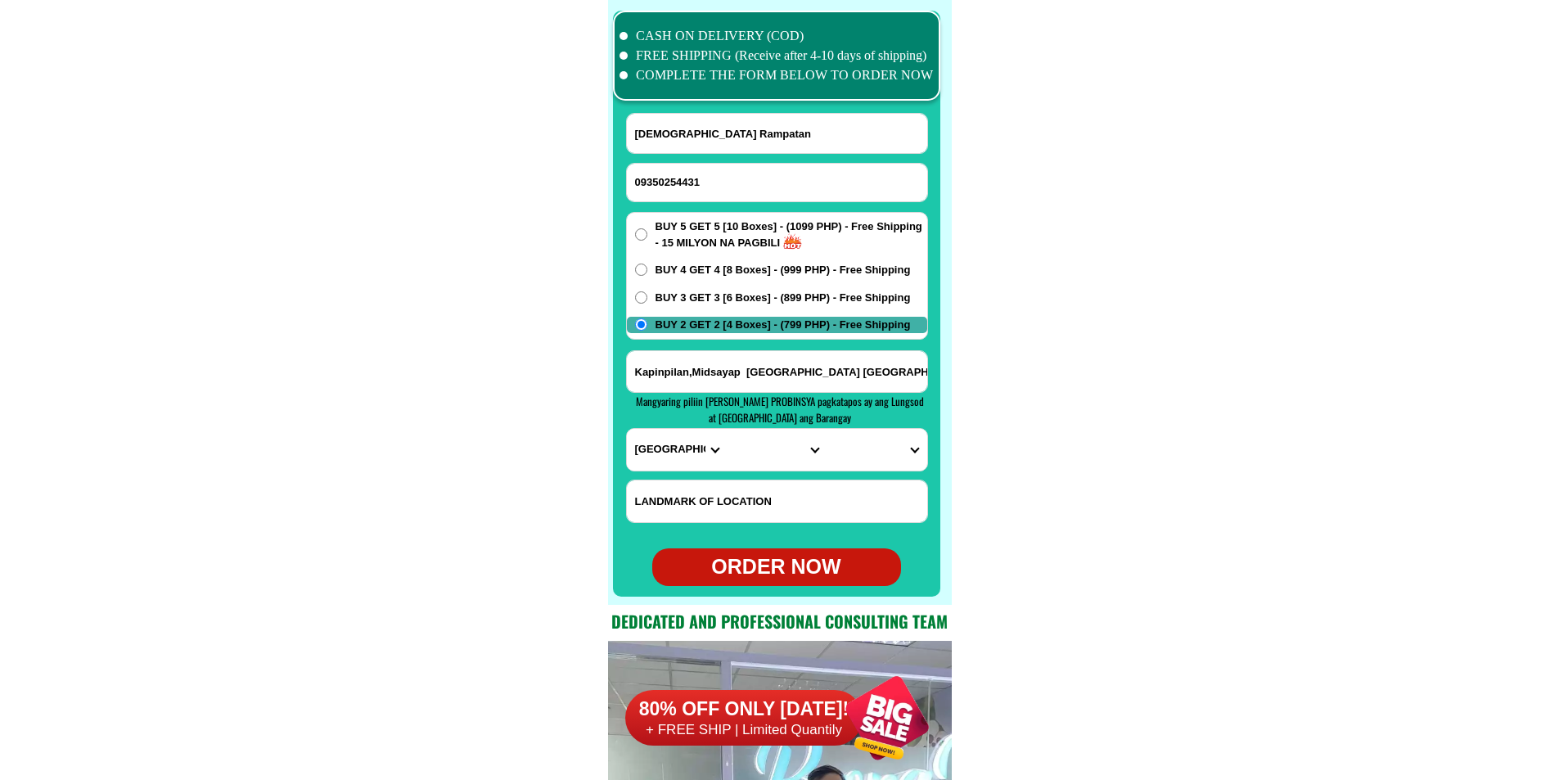
click at [663, 452] on select "PROVINCE [GEOGRAPHIC_DATA] [GEOGRAPHIC_DATA][PERSON_NAME][GEOGRAPHIC_DATA][GEOG…" at bounding box center [677, 450] width 100 height 42
select select "63_170"
click at [627, 429] on select "PROVINCE [GEOGRAPHIC_DATA] [GEOGRAPHIC_DATA][PERSON_NAME][GEOGRAPHIC_DATA][GEOG…" at bounding box center [677, 450] width 100 height 42
click at [741, 452] on select "CITY Alamada Aleosan Antipas Arakan Banisilan Cotabato-city Kabacan Kidapawan-c…" at bounding box center [776, 450] width 100 height 42
select select "63_1707814"
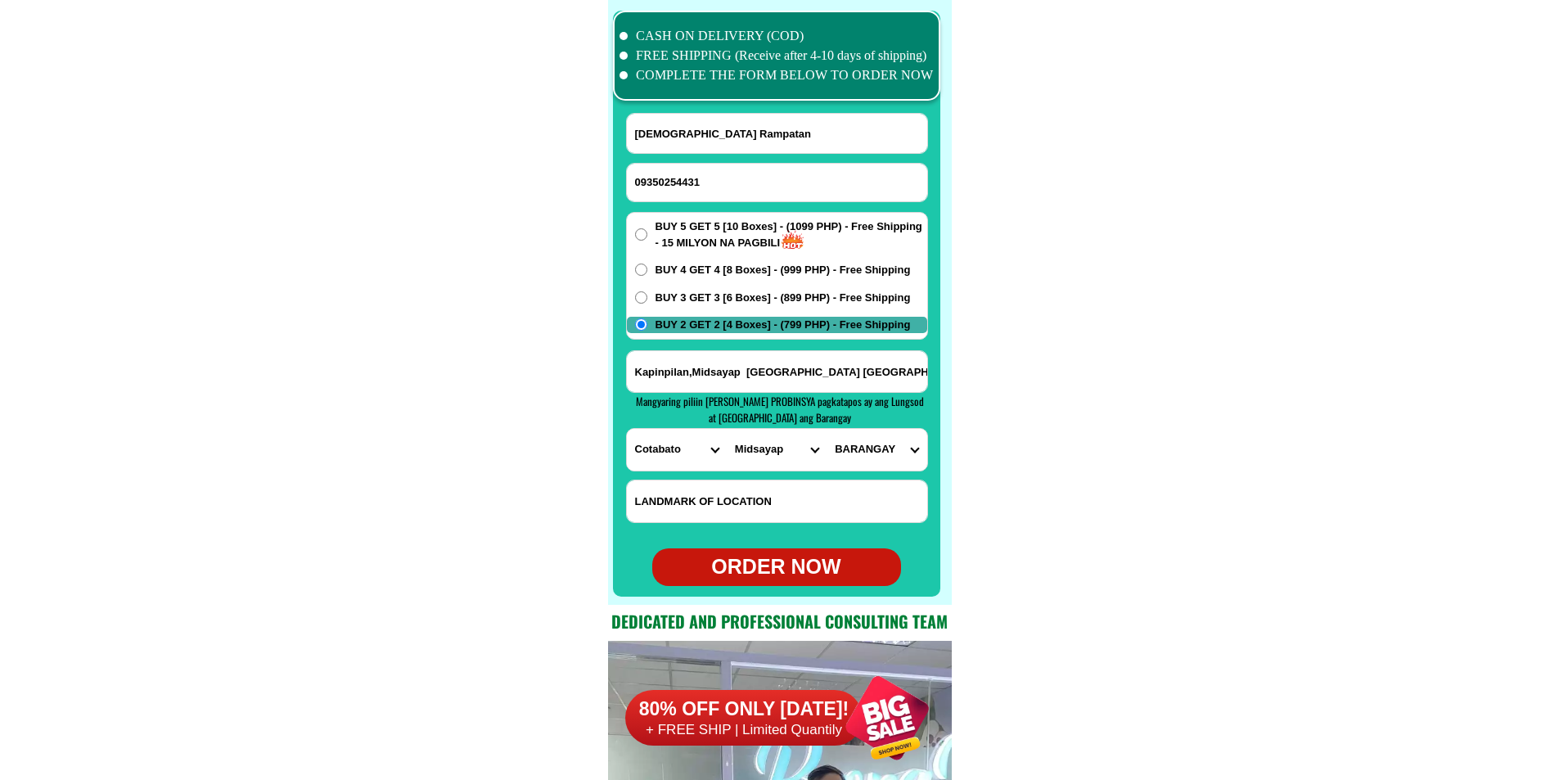
click at [726, 429] on select "CITY Alamada Aleosan Antipas Arakan Banisilan Cotabato-city Kabacan Kidapawan-c…" at bounding box center [776, 450] width 100 height 42
click at [870, 462] on select "BARANGAY Agriculture Anonang Arizona Bagumba Baliki Barangay poblacion 1 Barang…" at bounding box center [876, 450] width 100 height 42
select select "63_17078144441"
click at [826, 429] on select "BARANGAY Agriculture Anonang Arizona Bagumba Baliki Barangay poblacion 1 Barang…" at bounding box center [876, 450] width 100 height 42
click at [810, 573] on div "ORDER NOW" at bounding box center [776, 566] width 249 height 31
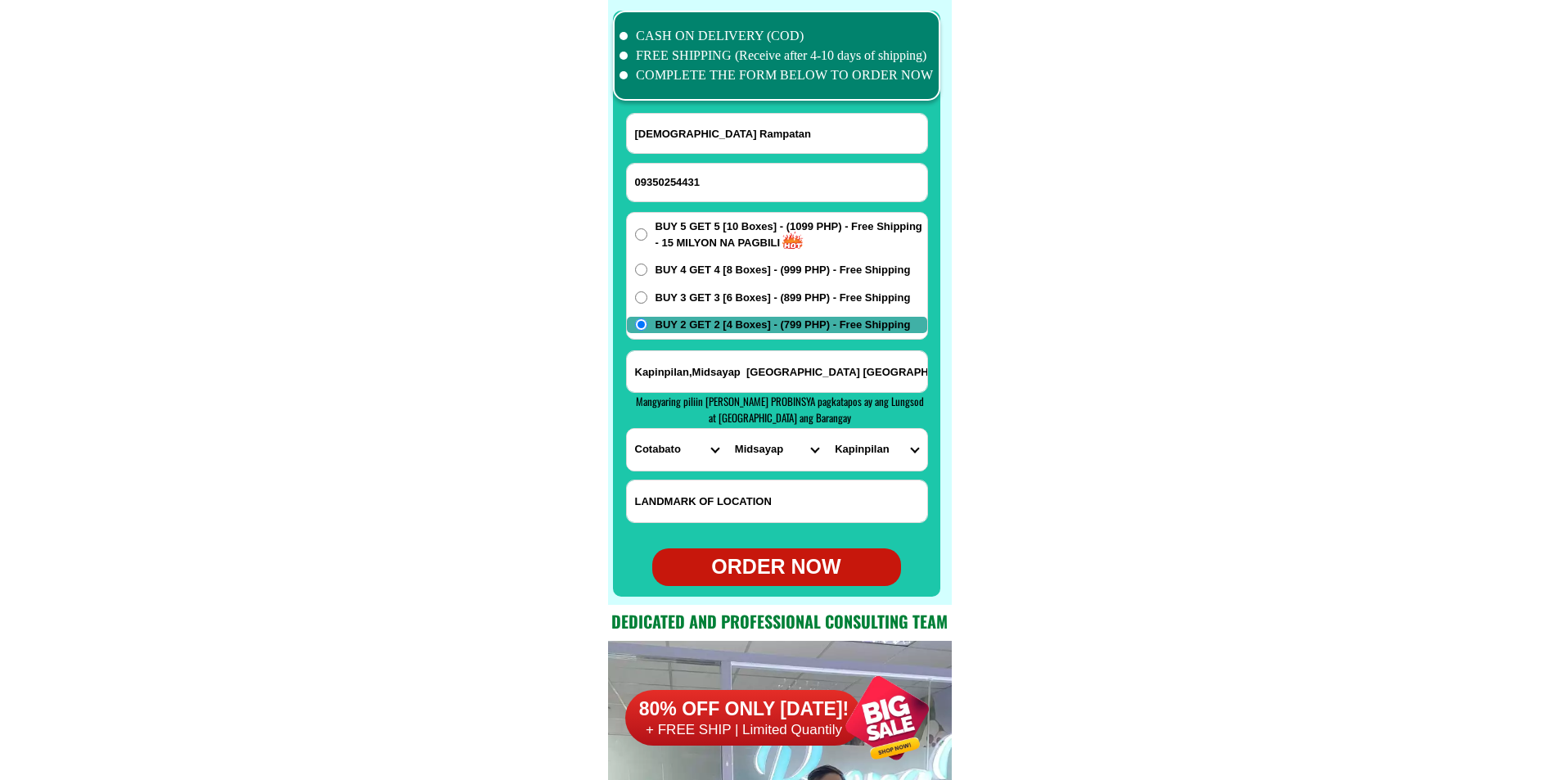
radio input "true"
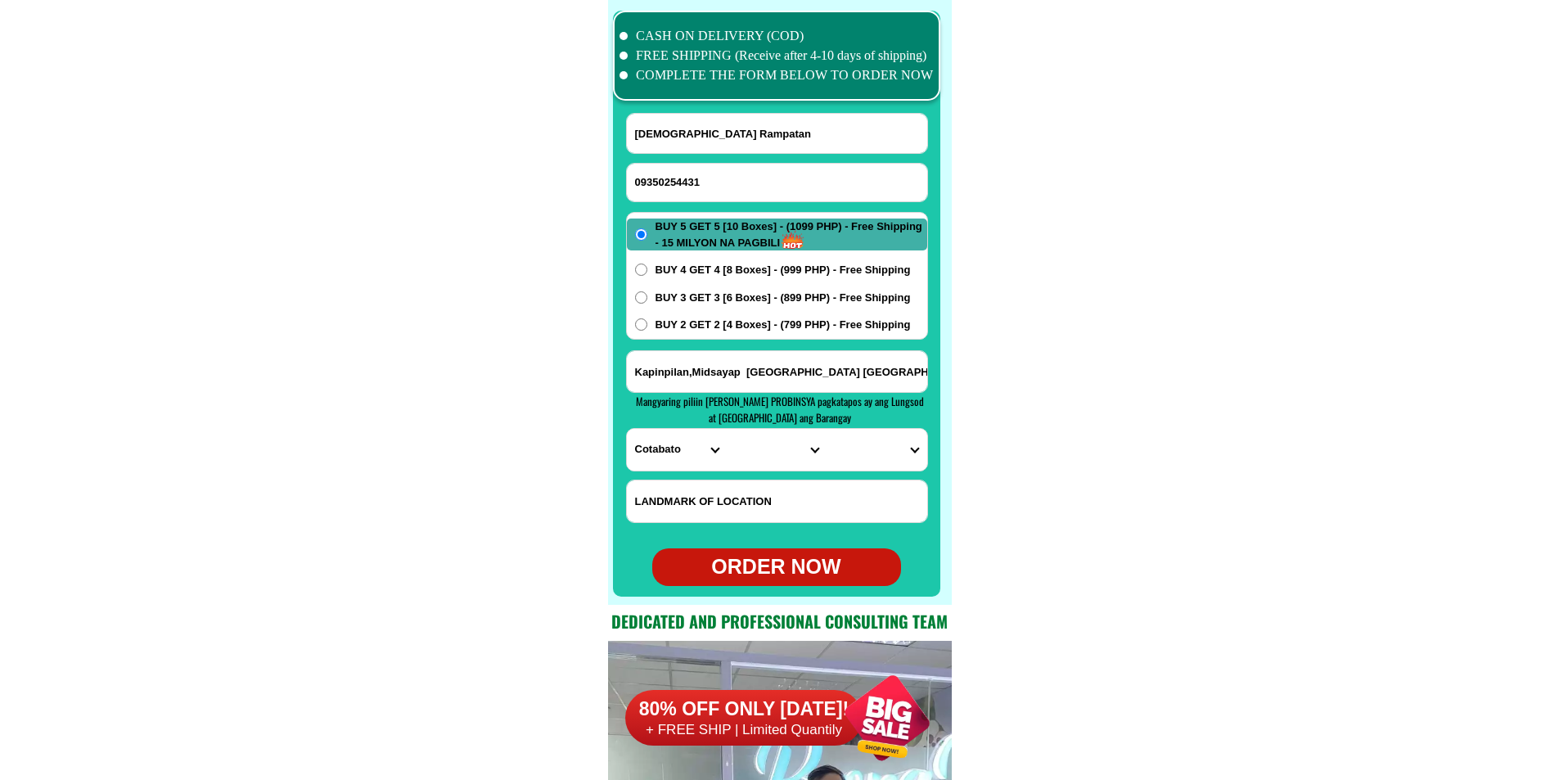
click at [729, 188] on input "09350254431" at bounding box center [777, 183] width 300 height 38
paste input "09362001520"
type input "09362001520"
click at [706, 146] on input "Input full_name" at bounding box center [777, 133] width 300 height 39
paste input "Ofelia resurreccion"
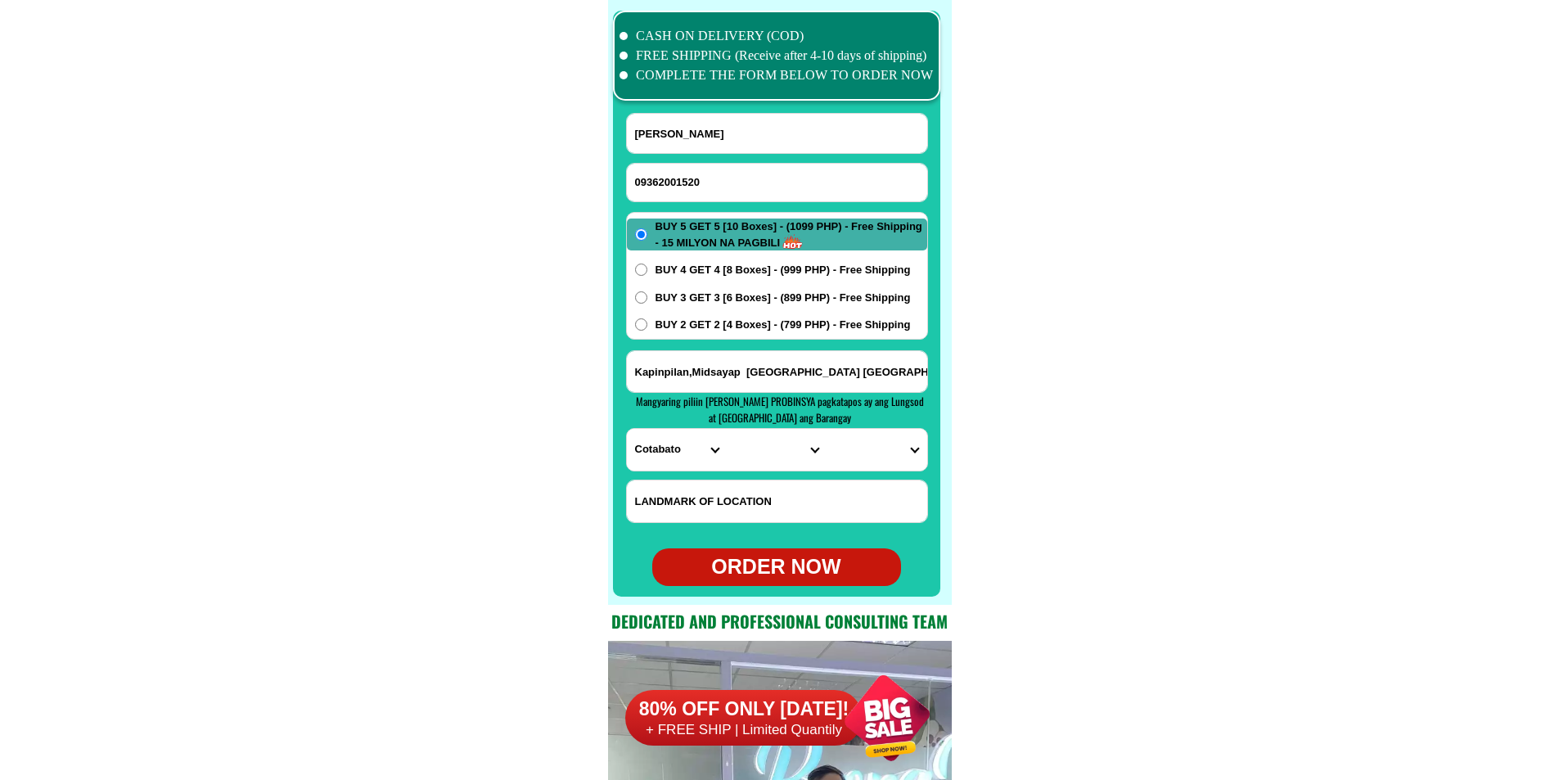
type input "Ofelia resurreccion"
click at [682, 367] on input "Kapinpilan,Midsayap North Cotabato Sittio Kunakon Crossing Kapinpilan" at bounding box center [777, 371] width 300 height 41
paste input "malegdeg senator ninoy aquino malapit bridge"
type input "malegdeg senator ninoy aquino malapit bridge"
click at [671, 454] on select "PROVINCE [GEOGRAPHIC_DATA] [GEOGRAPHIC_DATA][PERSON_NAME][GEOGRAPHIC_DATA][GEOG…" at bounding box center [677, 450] width 100 height 42
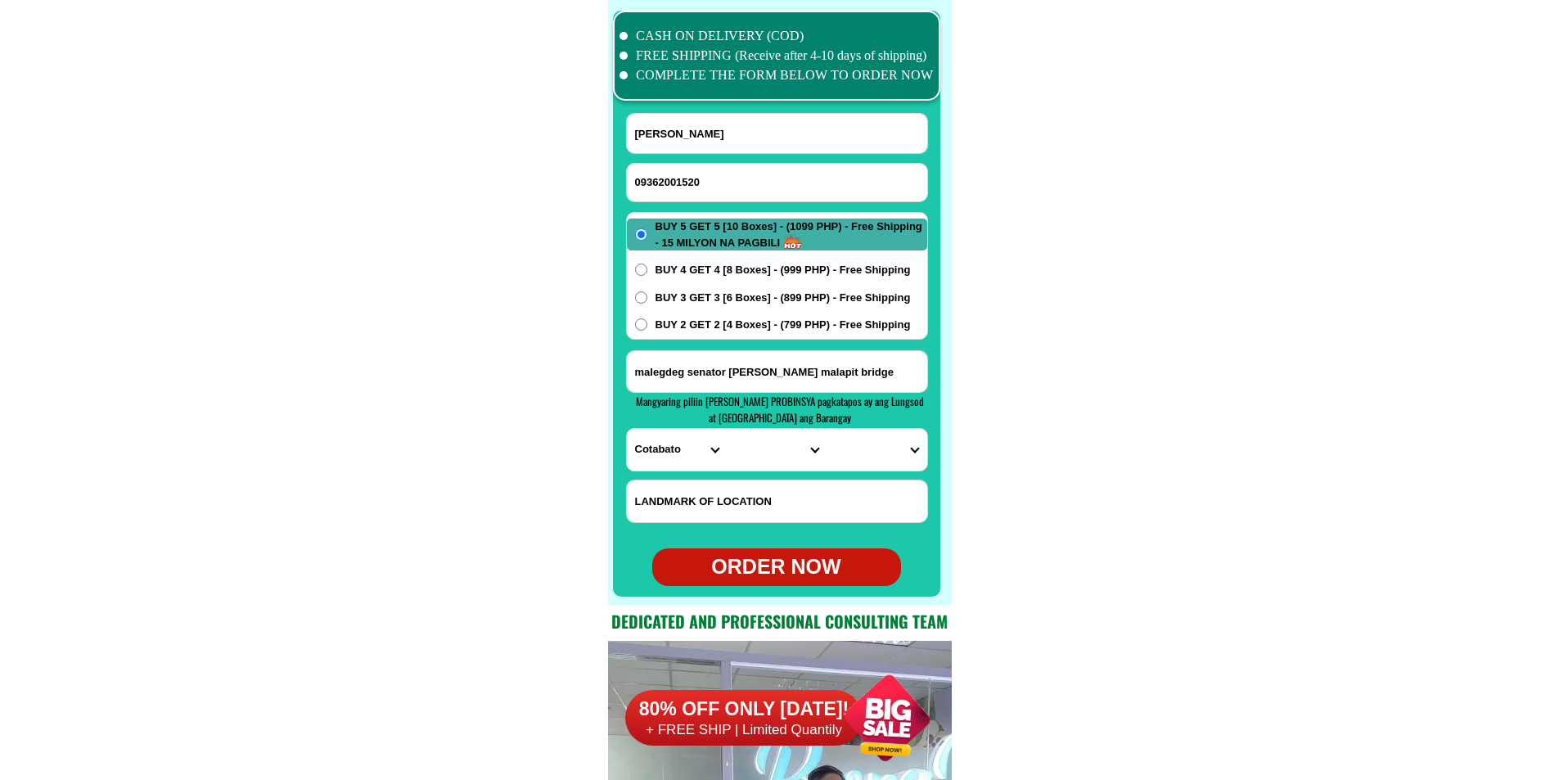
select select "63_189"
click at [627, 429] on select "PROVINCE [GEOGRAPHIC_DATA] [GEOGRAPHIC_DATA][PERSON_NAME][GEOGRAPHIC_DATA][GEOG…" at bounding box center [677, 450] width 100 height 42
click at [754, 452] on select "CITY Bagumbayan Columbio Isulan [PERSON_NAME] Palimbang President-[PERSON_NAME]…" at bounding box center [776, 450] width 100 height 42
select select "63_1892168"
click at [726, 429] on select "CITY Bagumbayan Columbio Isulan [PERSON_NAME] Palimbang President-[PERSON_NAME]…" at bounding box center [776, 450] width 100 height 42
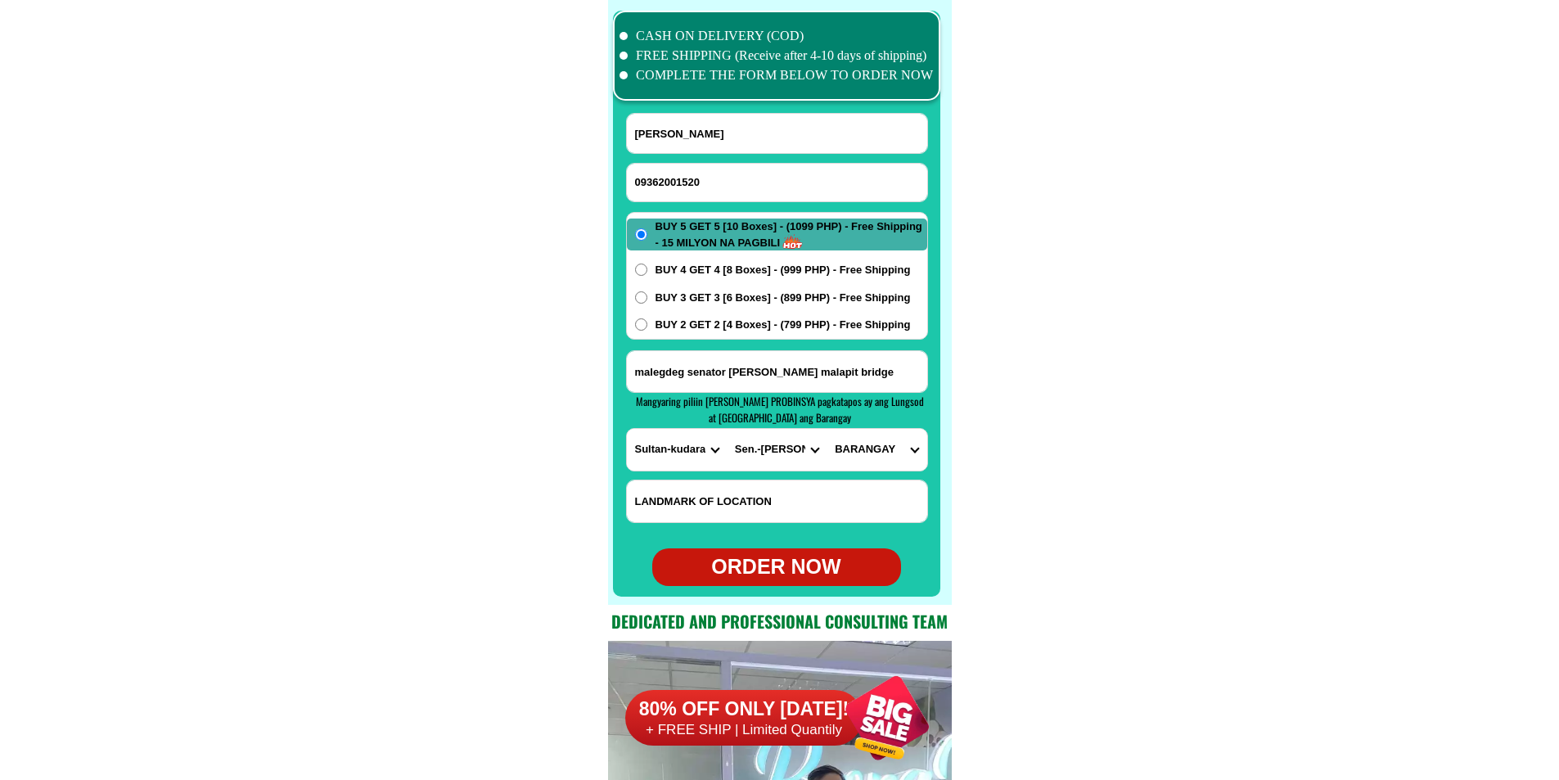
click at [859, 452] on select "BARANGAY Banali Basag Buenaflores Bugso Buklod Gapok Kadi Kapatagan Kiadsam Kud…" at bounding box center [876, 450] width 100 height 42
select select "63_18921681864"
click at [826, 429] on select "BARANGAY Banali Basag Buenaflores Bugso Buklod Gapok Kadi Kapatagan Kiadsam Kud…" at bounding box center [876, 450] width 100 height 42
click at [728, 335] on div "BUY 5 GET 5 [10 Boxes] - (1099 PHP) - Free Shipping - 15 MILYON NA PAGBILI BUY …" at bounding box center [777, 276] width 302 height 128
click at [736, 331] on span "BUY 2 GET 2 [4 Boxes] - (799 PHP) - Free Shipping" at bounding box center [782, 325] width 255 height 16
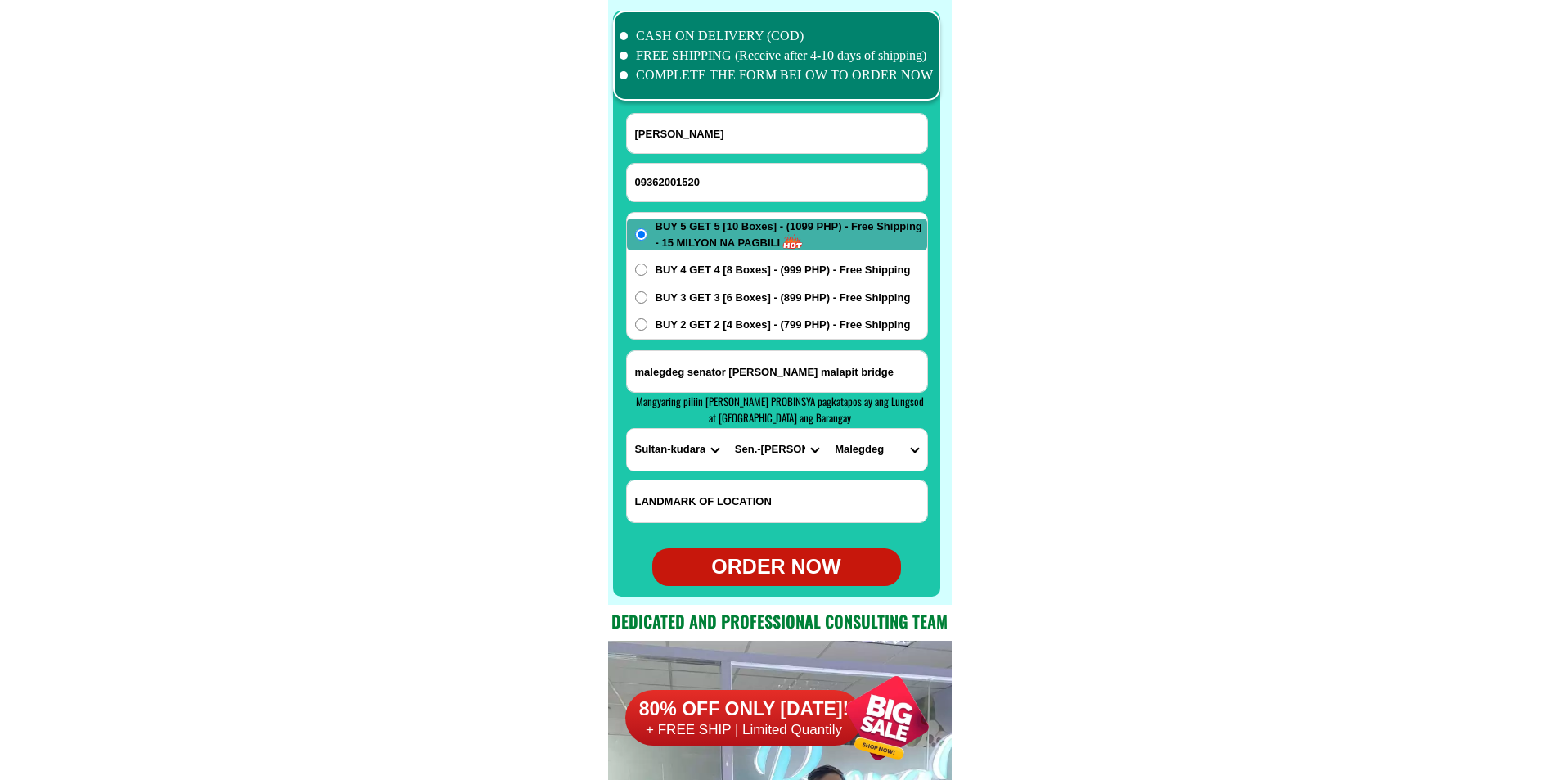
click at [647, 331] on input "BUY 2 GET 2 [4 Boxes] - (799 PHP) - Free Shipping" at bounding box center [641, 324] width 12 height 12
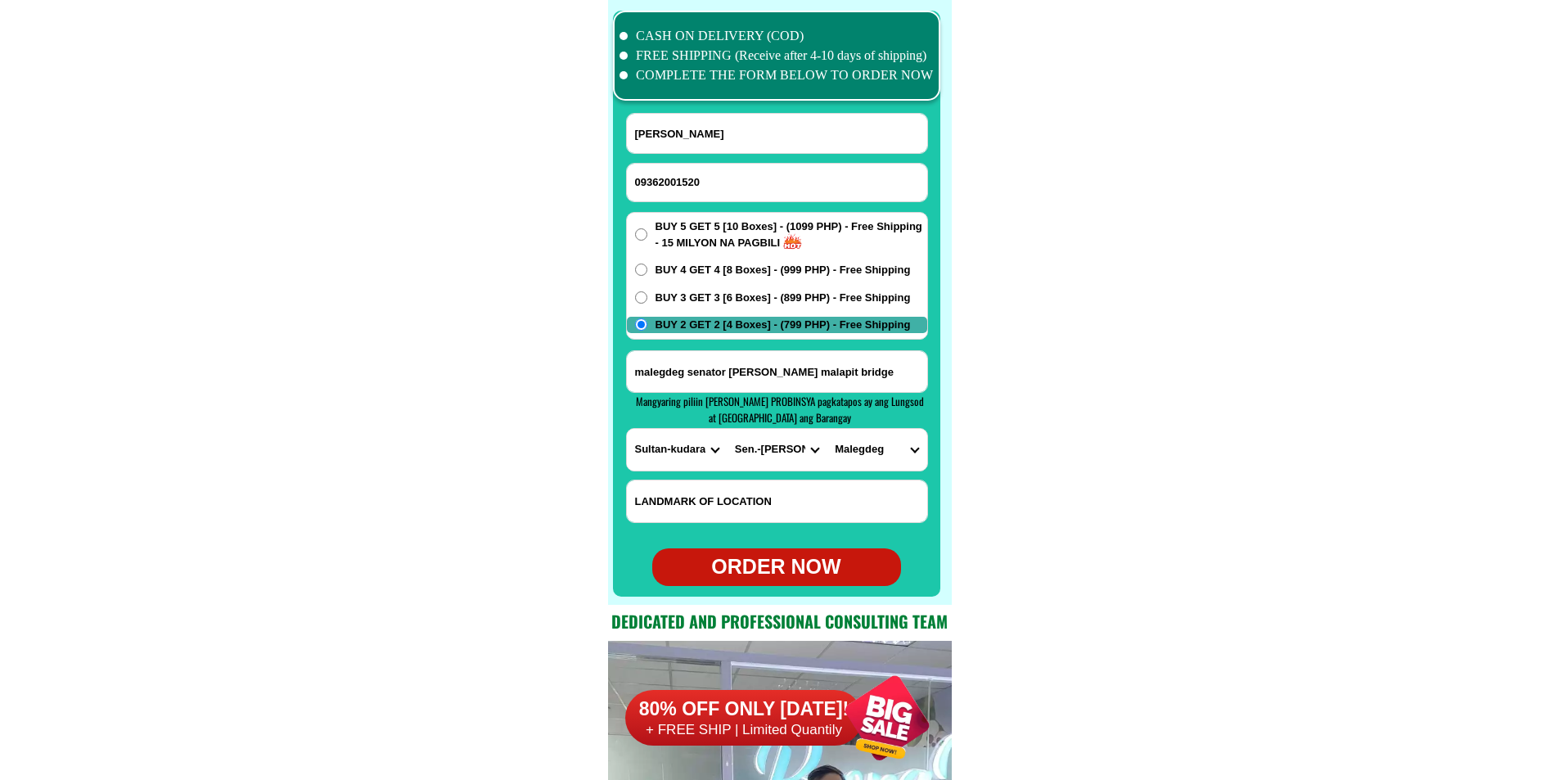
click at [816, 575] on div "ORDER NOW" at bounding box center [776, 566] width 249 height 31
radio input "true"
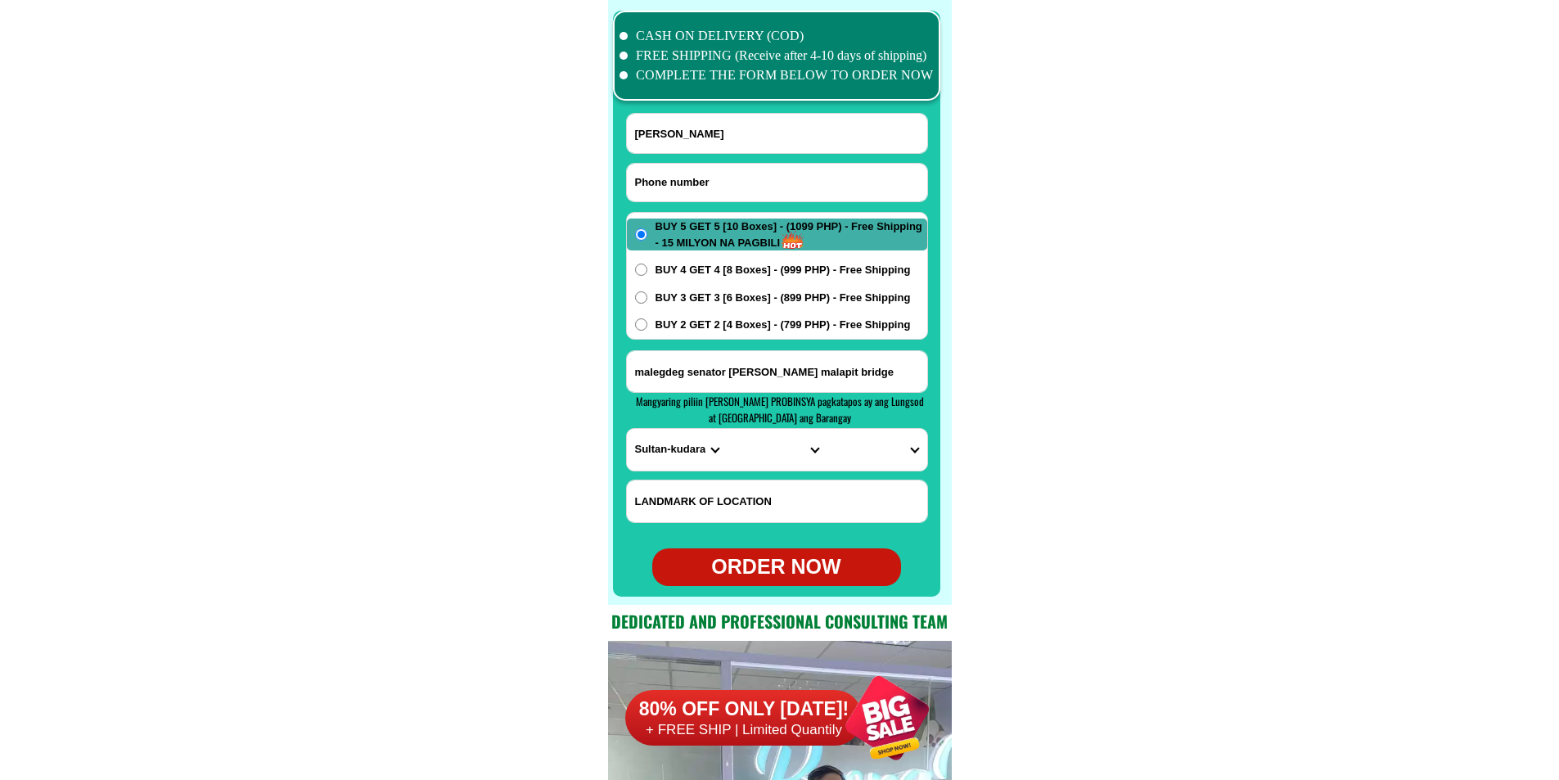
drag, startPoint x: 733, startPoint y: 191, endPoint x: 720, endPoint y: 182, distance: 15.4
click at [733, 191] on input "Input phone_number" at bounding box center [777, 183] width 300 height 38
paste input "09659228467"
type input "09659228467"
click at [691, 133] on input "Input full_name" at bounding box center [777, 133] width 300 height 39
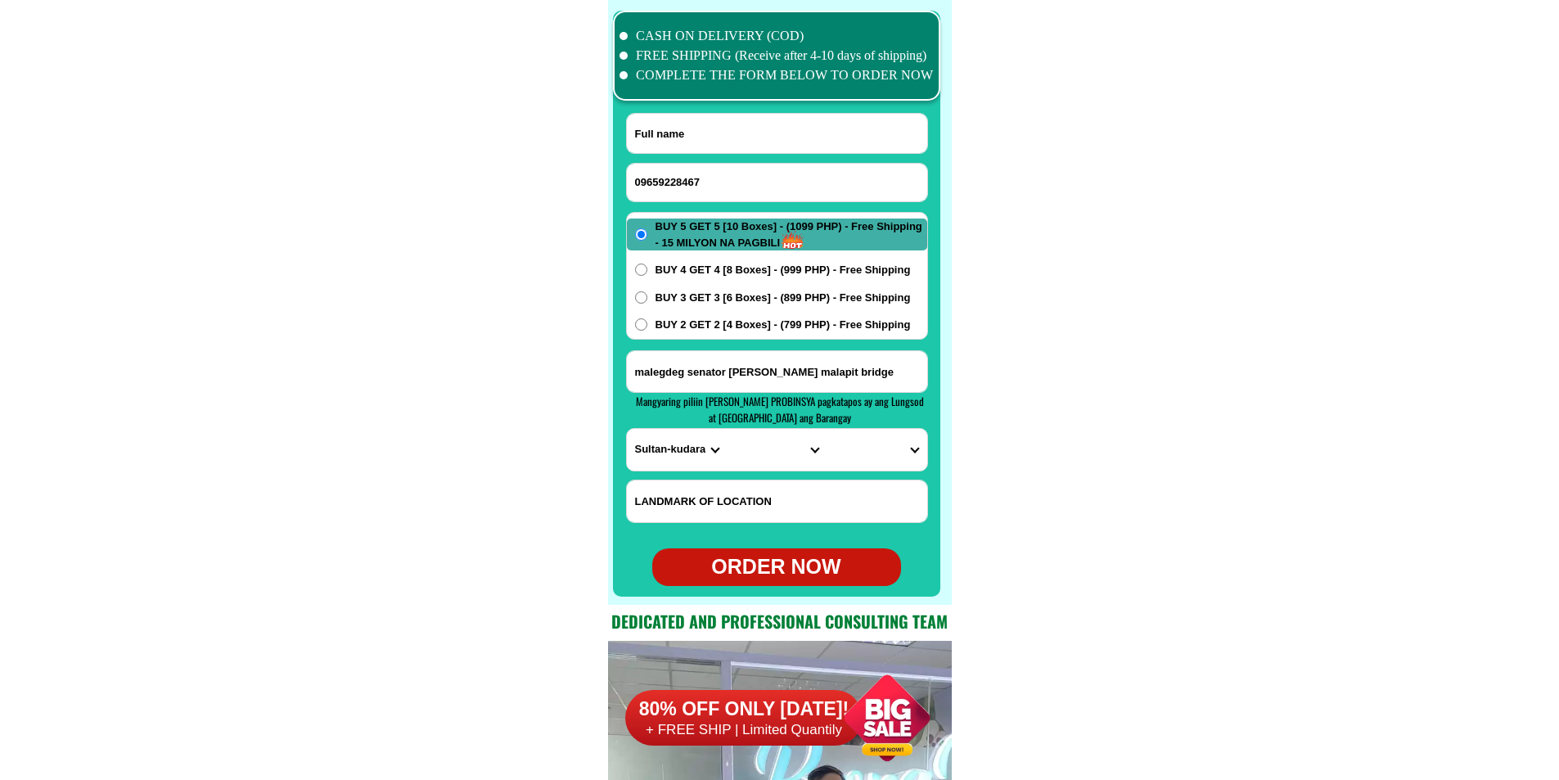
paste input "Abubakar Jubail"
paste input "S. JUBAIL"
type input "Abubakar S. JUBAIL"
click at [767, 382] on input "malegdeg senator ninoy aquino malapit bridge" at bounding box center [777, 371] width 300 height 41
paste input "address km2 k.m.2 kajatian Indanan provinces of Sulu Base"
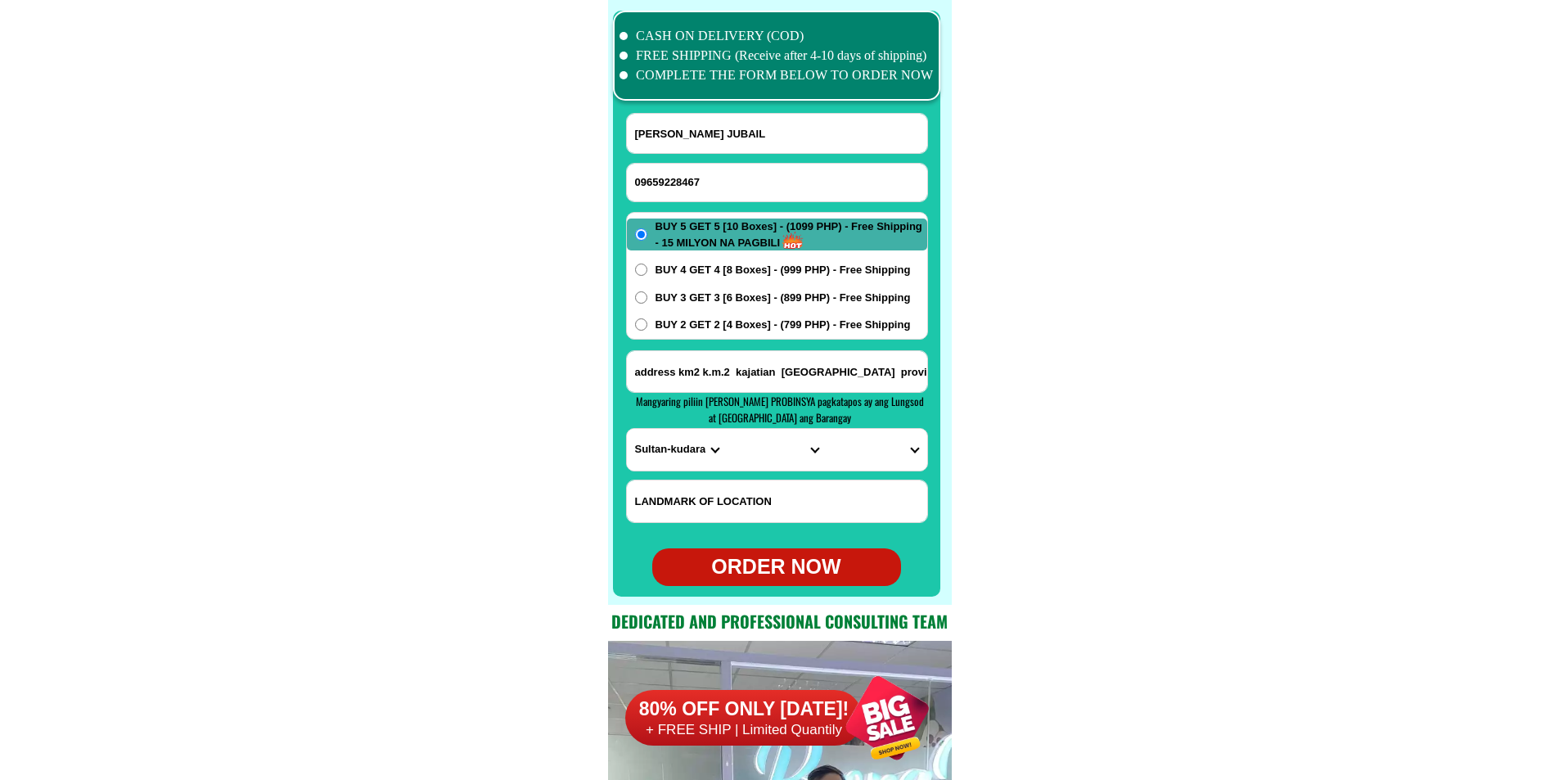
scroll to position [0, 22]
type input "address km2 k.m.2 kajatian Indanan provinces of Sulu Base"
click at [662, 446] on select "PROVINCE [GEOGRAPHIC_DATA] [GEOGRAPHIC_DATA][PERSON_NAME][GEOGRAPHIC_DATA][GEOG…" at bounding box center [677, 450] width 100 height 42
select select "63_596"
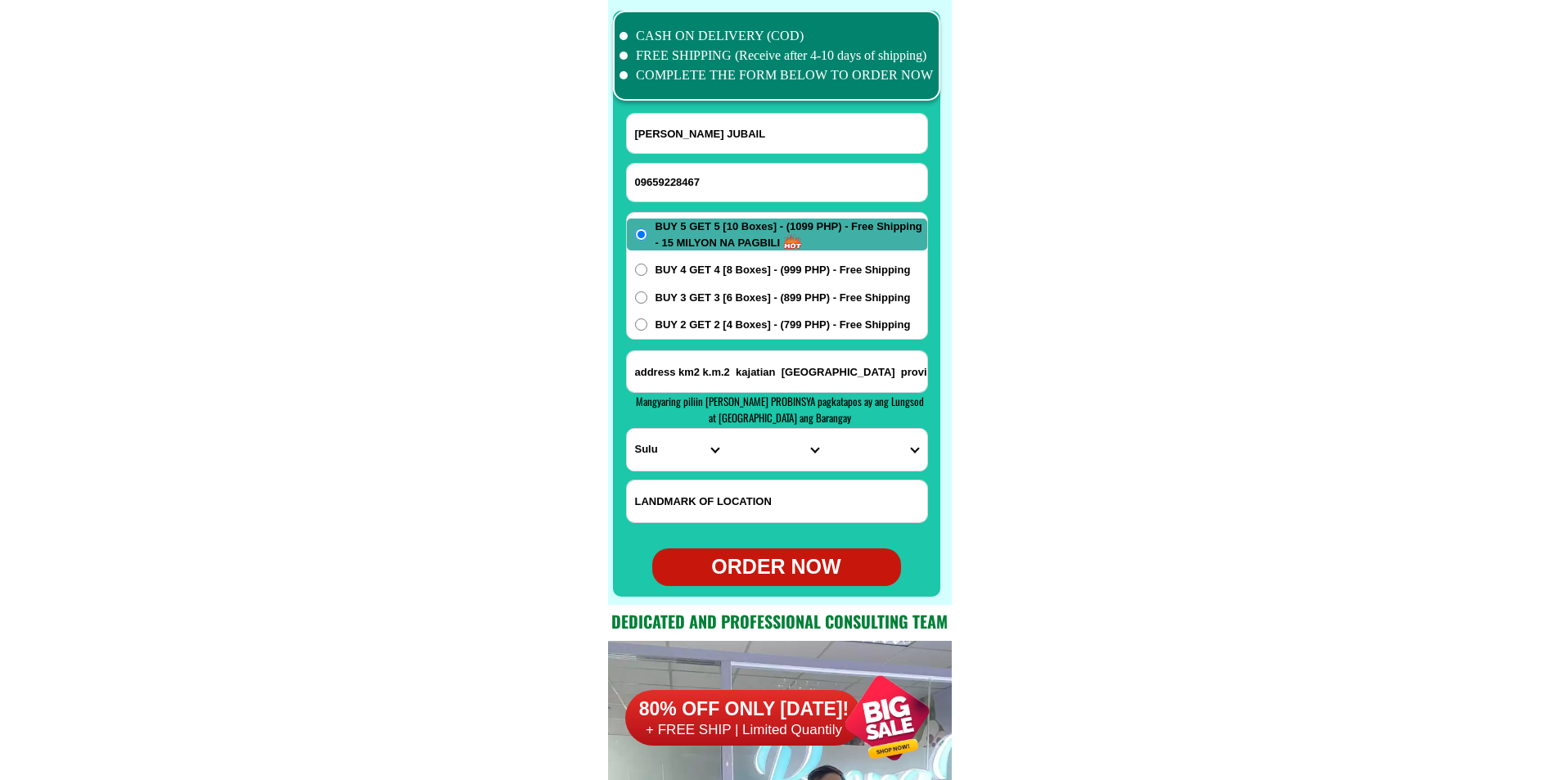
click at [627, 429] on select "PROVINCE [GEOGRAPHIC_DATA] [GEOGRAPHIC_DATA][PERSON_NAME][GEOGRAPHIC_DATA][GEOG…" at bounding box center [677, 450] width 100 height 42
click at [779, 446] on select "CITY Hadji-panglima-tahil Indanan Jolo Kalingalan-caluang Lungus Luuk Maimbung …" at bounding box center [776, 450] width 100 height 42
select select "63_5969623"
click at [726, 429] on select "CITY Hadji-panglima-tahil Indanan Jolo Kalingalan-caluang Lungus Luuk Maimbung …" at bounding box center [776, 450] width 100 height 42
click at [885, 453] on select "BARANGAY Adjid Bangalan Bato-bato Buanza Bud-taran Bunut Jati-tunggal Kabbon ma…" at bounding box center [876, 450] width 100 height 42
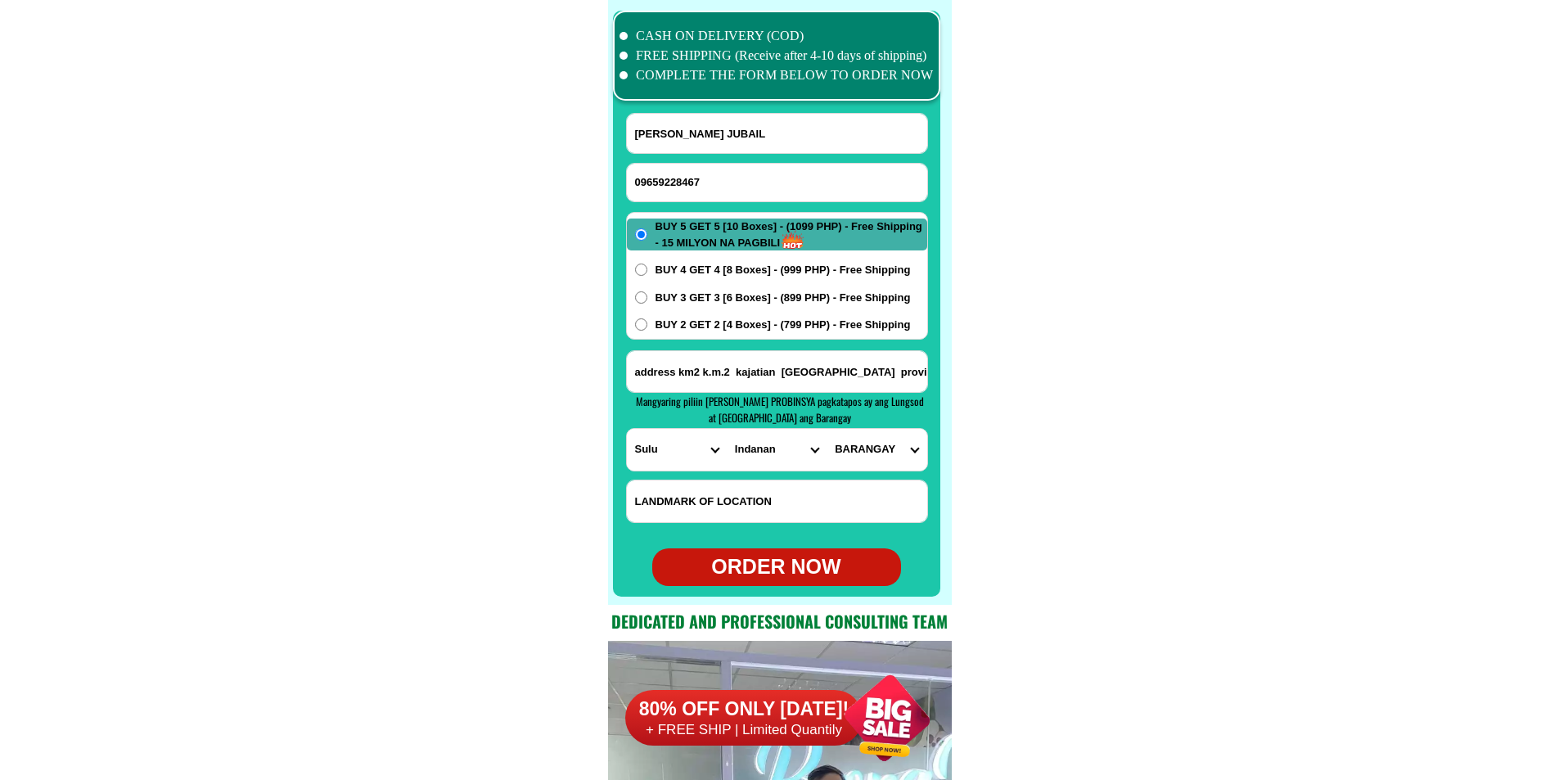
select select "63_59696238994"
click at [826, 429] on select "BARANGAY Adjid Bangalan Bato-bato Buanza Bud-taran Bunut Jati-tunggal Kabbon ma…" at bounding box center [876, 450] width 100 height 42
click at [805, 565] on div "ORDER NOW" at bounding box center [776, 566] width 249 height 31
type input "09659228467"
type input "address km2 k.m.2 kajatian Indanan provinces of Sulu Base"
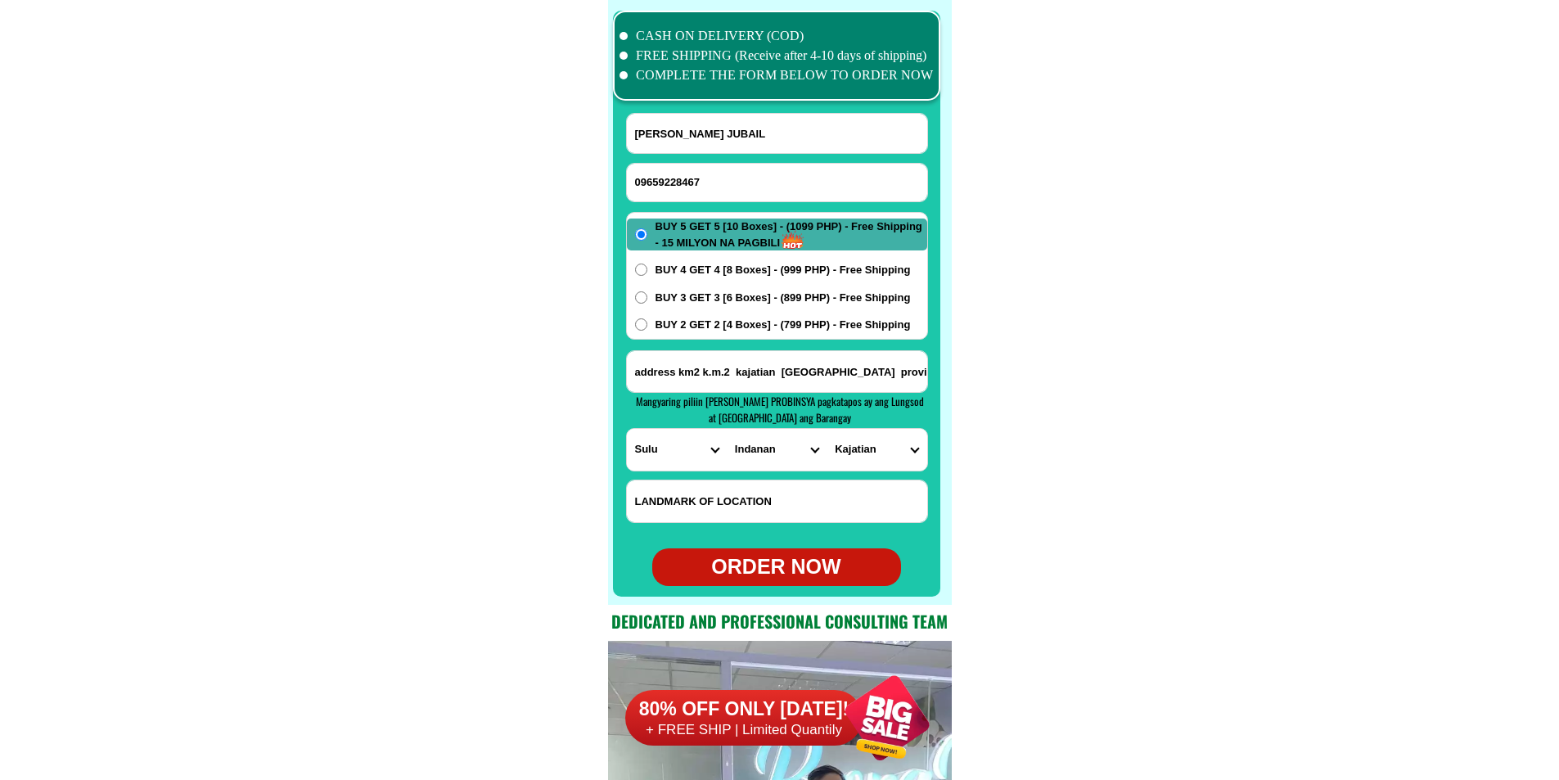
radio input "true"
click at [682, 185] on input "Input phone_number" at bounding box center [777, 183] width 300 height 38
paste input "09632063035"
type input "09632063035"
click at [698, 133] on input "Abubakar S. JUBAIL" at bounding box center [777, 133] width 300 height 39
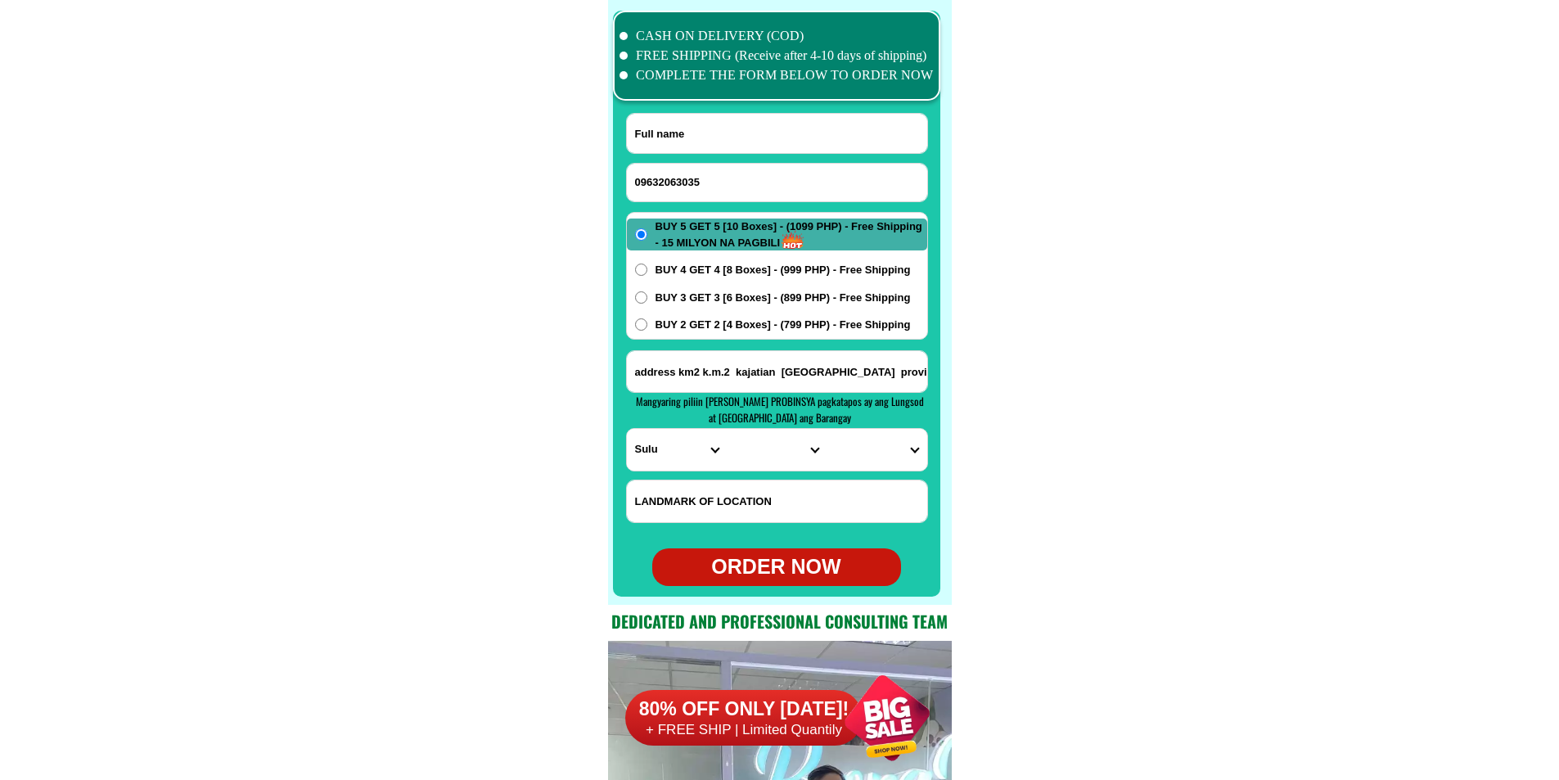
paste input "Gemalie Mendoza"
type input "Gemalie Mendoza"
paste input "Gemalie Serrano Pulung Santol Porac Pampang Purok 3 Payumo Street buy get2"
click at [824, 380] on input "Gemalie Serrano Pulung Santol Porac Pampang Purok 3 Payumo Street buy get2" at bounding box center [777, 371] width 300 height 41
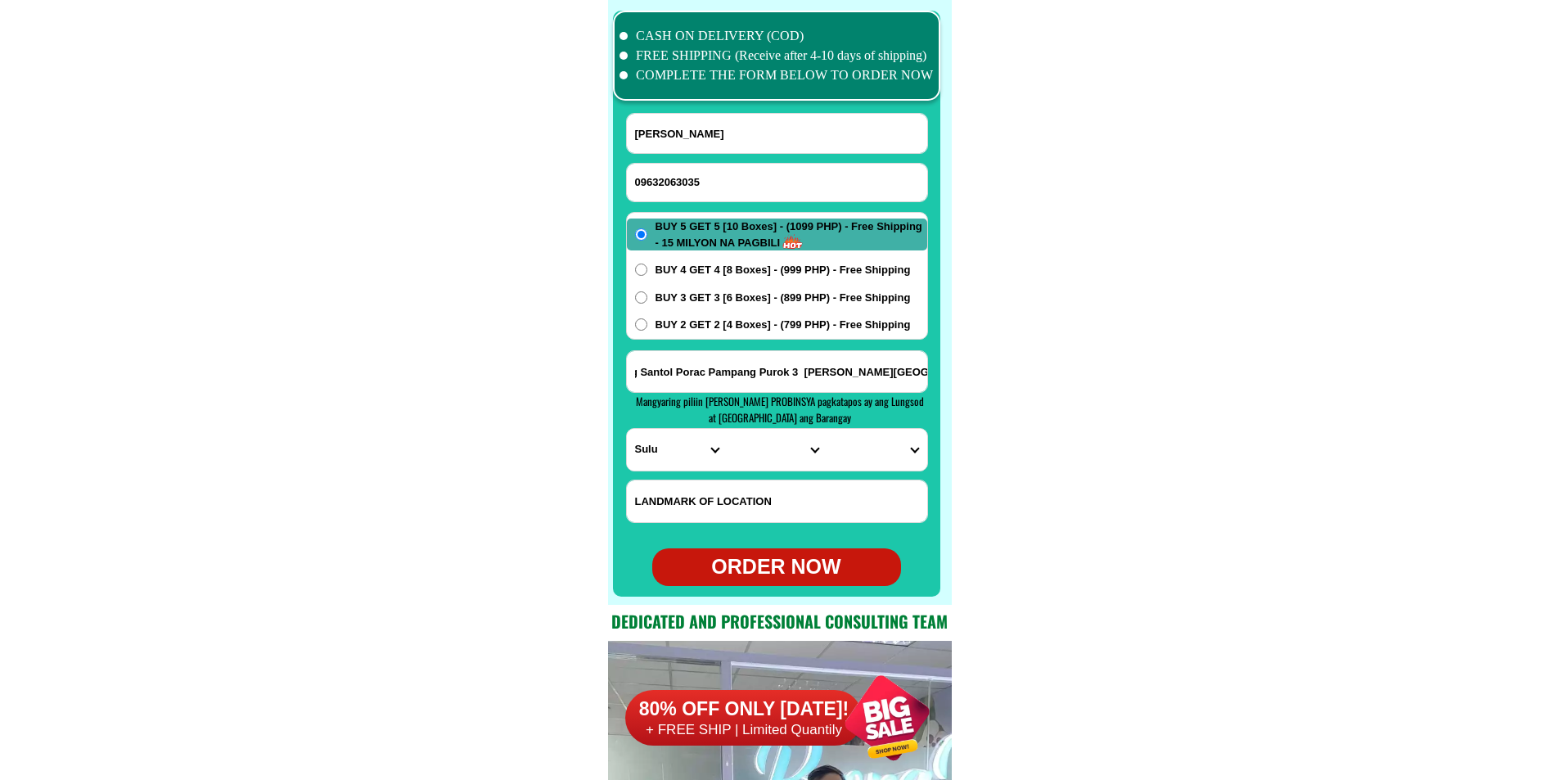
type input "Gemalie Serrano Pulung Santol Porac Pampang Purok 3 Payumo Street buy get2"
click at [653, 456] on select "PROVINCE [GEOGRAPHIC_DATA] [GEOGRAPHIC_DATA][PERSON_NAME][GEOGRAPHIC_DATA][GEOG…" at bounding box center [677, 450] width 100 height 42
select select "63_779"
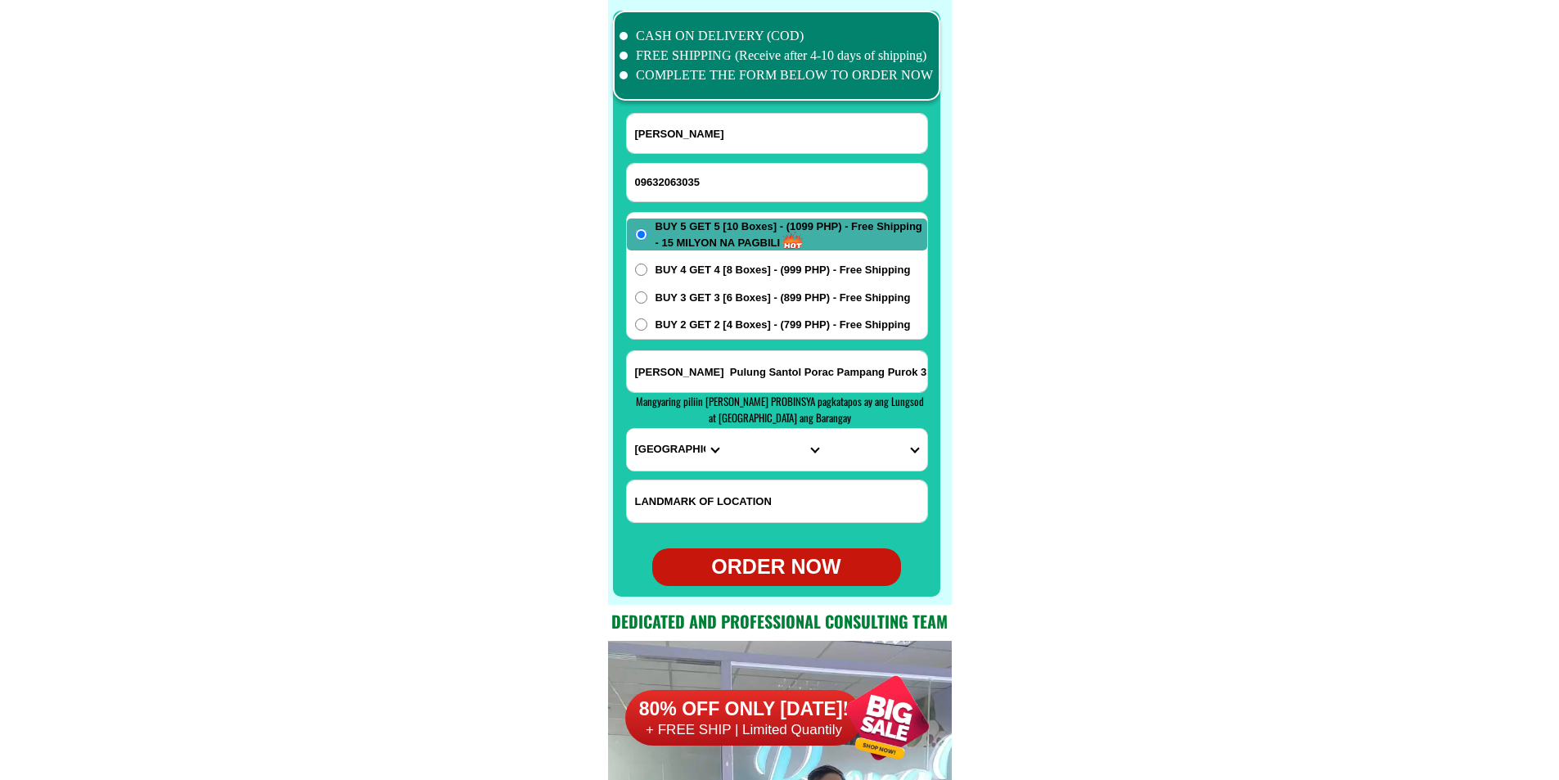
click at [627, 429] on select "PROVINCE [GEOGRAPHIC_DATA] [GEOGRAPHIC_DATA][PERSON_NAME][GEOGRAPHIC_DATA][GEOG…" at bounding box center [677, 450] width 100 height 42
click at [749, 461] on select "CITY Angeles-city Apalit Arayat Bacolor Candaba Floridablanca Guagua Lubao Maba…" at bounding box center [776, 450] width 100 height 42
select select "63_7795786"
click at [726, 429] on select "CITY Angeles-city Apalit Arayat Bacolor Candaba Floridablanca Guagua Lubao Maba…" at bounding box center [776, 450] width 100 height 42
click at [868, 449] on select "BARANGAY Babo pangulo Babo sacan Balubad Calzadang bayu Camias Cangatba Diaz Do…" at bounding box center [876, 450] width 100 height 42
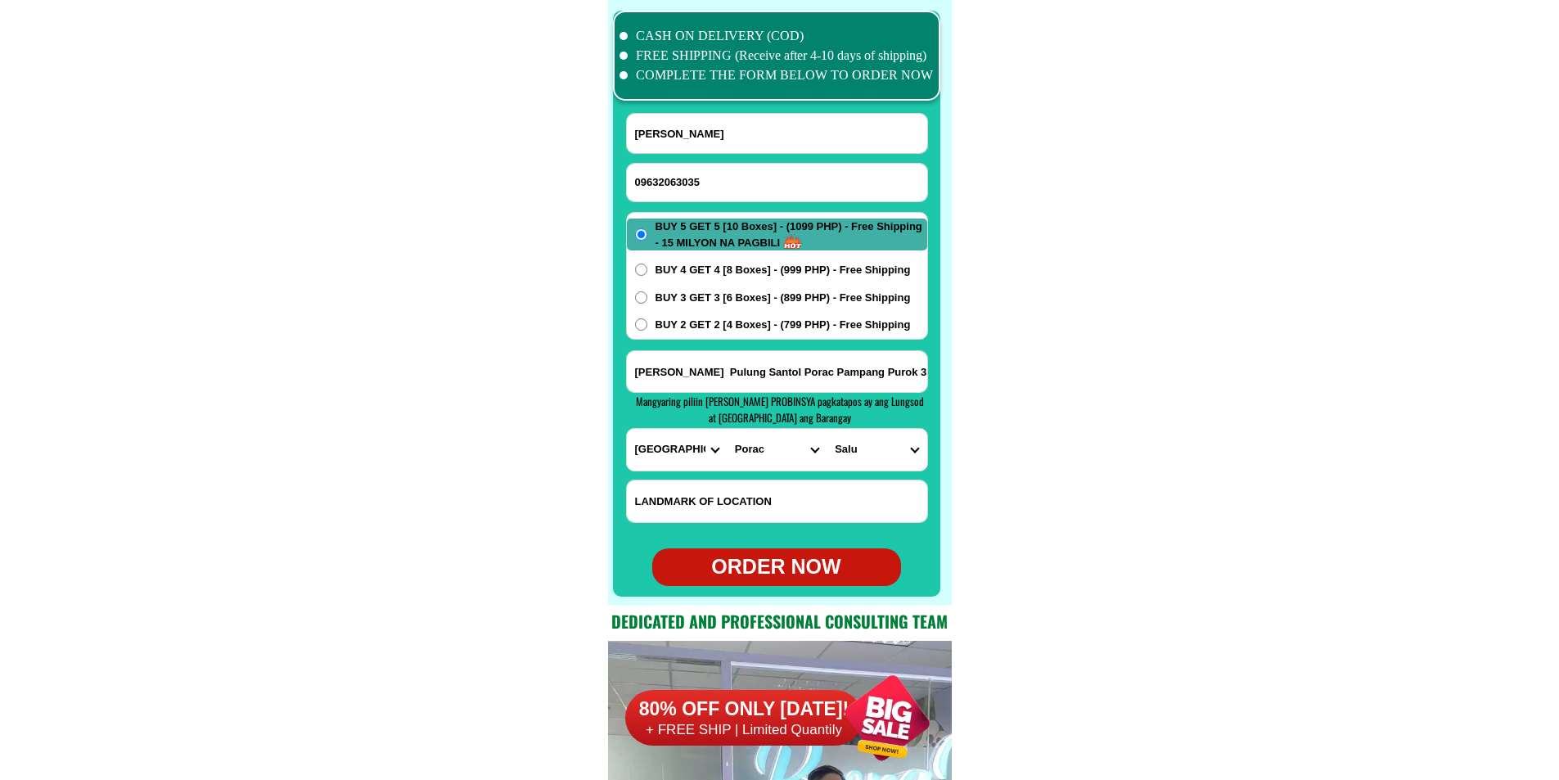
click at [768, 366] on input "Gemalie Serrano Pulung Santol Porac Pampang Purok 3 Payumo Street buy get2" at bounding box center [777, 371] width 300 height 41
click at [858, 452] on select "BARANGAY Babo pangulo Babo sacan Balubad Calzadang bayu Camias Cangatba Diaz Do…" at bounding box center [876, 450] width 100 height 42
click at [877, 449] on select "BARANGAY Babo pangulo Babo sacan Balubad Calzadang bayu Camias Cangatba Diaz Do…" at bounding box center [876, 450] width 100 height 42
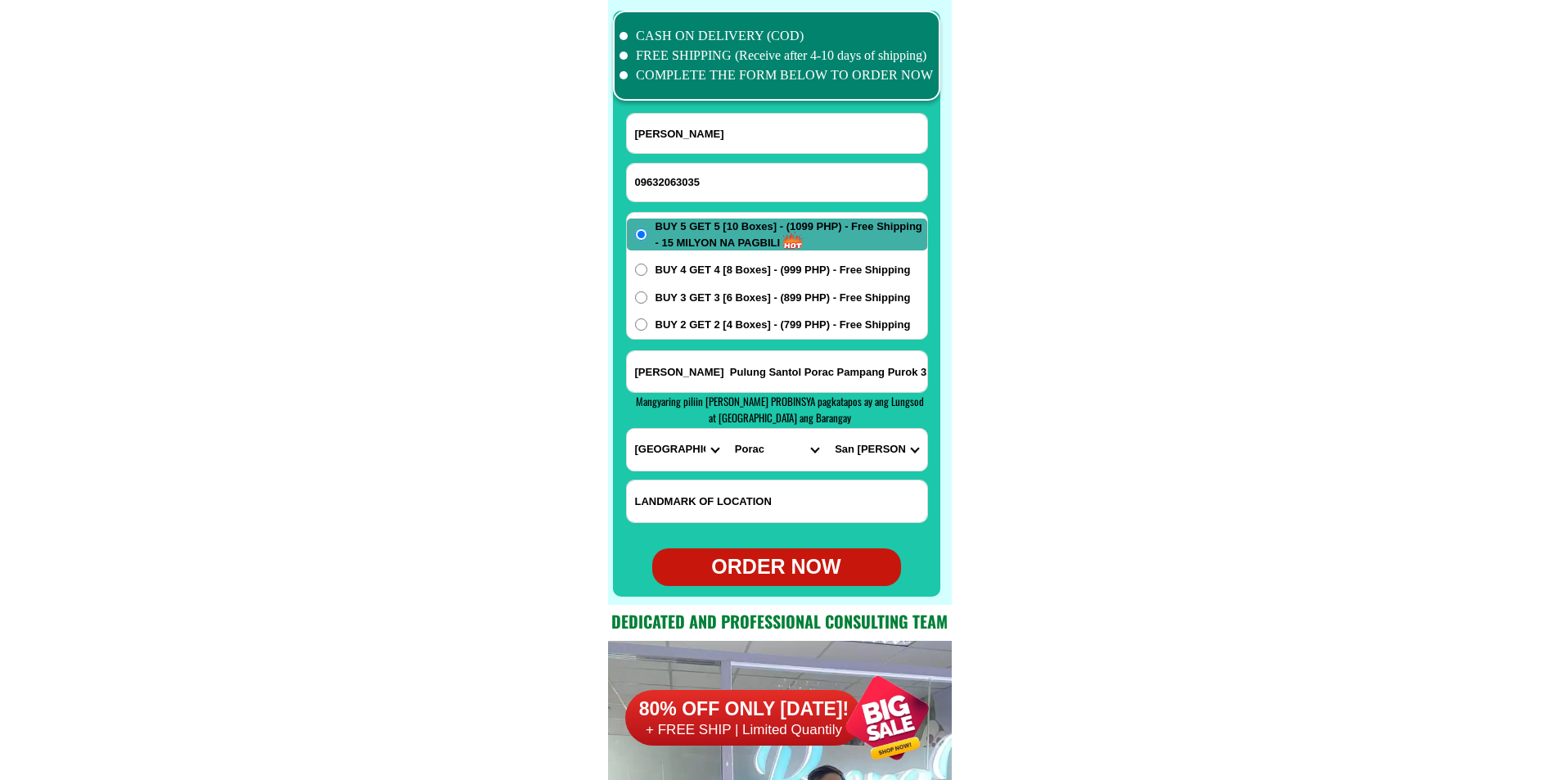
click at [880, 370] on input "Gemalie Serrano Pulung Santol Porac Pampang Purok 3 Payumo Street buy get2" at bounding box center [777, 371] width 300 height 41
click at [857, 441] on select "BARANGAY Babo pangulo Babo sacan Balubad Calzadang bayu Camias Cangatba Diaz Do…" at bounding box center [876, 450] width 100 height 42
select select "63_77957868016"
click at [826, 429] on select "BARANGAY Babo pangulo Babo sacan Balubad Calzadang bayu Camias Cangatba Diaz Do…" at bounding box center [876, 450] width 100 height 42
drag, startPoint x: 718, startPoint y: 332, endPoint x: 748, endPoint y: 394, distance: 69.2
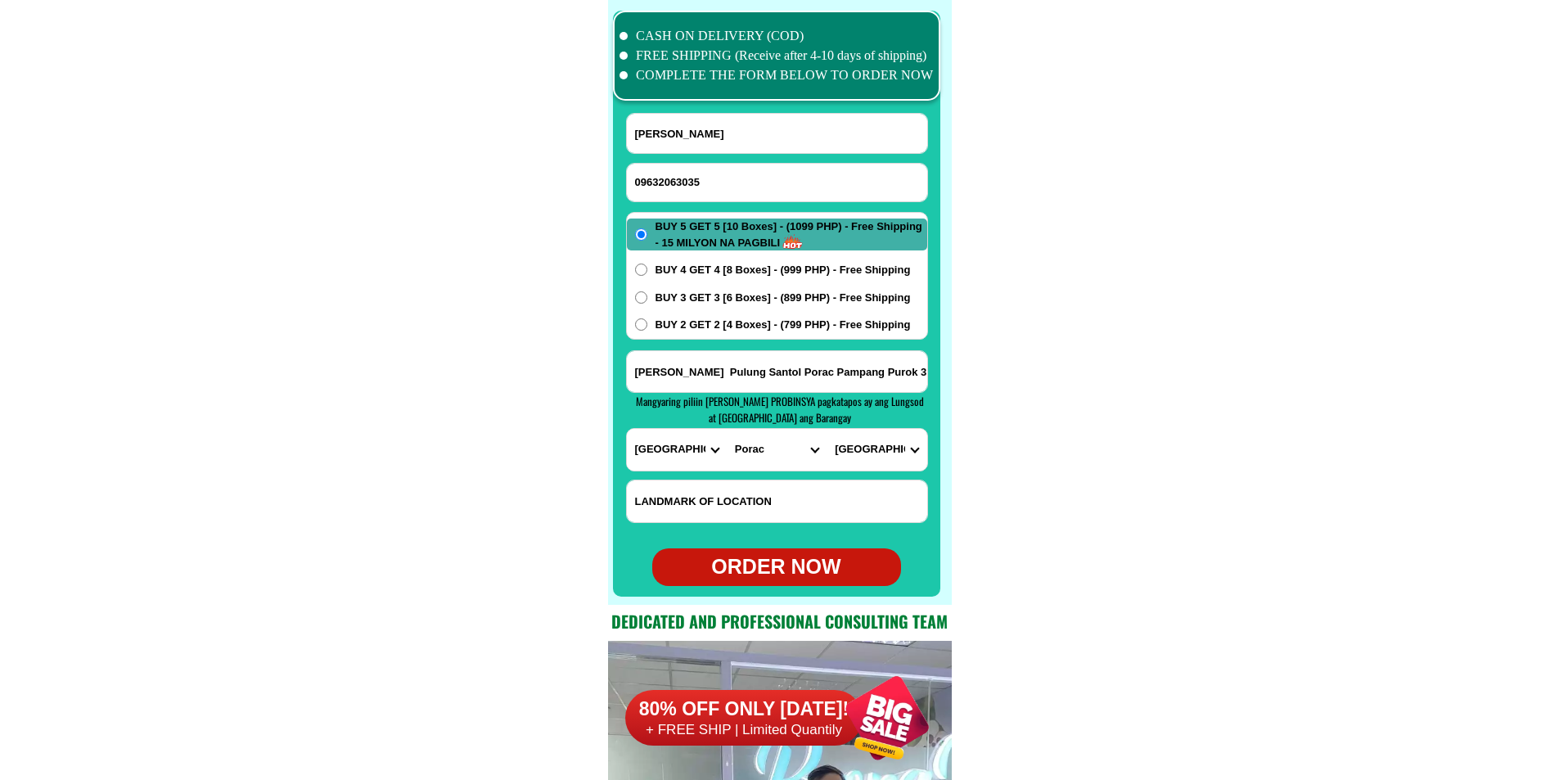
click at [718, 331] on span "BUY 2 GET 2 [4 Boxes] - (799 PHP) - Free Shipping" at bounding box center [782, 325] width 255 height 16
click at [647, 331] on input "BUY 2 GET 2 [4 Boxes] - (799 PHP) - Free Shipping" at bounding box center [641, 324] width 12 height 12
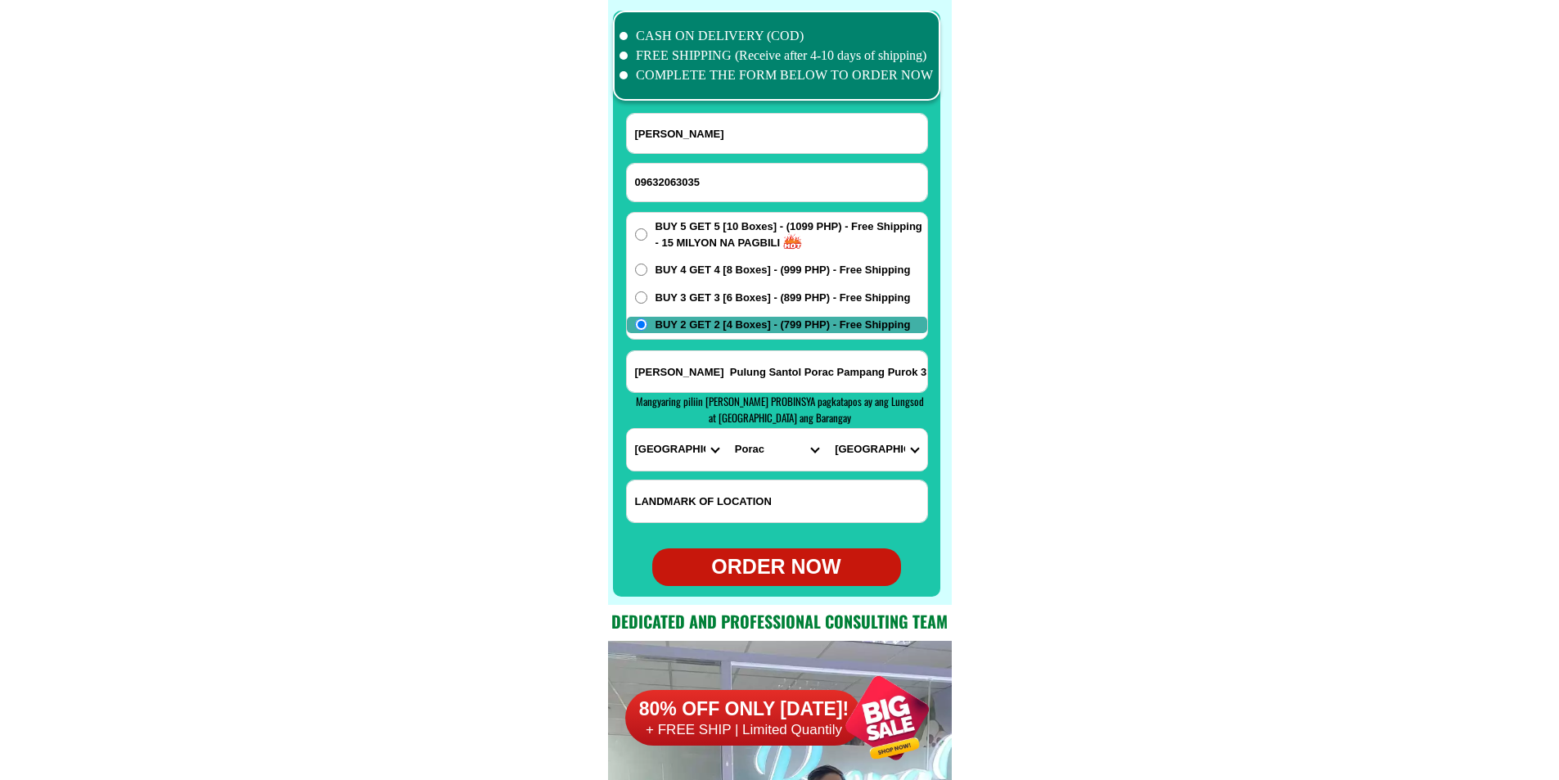
click at [805, 564] on div "ORDER NOW" at bounding box center [776, 566] width 249 height 31
radio input "true"
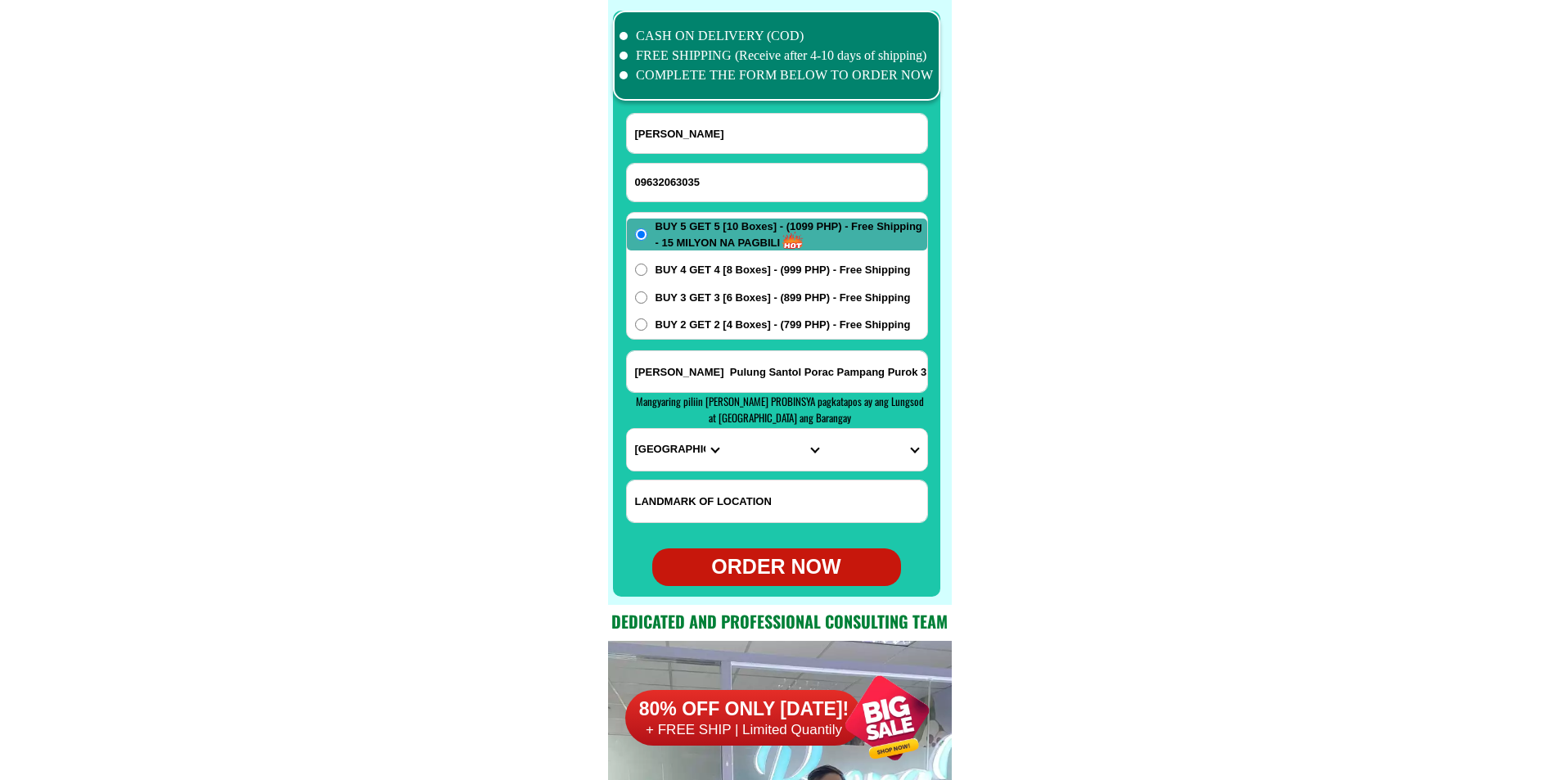
click at [772, 178] on input "09632063035" at bounding box center [777, 183] width 300 height 38
paste input "09755692308"
type input "09755692308"
paste input "George Cagurungan"
click at [706, 141] on input "George Cagurungan" at bounding box center [777, 133] width 300 height 39
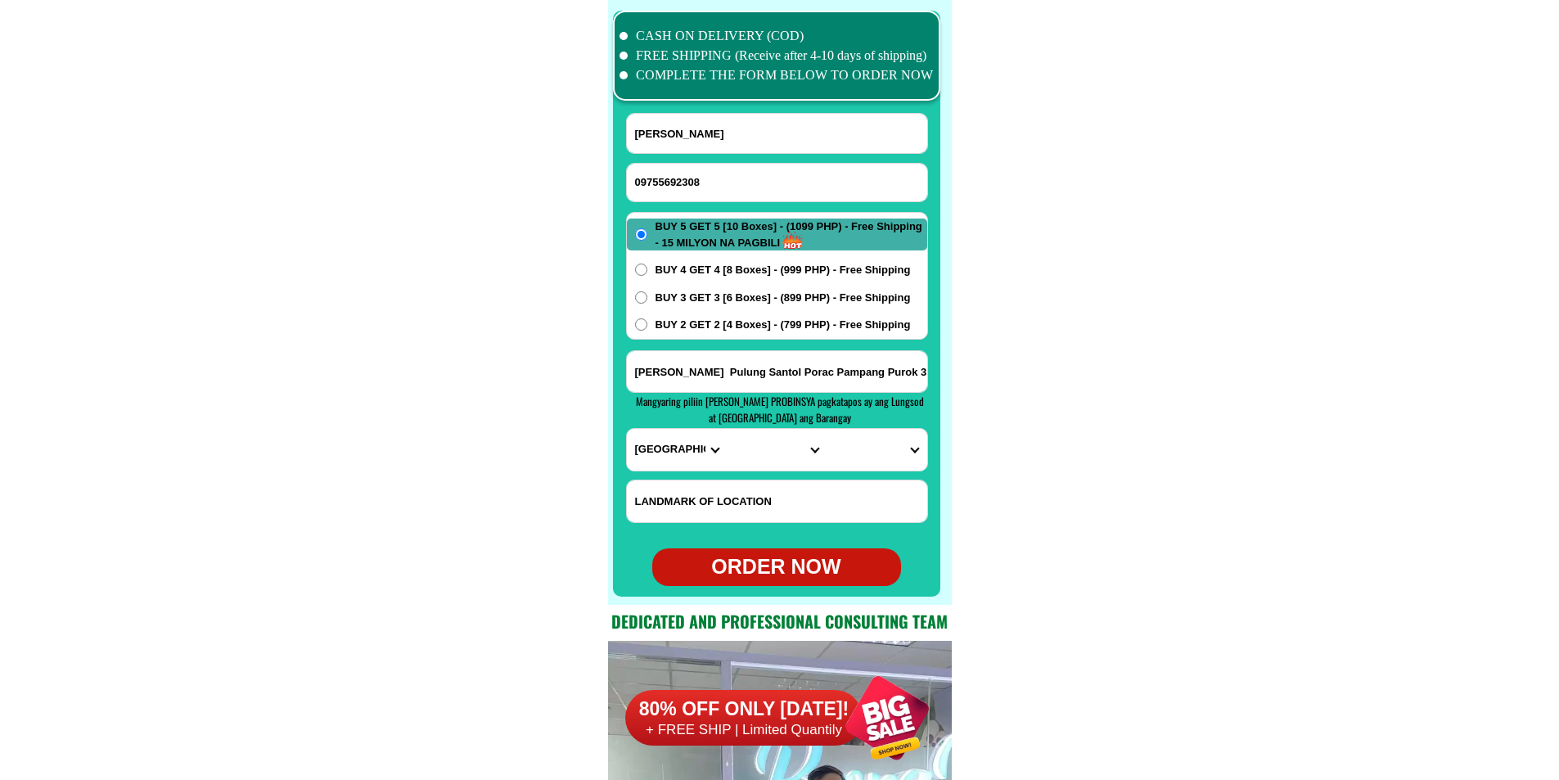
type input "George Cagurungan"
click at [688, 371] on input "Input address" at bounding box center [777, 371] width 300 height 41
paste input "31 don vicente Ave Peñafrancia brgy Cupang Antipolo city Rizal..."
type input "31 don vicente Ave Peñafrancia brgy Cupang Antipolo city Rizal..."
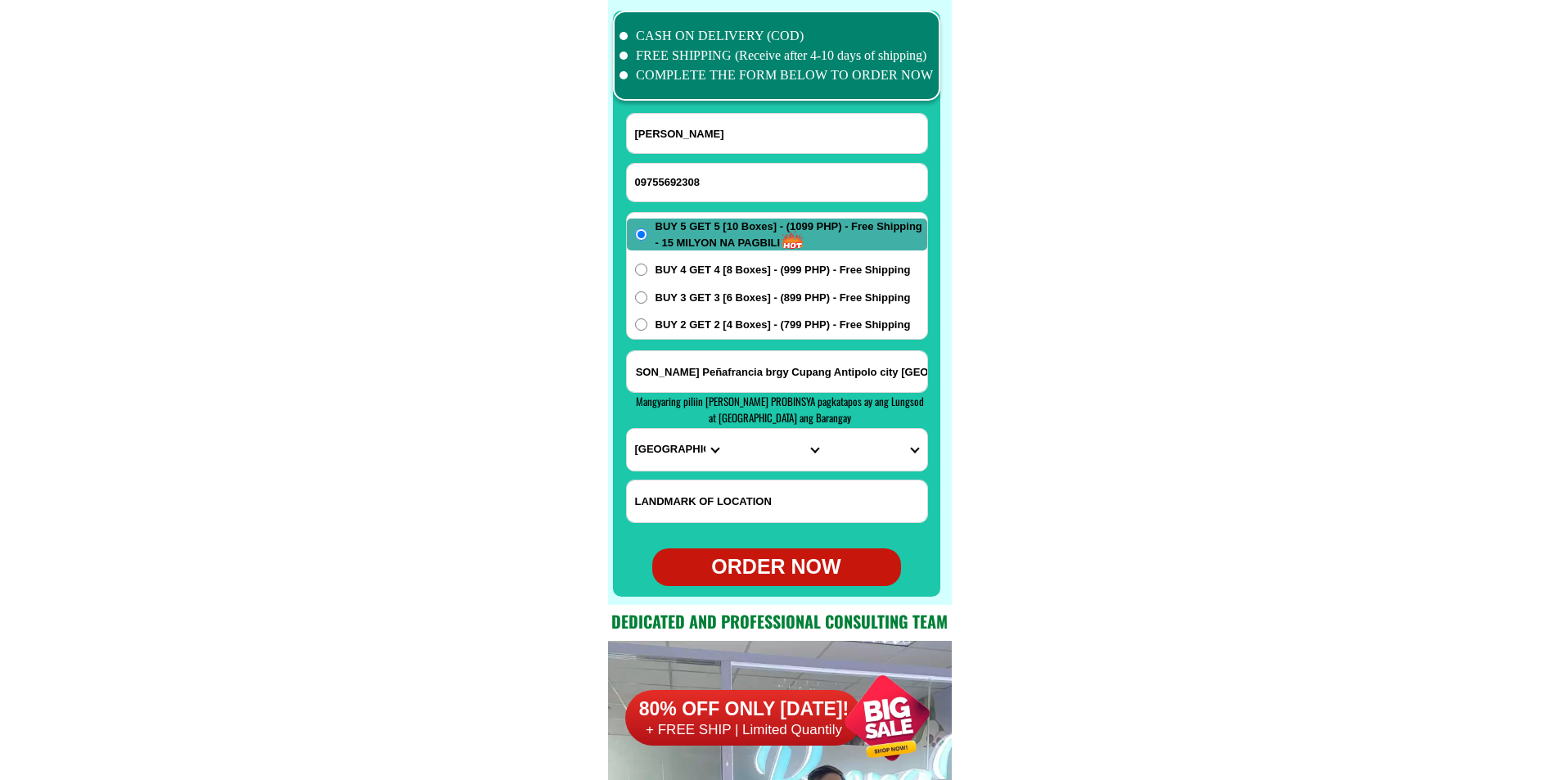
click at [672, 460] on select "PROVINCE [GEOGRAPHIC_DATA] [GEOGRAPHIC_DATA][PERSON_NAME][GEOGRAPHIC_DATA][GEOG…" at bounding box center [677, 450] width 100 height 42
select select "63_993"
click at [627, 429] on select "PROVINCE [GEOGRAPHIC_DATA] [GEOGRAPHIC_DATA][PERSON_NAME][GEOGRAPHIC_DATA][GEOG…" at bounding box center [677, 450] width 100 height 42
click at [749, 454] on select "CITY Angono Antipolo-city [GEOGRAPHIC_DATA] [GEOGRAPHIC_DATA] [PERSON_NAME][GEO…" at bounding box center [776, 450] width 100 height 42
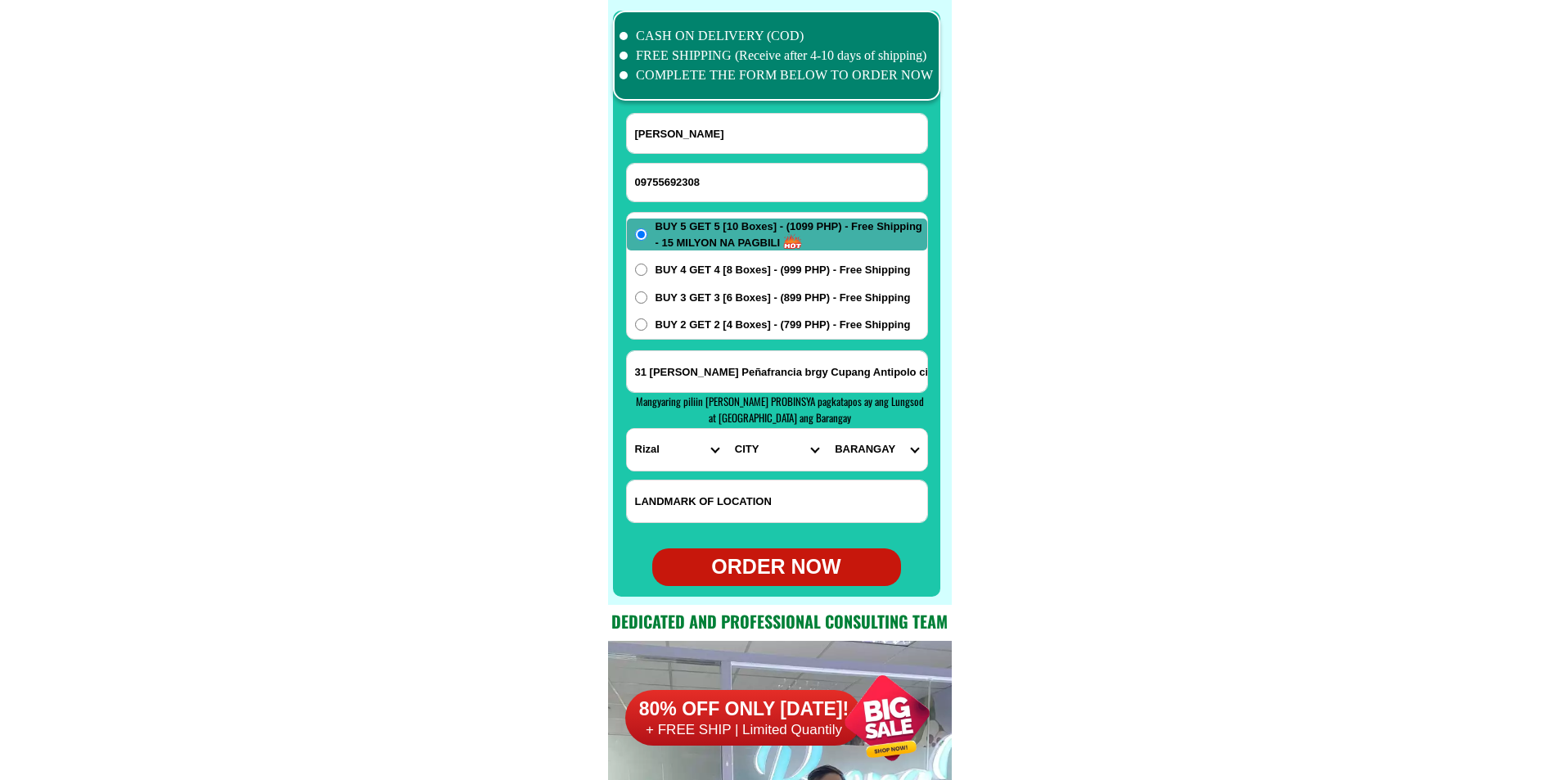
select select "63_993568"
click at [726, 429] on select "CITY Angono Antipolo-city [GEOGRAPHIC_DATA] [GEOGRAPHIC_DATA] [PERSON_NAME][GEO…" at bounding box center [776, 450] width 100 height 42
click at [886, 461] on select "BARANGAY Bagong nayon Beverly hills Calawis Cupang Dalig Dela paz (pob.) Inaraw…" at bounding box center [876, 450] width 100 height 42
select select "63_9935685390"
click at [826, 429] on select "BARANGAY Bagong nayon Beverly hills Calawis Cupang Dalig Dela paz (pob.) Inaraw…" at bounding box center [876, 450] width 100 height 42
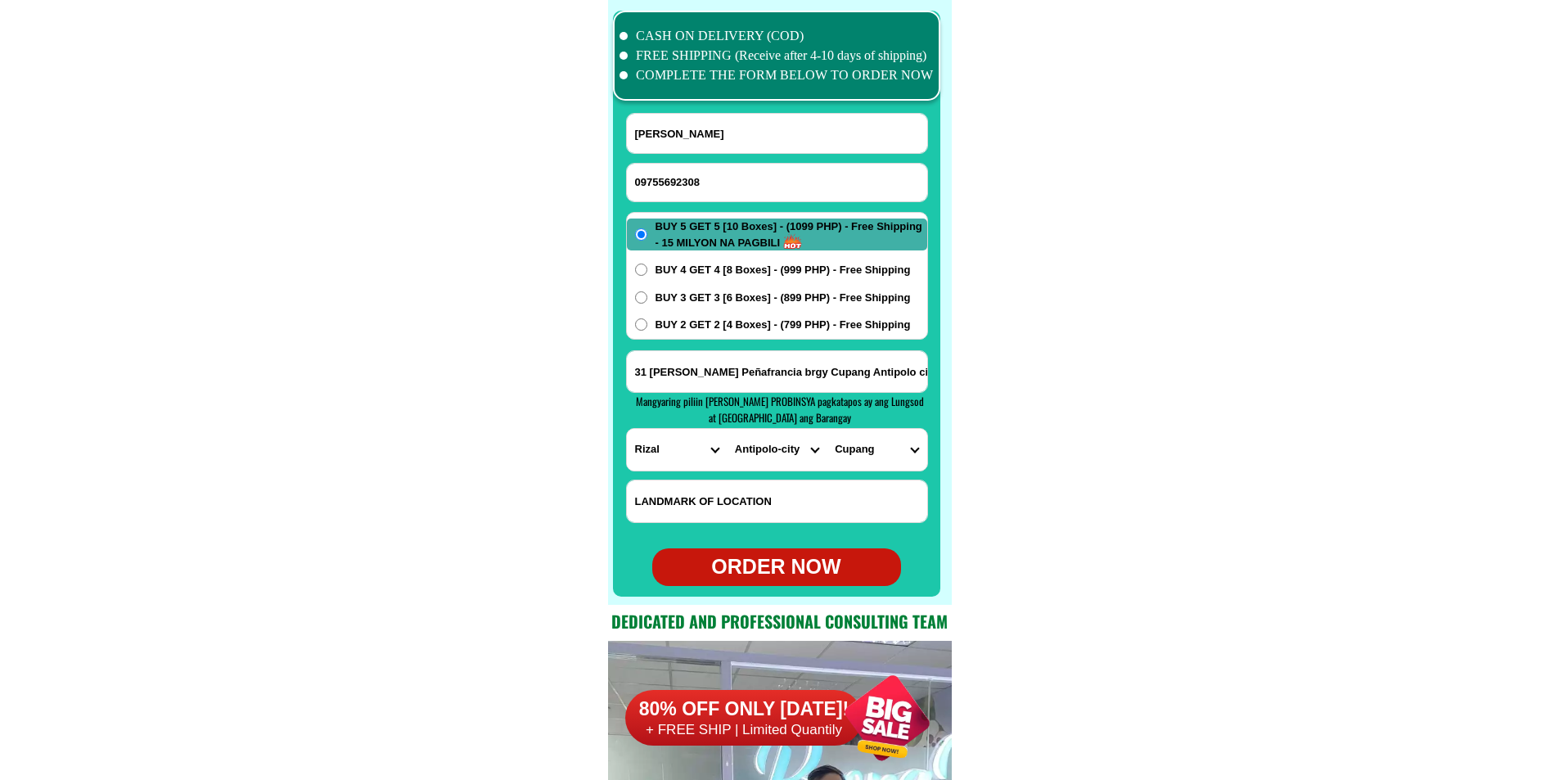
click at [811, 568] on div "ORDER NOW" at bounding box center [776, 566] width 249 height 31
radio input "true"
click at [721, 171] on input "09755692308" at bounding box center [777, 183] width 300 height 38
paste input "0935 039 2459"
click at [685, 183] on input "0935 039 2459" at bounding box center [777, 183] width 300 height 38
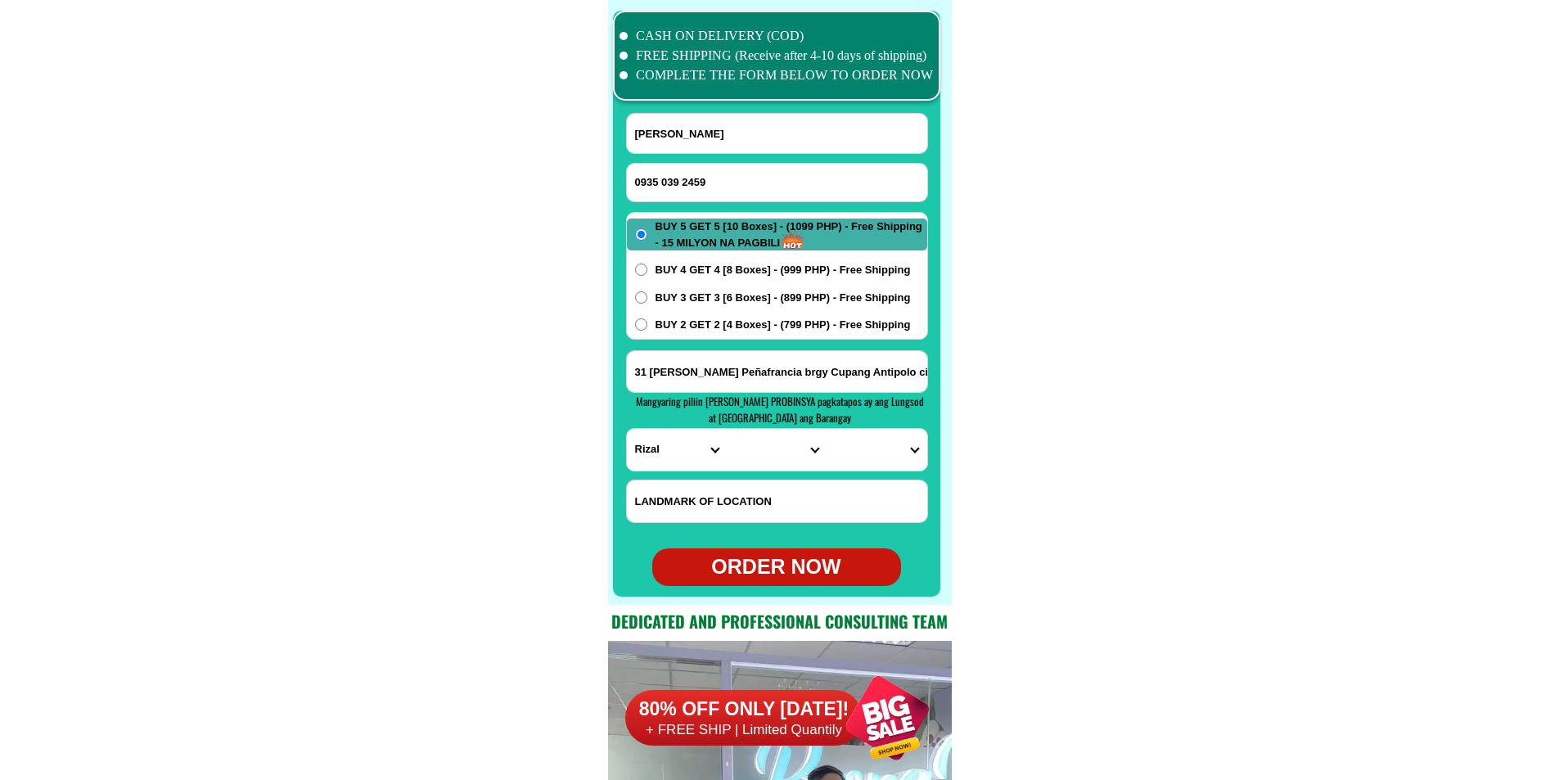
click at [682, 178] on input "0935 039 2459" at bounding box center [777, 183] width 300 height 38
click at [659, 179] on input "0935 0392459" at bounding box center [777, 183] width 300 height 38
click at [662, 180] on input "0935 0392459" at bounding box center [777, 183] width 300 height 38
type input "09350392459"
drag, startPoint x: 300, startPoint y: 241, endPoint x: 155, endPoint y: 1, distance: 281.2
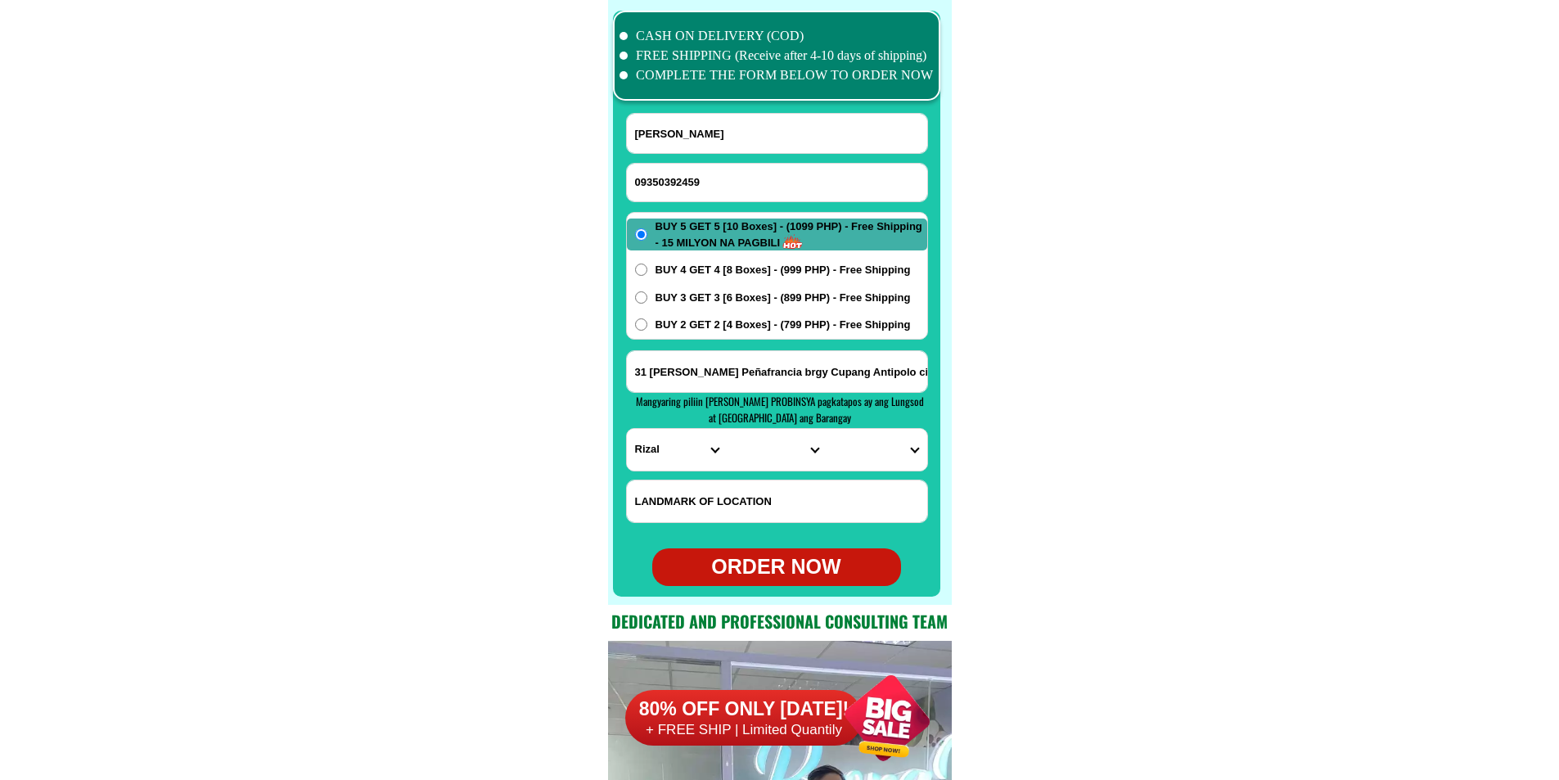
click at [730, 140] on input "George Cagurungan" at bounding box center [777, 133] width 300 height 39
paste input "[PERSON_NAME]"
type input "[PERSON_NAME]"
paste input "22 [PERSON_NAME] St. de [PERSON_NAME] subd. brgy. sta [DATE] [GEOGRAPHIC_DATA] …"
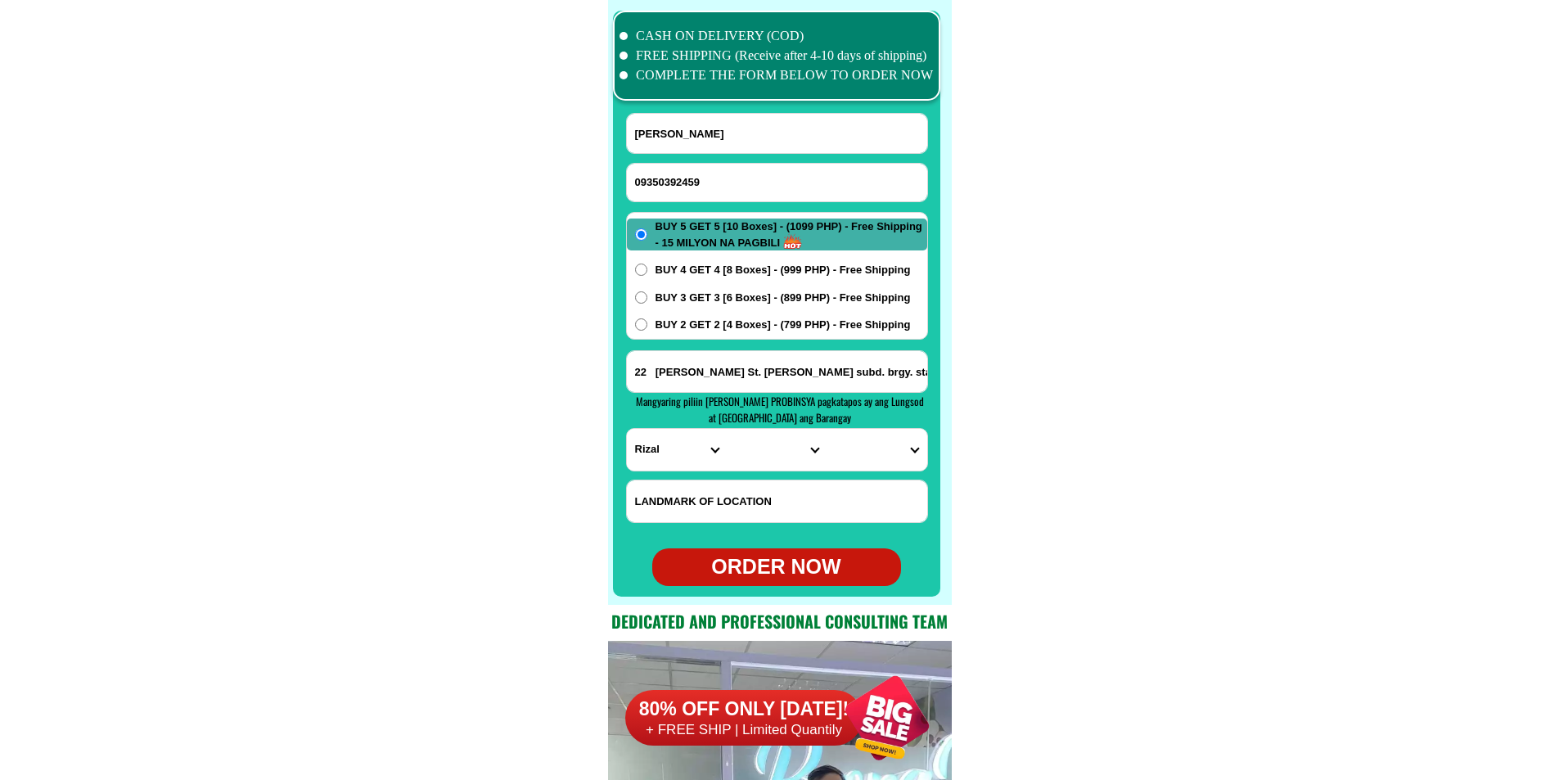
click at [718, 353] on input "22 [PERSON_NAME] St. de [PERSON_NAME] subd. brgy. sta [DATE] [GEOGRAPHIC_DATA] …" at bounding box center [777, 371] width 300 height 41
type input "22 [PERSON_NAME] St. de [PERSON_NAME] subd. brgy. sta [DATE] [GEOGRAPHIC_DATA] …"
click at [677, 456] on select "PROVINCE [GEOGRAPHIC_DATA] [GEOGRAPHIC_DATA][PERSON_NAME][GEOGRAPHIC_DATA][GEOG…" at bounding box center [677, 450] width 100 height 42
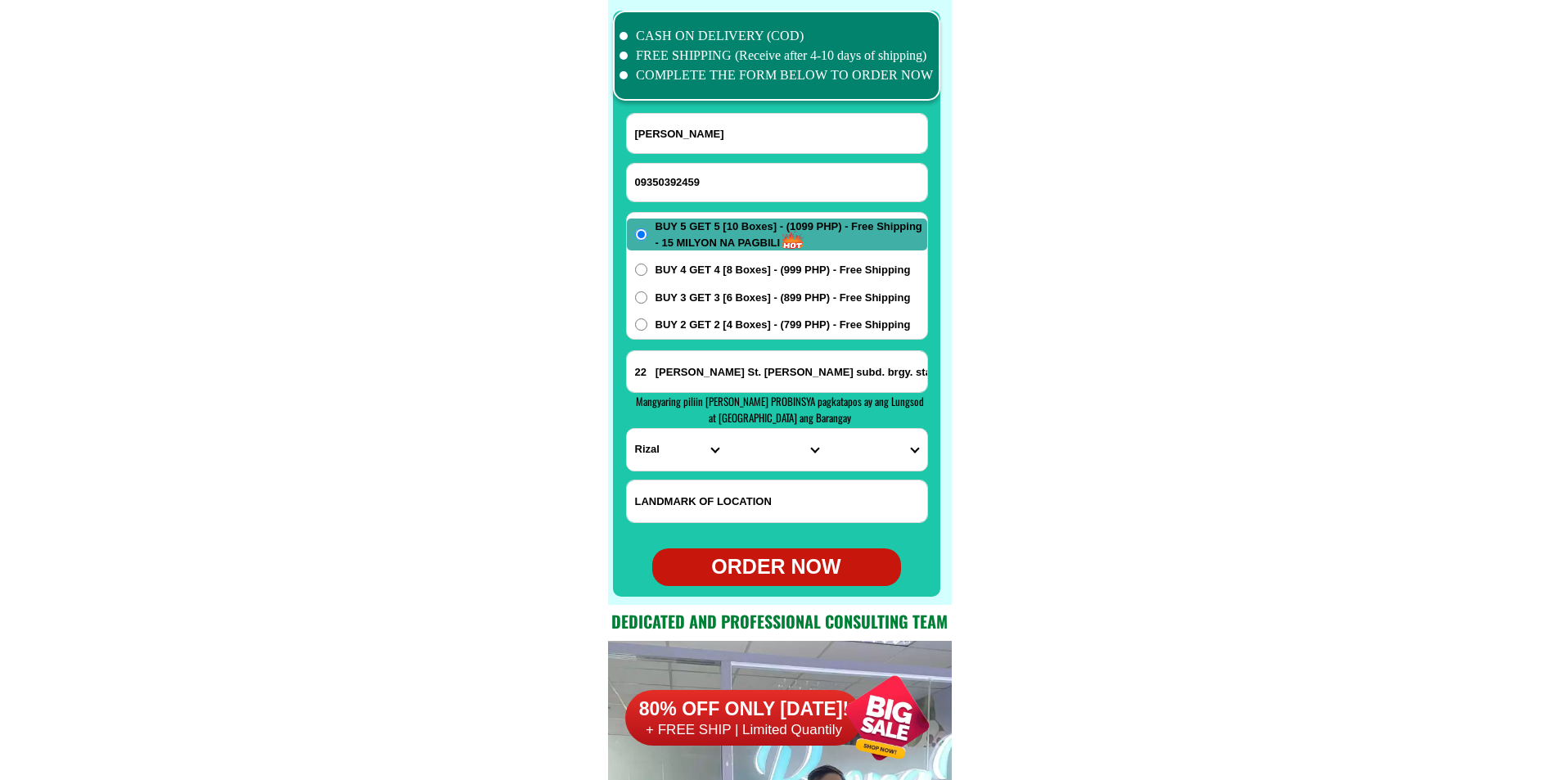
select select "63_219"
click at [627, 429] on select "PROVINCE [GEOGRAPHIC_DATA] [GEOGRAPHIC_DATA][PERSON_NAME][GEOGRAPHIC_DATA][GEOG…" at bounding box center [677, 450] width 100 height 42
click at [757, 449] on select "CITY [GEOGRAPHIC_DATA] [GEOGRAPHIC_DATA] [GEOGRAPHIC_DATA] [GEOGRAPHIC_DATA]-ci…" at bounding box center [776, 450] width 100 height 42
select select "63_2196502"
click at [726, 429] on select "CITY [GEOGRAPHIC_DATA] [GEOGRAPHIC_DATA] [GEOGRAPHIC_DATA] [GEOGRAPHIC_DATA]-ci…" at bounding box center [776, 450] width 100 height 42
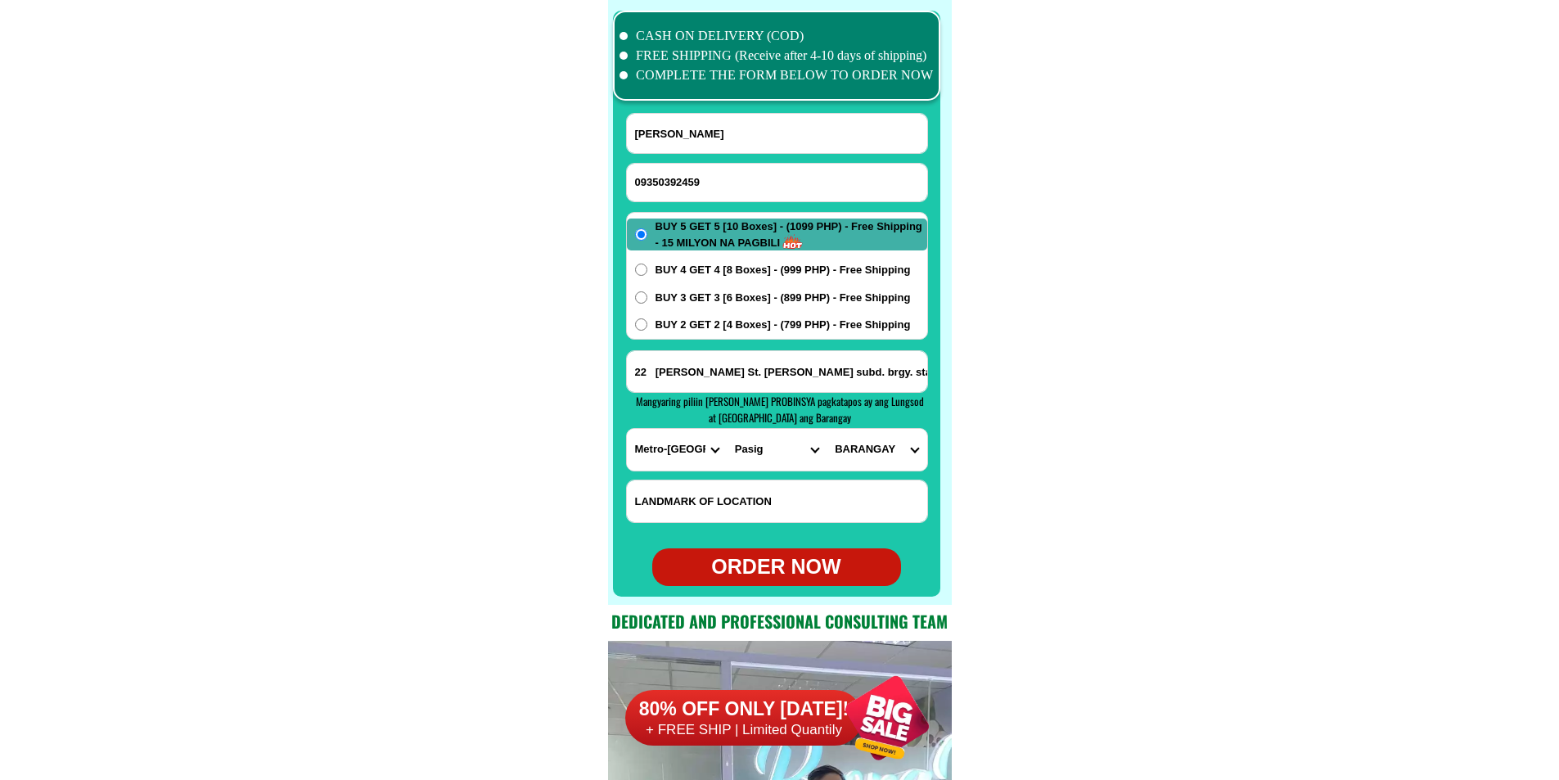
click at [872, 452] on select "BARANGAY [GEOGRAPHIC_DATA] [GEOGRAPHIC_DATA] [GEOGRAPHIC_DATA] Buting [GEOGRAPH…" at bounding box center [876, 450] width 100 height 42
select select "63_21965026974"
click at [826, 429] on select "BARANGAY [GEOGRAPHIC_DATA] [GEOGRAPHIC_DATA] [GEOGRAPHIC_DATA] Buting [GEOGRAPH…" at bounding box center [876, 450] width 100 height 42
click at [704, 320] on span "BUY 2 GET 2 [4 Boxes] - (799 PHP) - Free Shipping" at bounding box center [782, 325] width 255 height 16
click at [647, 320] on input "BUY 2 GET 2 [4 Boxes] - (799 PHP) - Free Shipping" at bounding box center [641, 324] width 12 height 12
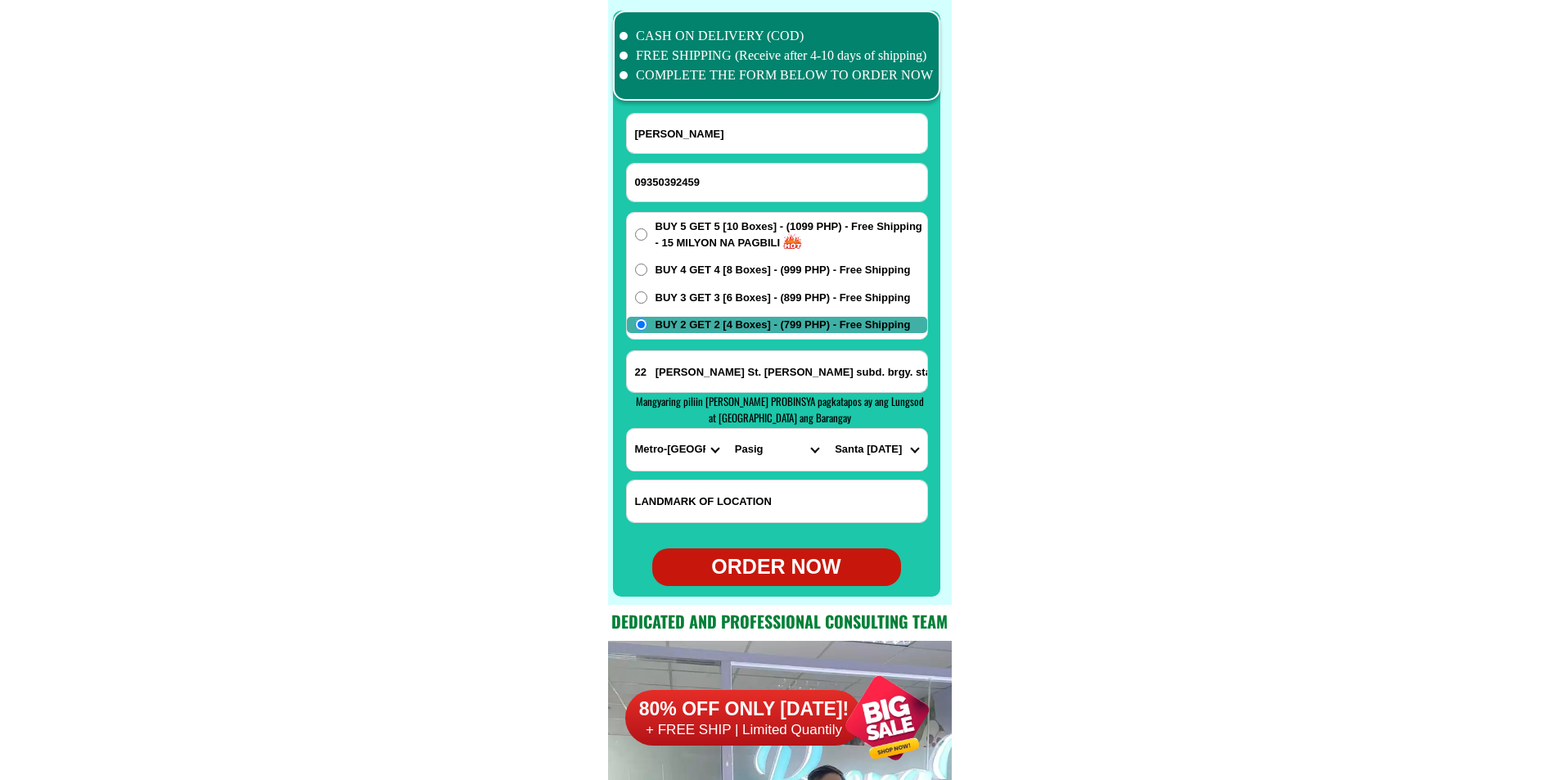
click at [802, 564] on div "ORDER NOW" at bounding box center [776, 566] width 249 height 31
radio input "true"
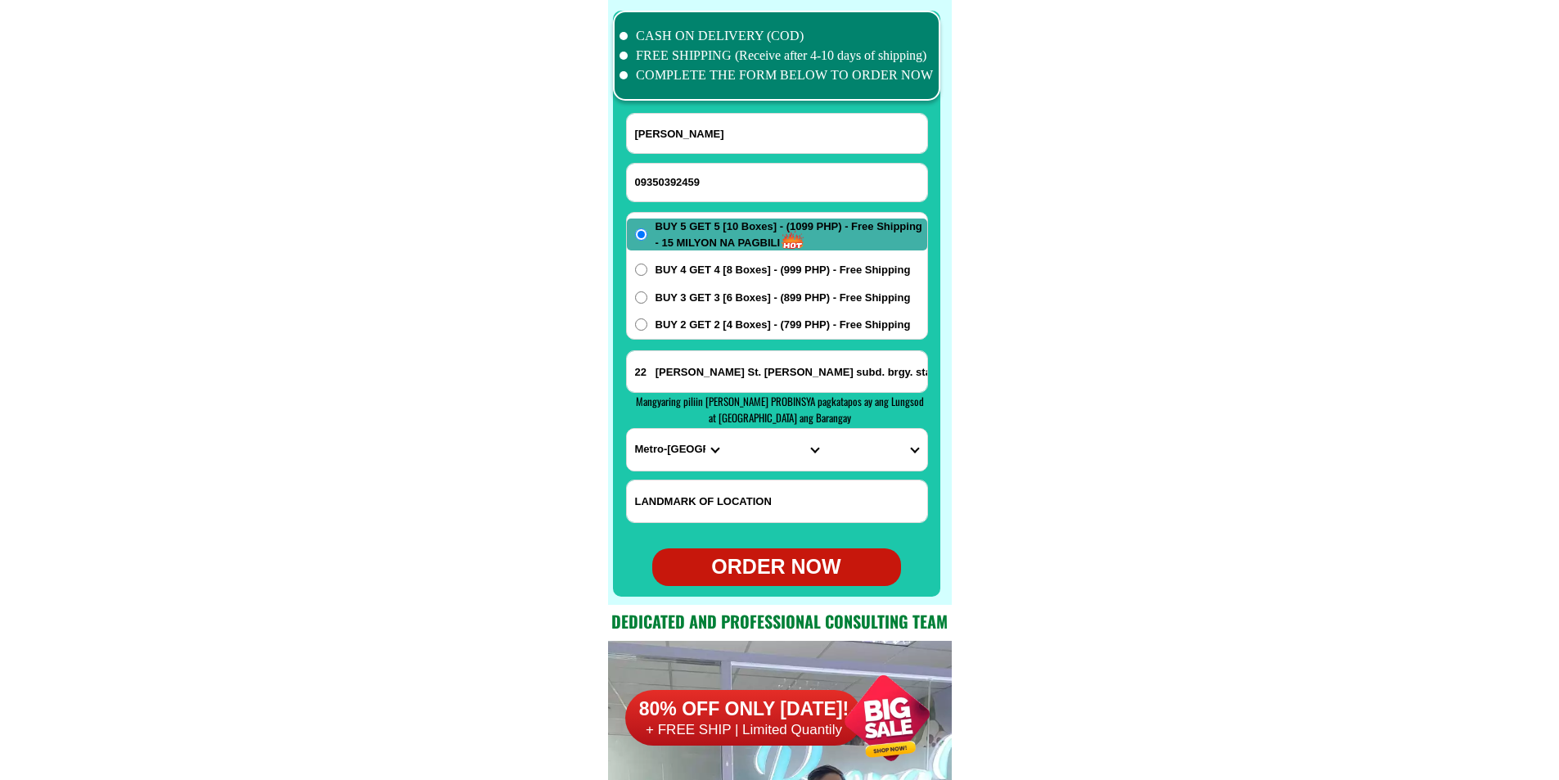
click at [711, 178] on input "Input phone_number" at bounding box center [777, 183] width 300 height 38
paste input "0957820383"
type input "0957820383"
click at [735, 146] on input "Input full_name" at bounding box center [777, 133] width 300 height 39
paste input "agapito getaldo"
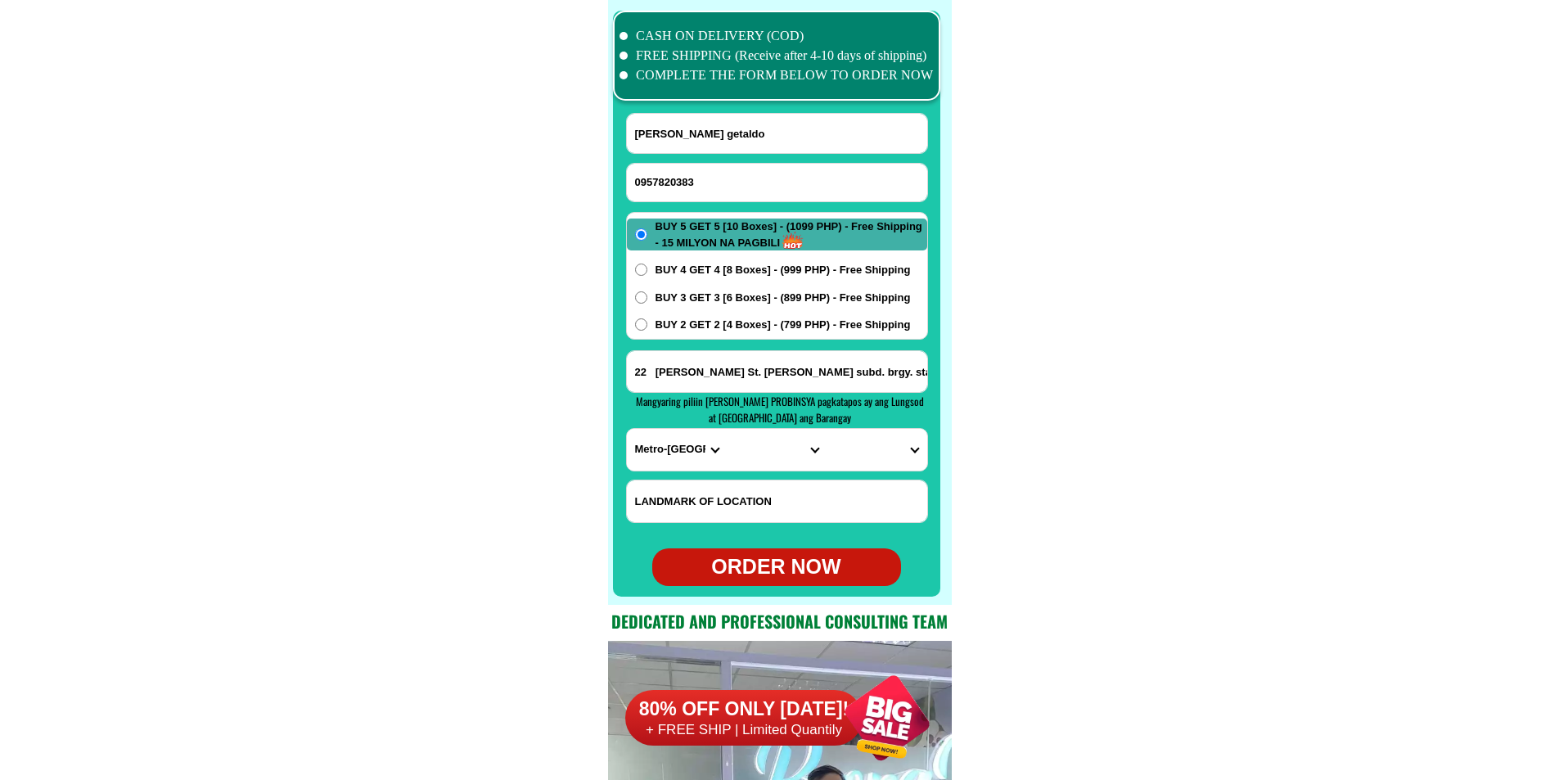
type input "agapito getaldo"
click at [753, 376] on input "Input address" at bounding box center [777, 371] width 300 height 41
paste input "Barangay sanrogue tunga leyte"
type input "Barangay sanrogue tunga leyte"
click at [661, 451] on select "PROVINCE [GEOGRAPHIC_DATA] [GEOGRAPHIC_DATA][PERSON_NAME][GEOGRAPHIC_DATA][GEOG…" at bounding box center [677, 450] width 100 height 42
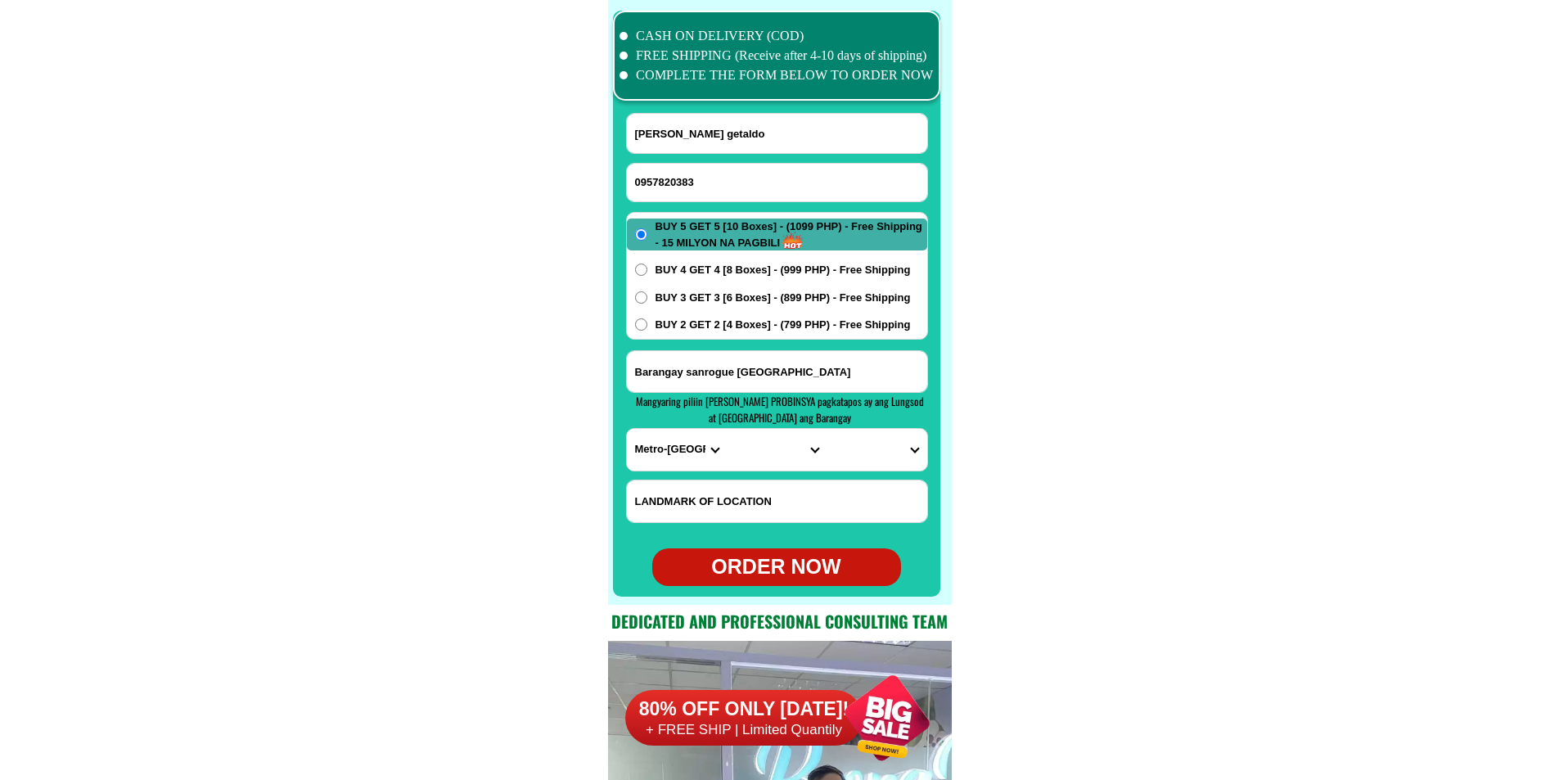
select select "63_199"
click at [627, 429] on select "PROVINCE [GEOGRAPHIC_DATA] [GEOGRAPHIC_DATA][PERSON_NAME][GEOGRAPHIC_DATA][GEOG…" at bounding box center [677, 450] width 100 height 42
click at [746, 453] on select "CITY Abuyog Alangalang Albuera Babatngon Barugo Baybay-city Burauen Calubian Ca…" at bounding box center [776, 450] width 100 height 42
select select "63_1991016"
click at [726, 429] on select "CITY Abuyog Alangalang Albuera Babatngon Barugo Baybay-city Burauen Calubian Ca…" at bounding box center [776, 450] width 100 height 42
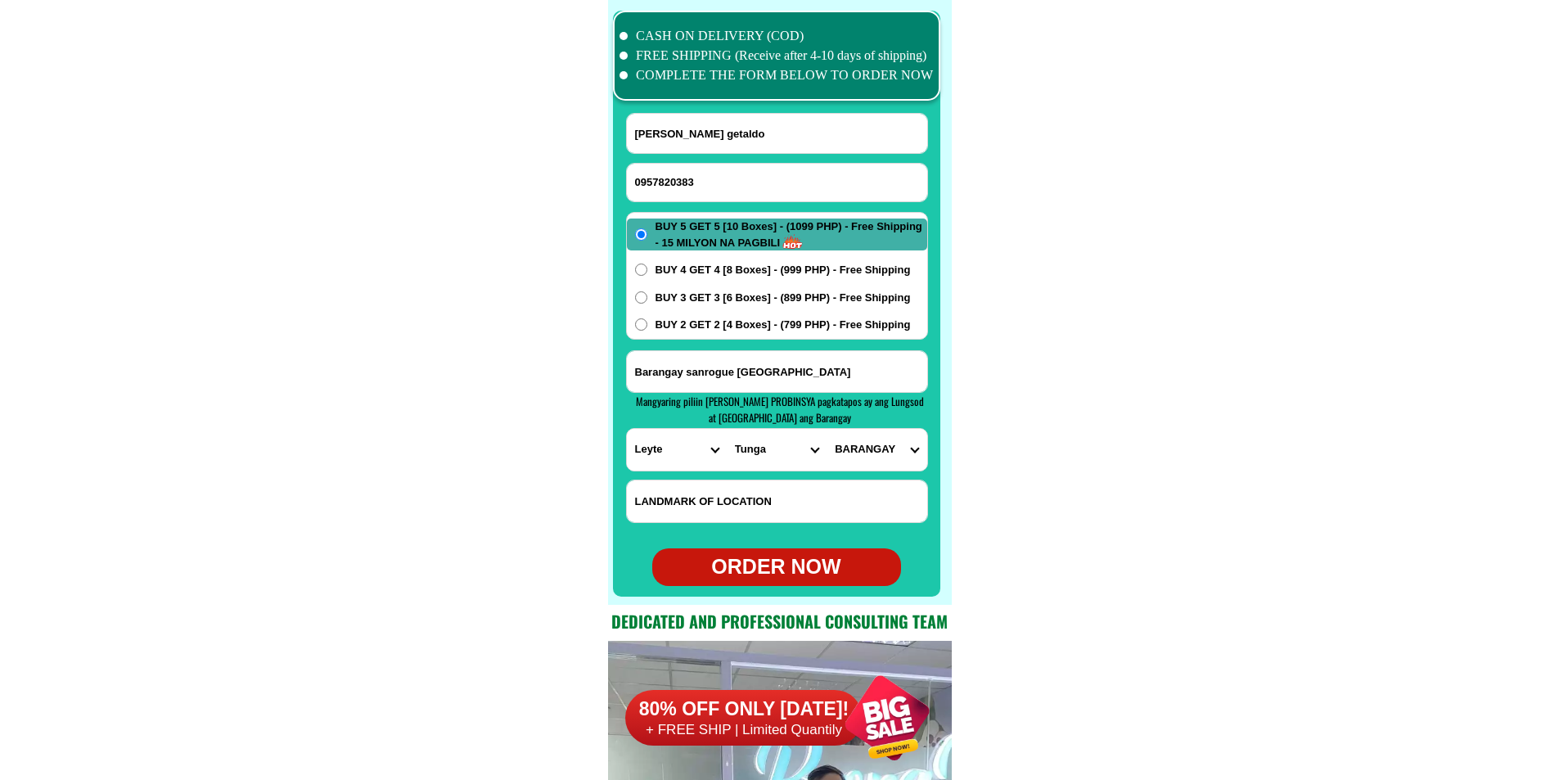
click at [853, 443] on select "BARANGAY Astorga (upart) Balire Banawang San antonio (pob.) San pedro San roque…" at bounding box center [876, 450] width 100 height 42
select select "63_19910164553"
click at [826, 429] on select "BARANGAY Astorga (upart) Balire Banawang San antonio (pob.) San pedro San roque…" at bounding box center [876, 450] width 100 height 42
click at [671, 329] on span "BUY 2 GET 2 [4 Boxes] - (799 PHP) - Free Shipping" at bounding box center [782, 325] width 255 height 16
click at [647, 329] on input "BUY 2 GET 2 [4 Boxes] - (799 PHP) - Free Shipping" at bounding box center [641, 324] width 12 height 12
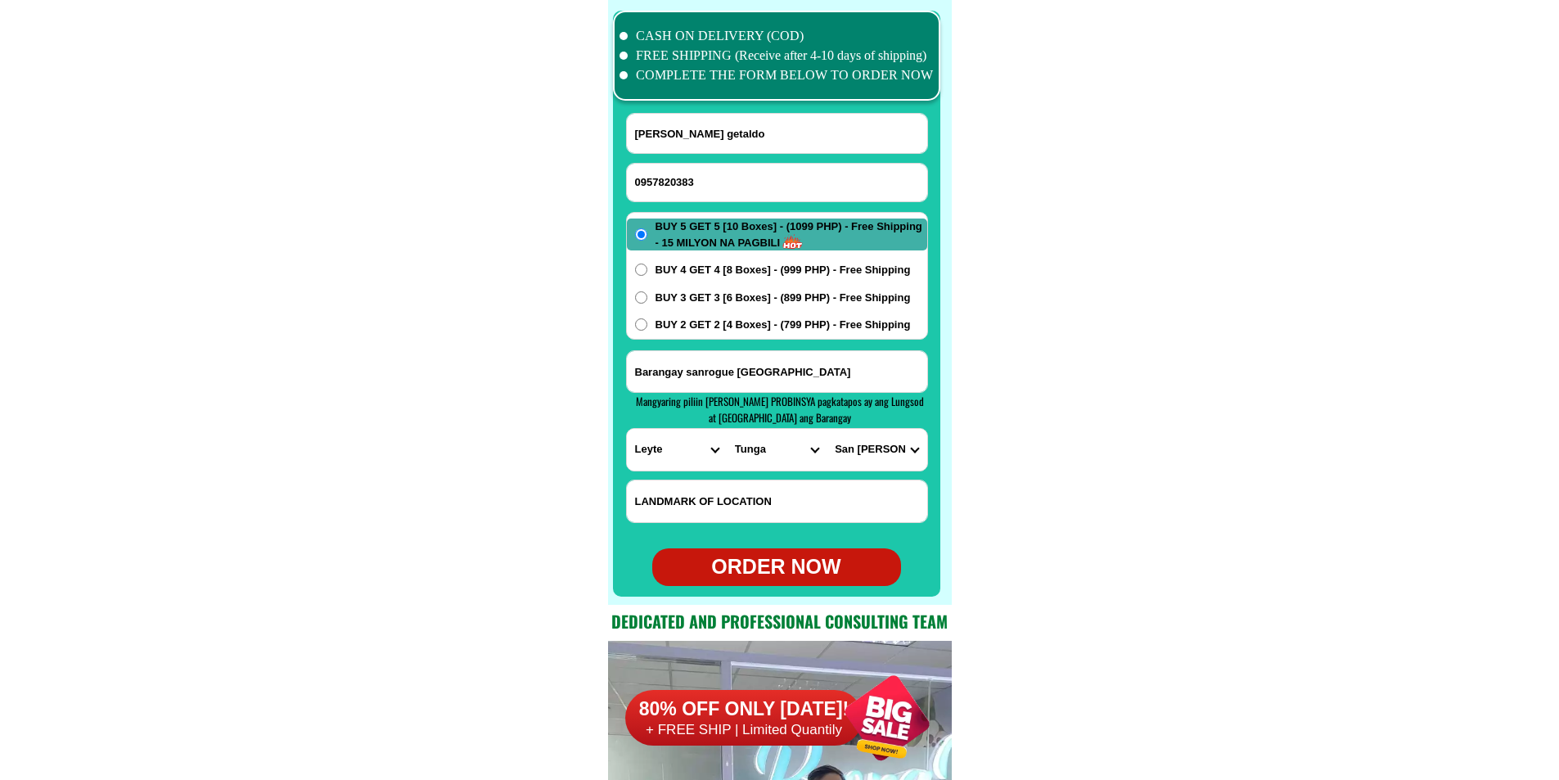
radio input "true"
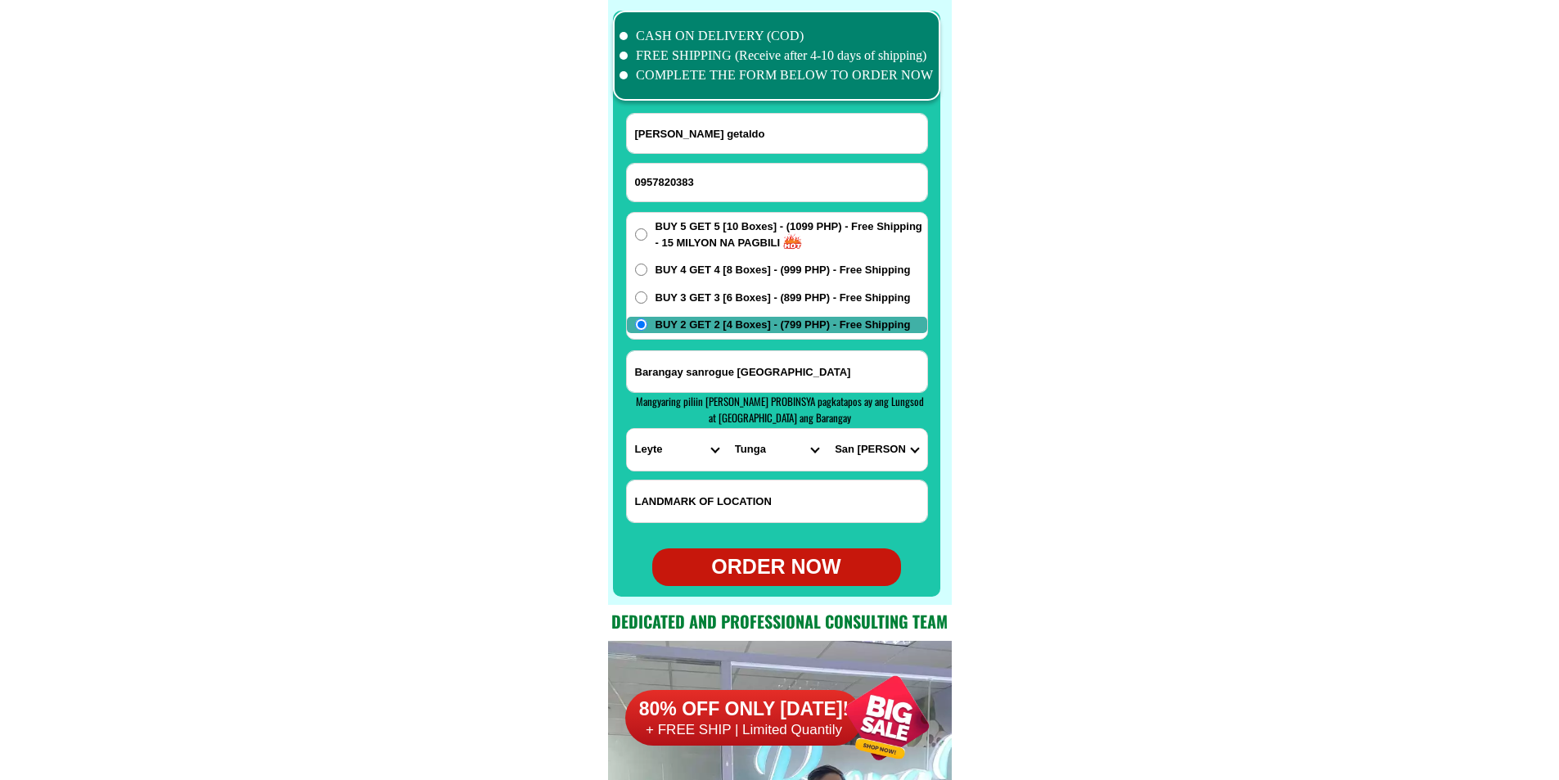
click at [813, 502] on input "Input LANDMARKOFLOCATION" at bounding box center [777, 501] width 300 height 42
paste input "Near barangay hall."
type input "Near barangay hall."
click at [769, 551] on form "agapito getaldo 0957820383 ORDER NOW Barangay sanrogue tunga leyte PROVINCE Abr…" at bounding box center [777, 349] width 302 height 473
click at [803, 586] on div at bounding box center [776, 304] width 327 height 586
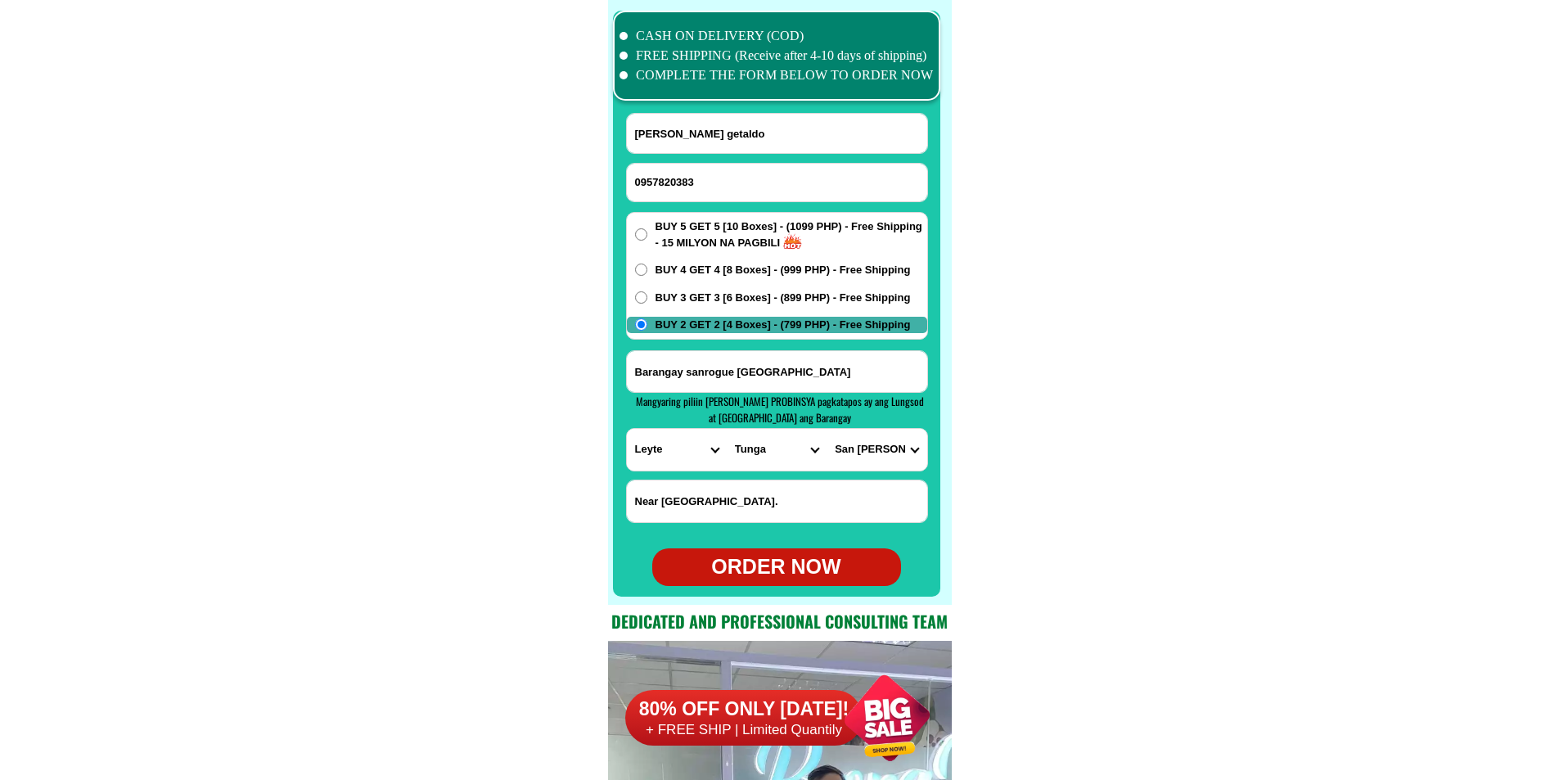
click at [803, 572] on div "ORDER NOW" at bounding box center [776, 566] width 249 height 31
radio input "true"
paste input "0857820"
click at [685, 180] on input "00857820 383" at bounding box center [777, 183] width 300 height 38
click at [643, 181] on input "00857820383" at bounding box center [777, 183] width 300 height 38
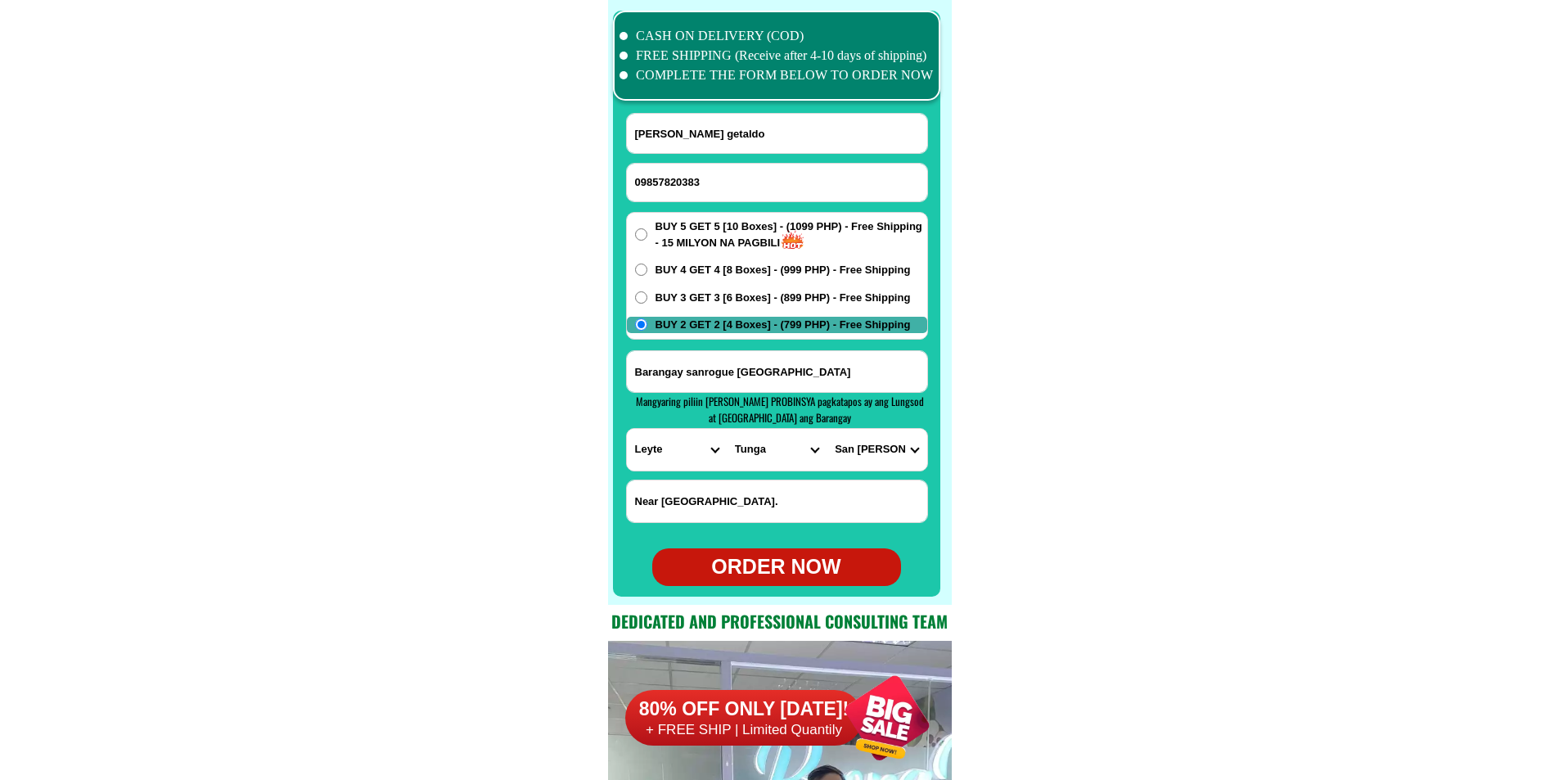
type input "09857820383"
drag, startPoint x: 482, startPoint y: 231, endPoint x: 495, endPoint y: 244, distance: 18.5
click at [786, 567] on div "ORDER NOW" at bounding box center [776, 566] width 249 height 31
radio input "true"
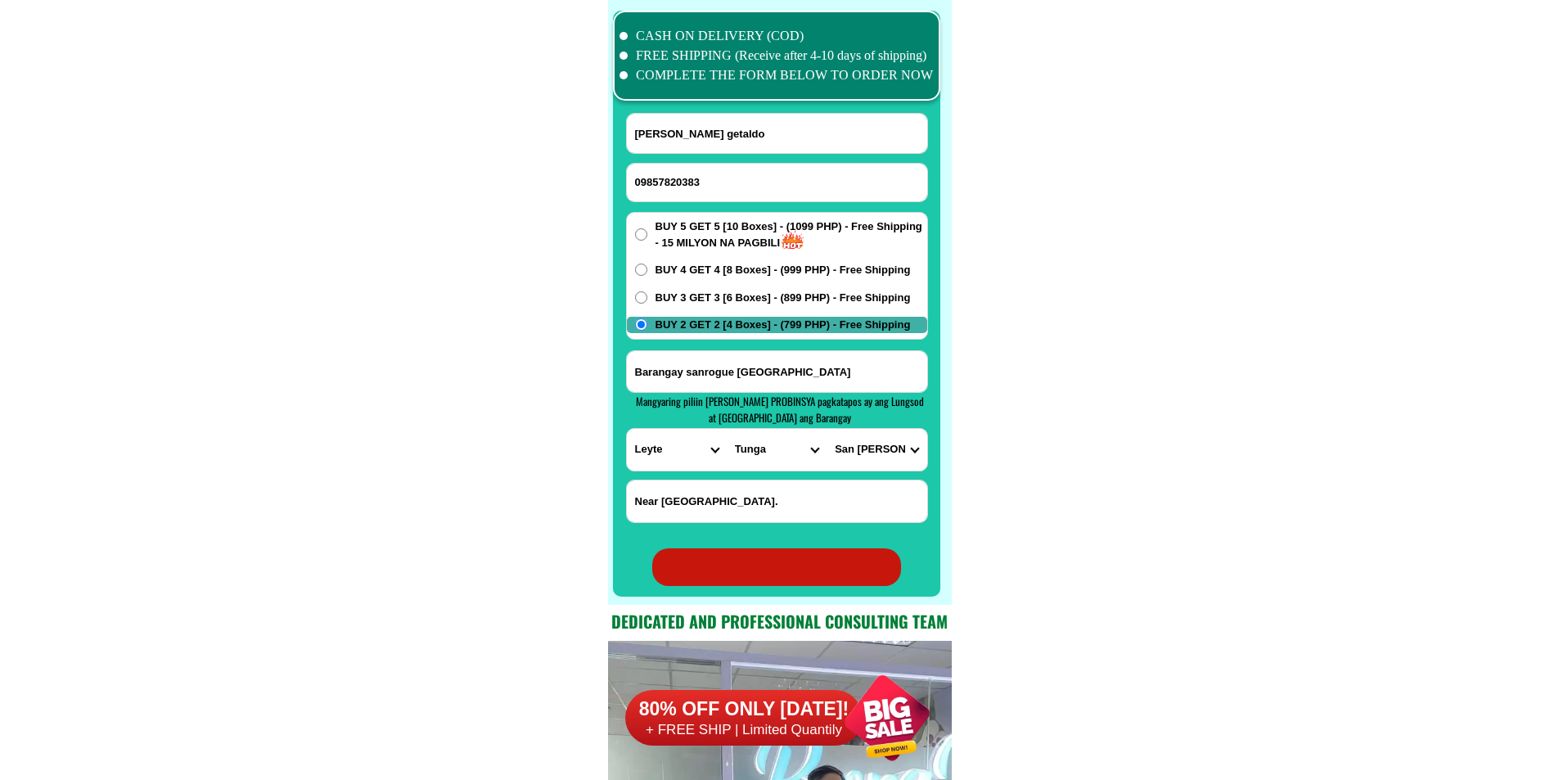
radio input "true"
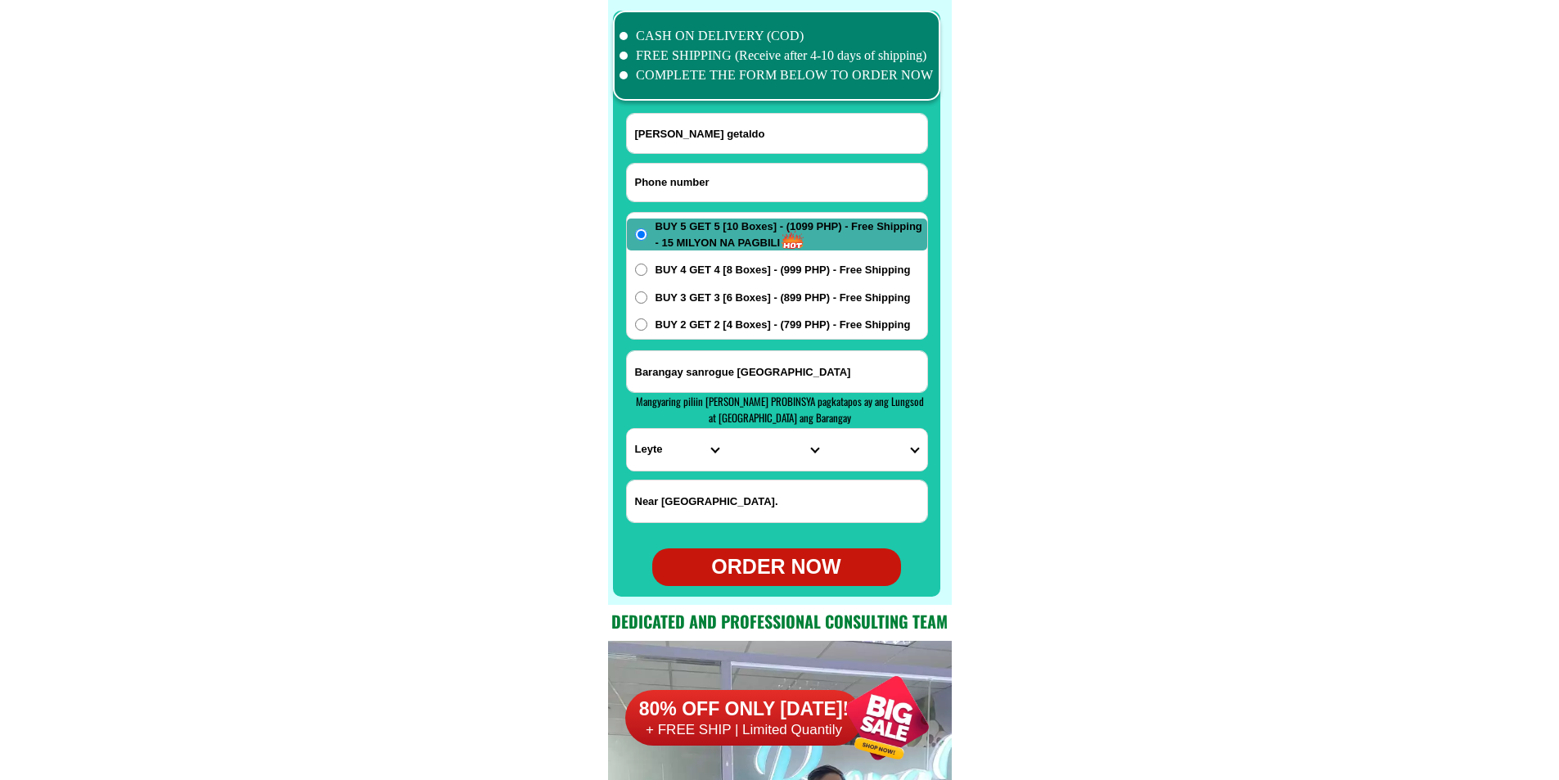
click at [722, 170] on input "Input phone_number" at bounding box center [777, 183] width 300 height 38
paste input "09856377910"
type input "09856377910"
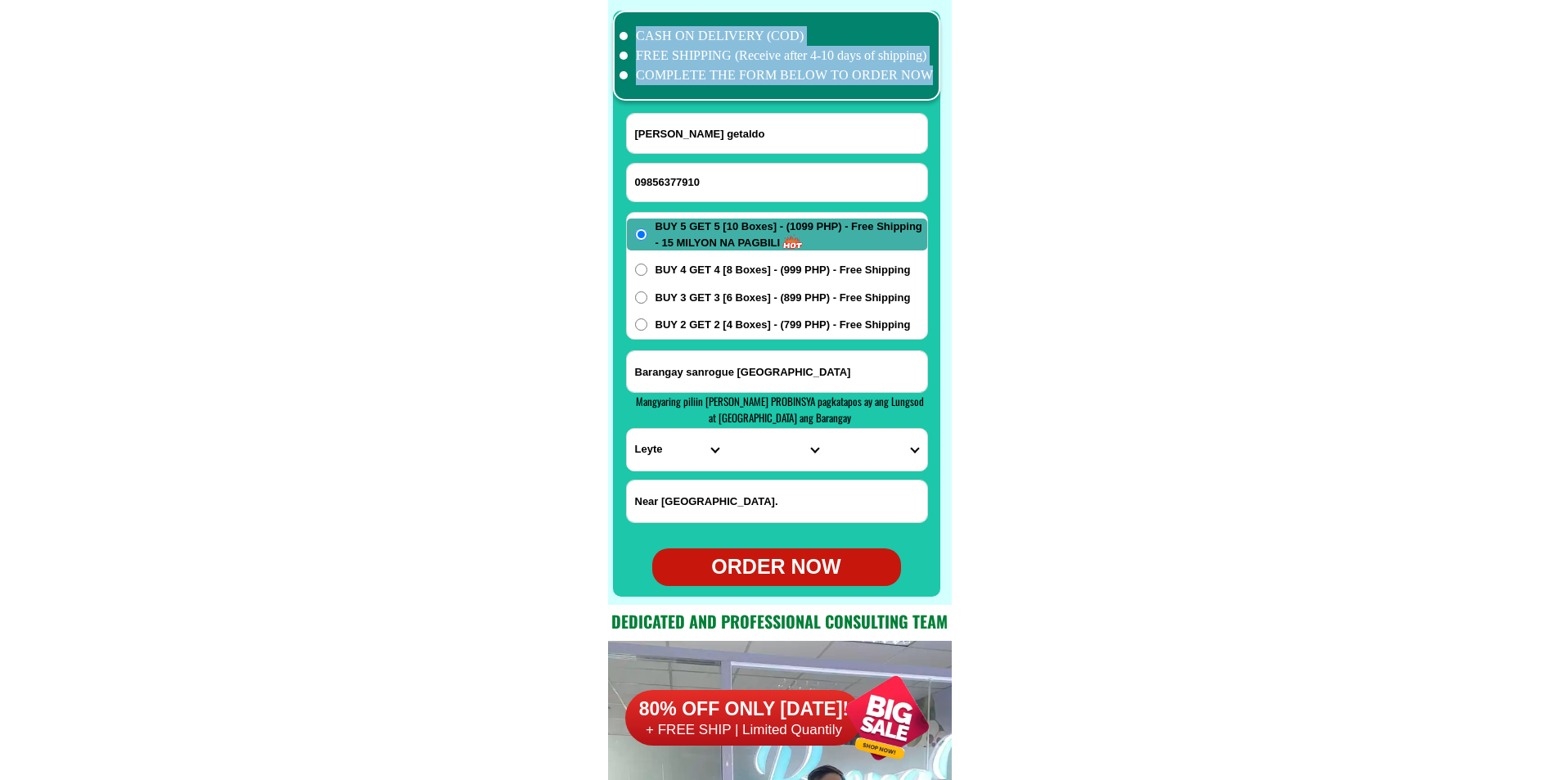
click at [680, 122] on div "CASH ON DELIVERY (COD) FREE SHIPPING (Receive after 4-10 days of shipping) COMP…" at bounding box center [780, 302] width 344 height 605
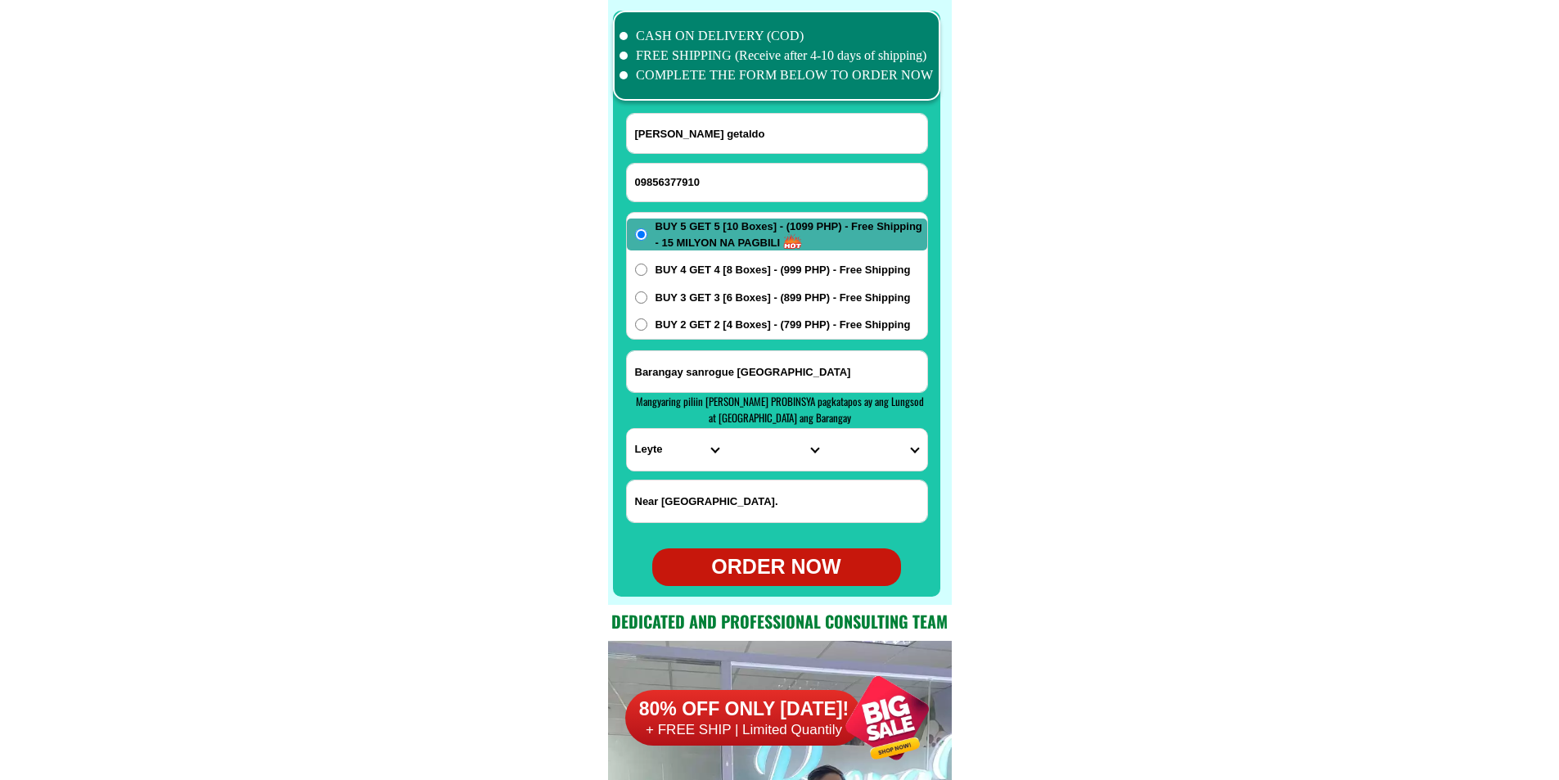
click at [684, 139] on input "agapito getaldo" at bounding box center [777, 133] width 300 height 39
paste input "Perlita Lidangan"
type input "Perlita Lidangan"
drag, startPoint x: 744, startPoint y: 369, endPoint x: 728, endPoint y: 386, distance: 23.2
click at [744, 369] on input "Input address" at bounding box center [777, 371] width 300 height 41
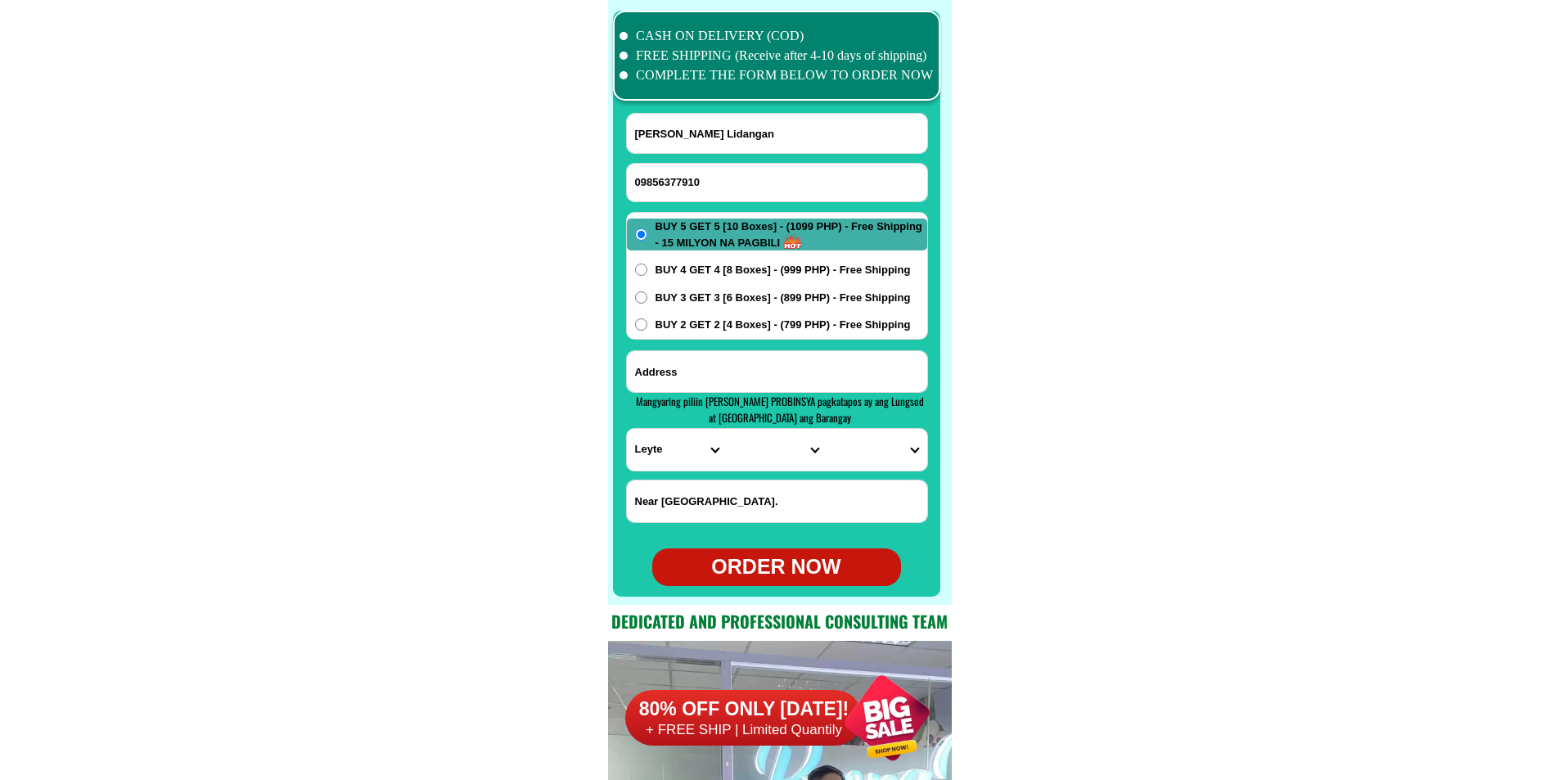
paste input "Perlita m lidangan river side KOlambogan lanai delnorte"
type input "Perlita m lidangan river side KOlambogan lanai delnorte"
click at [676, 453] on select "PROVINCE [GEOGRAPHIC_DATA] [GEOGRAPHIC_DATA][PERSON_NAME][GEOGRAPHIC_DATA][GEOG…" at bounding box center [677, 450] width 100 height 42
select select "63_691"
click at [627, 429] on select "PROVINCE [GEOGRAPHIC_DATA] [GEOGRAPHIC_DATA][PERSON_NAME][GEOGRAPHIC_DATA][GEOG…" at bounding box center [677, 450] width 100 height 42
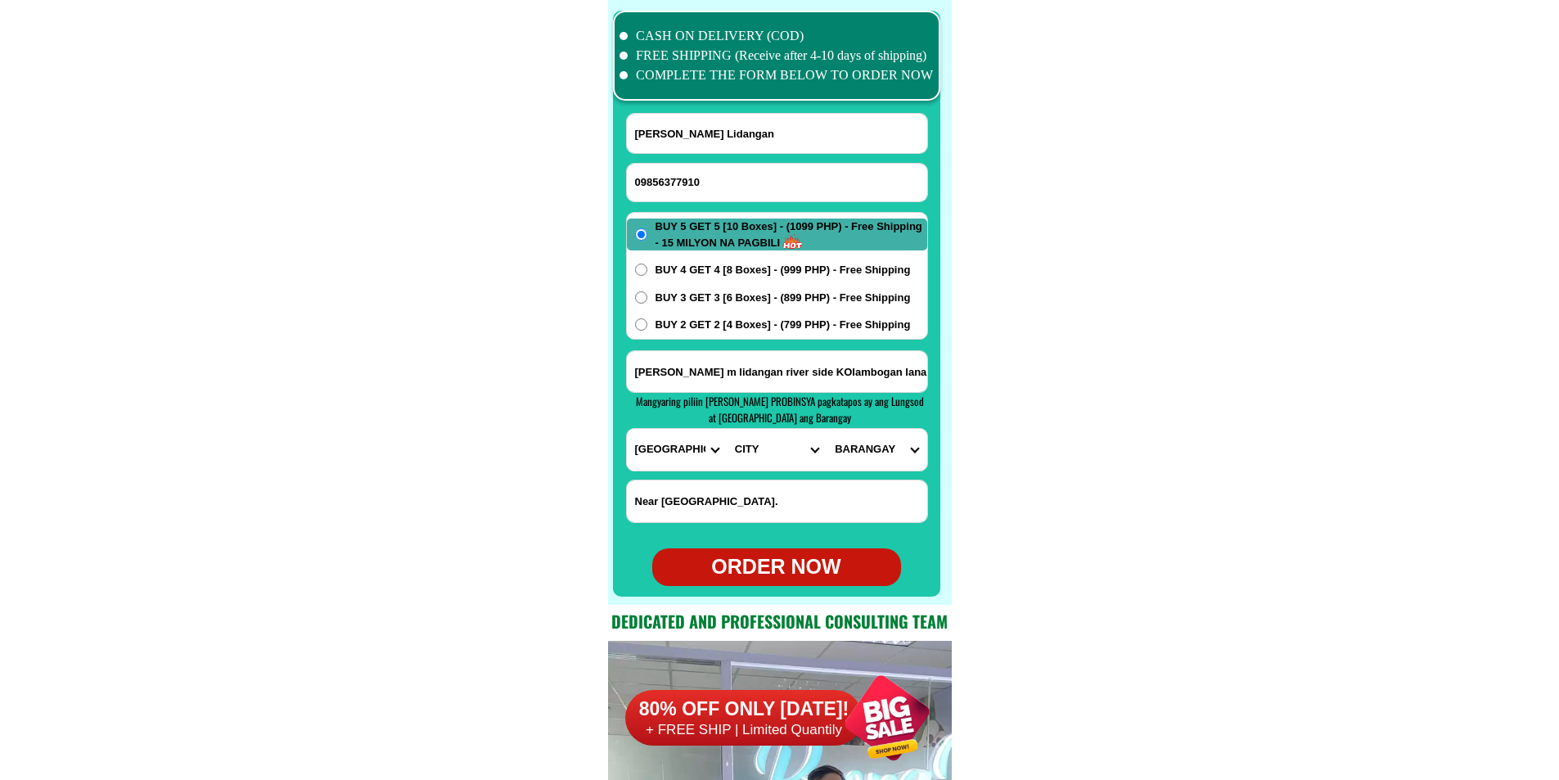
click at [779, 459] on select "CITY Bacolod Baloi Baroy Iligan-city Kauswagan Kolambugan Lala Lanao-del-norte-…" at bounding box center [776, 450] width 100 height 42
select select "63_6911799"
click at [726, 429] on select "CITY Bacolod Baloi Baroy Iligan-city Kauswagan Kolambugan Lala Lanao-del-norte-…" at bounding box center [776, 450] width 100 height 42
click at [868, 452] on select "BARANGAY Austin heights Baybay Bubong Caromatan Inudaran Kulasihan Libertad Lum…" at bounding box center [876, 450] width 100 height 42
select select "63_69117996018"
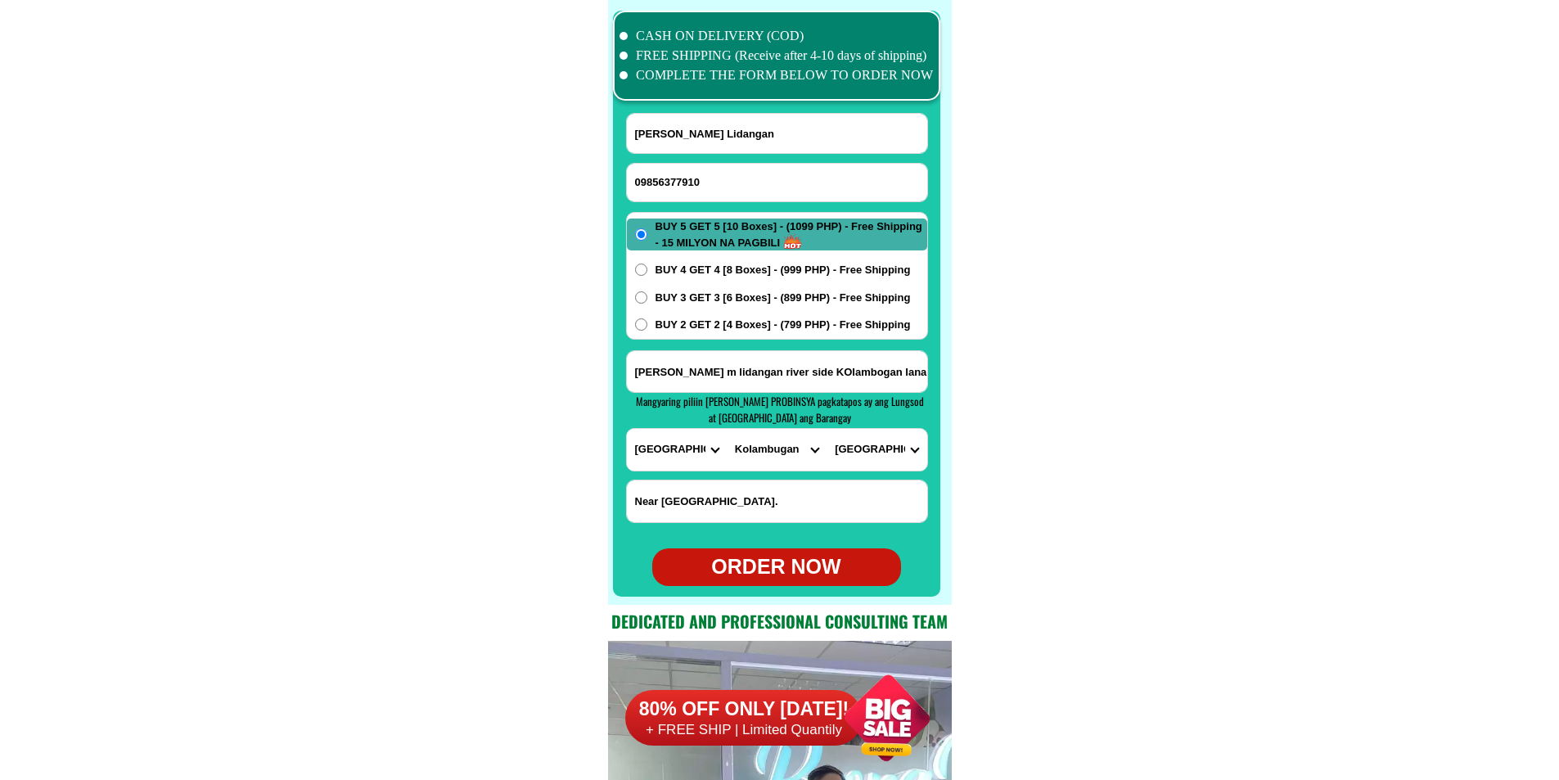
click at [826, 429] on select "BARANGAY Austin heights Baybay Bubong Caromatan Inudaran Kulasihan Libertad Lum…" at bounding box center [876, 450] width 100 height 42
click at [770, 569] on div "ORDER NOW" at bounding box center [776, 566] width 249 height 31
type input "Perlita m lidangan river side KOlambogan lanai delnorte"
radio input "true"
click at [686, 169] on input "Input phone_number" at bounding box center [777, 183] width 300 height 38
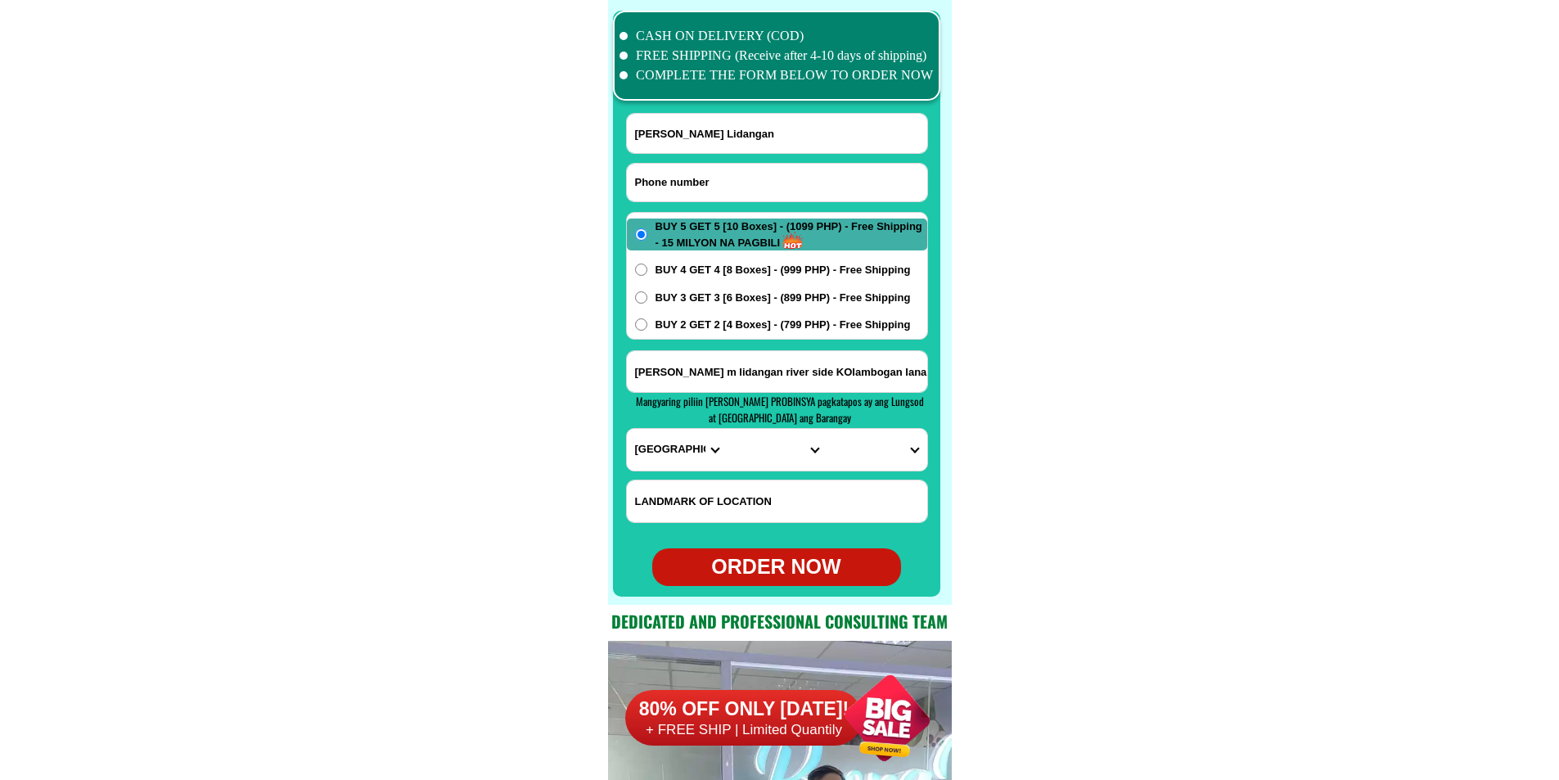
paste input "0975 129 1982"
click at [685, 183] on input "0975 129 1982" at bounding box center [777, 183] width 300 height 38
click at [681, 180] on input "0975 129 1982" at bounding box center [777, 183] width 300 height 38
click at [662, 182] on input "0975 1291982" at bounding box center [777, 183] width 300 height 38
type input "09751291982"
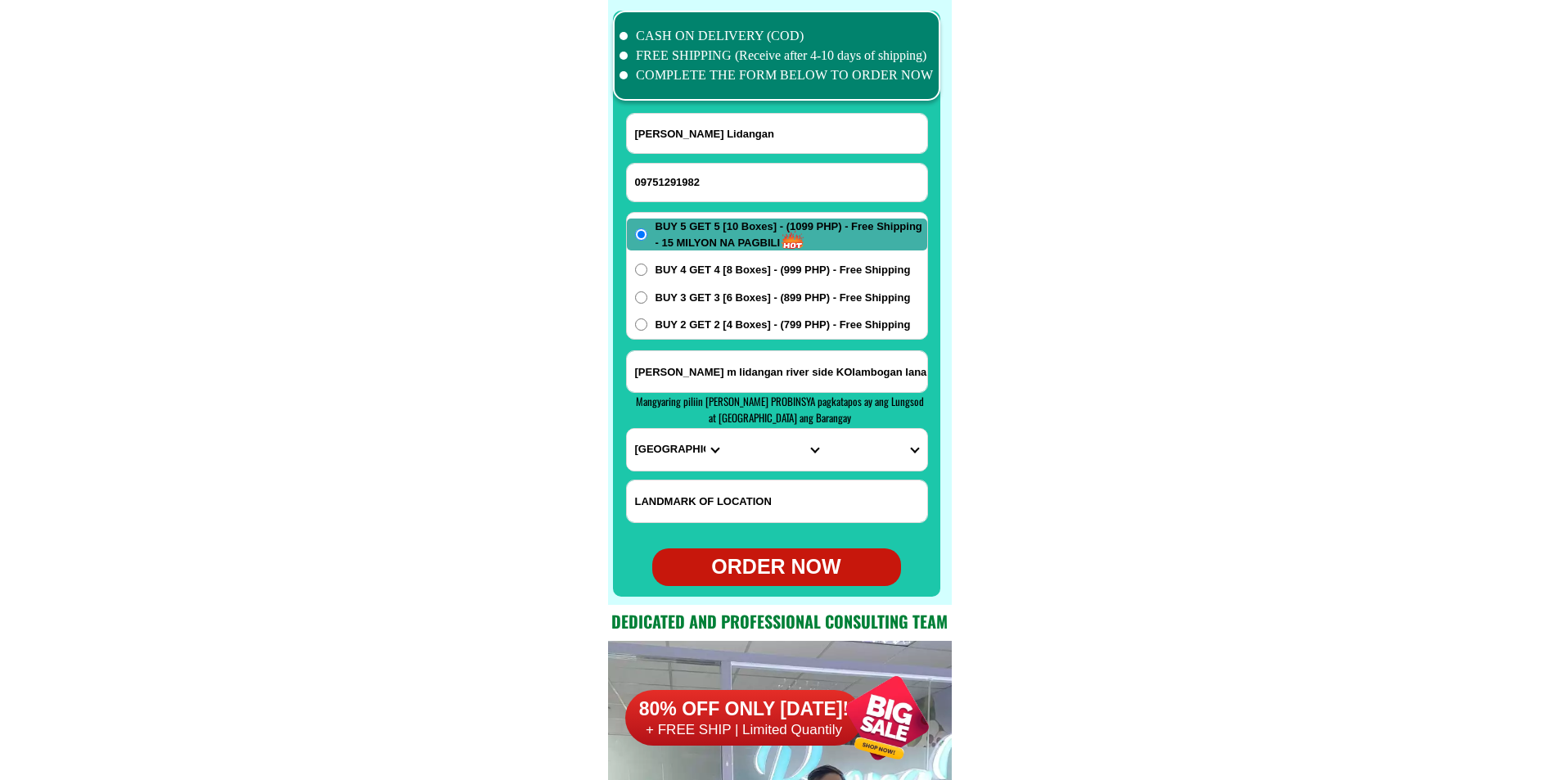
click at [707, 148] on input "Input full_name" at bounding box center [777, 133] width 300 height 39
paste input "Robert Q Molina"
type input "Robert Q Molina"
click at [704, 371] on input "Input address" at bounding box center [777, 371] width 300 height 41
paste input "Brgy Fuerte, Caoayan, Ilocos Sur"
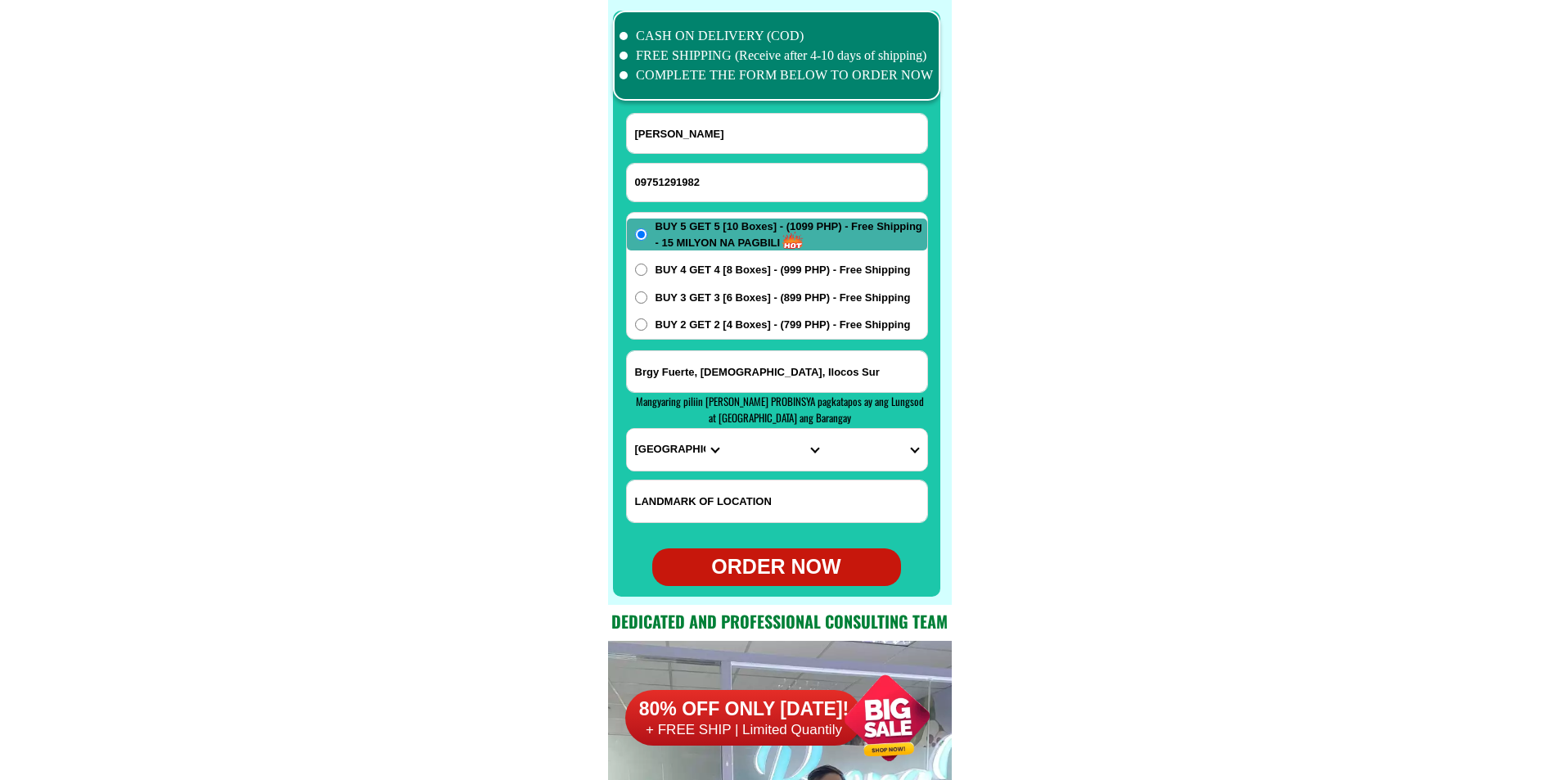
type input "Brgy Fuerte, Caoayan, Ilocos Sur"
drag, startPoint x: 695, startPoint y: 299, endPoint x: 637, endPoint y: 260, distance: 69.7
click at [695, 299] on span "BUY 3 GET 3 [6 Boxes] - (899 PHP) - Free Shipping" at bounding box center [782, 298] width 255 height 16
click at [647, 299] on input "BUY 3 GET 3 [6 Boxes] - (899 PHP) - Free Shipping" at bounding box center [641, 297] width 12 height 12
radio input "true"
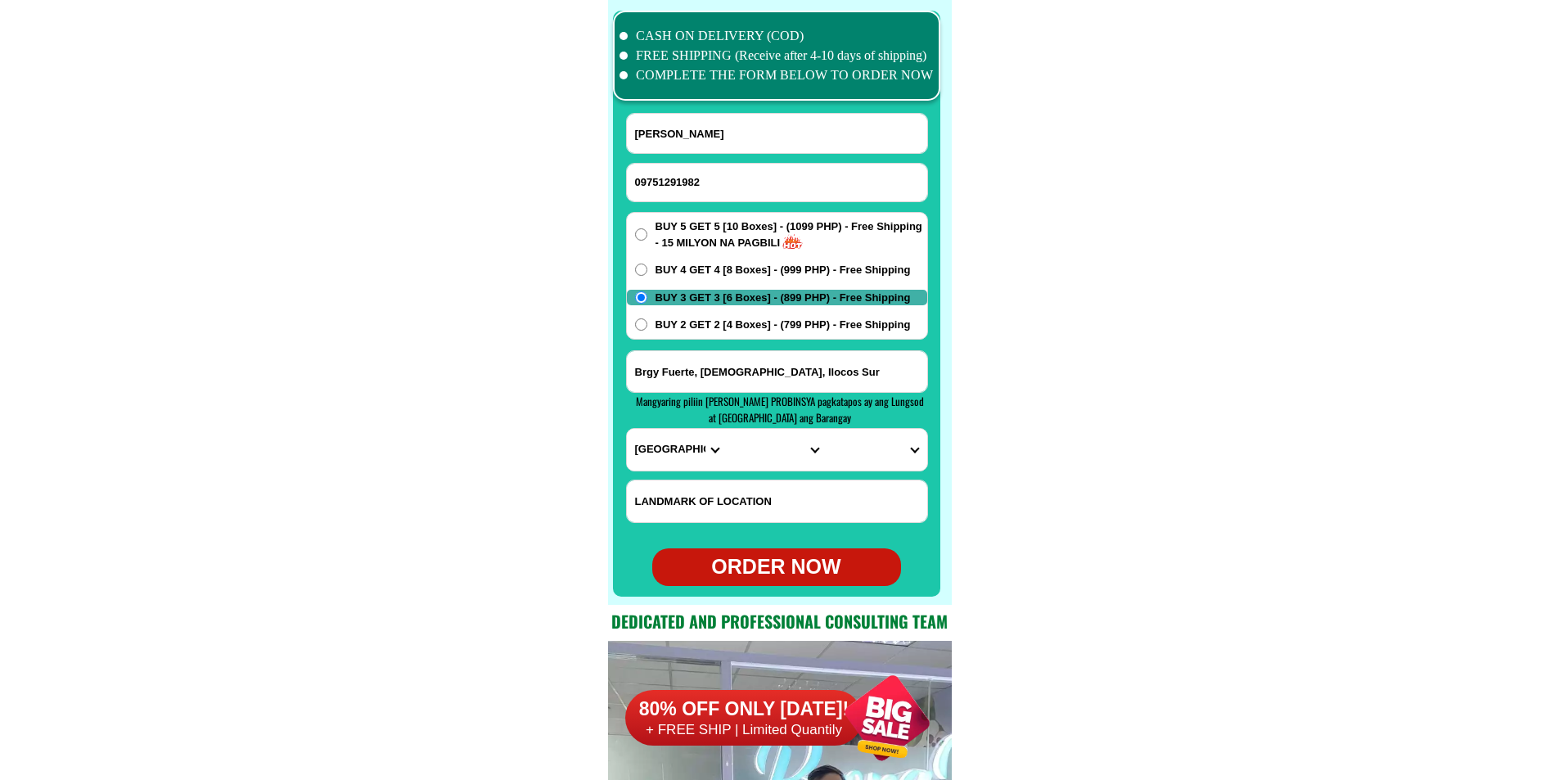
paste input "Near: Fuerte Elementary School"
drag, startPoint x: 716, startPoint y: 495, endPoint x: 696, endPoint y: 488, distance: 21.0
click at [716, 495] on input "Near: Fuerte Elementary School" at bounding box center [777, 501] width 300 height 42
type input "Near: Fuerte Elementary School"
click at [667, 460] on select "PROVINCE [GEOGRAPHIC_DATA] [GEOGRAPHIC_DATA][PERSON_NAME][GEOGRAPHIC_DATA][GEOG…" at bounding box center [677, 450] width 100 height 42
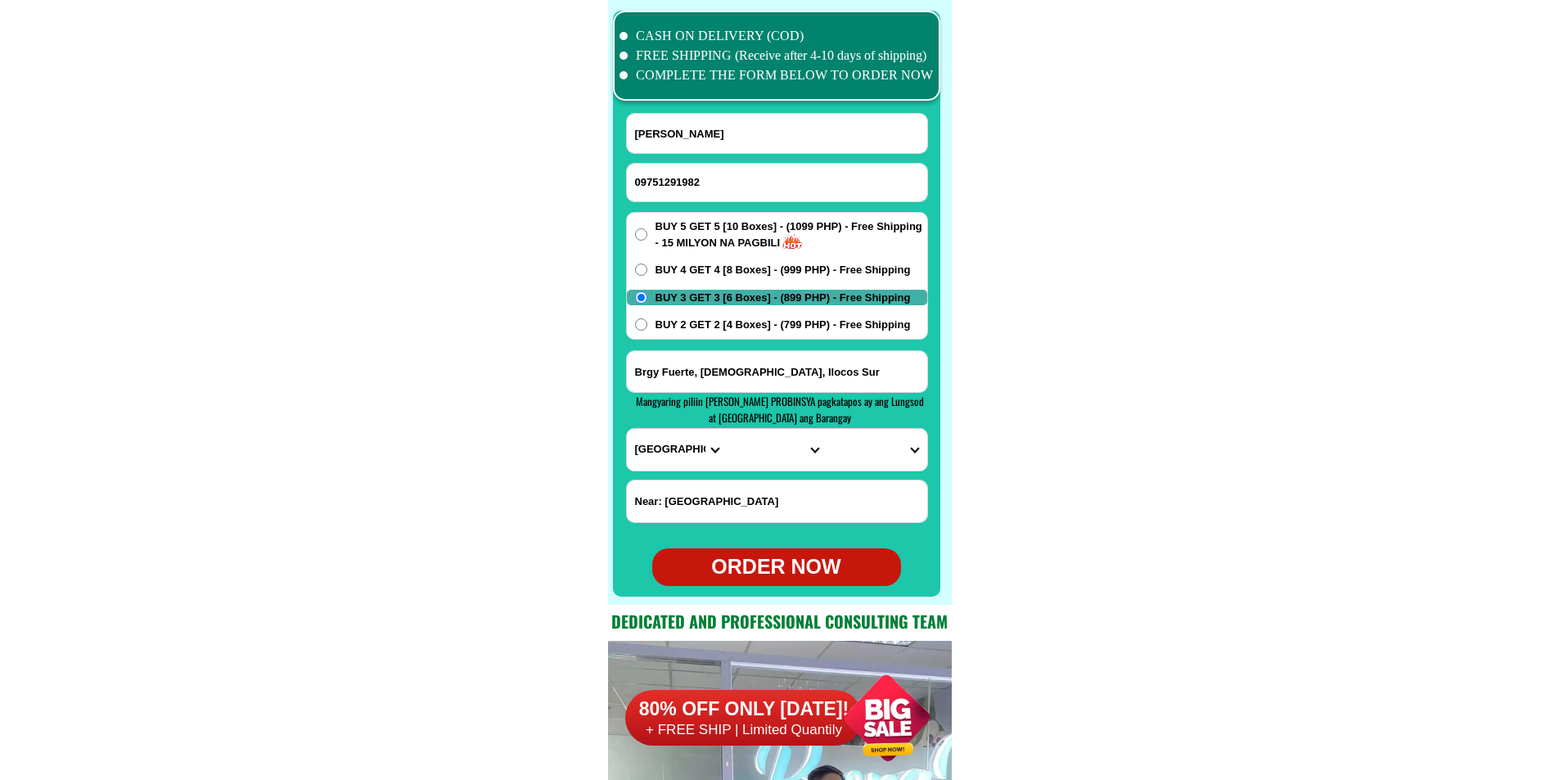
select select "63_682"
click at [627, 429] on select "PROVINCE [GEOGRAPHIC_DATA] [GEOGRAPHIC_DATA][PERSON_NAME][GEOGRAPHIC_DATA][GEOG…" at bounding box center [677, 450] width 100 height 42
click at [771, 452] on select "CITY Alilem Banayoyo Bantay Cabugao Candon-city Caoayan Cervantes Galimuyod Gre…" at bounding box center [776, 450] width 100 height 42
select select "63_6826350"
click at [726, 429] on select "CITY Alilem Banayoyo Bantay Cabugao Candon-city Caoayan Cervantes Galimuyod Gre…" at bounding box center [776, 450] width 100 height 42
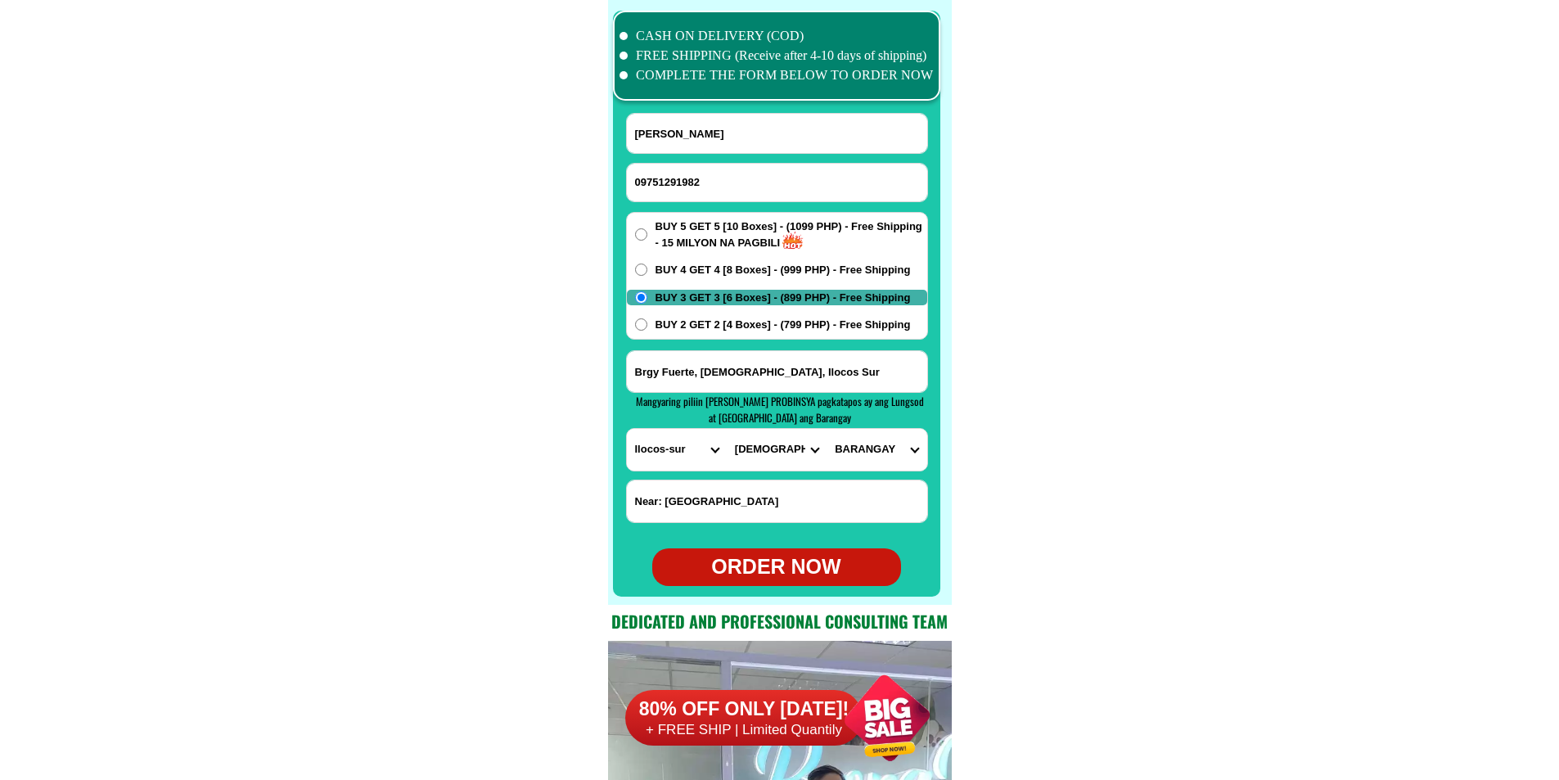
click at [865, 457] on select "BARANGAY Anonang mayor Anonang menor Baggoc Callaguip Caparacadan Don alejandro…" at bounding box center [876, 450] width 100 height 42
select select "63_682635066893"
click at [826, 429] on select "BARANGAY Anonang mayor Anonang menor Baggoc Callaguip Caparacadan Don alejandro…" at bounding box center [876, 450] width 100 height 42
click at [825, 558] on div "ORDER NOW" at bounding box center [776, 566] width 249 height 31
radio input "true"
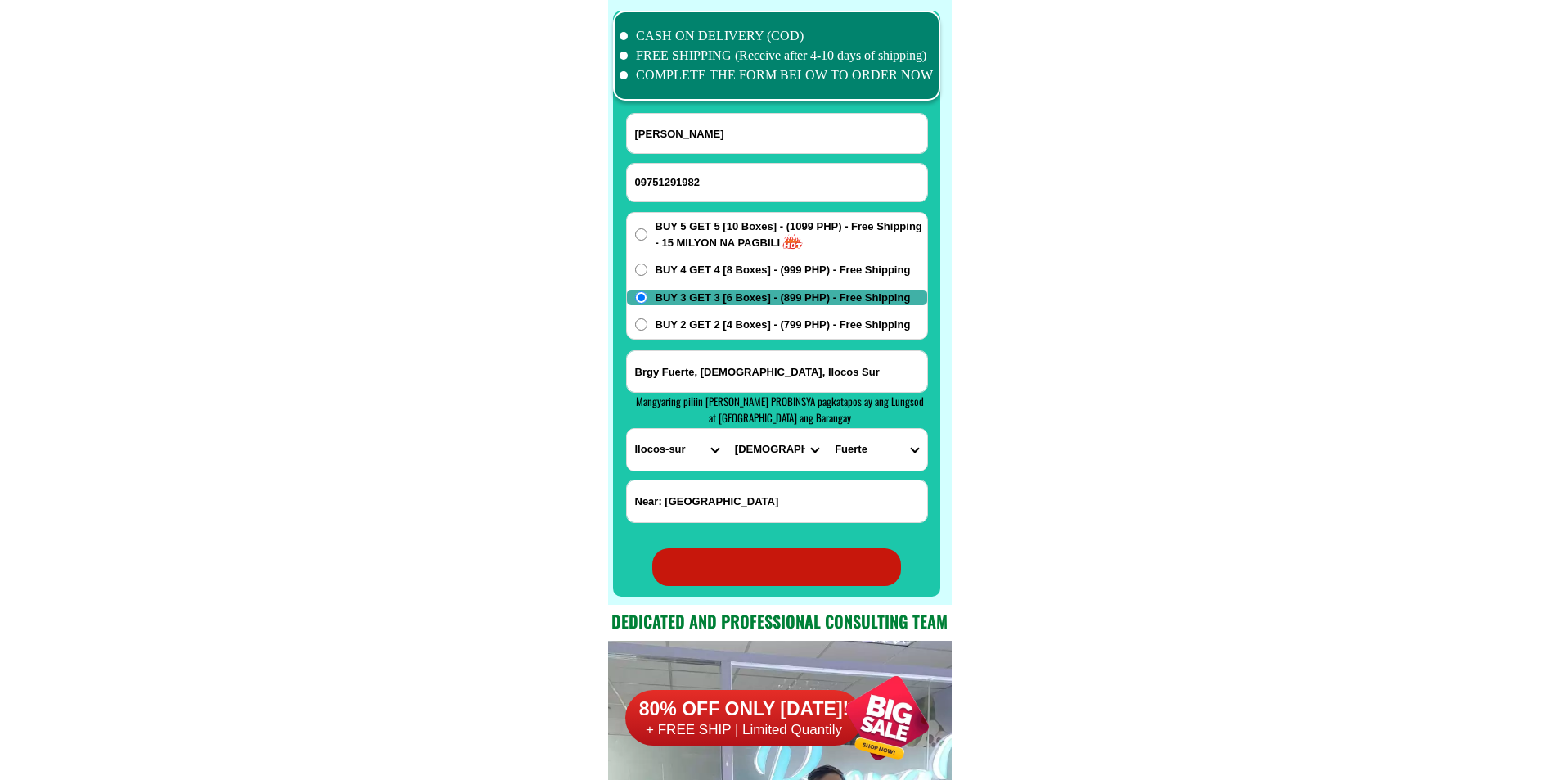
radio input "true"
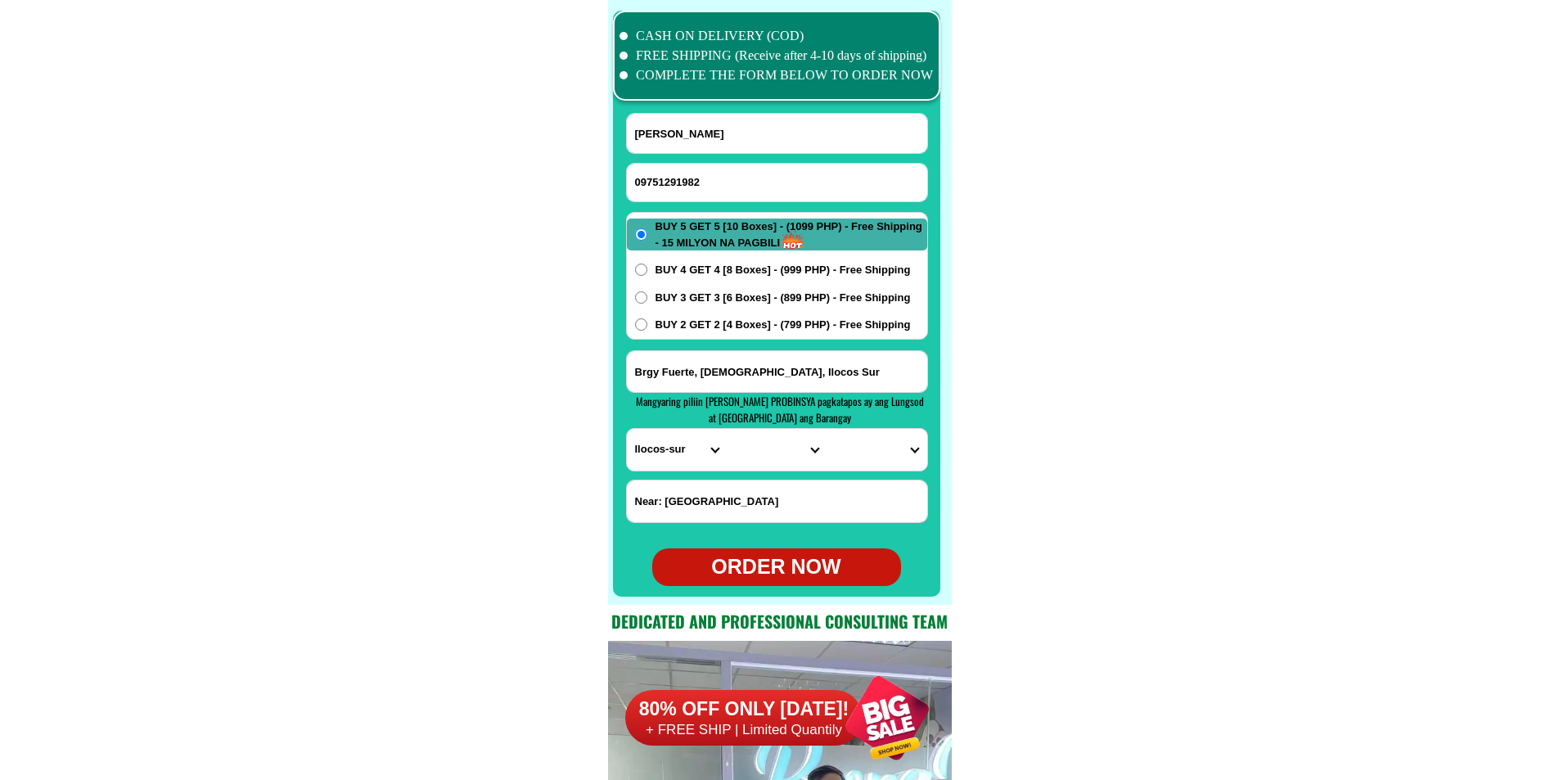
click at [697, 172] on input "09751291982" at bounding box center [777, 183] width 300 height 38
paste input "09651528903"
type input "09651528903"
click at [688, 132] on input "Robert Q Molina" at bounding box center [777, 133] width 300 height 39
paste input "Mansueta Libre"
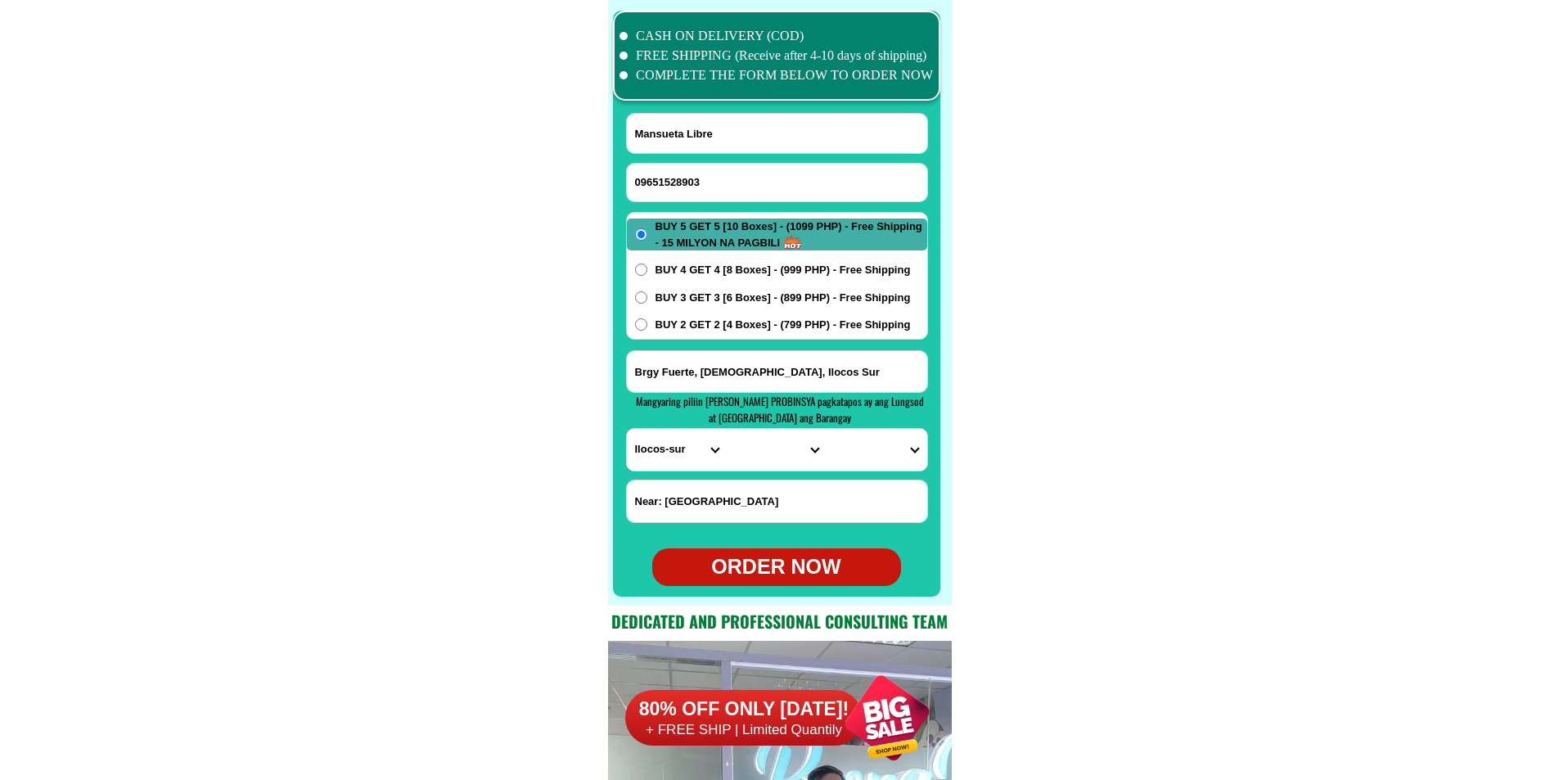
type input "Mansueta Libre"
click at [771, 373] on input "Input address" at bounding box center [777, 371] width 300 height 41
paste input "Order ko po 5 get 5 1,099 Mansueta V.. Libre Matampay Ilaya Purok 3 Lala Lanao …"
type input "Order ko po 5 get 5 1,099 Mansueta V.. Libre Matampay Ilaya Purok 3 Lala Lanao …"
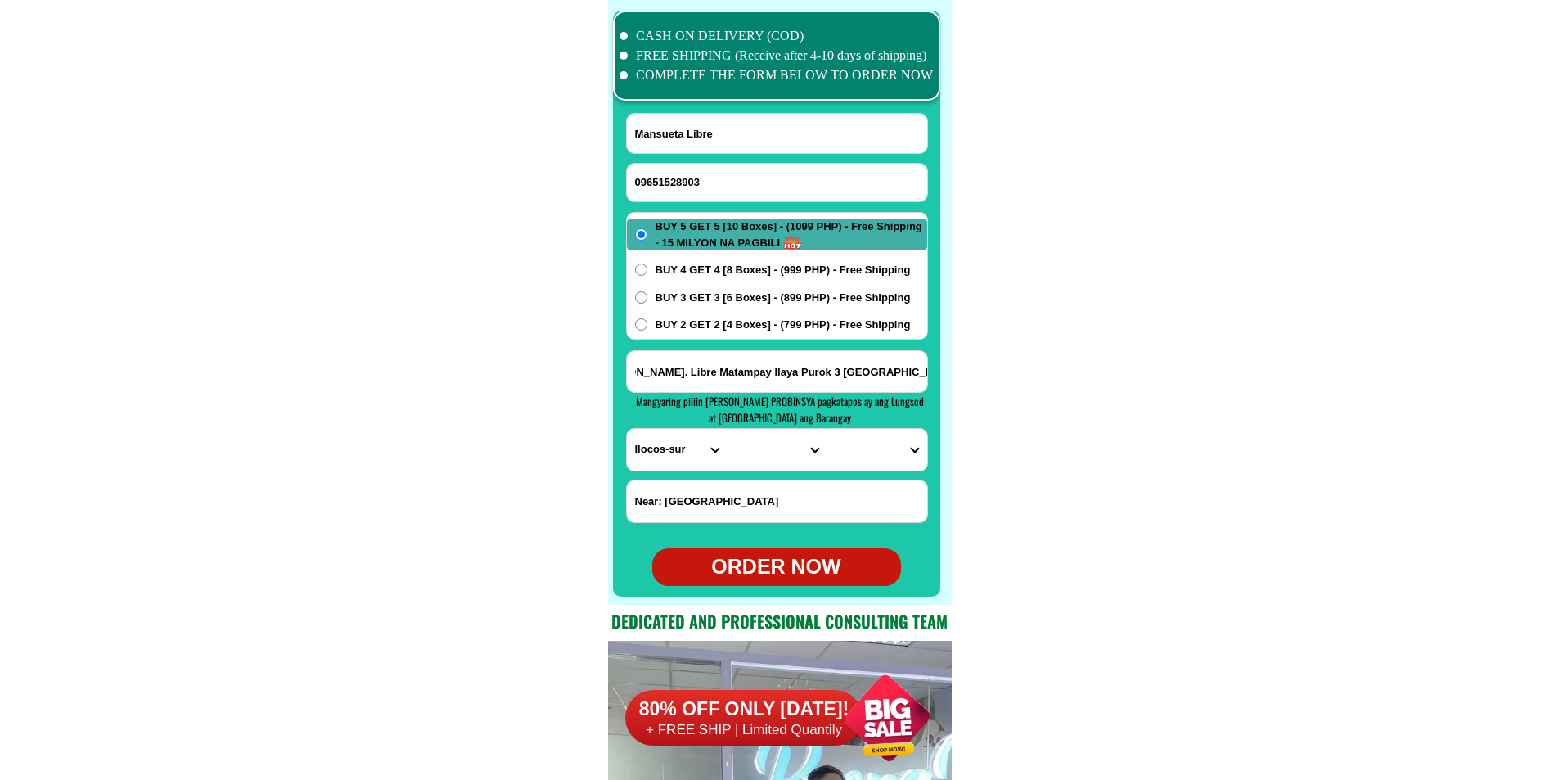
scroll to position [0, 0]
paste input "Back of Serviamus Gray house"
drag, startPoint x: 729, startPoint y: 495, endPoint x: 725, endPoint y: 480, distance: 15.3
click at [728, 496] on input "Input LANDMARKOFLOCATION" at bounding box center [777, 501] width 300 height 42
type input "Back of Serviamus Gray house"
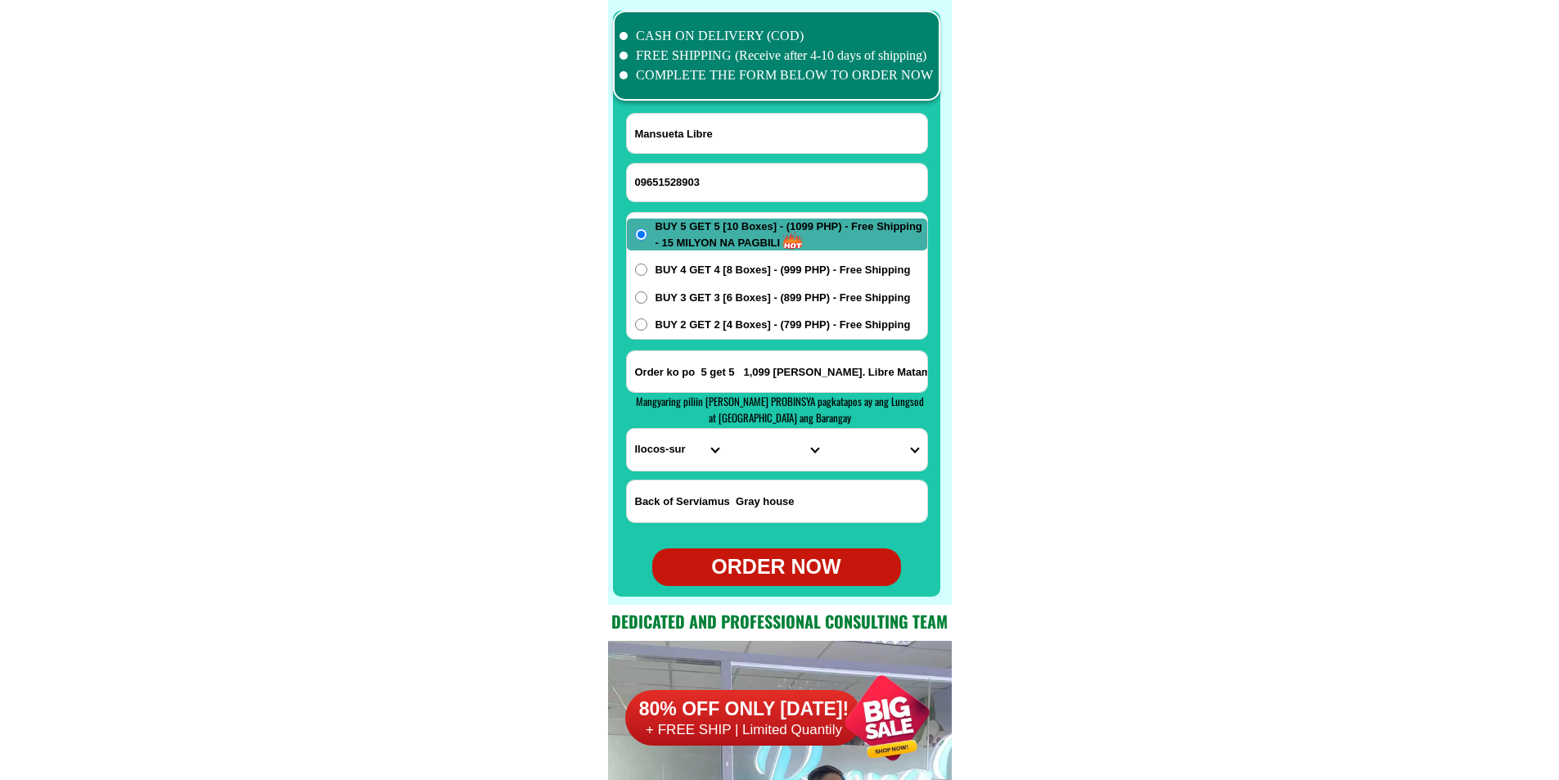
click at [788, 364] on input "Order ko po 5 get 5 1,099 Mansueta V.. Libre Matampay Ilaya Purok 3 Lala Lanao …" at bounding box center [777, 371] width 300 height 41
click at [671, 451] on select "PROVINCE [GEOGRAPHIC_DATA] [GEOGRAPHIC_DATA][PERSON_NAME][GEOGRAPHIC_DATA][GEOG…" at bounding box center [677, 450] width 100 height 42
select select "63_691"
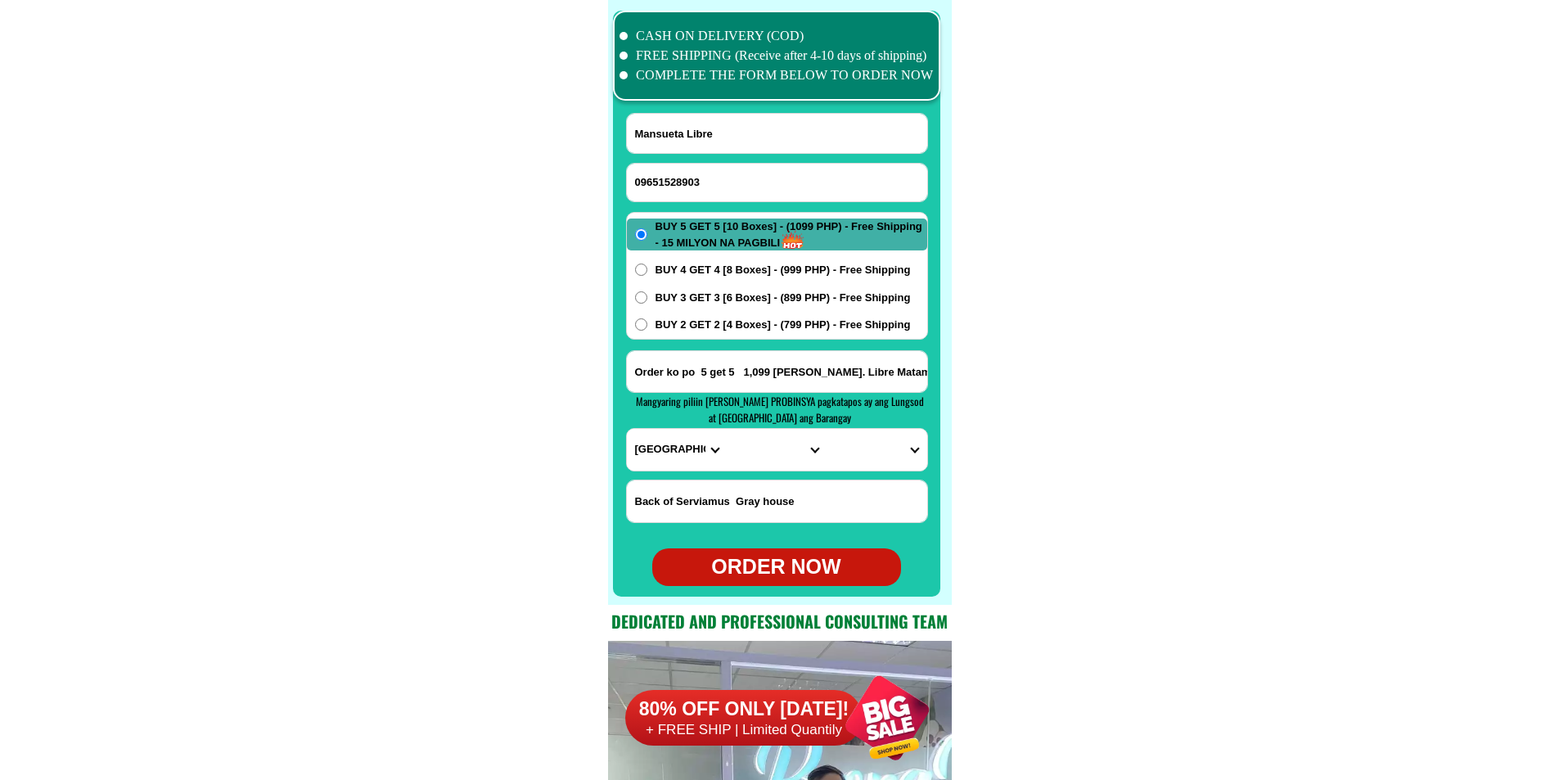
click at [627, 429] on select "PROVINCE [GEOGRAPHIC_DATA] [GEOGRAPHIC_DATA][PERSON_NAME][GEOGRAPHIC_DATA][GEOG…" at bounding box center [677, 450] width 100 height 42
click at [886, 379] on input "Order ko po 5 get 5 1,099 Mansueta V.. Libre Matampay Ilaya Purok 3 Lala Lanao …" at bounding box center [777, 371] width 300 height 41
click at [798, 452] on select "CITY Bacolod Baloi Baroy Iligan-city Kauswagan Kolambugan Lala Lanao-del-norte-…" at bounding box center [776, 450] width 100 height 42
select select "63_6913974"
click at [726, 429] on select "CITY Bacolod Baloi Baroy Iligan-city Kauswagan Kolambugan Lala Lanao-del-norte-…" at bounding box center [776, 450] width 100 height 42
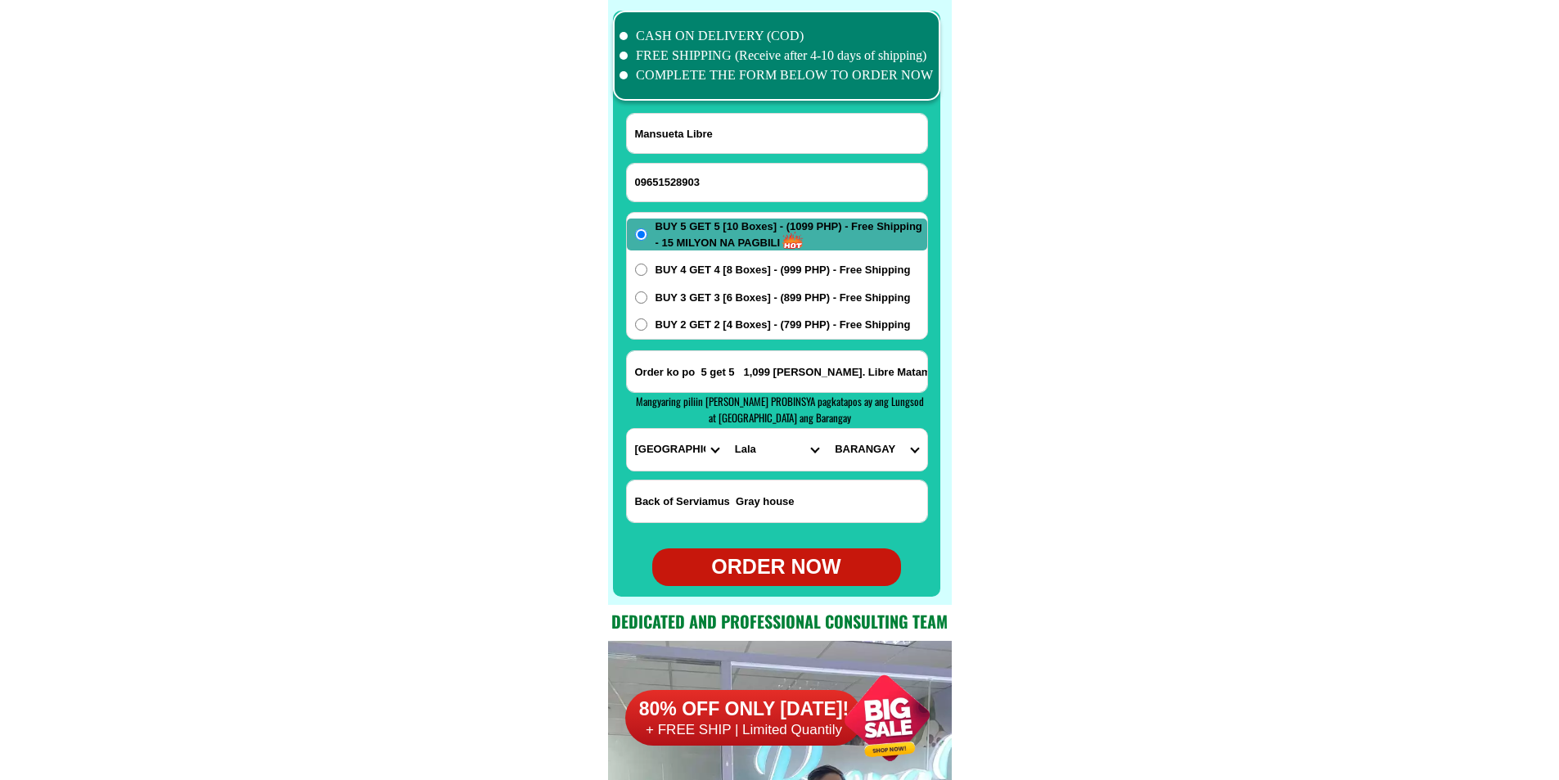
click at [884, 448] on select "BARANGAY Abaga Andil Cabasagan Camalan Darumawang bucana Darumawang ilaya El sa…" at bounding box center [876, 450] width 100 height 42
click at [877, 382] on input "Order ko po 5 get 5 1,099 Mansueta V.. Libre Matampay Ilaya Purok 3 Lala Lanao …" at bounding box center [777, 371] width 300 height 41
click at [759, 377] on input "Order ko po 5 get 5 1,099 Mansueta V.. Libre Matampay Ilaya Purok 3 Lala Lanao …" at bounding box center [777, 371] width 300 height 41
click at [893, 452] on select "BARANGAY Abaga Andil Cabasagan Camalan Darumawang bucana Darumawang ilaya El sa…" at bounding box center [876, 450] width 100 height 42
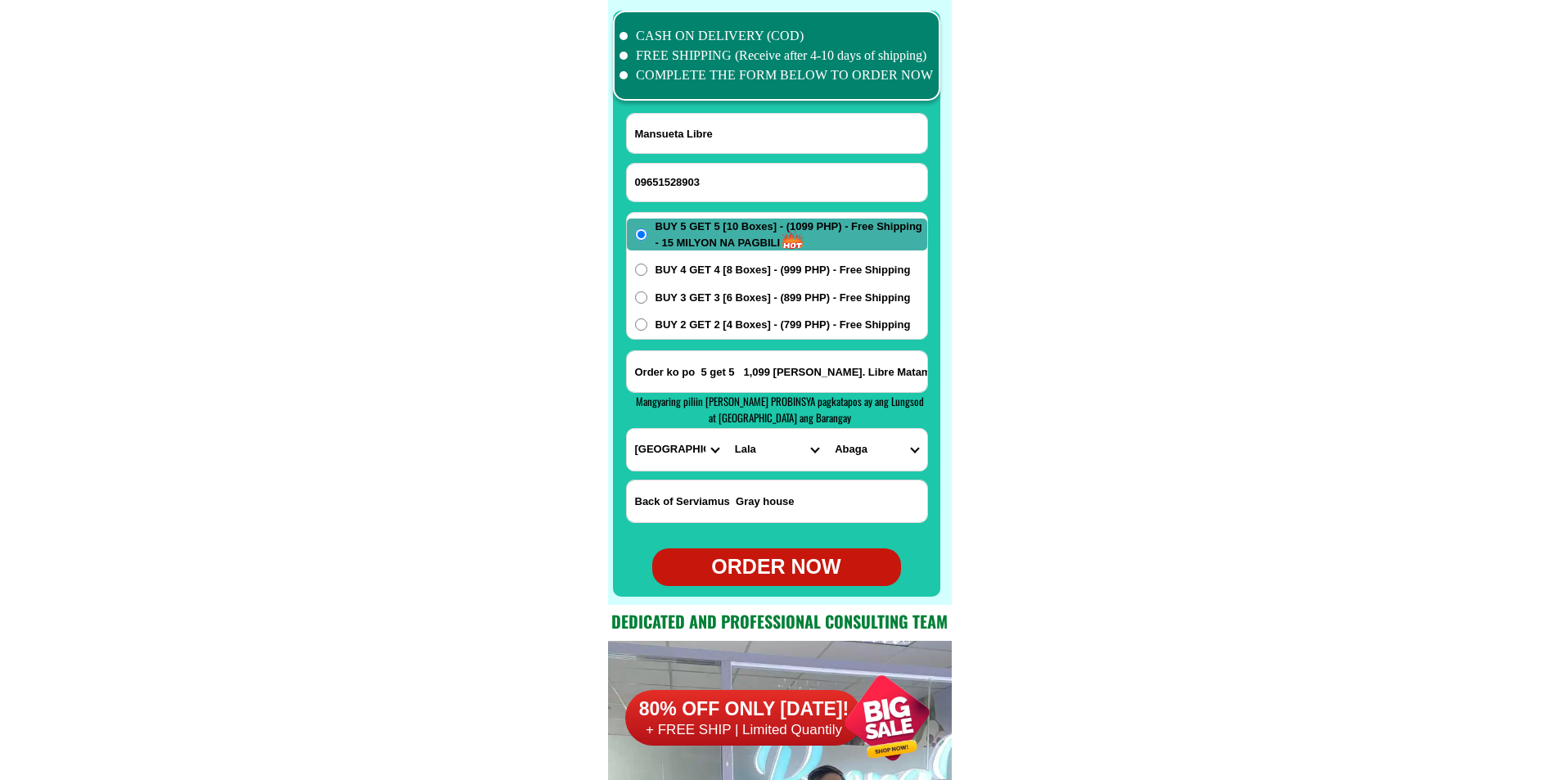
select select "63_69139746706"
click at [826, 429] on select "BARANGAY Abaga Andil Cabasagan Camalan Darumawang bucana Darumawang ilaya El sa…" at bounding box center [876, 450] width 100 height 42
click at [762, 572] on div "ORDER NOW" at bounding box center [776, 566] width 249 height 31
type input "09651528903"
type input "Order ko po 5 get 5 1,099 Mansueta V.. Libre Matampay Ilaya Purok 3 Lala Lanao …"
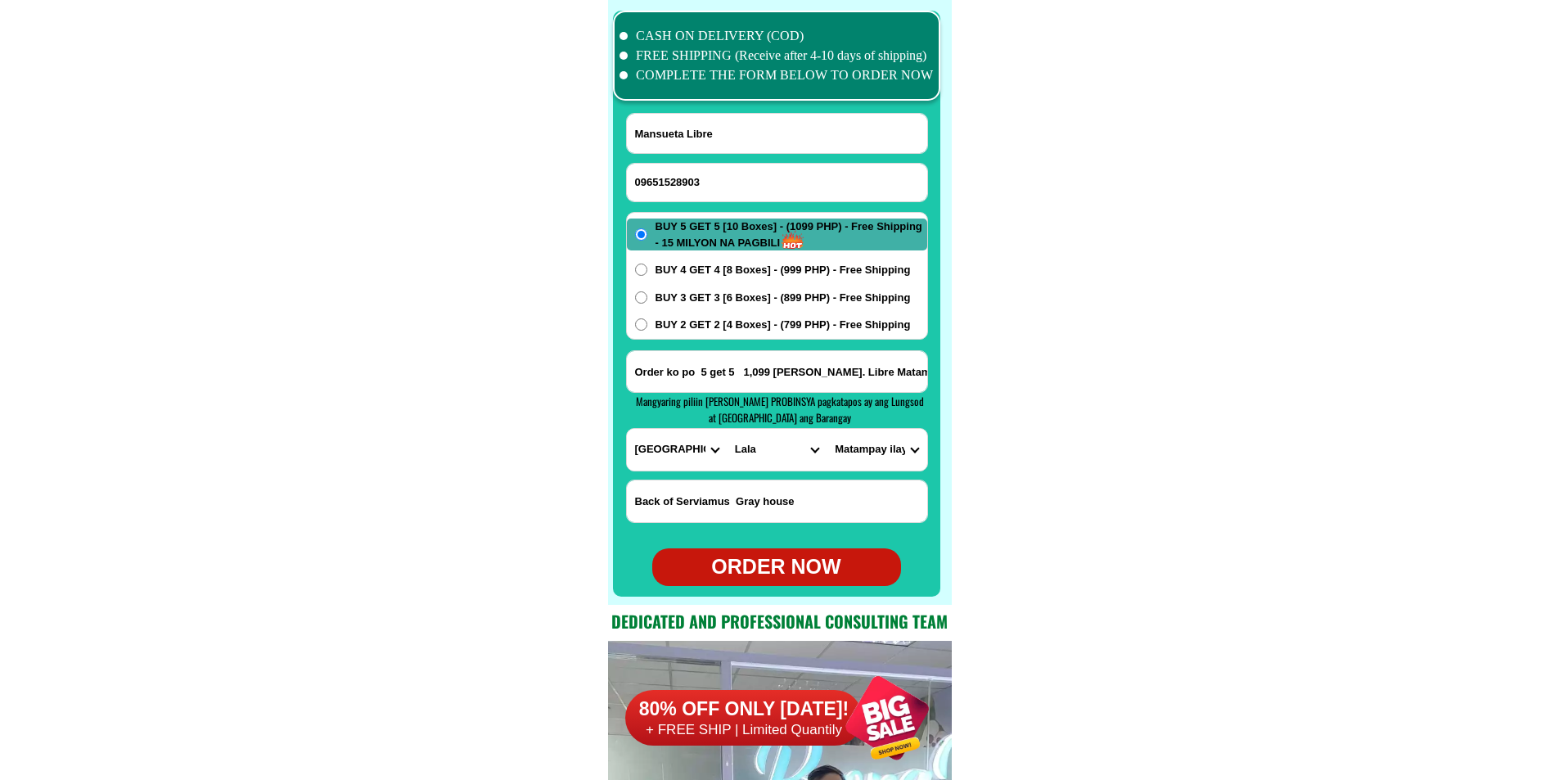
radio input "true"
drag, startPoint x: 712, startPoint y: 178, endPoint x: 676, endPoint y: 160, distance: 40.2
click at [712, 178] on input "Input phone_number" at bounding box center [777, 183] width 300 height 38
paste input "09227841726"
type input "09227841726"
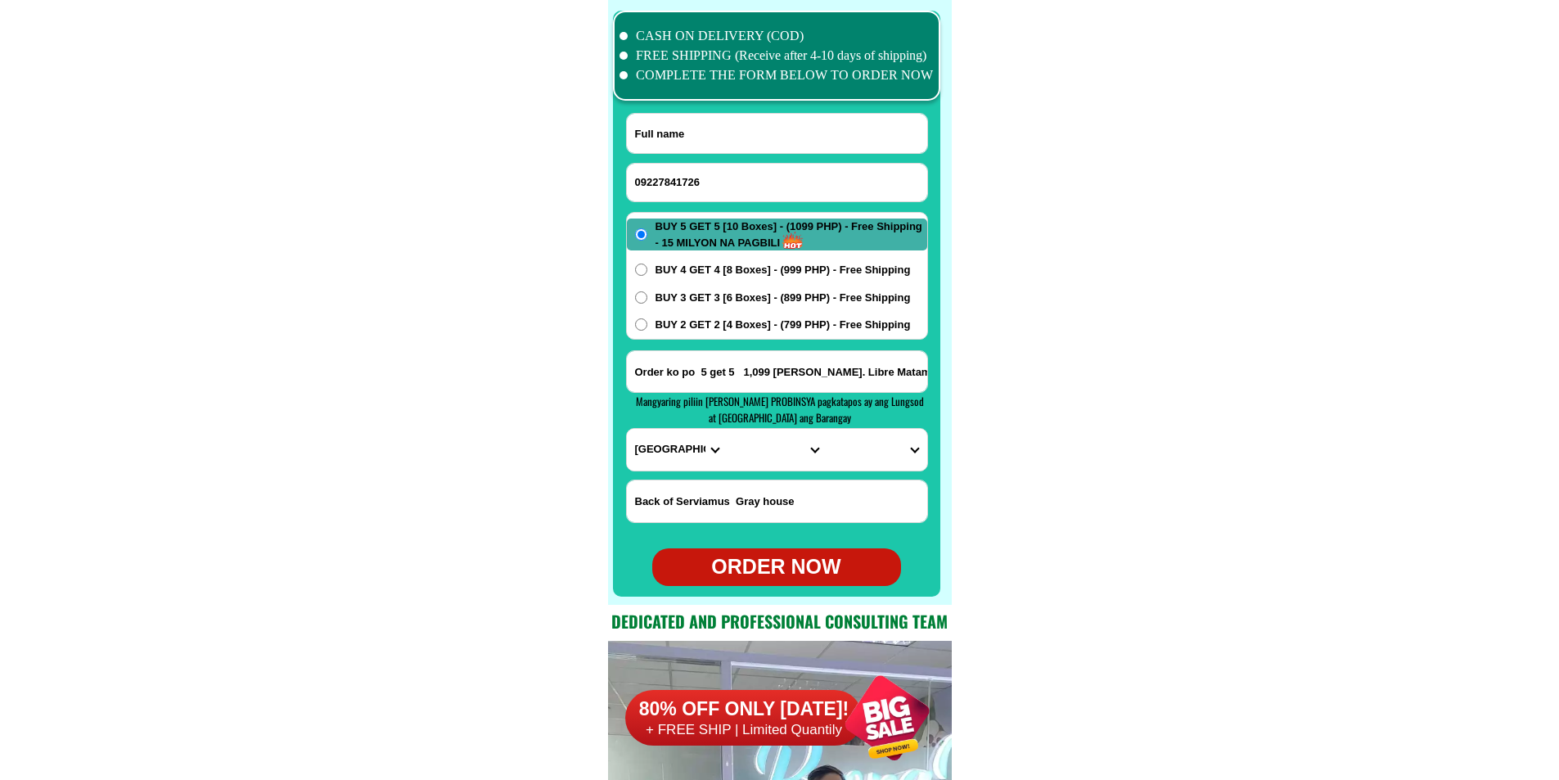
click at [756, 141] on input "Input full_name" at bounding box center [777, 133] width 300 height 39
paste input "Annie L. Go"
type input "Annie L. Go"
drag, startPoint x: 700, startPoint y: 389, endPoint x: 700, endPoint y: 367, distance: 22.1
click at [700, 388] on input "Input address" at bounding box center [777, 371] width 300 height 41
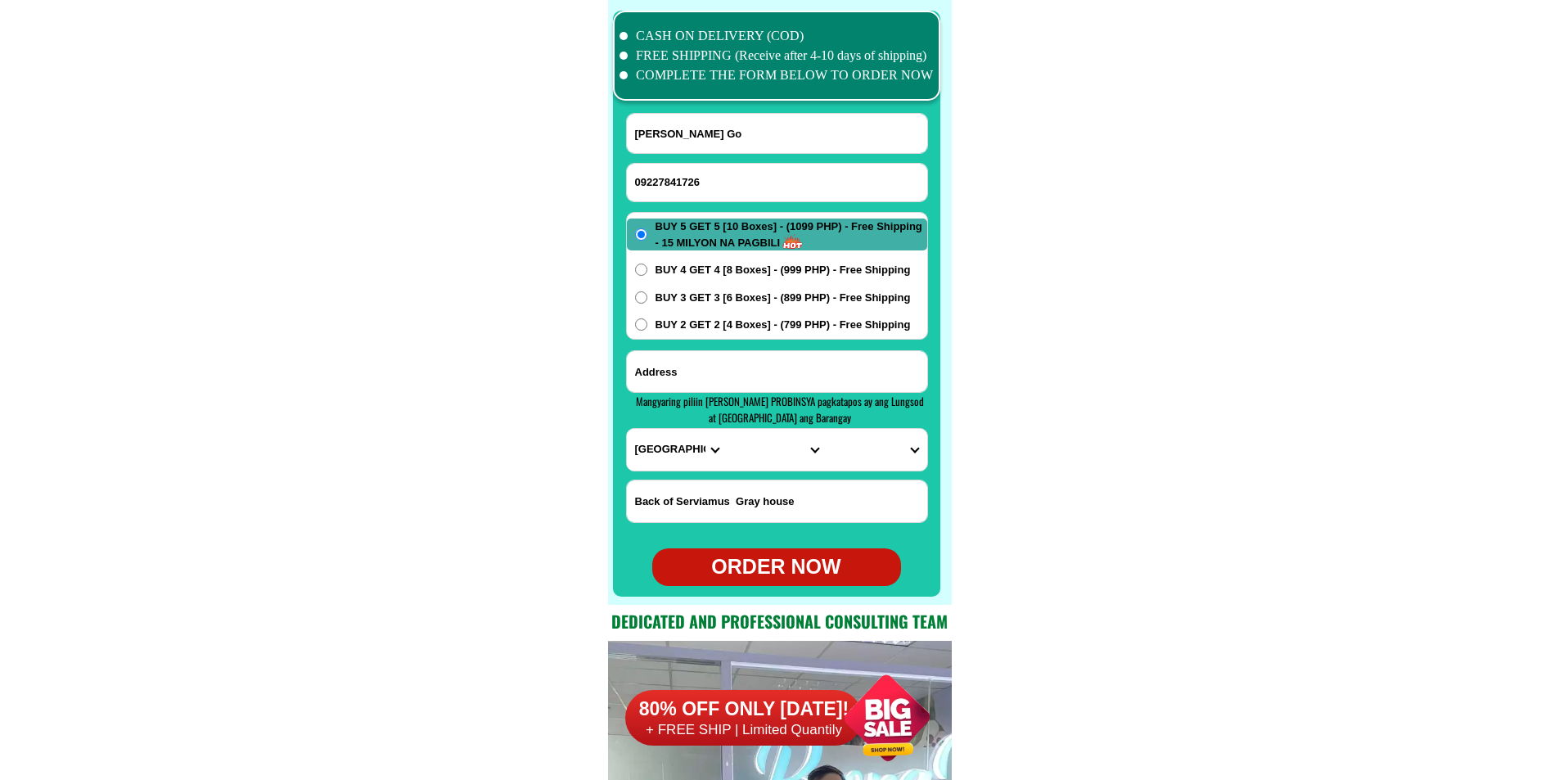
paste input "10 San Jose Street, Skyline Village, Catalunan Grande Davao City"
type input "10 San Jose Street, Skyline Village, Catalunan Grande Davao City"
click at [672, 449] on select "PROVINCE [GEOGRAPHIC_DATA] [GEOGRAPHIC_DATA][PERSON_NAME][GEOGRAPHIC_DATA][GEOG…" at bounding box center [677, 450] width 100 height 42
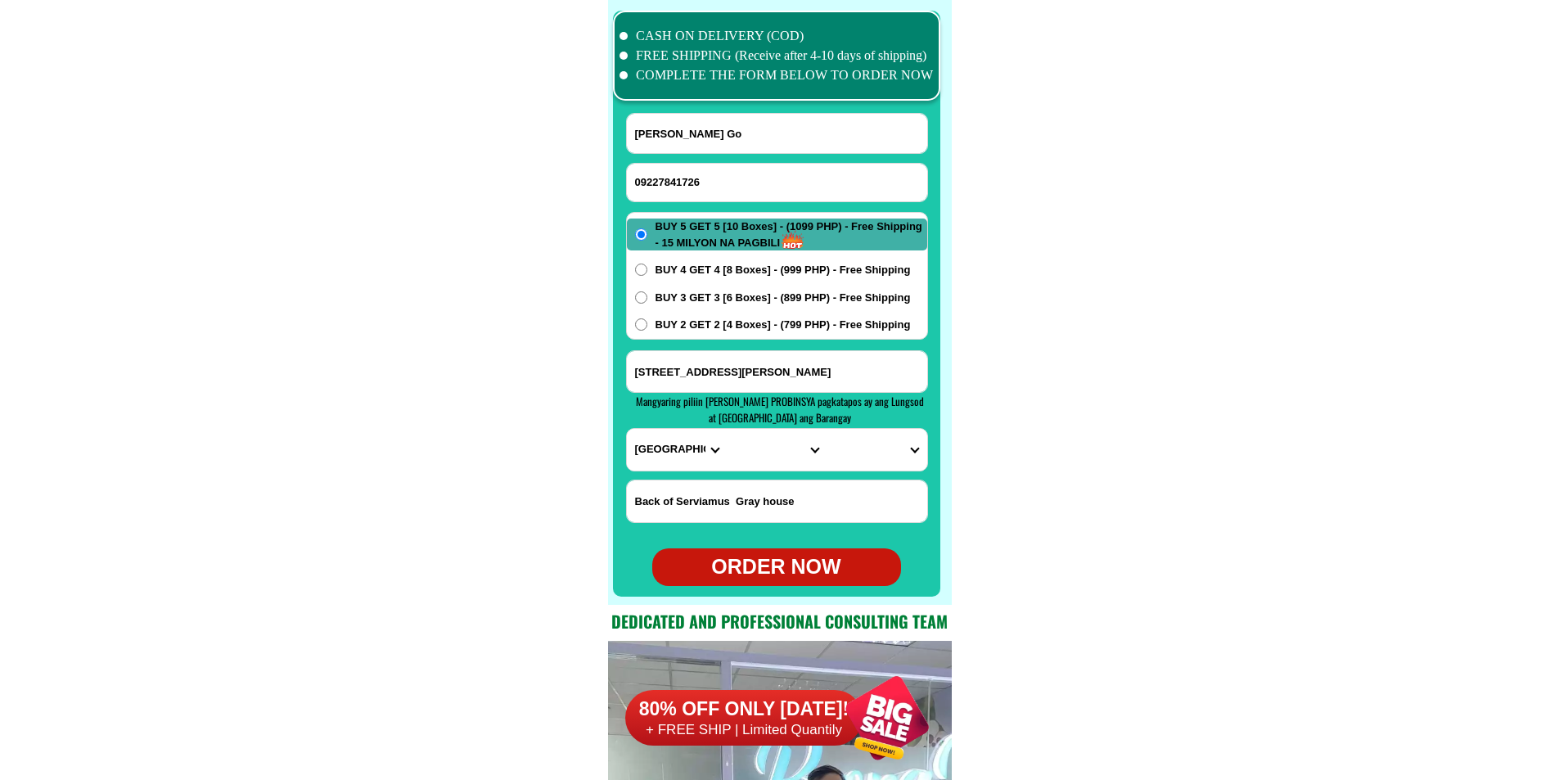
select select "63_738"
click at [627, 429] on select "PROVINCE [GEOGRAPHIC_DATA] [GEOGRAPHIC_DATA][PERSON_NAME][GEOGRAPHIC_DATA][GEOG…" at bounding box center [677, 450] width 100 height 42
click at [765, 447] on select "CITY Bansalan Davao-city Davao-del-sur-hagonoy Davao-del-sur-magsaysay Davao-de…" at bounding box center [776, 450] width 100 height 42
select select "63_7387159"
click at [726, 429] on select "CITY Bansalan Davao-city Davao-del-sur-hagonoy Davao-del-sur-magsaysay Davao-de…" at bounding box center [776, 450] width 100 height 42
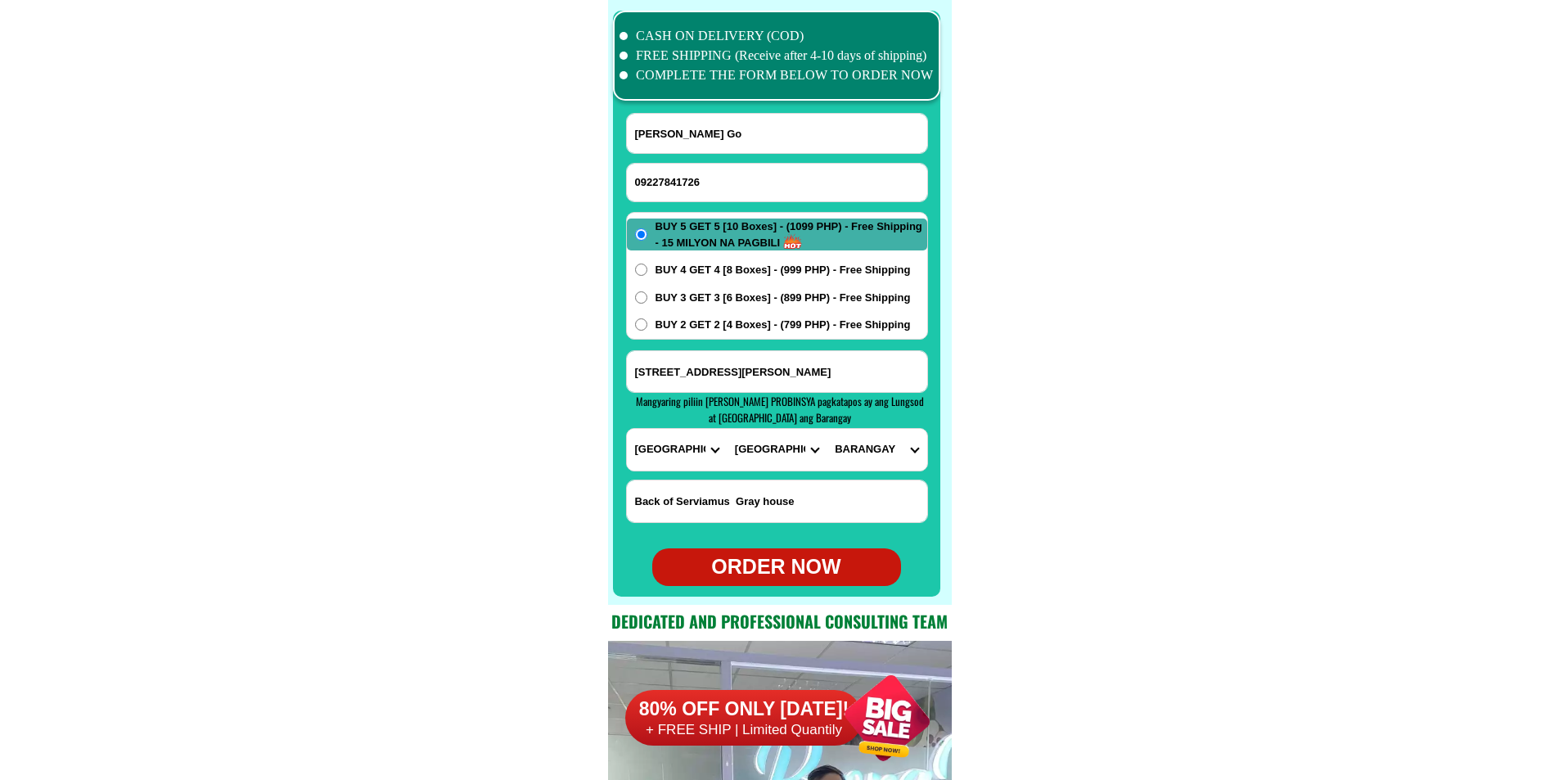
click at [836, 448] on select "BARANGAY Acacia Agdao Alambre Alejandra navarro (lasang) Alfonso angliongto sr.…" at bounding box center [876, 450] width 100 height 42
select select "63_7387159454"
click at [826, 429] on select "BARANGAY Acacia Agdao Alambre Alejandra navarro (lasang) Alfonso angliongto sr.…" at bounding box center [876, 450] width 100 height 42
click at [800, 574] on div "ORDER NOW" at bounding box center [776, 566] width 249 height 31
radio input "true"
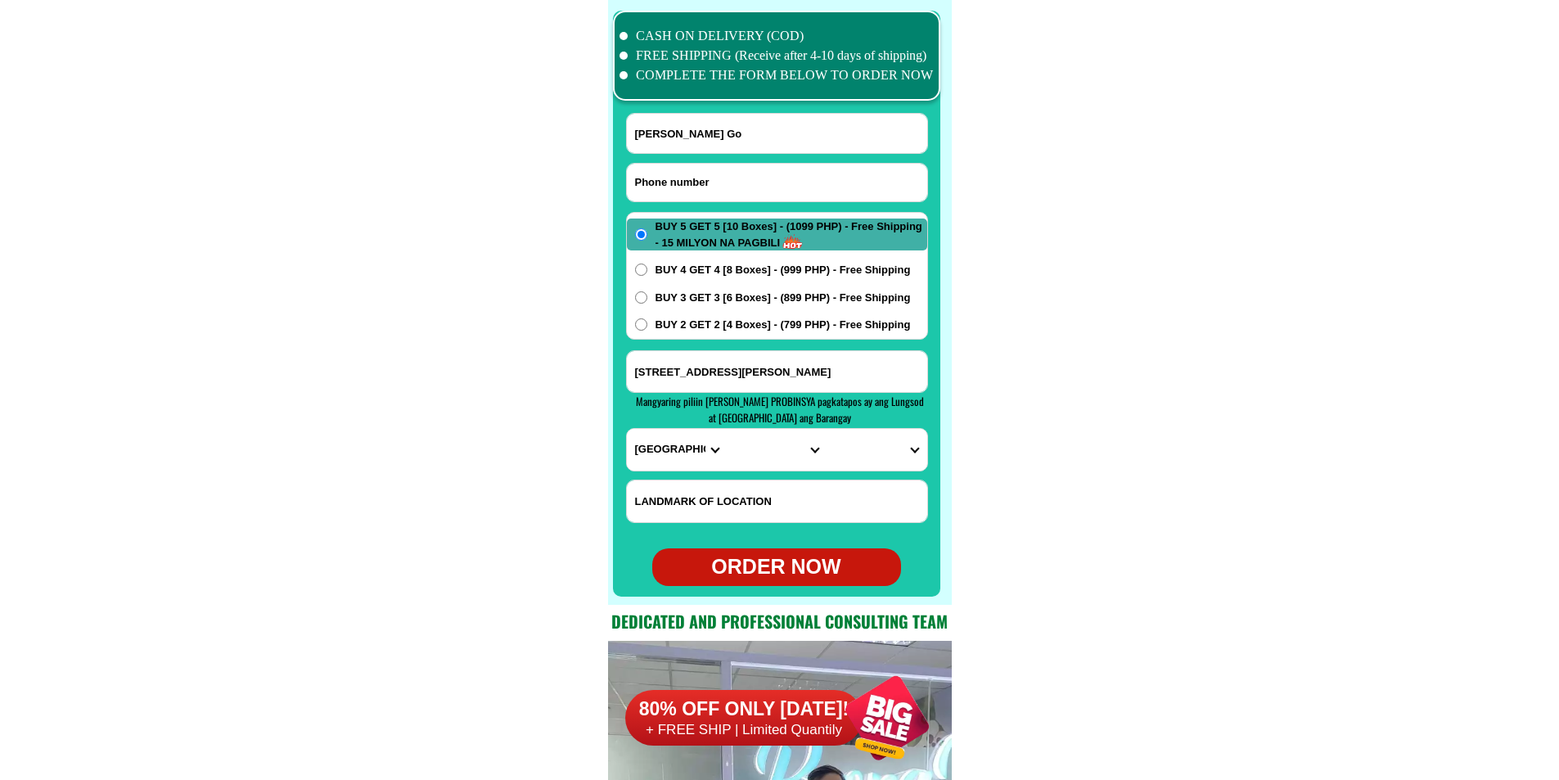
paste input "09647679097"
drag, startPoint x: 721, startPoint y: 169, endPoint x: 691, endPoint y: 161, distance: 30.6
click at [722, 169] on input "Input phone_number" at bounding box center [777, 183] width 300 height 38
type input "09647679097"
click at [722, 132] on input "Input full_name" at bounding box center [777, 133] width 300 height 39
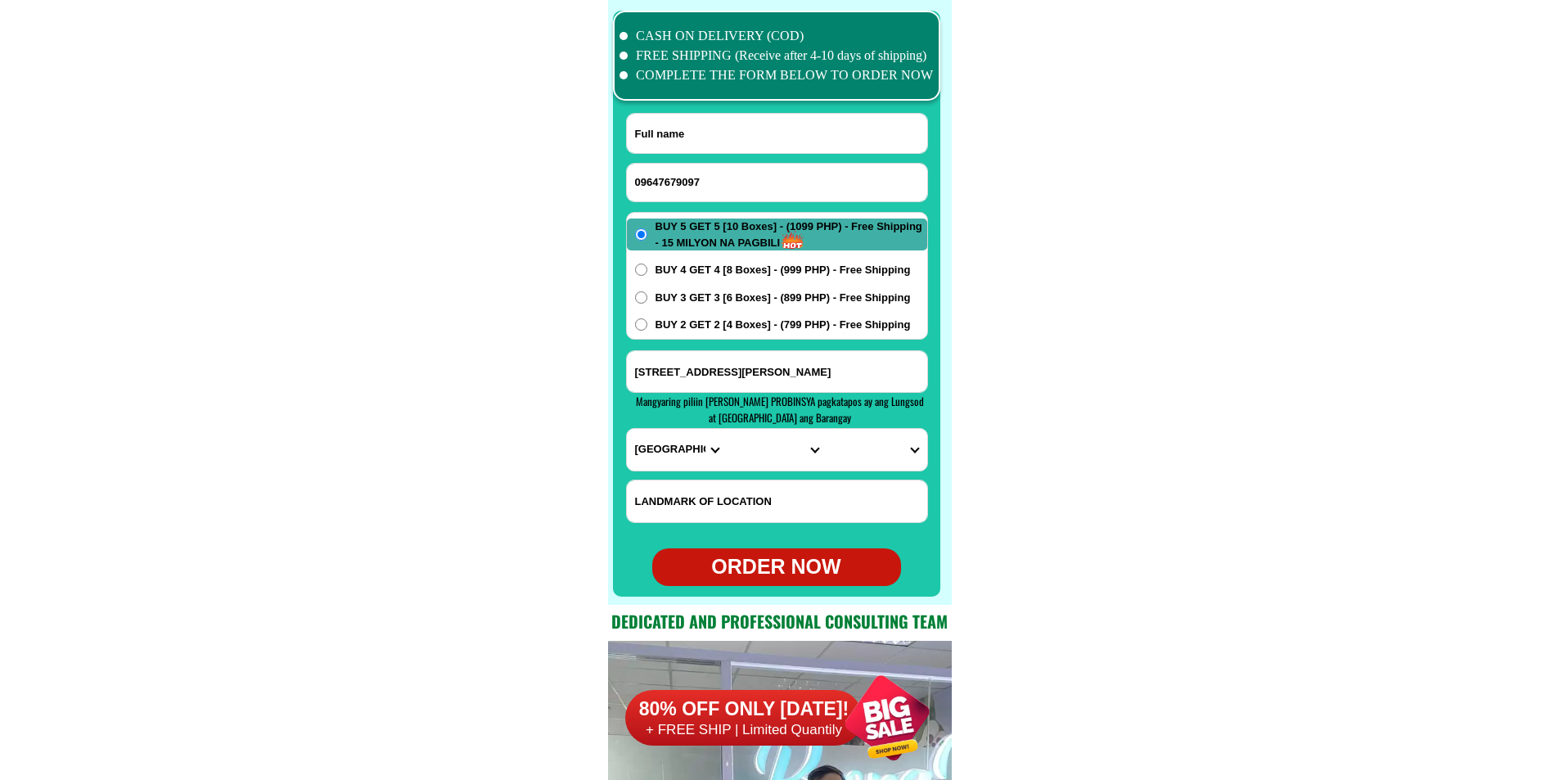
paste input "Leticia Dela Cruz"
type input "Leticia Dela Cruz"
click at [709, 375] on input "Input address" at bounding box center [777, 371] width 300 height 41
paste input "bugallon/Posadas street San Carlos City pangasinan,in front of Police station..…"
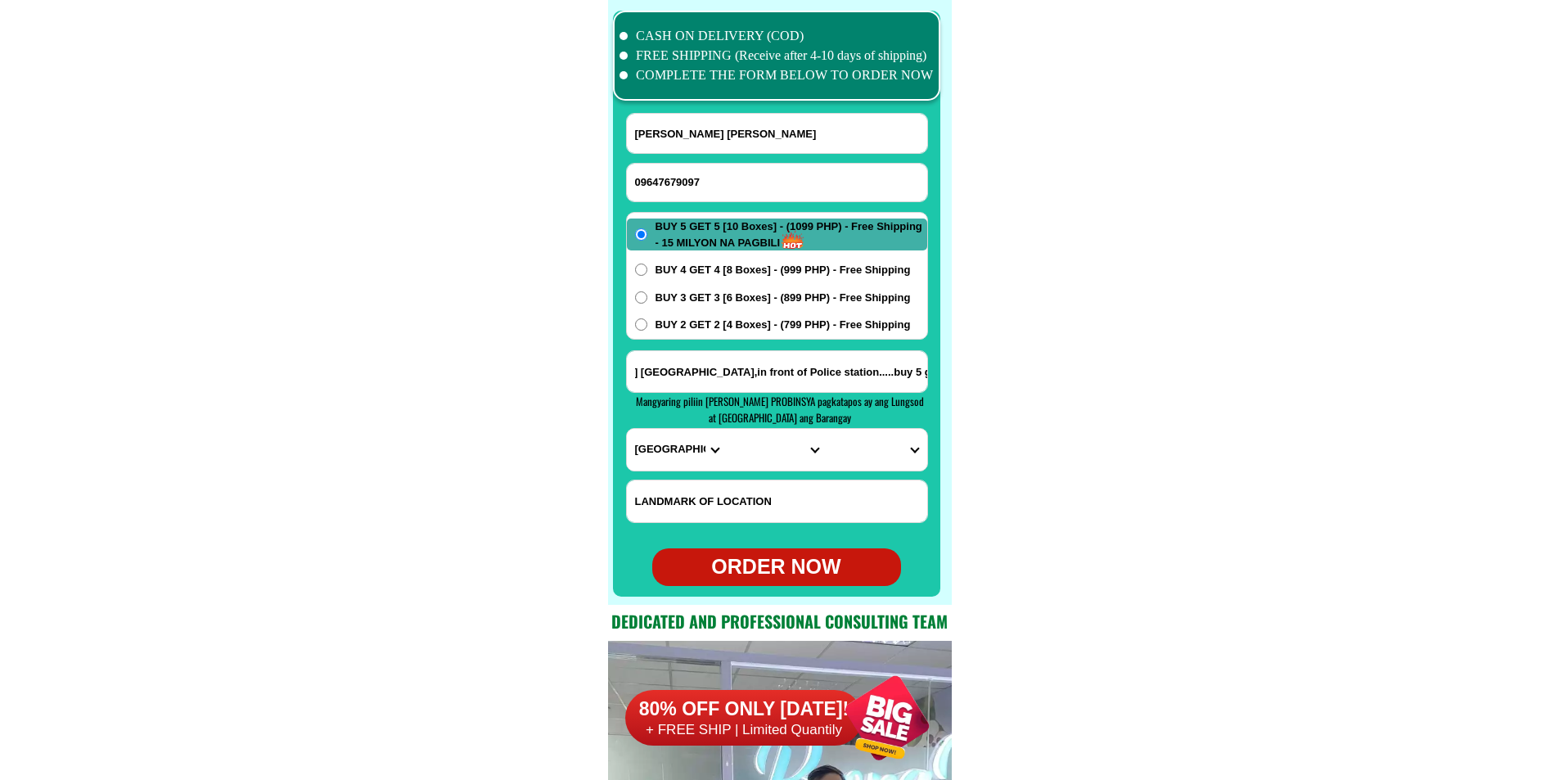
type input "bugallon/Posadas street San Carlos City pangasinan,in front of Police station..…"
click at [655, 443] on select "PROVINCE [GEOGRAPHIC_DATA] [GEOGRAPHIC_DATA][PERSON_NAME][GEOGRAPHIC_DATA][GEOG…" at bounding box center [677, 450] width 100 height 42
select select "63_247"
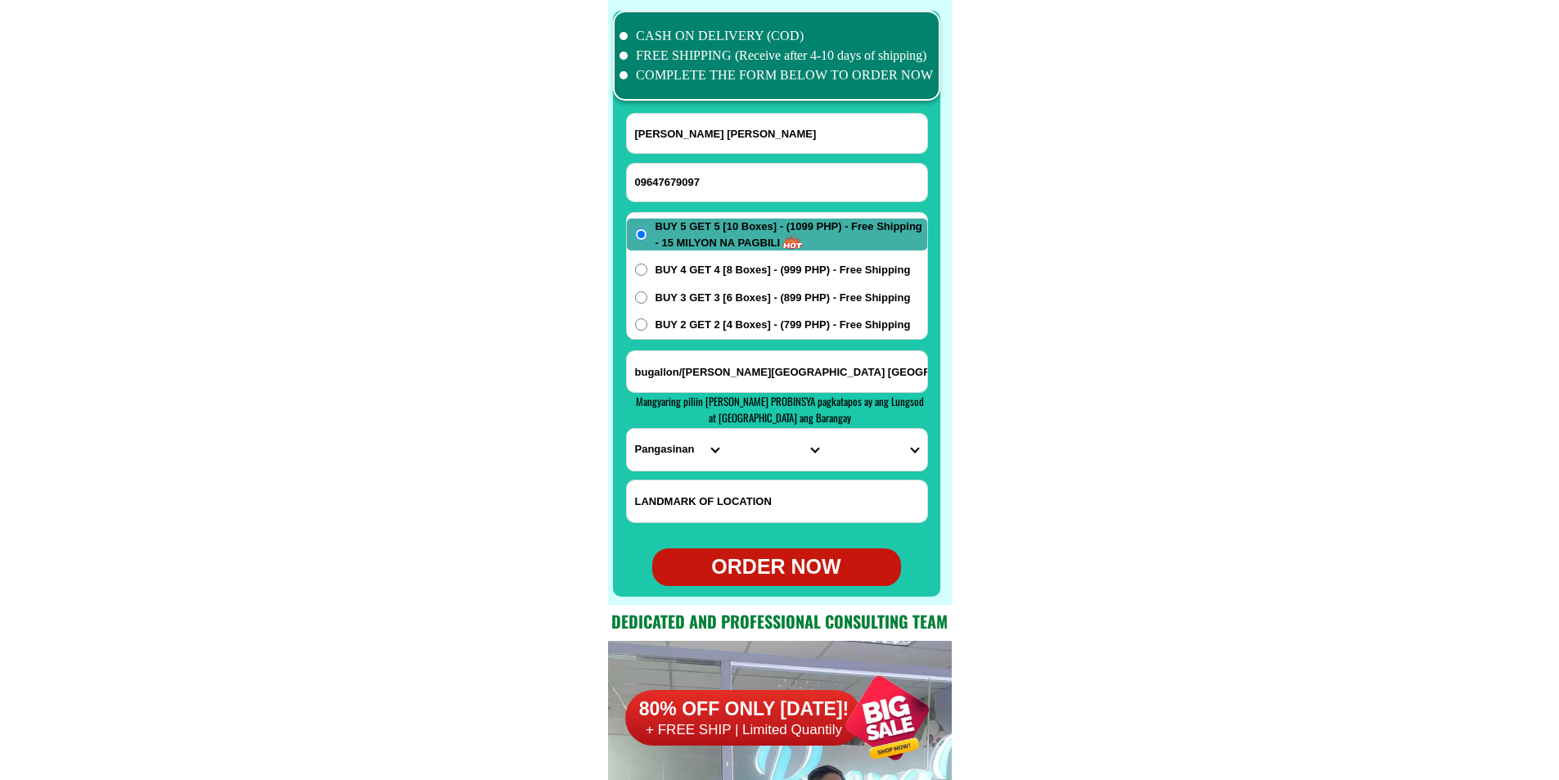
click at [627, 429] on select "PROVINCE [GEOGRAPHIC_DATA] [GEOGRAPHIC_DATA][PERSON_NAME][GEOGRAPHIC_DATA][GEOG…" at bounding box center [677, 450] width 100 height 42
click at [739, 452] on select "CITY Agno Aguilar Alaminos-city Asingan Balungao Bani Basista Bautista Bayamban…" at bounding box center [776, 450] width 100 height 42
select select "63_2472208"
click at [726, 429] on select "CITY Agno Aguilar Alaminos-city Asingan Balungao Bani Basista Bautista Bayamban…" at bounding box center [776, 450] width 100 height 42
click at [859, 450] on select "BARANGAY Abanon Agdao Anando Ano Antipangol Aponit Bacnar Balaya Balayong Baldo…" at bounding box center [876, 450] width 100 height 42
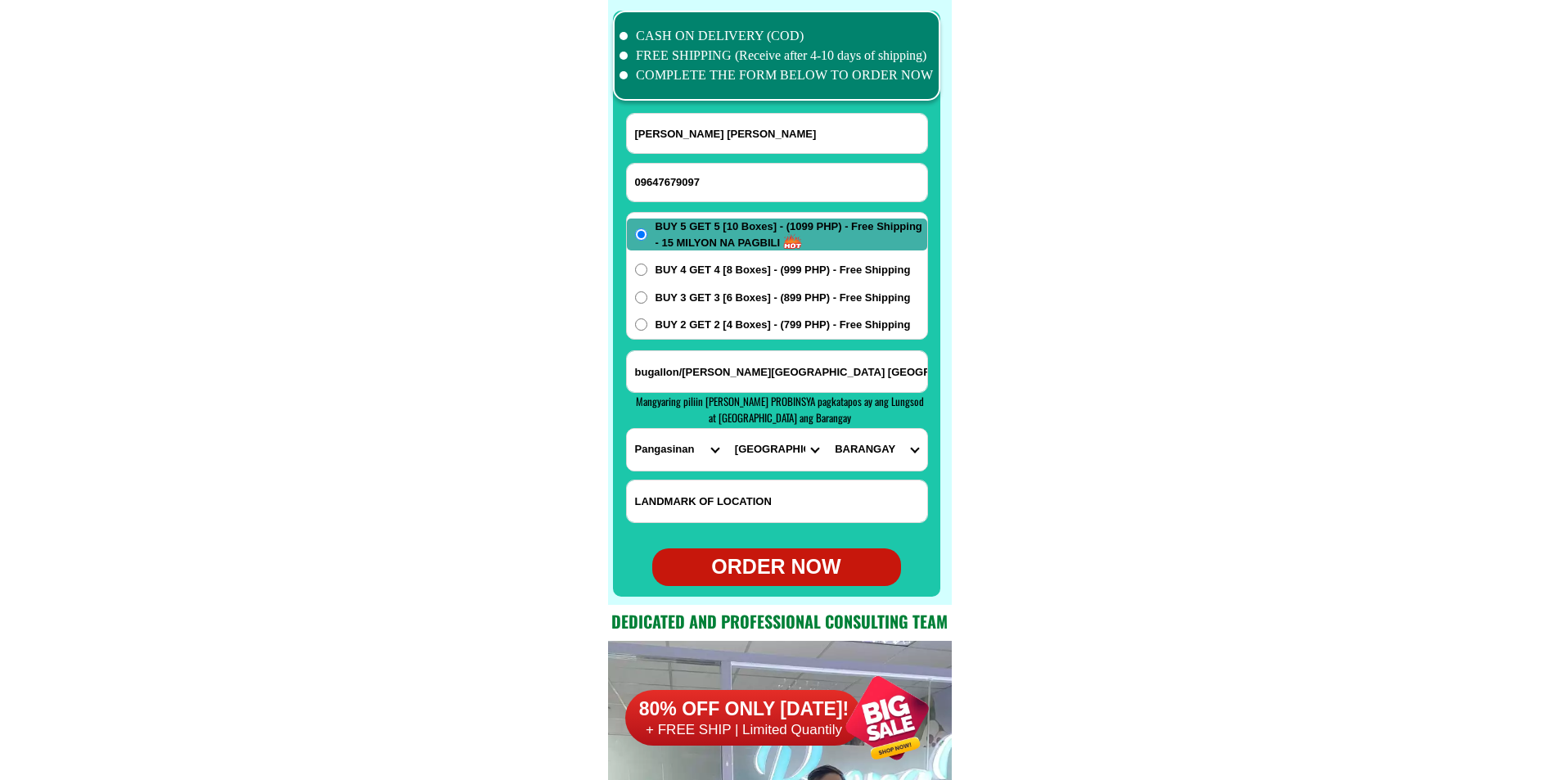
select select "63_24722084092"
click at [826, 429] on select "BARANGAY Abanon Agdao Anando Ano Antipangol Aponit Bacnar Balaya Balayong Baldo…" at bounding box center [876, 450] width 100 height 42
click at [805, 567] on div "ORDER NOW" at bounding box center [776, 566] width 249 height 31
radio input "true"
drag, startPoint x: 725, startPoint y: 173, endPoint x: 646, endPoint y: 125, distance: 91.8
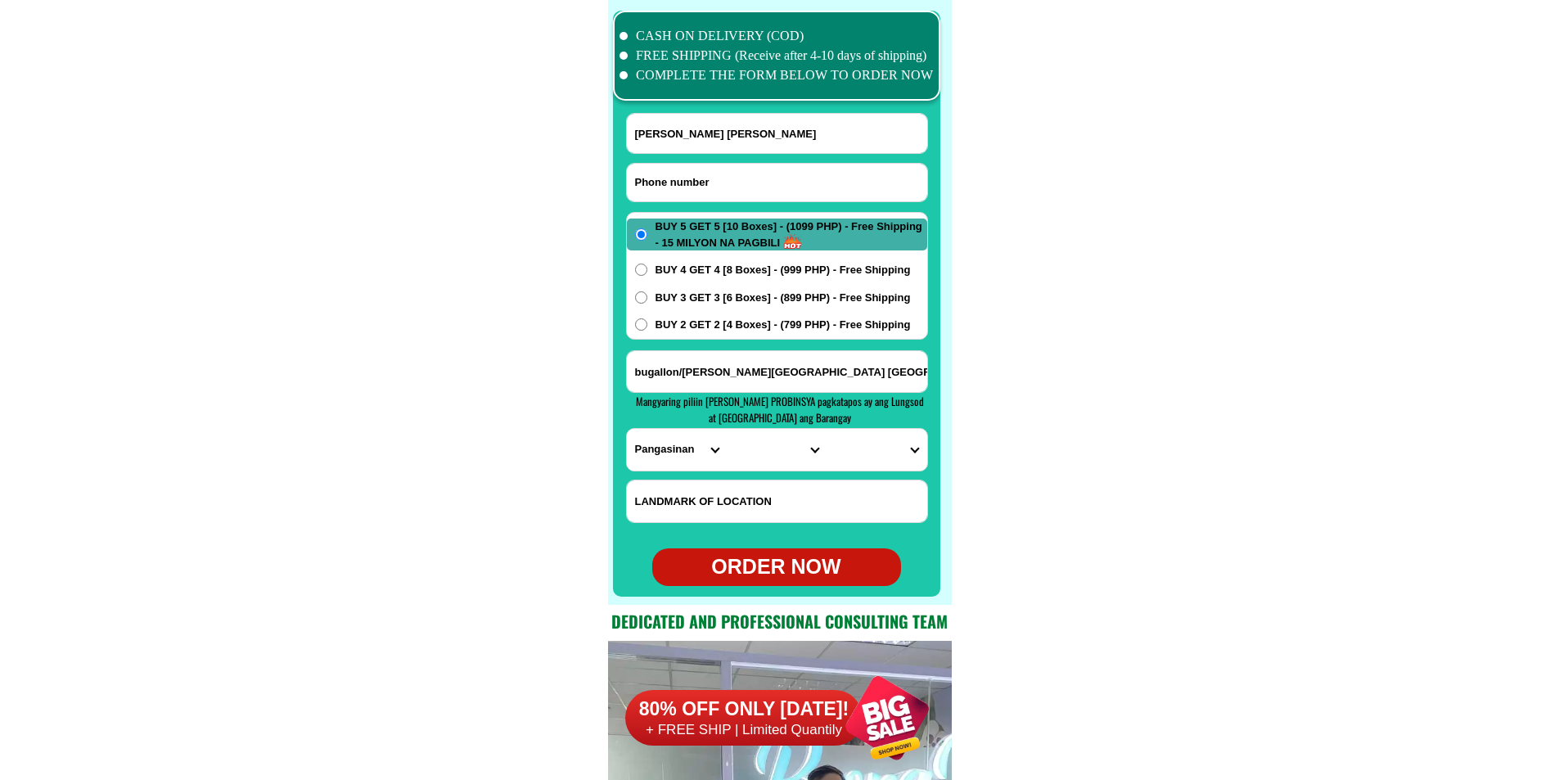
click at [725, 173] on input "Input phone_number" at bounding box center [777, 183] width 300 height 38
paste input "09945010998"
type input "09945010998"
click at [694, 137] on input "Input full_name" at bounding box center [777, 133] width 300 height 39
paste input "Flipa Bathan"
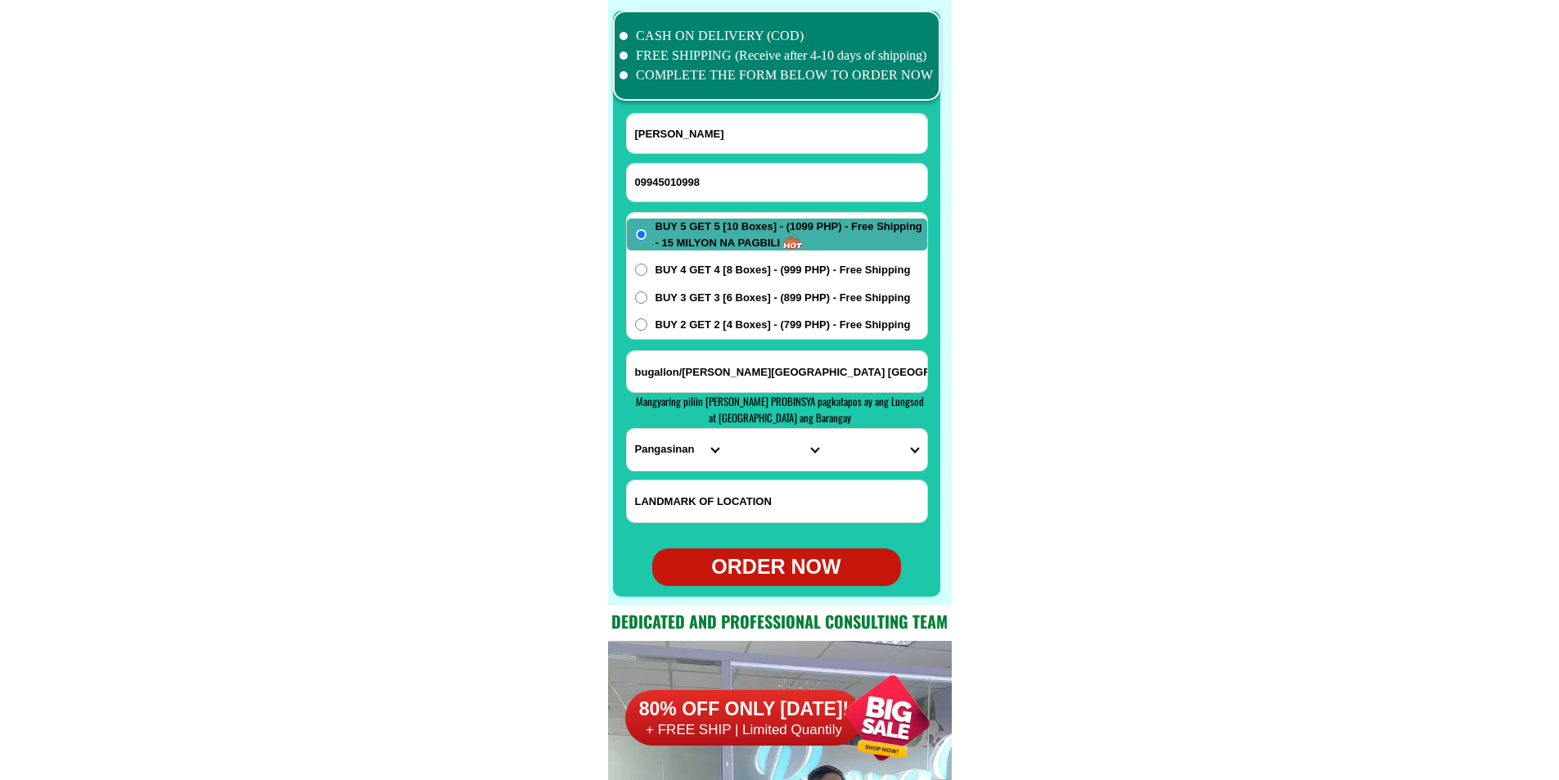
paste input "felipa b gubi"
paste input "sugod coral ni lopez"
type input "felipa b gubi"
click at [732, 368] on input "bugallon/Posadas street San Carlos City pangasinan,in front of Police station..…" at bounding box center [777, 371] width 300 height 41
paste input "sugod coral ni lopez"
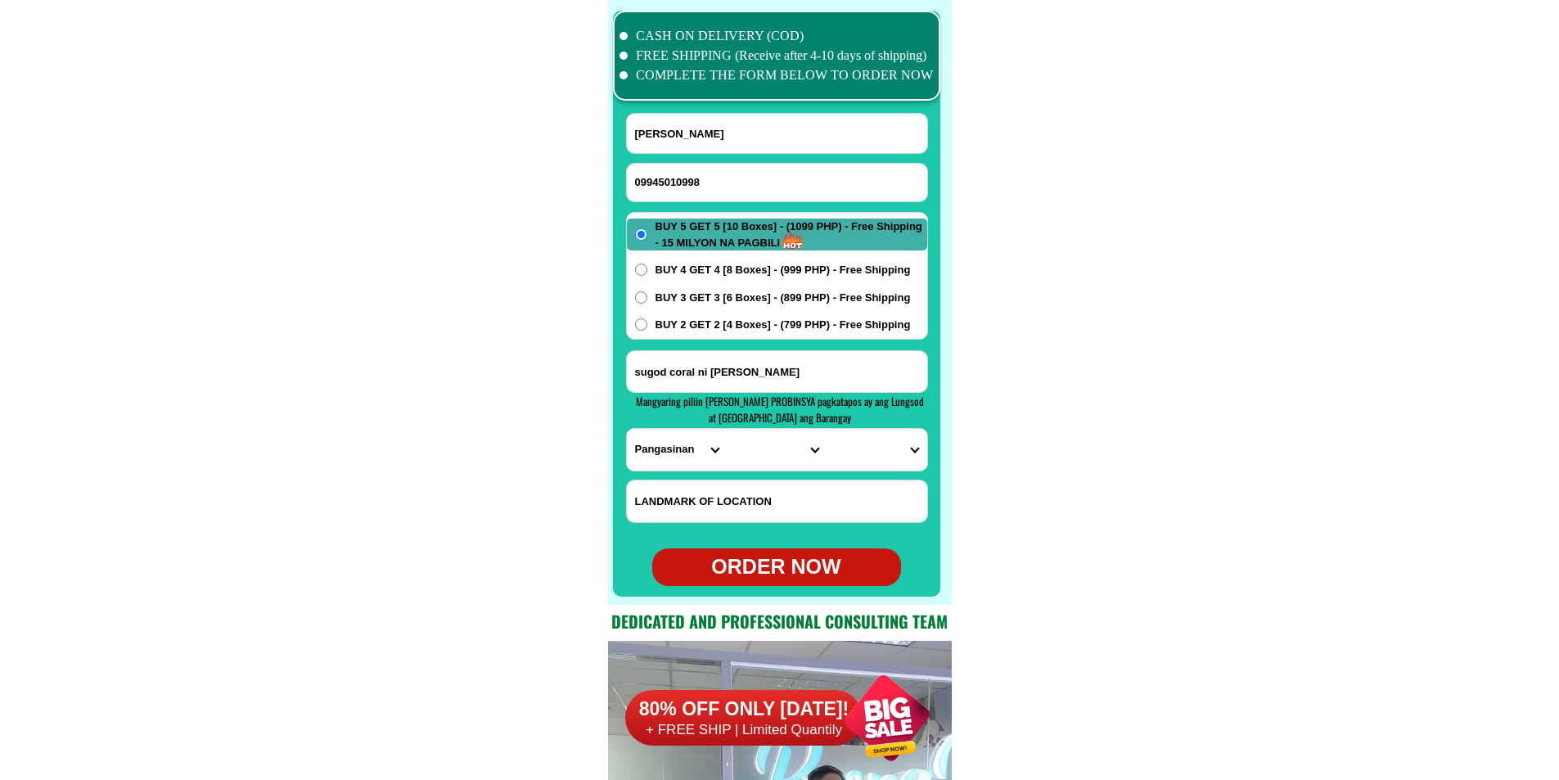
type input "sugod coral ni lopez"
click at [667, 449] on select "PROVINCE [GEOGRAPHIC_DATA] [GEOGRAPHIC_DATA][PERSON_NAME][GEOGRAPHIC_DATA][GEOG…" at bounding box center [677, 450] width 100 height 42
select select "63_108"
click at [627, 429] on select "PROVINCE [GEOGRAPHIC_DATA] [GEOGRAPHIC_DATA][PERSON_NAME][GEOGRAPHIC_DATA][GEOG…" at bounding box center [677, 450] width 100 height 42
click at [753, 461] on select "CITY Agoncillo Alitagtag Allacapan Balayan Batangas-balete Batangas-city Batang…" at bounding box center [776, 450] width 100 height 42
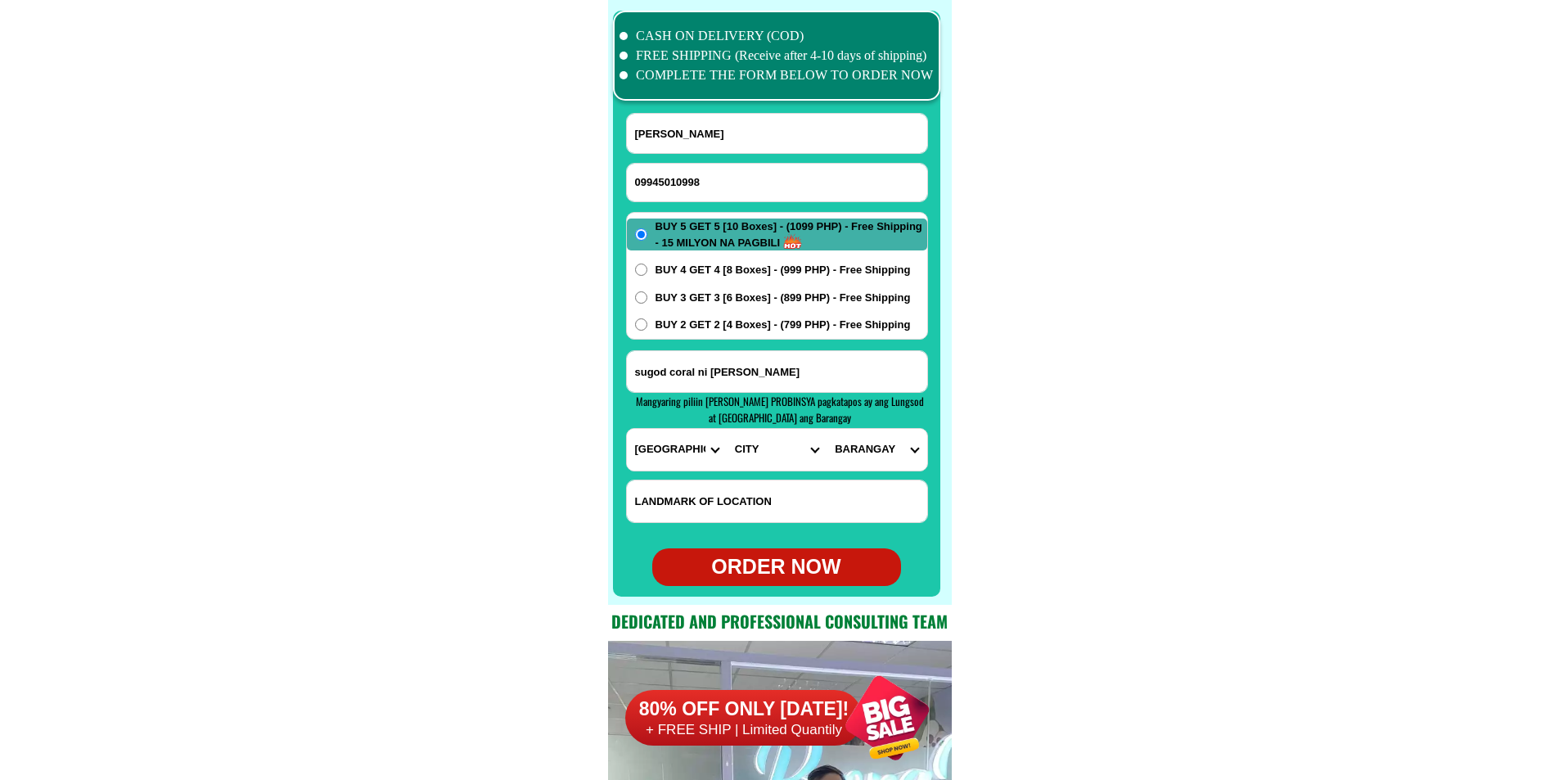
select select "63_1086821"
click at [726, 429] on select "CITY Agoncillo Alitagtag Allacapan Balayan Batangas-balete Batangas-city Batang…" at bounding box center [776, 450] width 100 height 42
click at [860, 462] on select "BARANGAY Baclas Bagong tubig Balimbing Bambang Barangay 1 (pob.) Barangay 2 (po…" at bounding box center [876, 450] width 100 height 42
select select "63_10868211504"
click at [826, 429] on select "BARANGAY Baclas Bagong tubig Balimbing Bambang Barangay 1 (pob.) Barangay 2 (po…" at bounding box center [876, 450] width 100 height 42
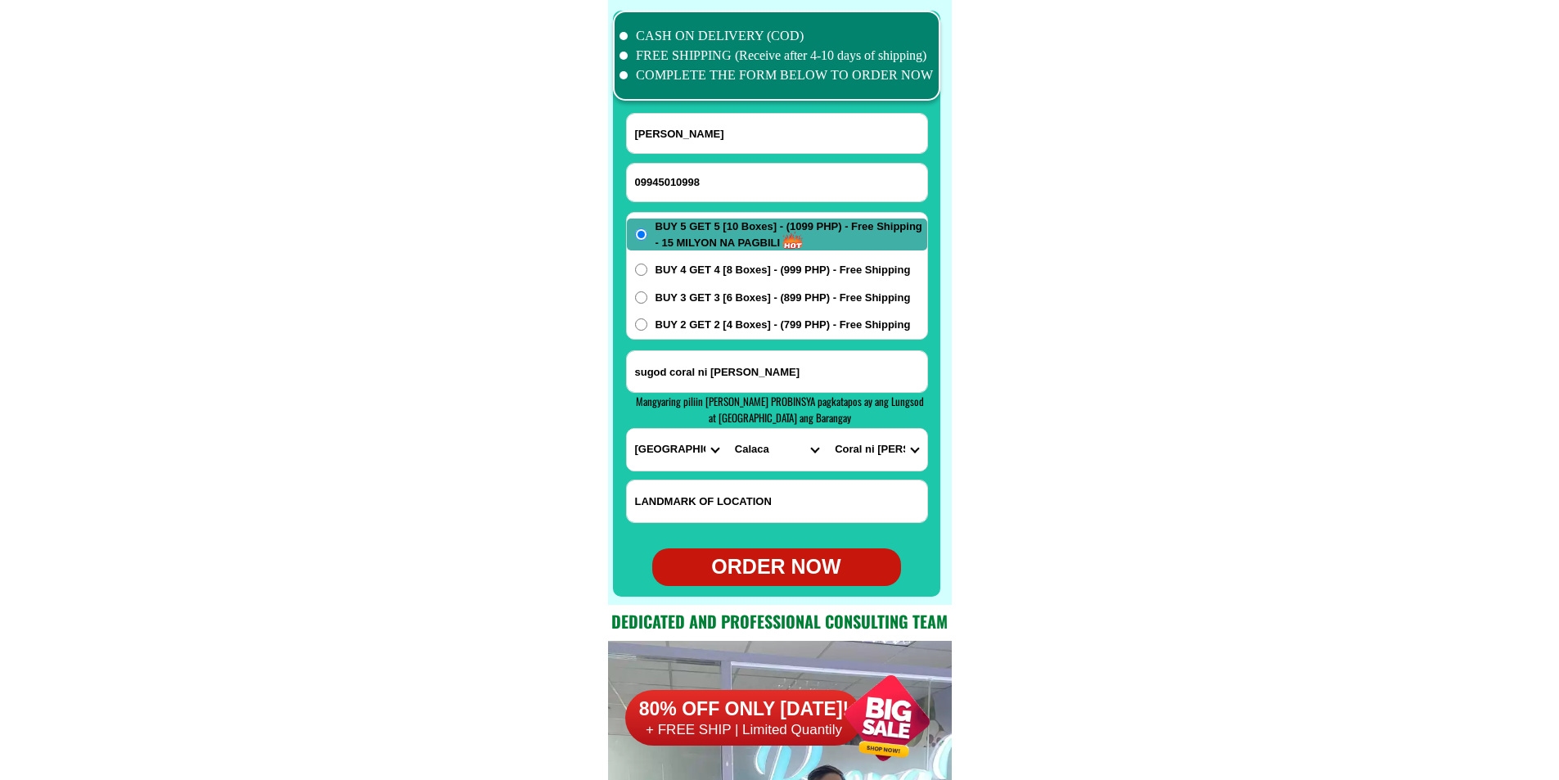
drag, startPoint x: 715, startPoint y: 182, endPoint x: 493, endPoint y: 169, distance: 223.0
click at [771, 563] on div "ORDER NOW" at bounding box center [776, 566] width 249 height 31
radio input "true"
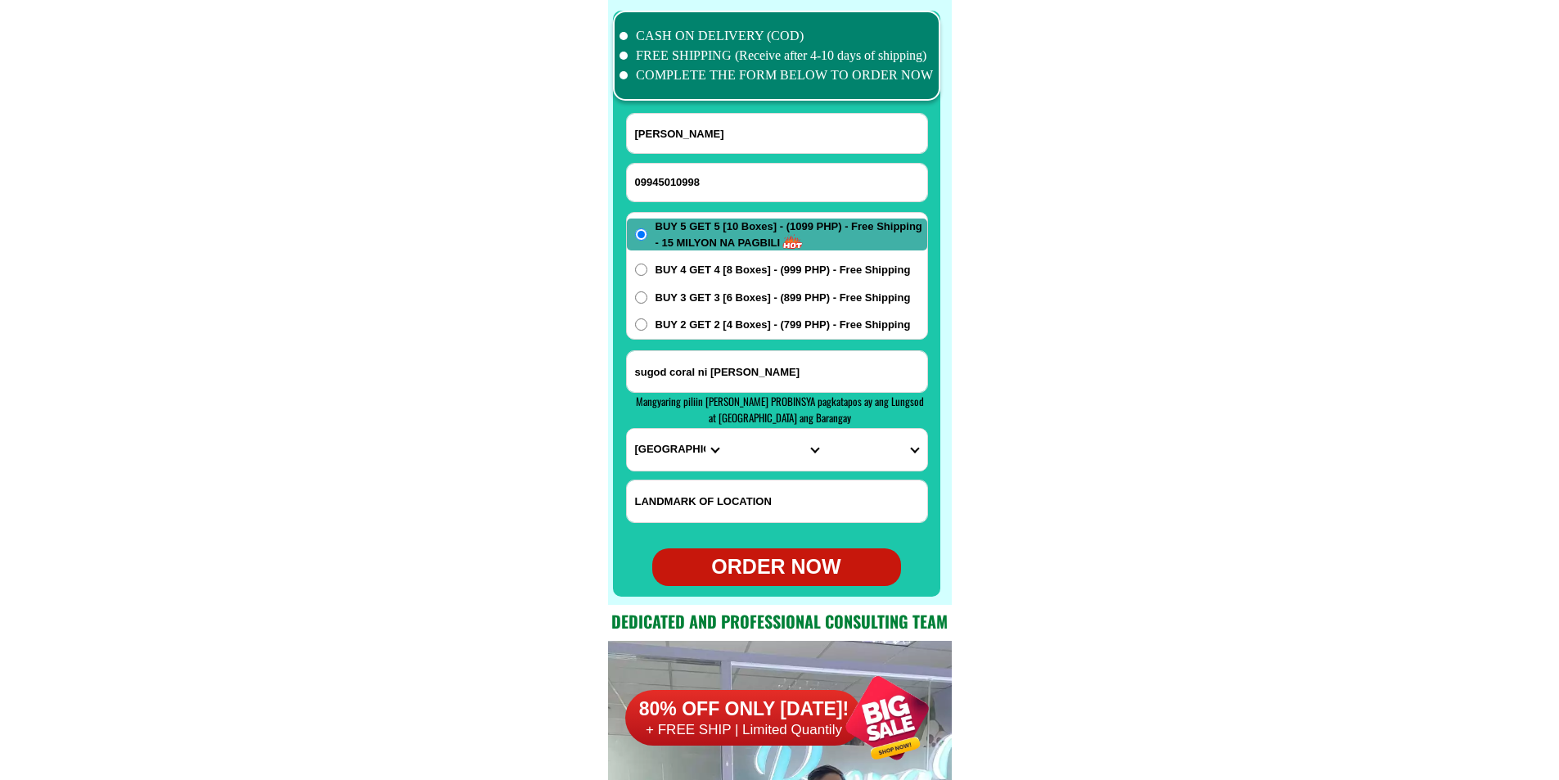
drag, startPoint x: 707, startPoint y: 183, endPoint x: 515, endPoint y: 94, distance: 211.9
click at [708, 182] on input "09945010998" at bounding box center [777, 183] width 300 height 38
paste input "09387663112"
type input "09387663112"
click at [659, 131] on input "felipa b gubi" at bounding box center [777, 133] width 300 height 39
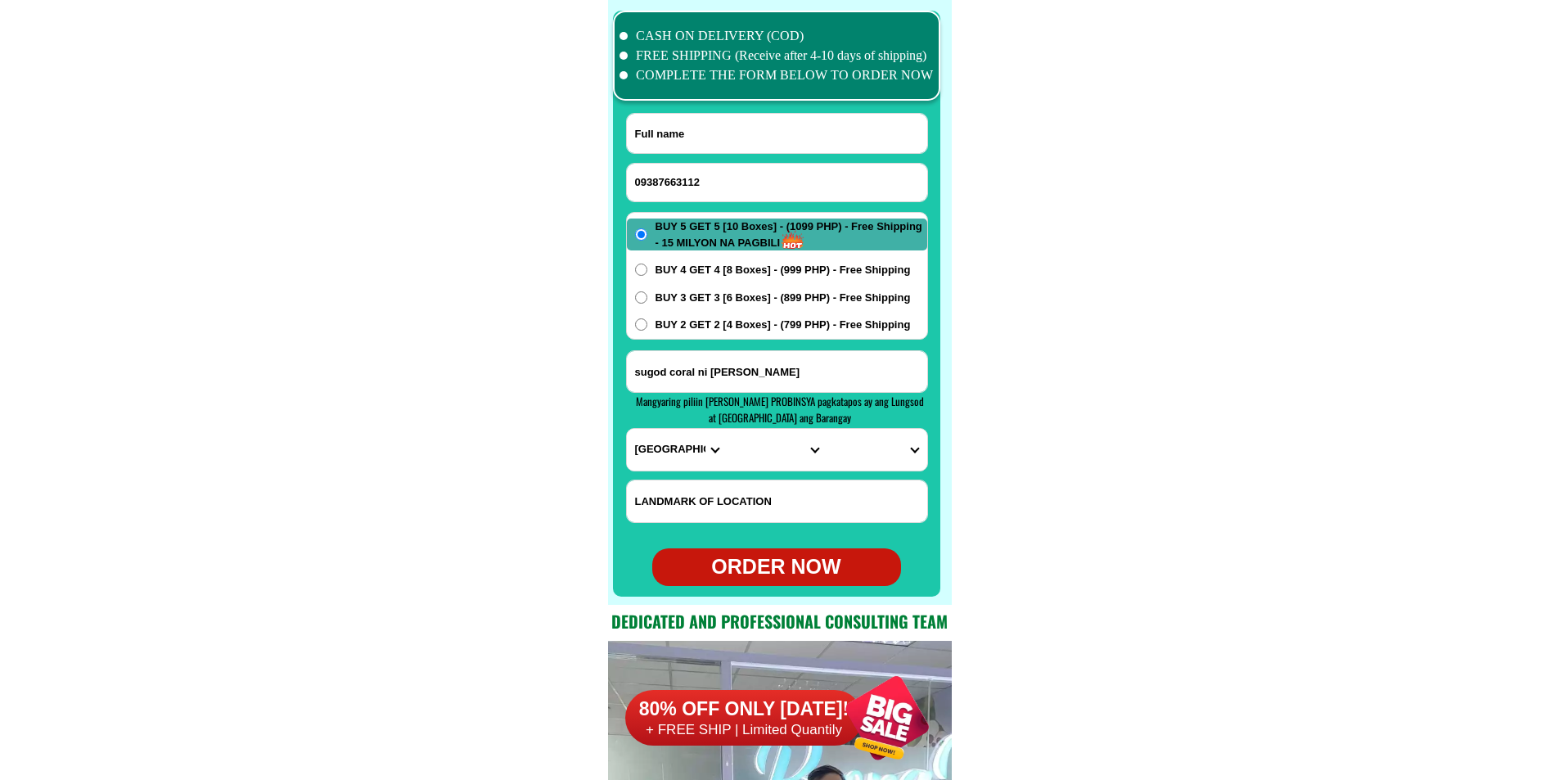
paste input "Adelaida Cid"
type input "Adelaida Cid"
click at [711, 376] on input "Input address" at bounding box center [777, 371] width 300 height 41
paste input "Aida cid baragay 649 b212 ppae eco port area manila commnity unit 72"
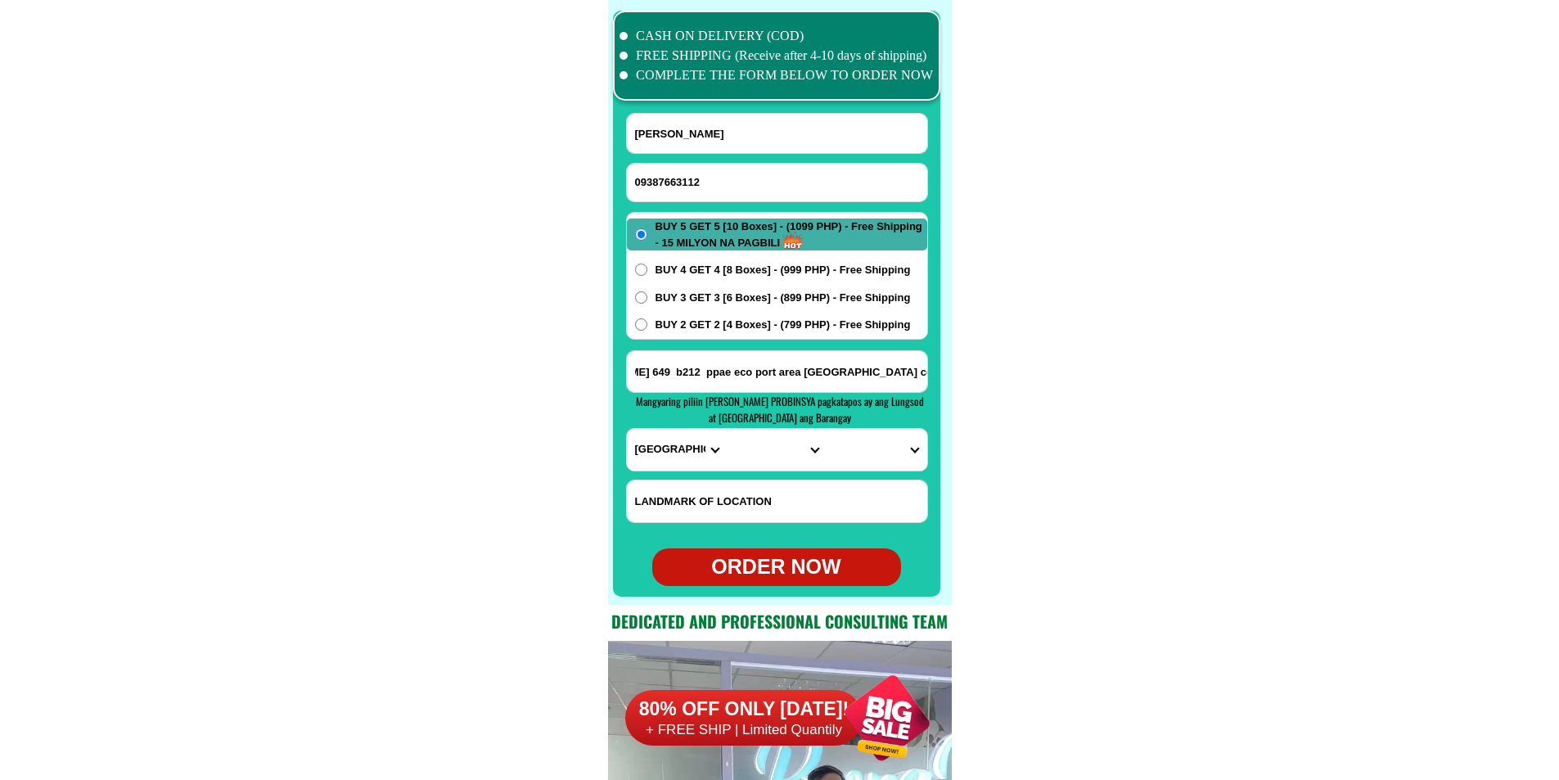
type input "Aida cid baragay 649 b212 ppae eco port area manila commnity unit 72"
click at [668, 453] on select "PROVINCE [GEOGRAPHIC_DATA] [GEOGRAPHIC_DATA][PERSON_NAME][GEOGRAPHIC_DATA][GEOG…" at bounding box center [677, 450] width 100 height 42
select select "63_219"
click at [627, 429] on select "PROVINCE [GEOGRAPHIC_DATA] [GEOGRAPHIC_DATA][PERSON_NAME][GEOGRAPHIC_DATA][GEOG…" at bounding box center [677, 450] width 100 height 42
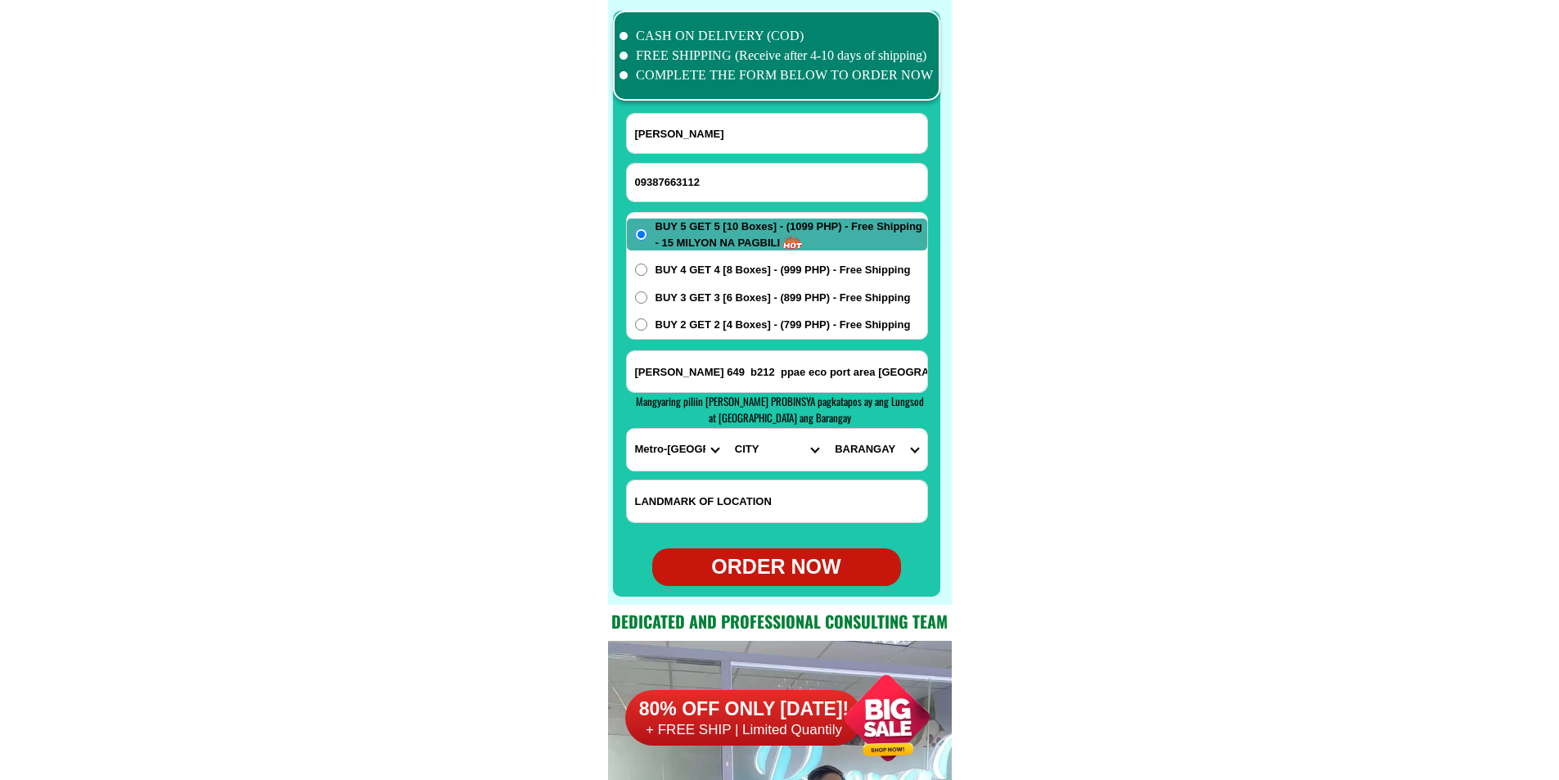
click at [750, 454] on select "CITY [GEOGRAPHIC_DATA] [GEOGRAPHIC_DATA] [GEOGRAPHIC_DATA] [GEOGRAPHIC_DATA]-ci…" at bounding box center [776, 450] width 100 height 42
select select "63_219821"
click at [726, 429] on select "CITY [GEOGRAPHIC_DATA] [GEOGRAPHIC_DATA] [GEOGRAPHIC_DATA] [GEOGRAPHIC_DATA]-ci…" at bounding box center [776, 450] width 100 height 42
click at [861, 450] on select "BARANGAY Barangay 649 Barangay 650 Barangay 651 Barangay 652 Barangay 653" at bounding box center [876, 450] width 100 height 42
select select "63_2198215146"
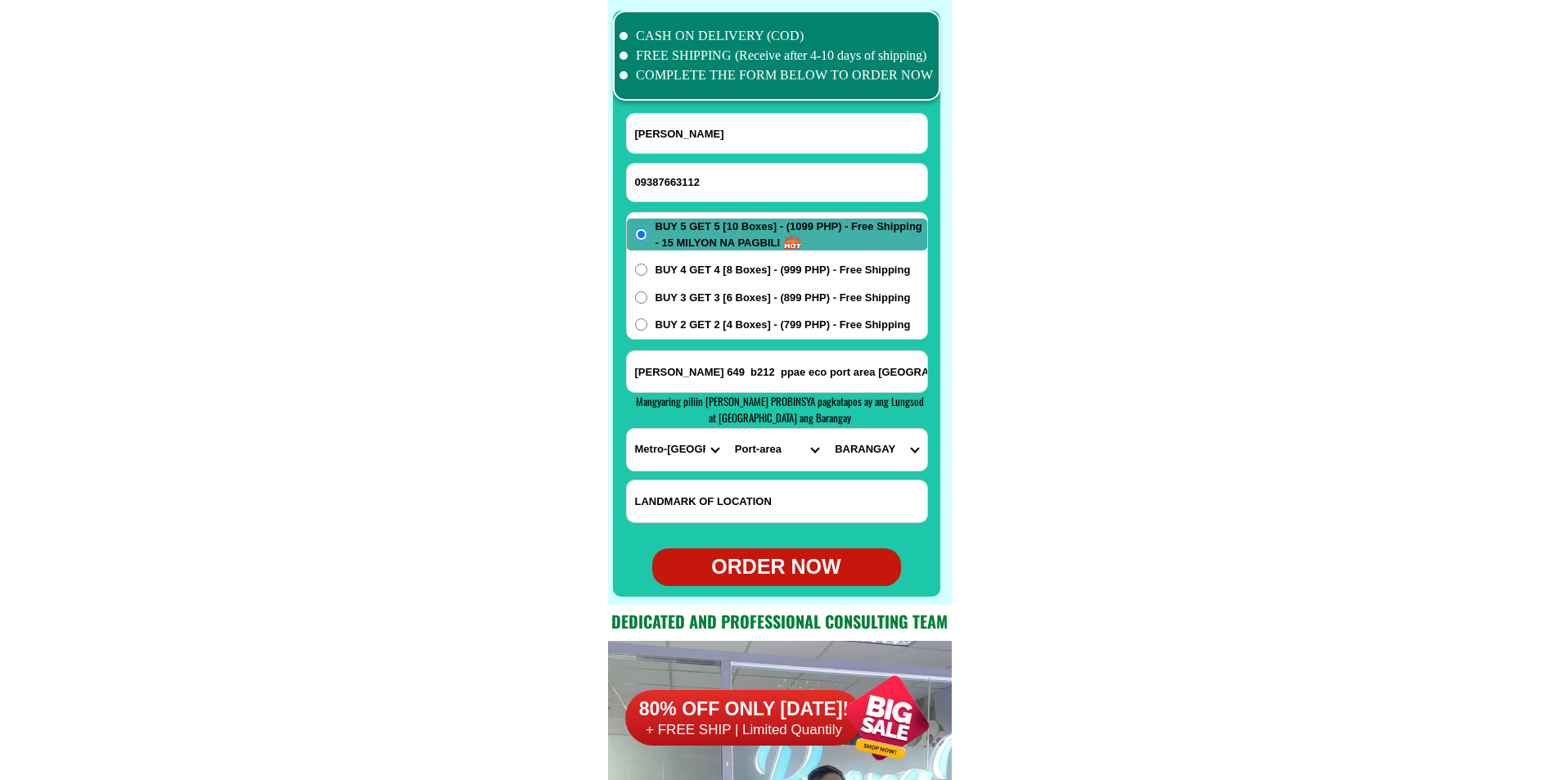
click at [826, 429] on select "BARANGAY Barangay 649 Barangay 650 Barangay 651 Barangay 652 Barangay 653" at bounding box center [876, 450] width 100 height 42
click at [775, 567] on div "ORDER NOW" at bounding box center [776, 566] width 249 height 31
type input "09387663112"
radio input "true"
